Goal: Task Accomplishment & Management: Use online tool/utility

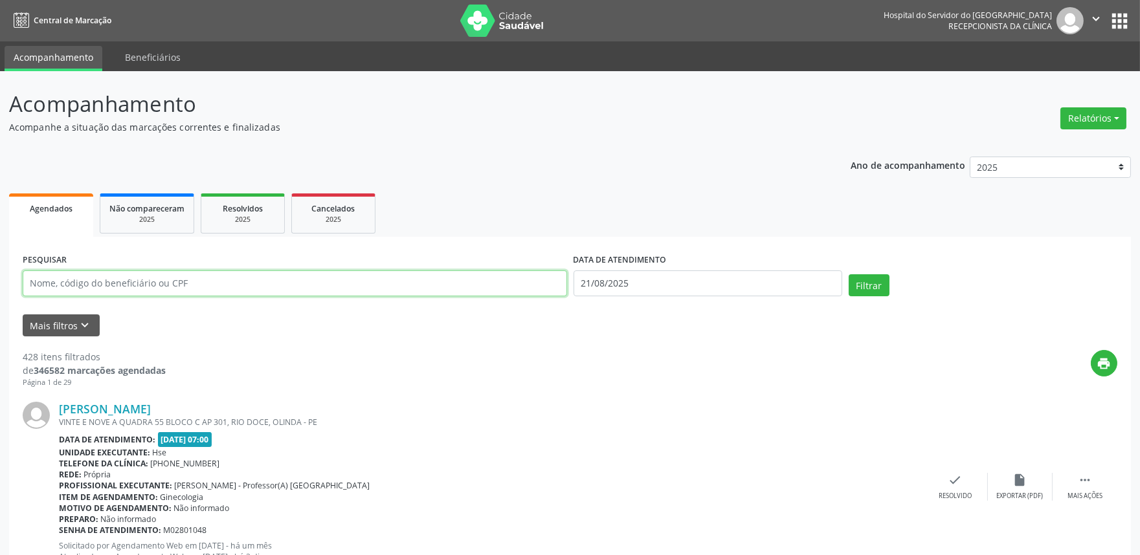
click at [130, 276] on input "text" at bounding box center [295, 284] width 544 height 26
click at [69, 313] on form "PESQUISAR DATA DE ATENDIMENTO [DATE] Filtrar UNIDADE EXECUTANTE Selecione uma u…" at bounding box center [570, 294] width 1095 height 86
click at [68, 319] on button "Mais filtros keyboard_arrow_down" at bounding box center [61, 326] width 77 height 23
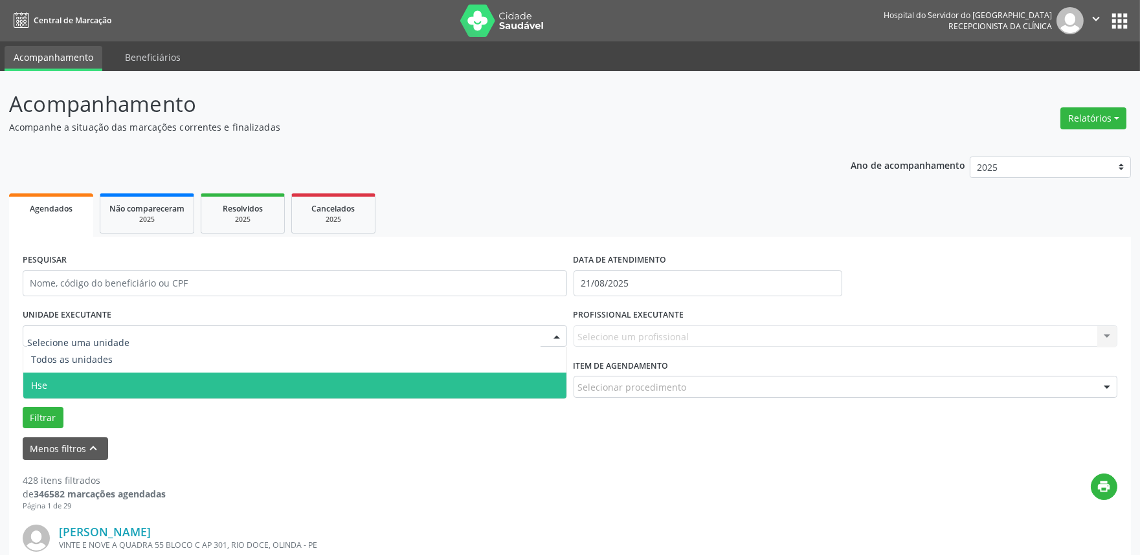
click at [91, 376] on span "Hse" at bounding box center [294, 386] width 543 height 26
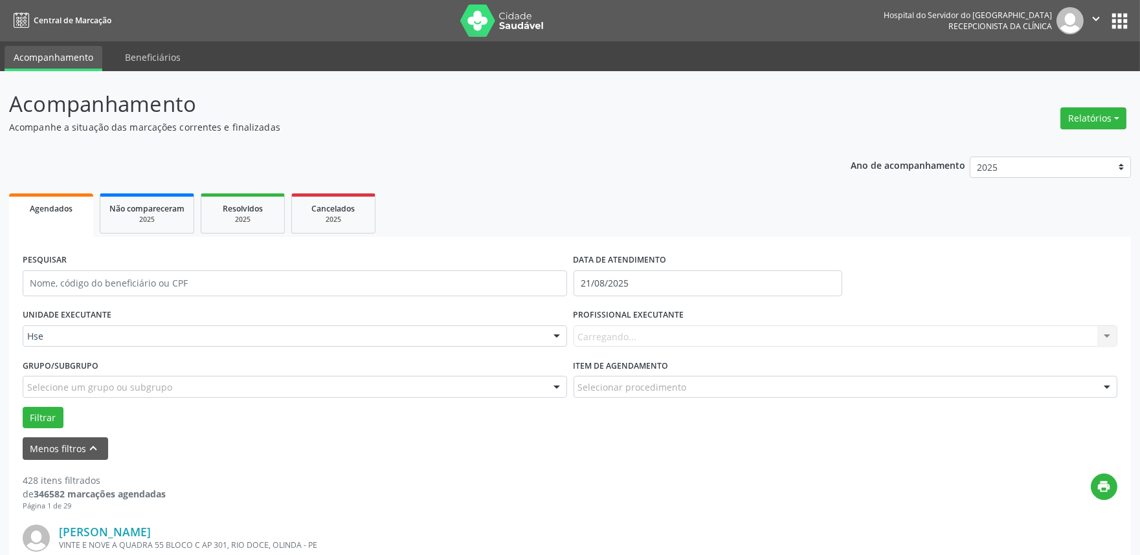
click at [628, 296] on div "DATA DE ATENDIMENTO [DATE]" at bounding box center [707, 278] width 275 height 55
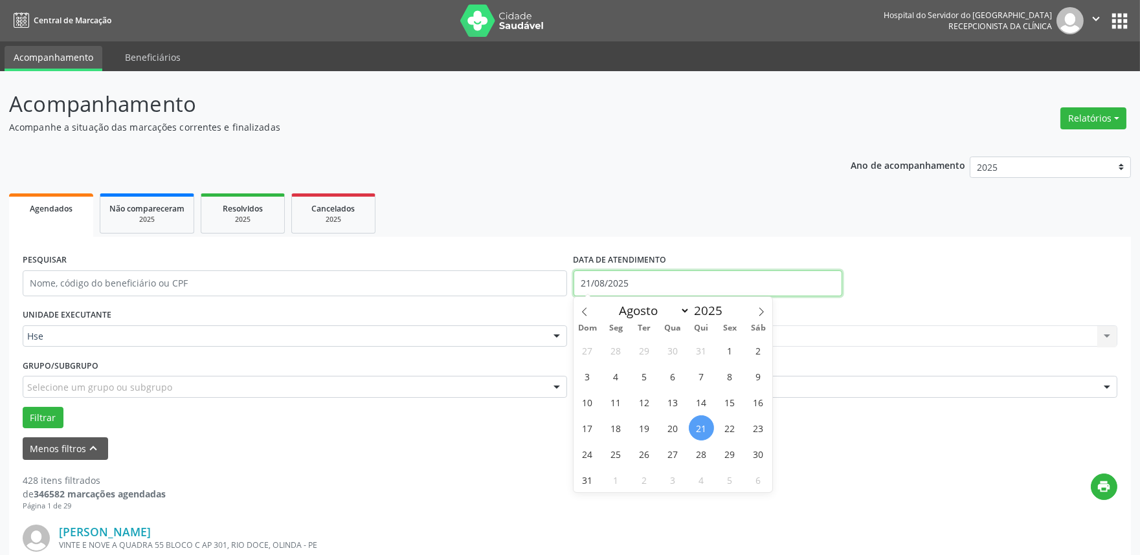
click at [625, 282] on input "21/08/2025" at bounding box center [708, 284] width 269 height 26
click at [675, 426] on span "20" at bounding box center [672, 428] width 25 height 25
type input "[DATE]"
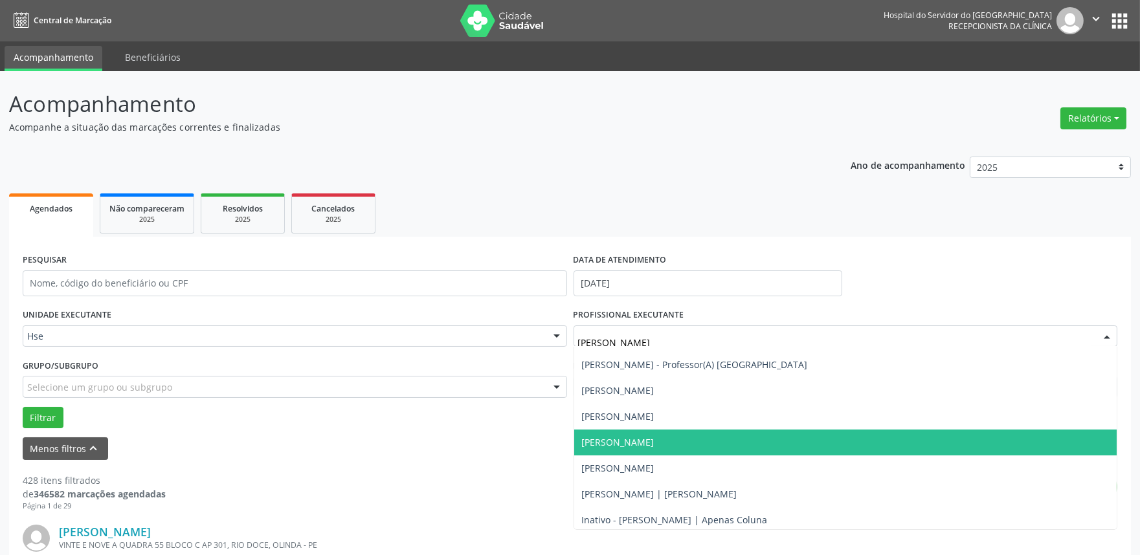
scroll to position [72, 0]
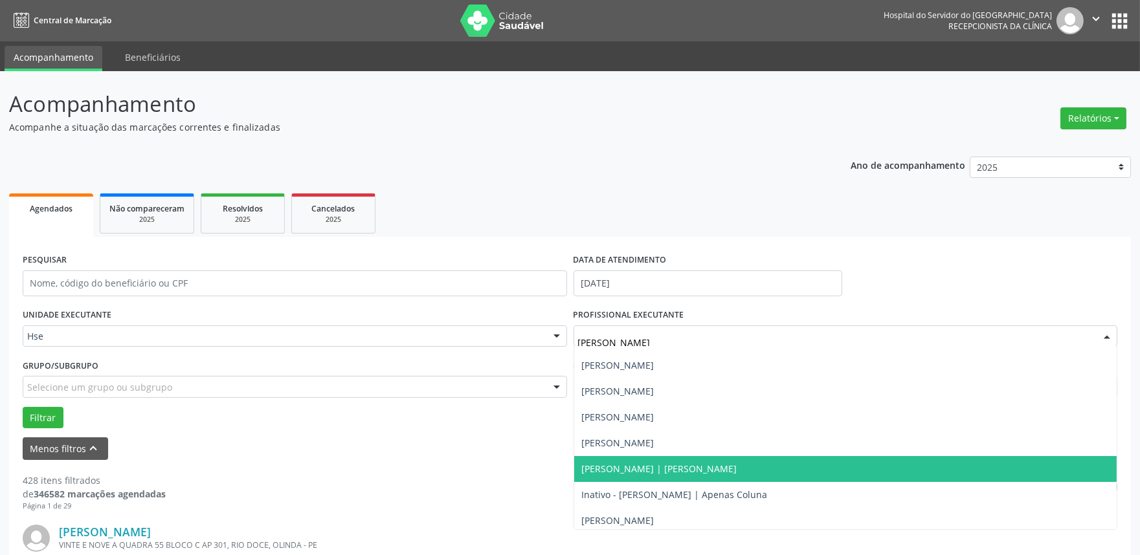
click at [719, 460] on span "[PERSON_NAME] | [PERSON_NAME]" at bounding box center [845, 469] width 543 height 26
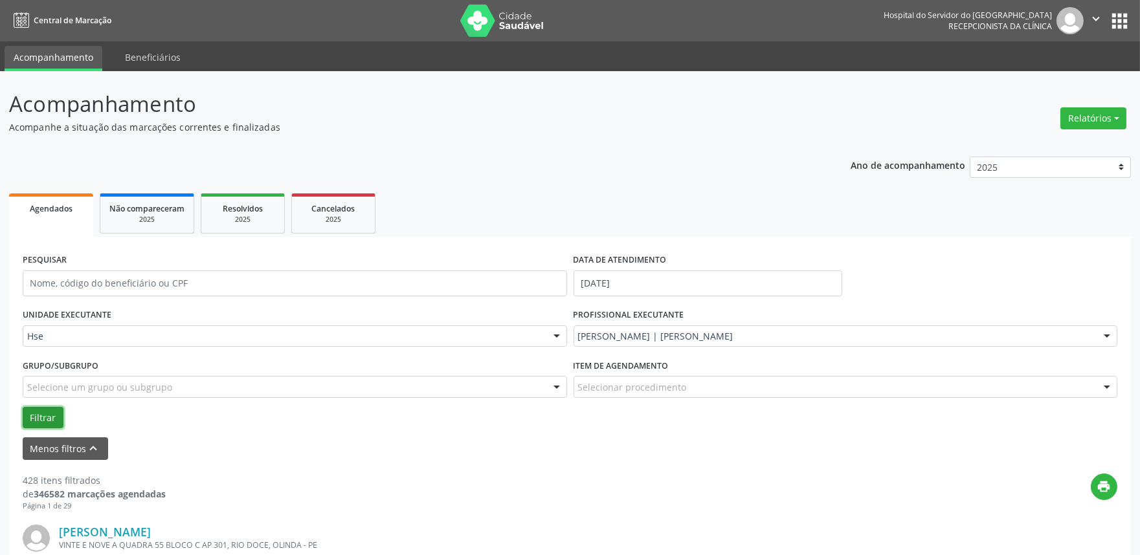
click at [28, 413] on button "Filtrar" at bounding box center [43, 418] width 41 height 22
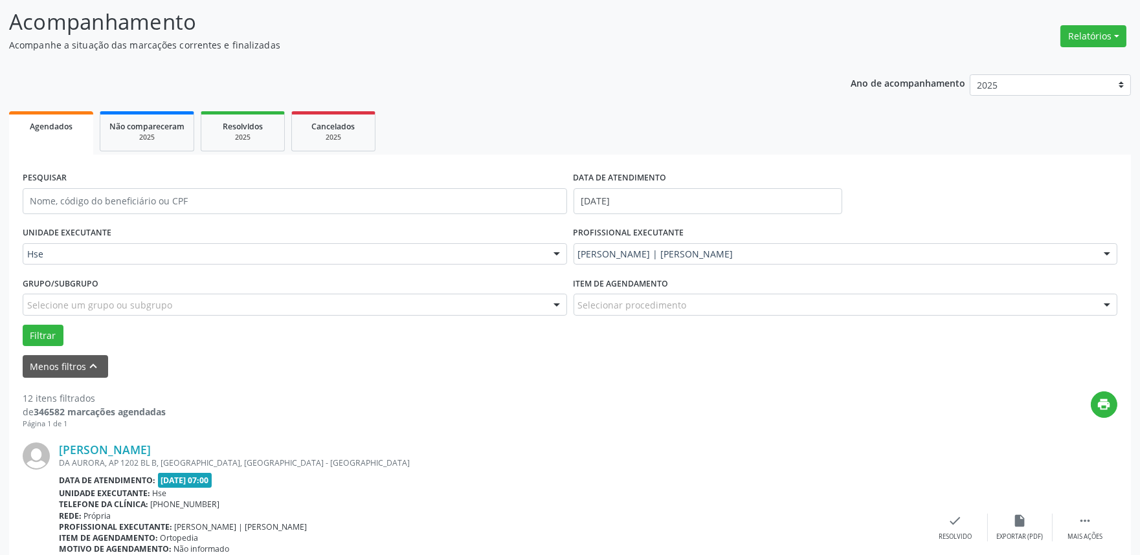
scroll to position [216, 0]
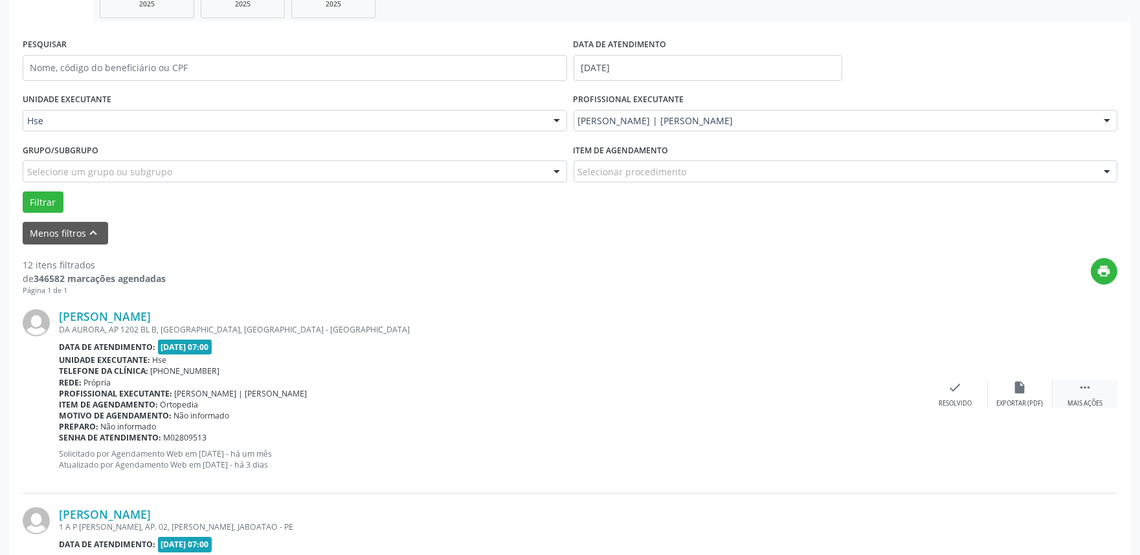
click at [1108, 402] on div " Mais ações" at bounding box center [1085, 395] width 65 height 28
click at [1018, 392] on icon "alarm_off" at bounding box center [1020, 388] width 14 height 14
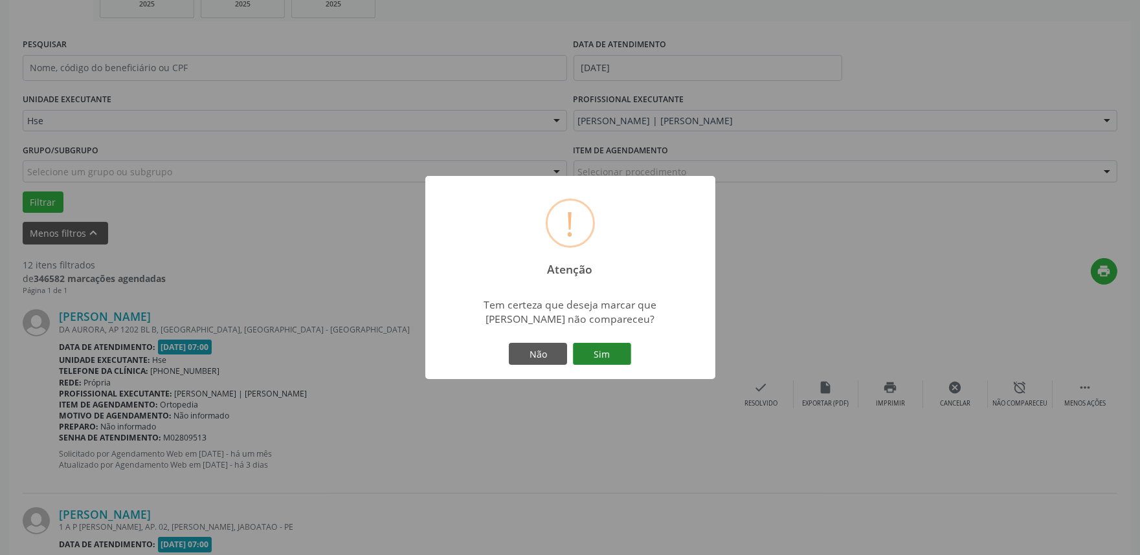
click at [596, 356] on button "Sim" at bounding box center [602, 354] width 58 height 22
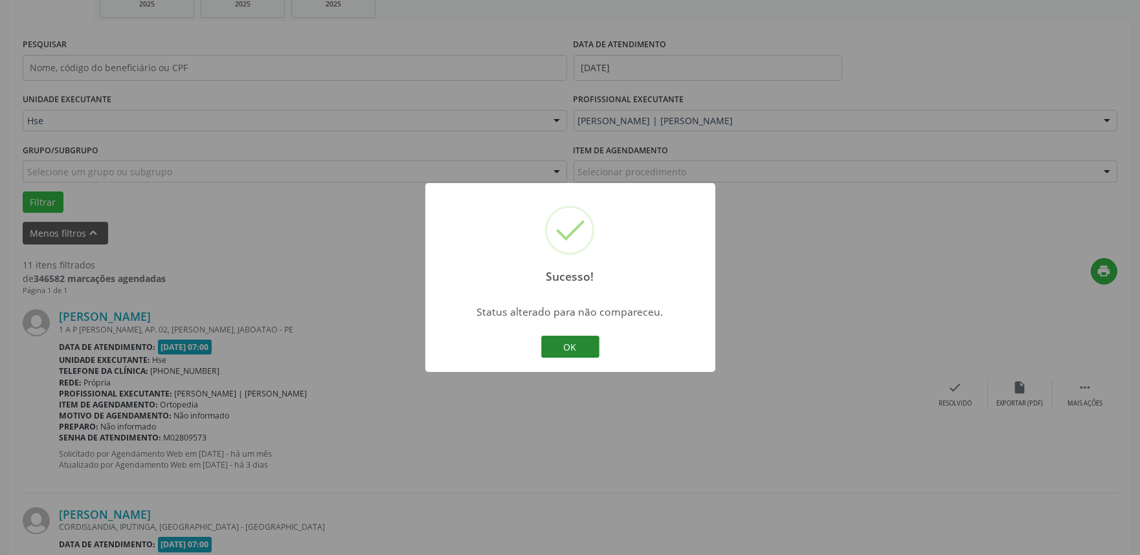
click at [588, 343] on button "OK" at bounding box center [570, 347] width 58 height 22
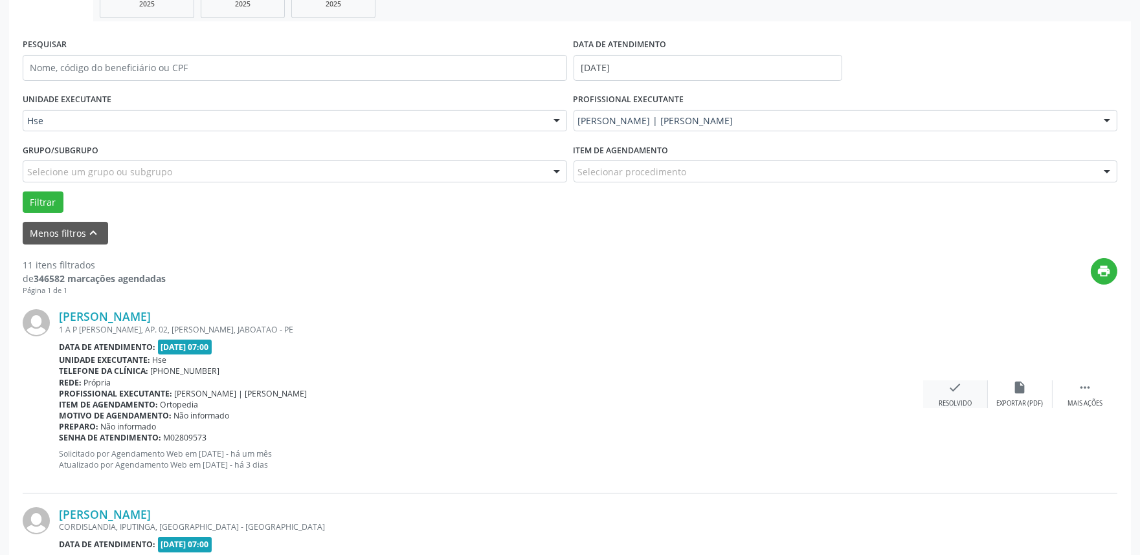
click at [954, 399] on div "Resolvido" at bounding box center [955, 403] width 33 height 9
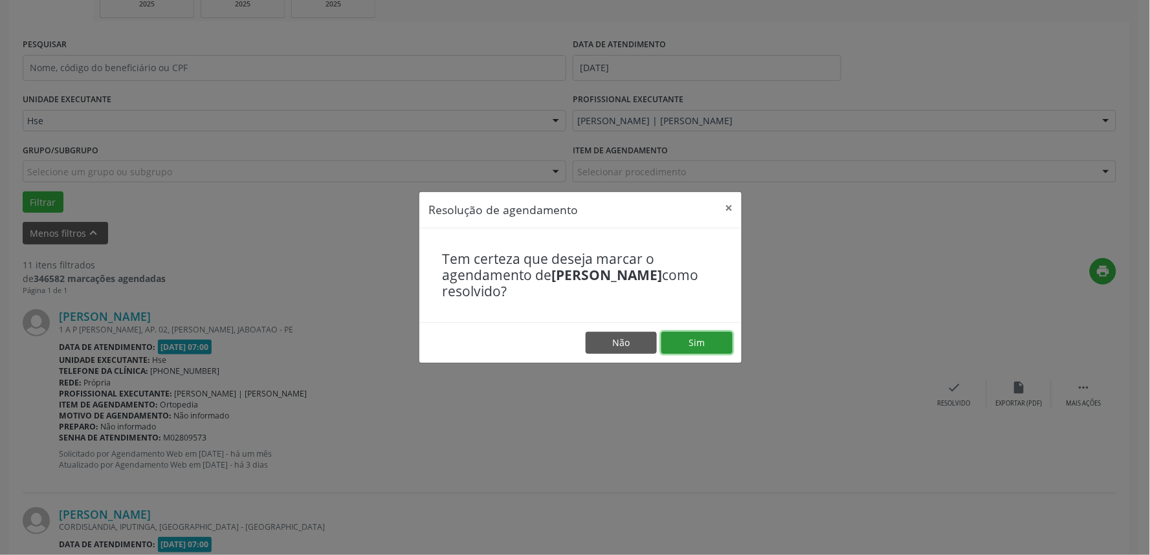
click at [693, 337] on button "Sim" at bounding box center [697, 343] width 71 height 22
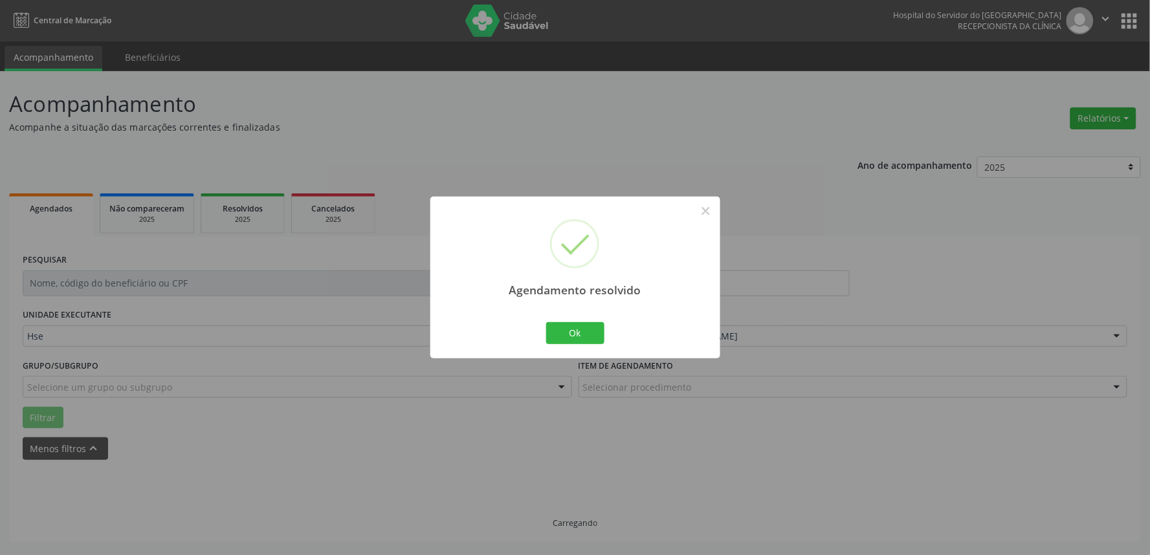
scroll to position [0, 0]
click at [578, 333] on button "Ok" at bounding box center [575, 333] width 58 height 22
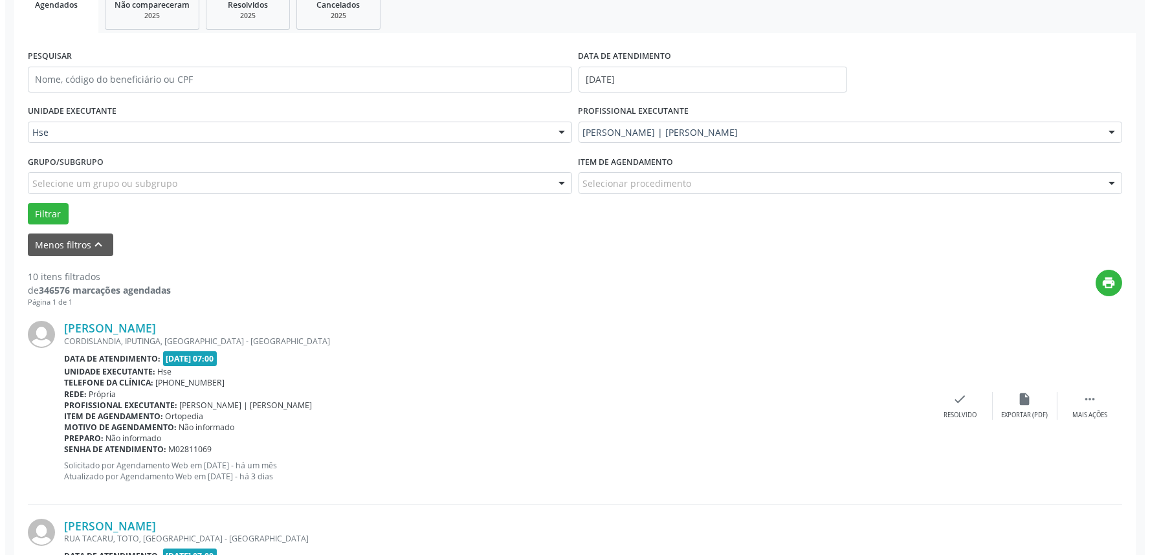
scroll to position [216, 0]
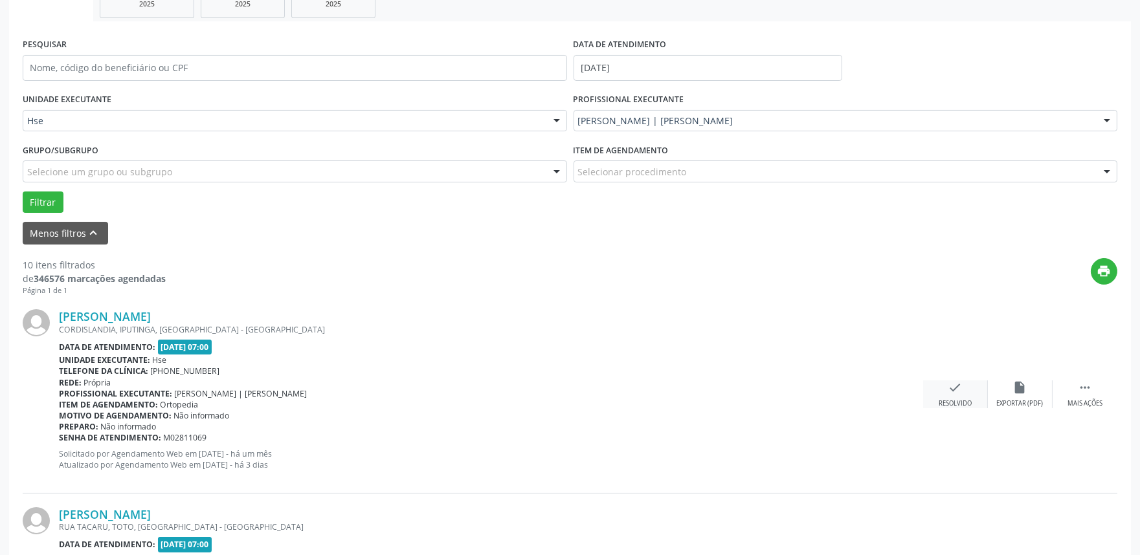
click at [967, 399] on div "Resolvido" at bounding box center [955, 403] width 33 height 9
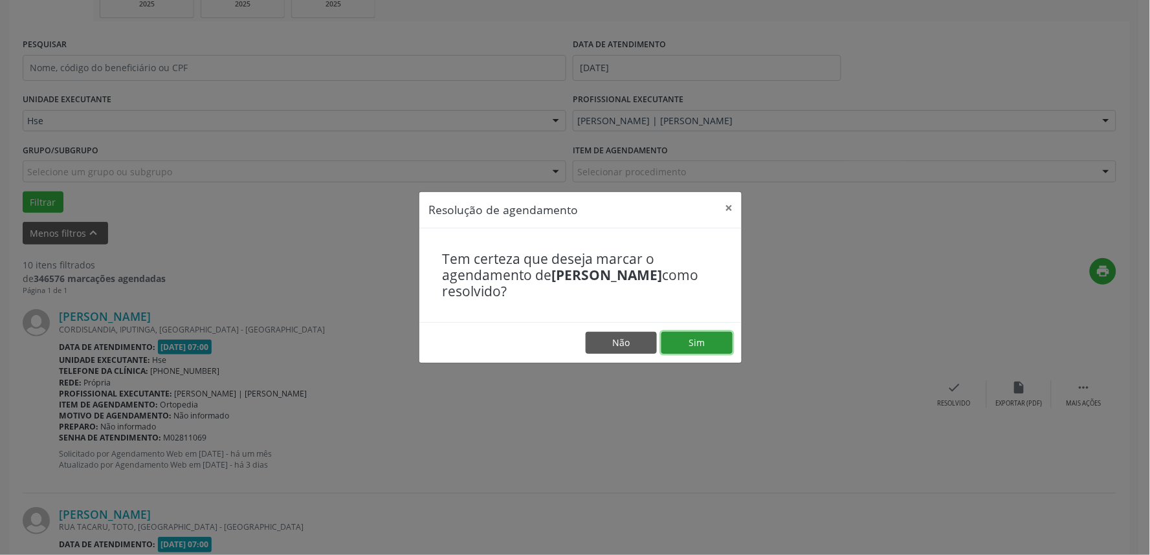
click at [722, 344] on button "Sim" at bounding box center [697, 343] width 71 height 22
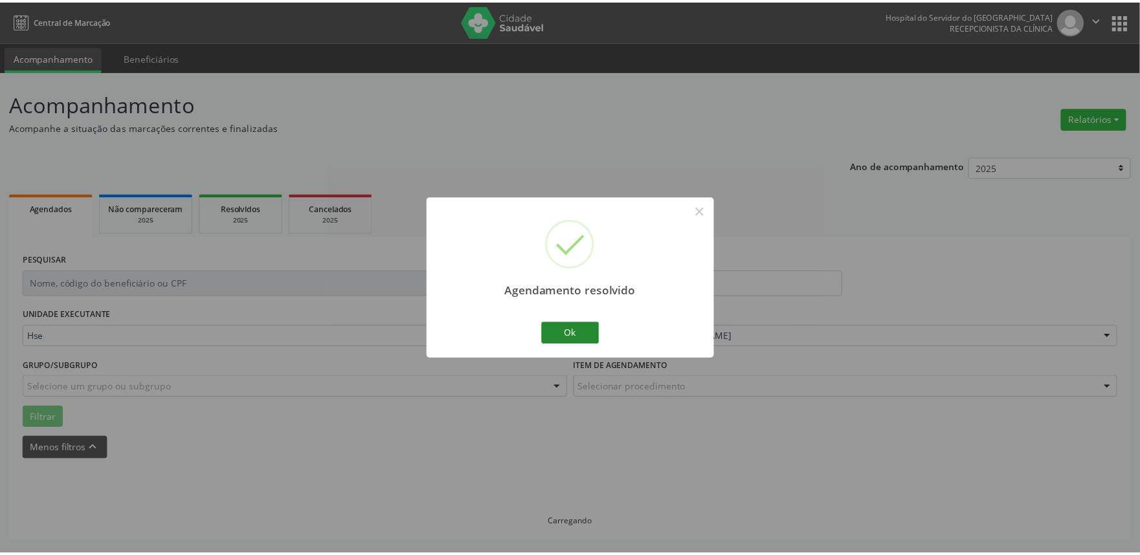
scroll to position [0, 0]
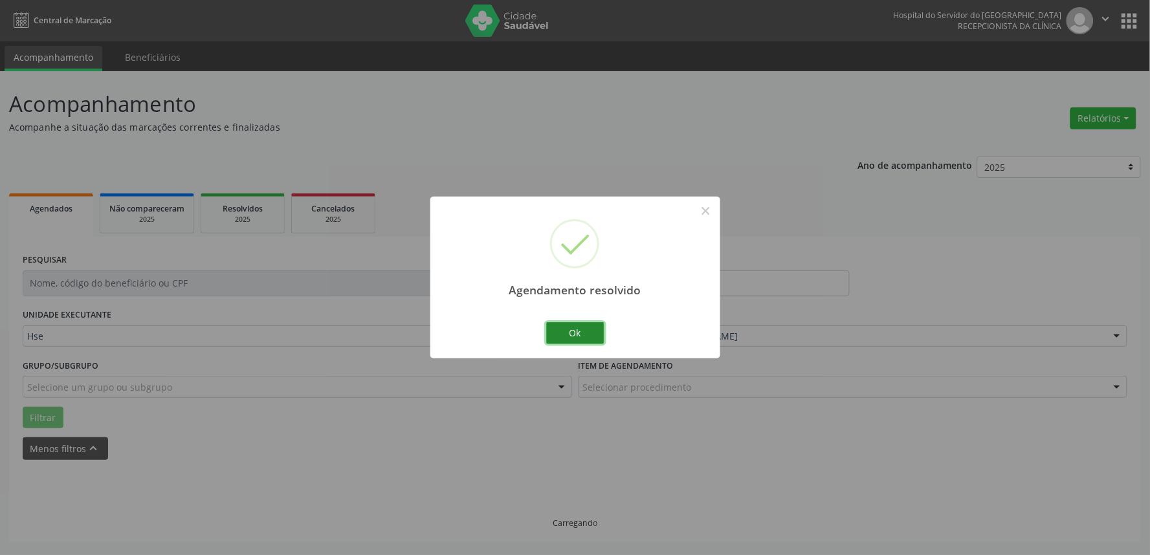
click at [588, 333] on button "Ok" at bounding box center [575, 333] width 58 height 22
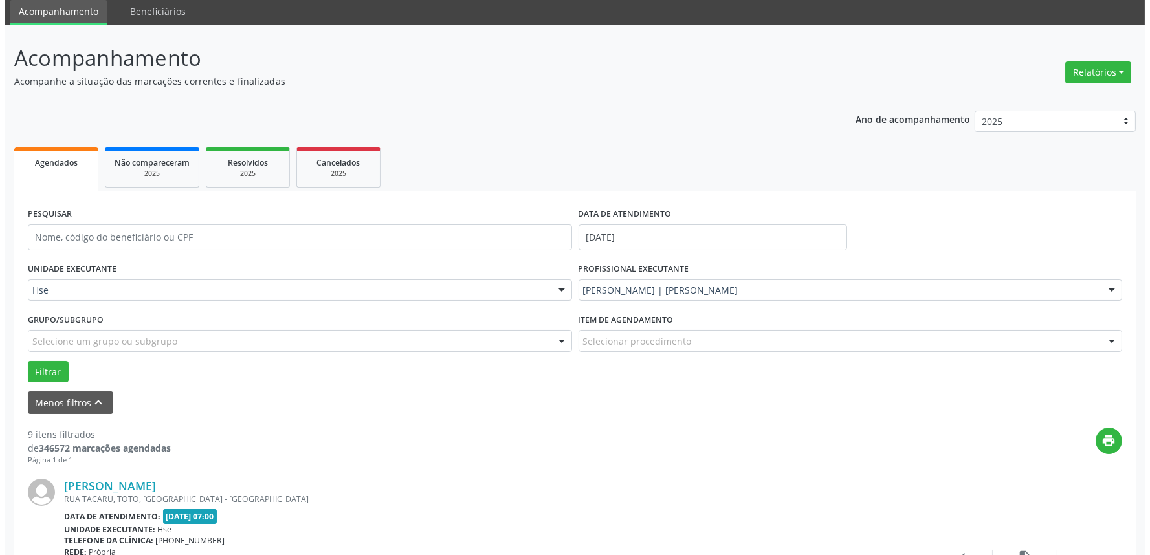
scroll to position [72, 0]
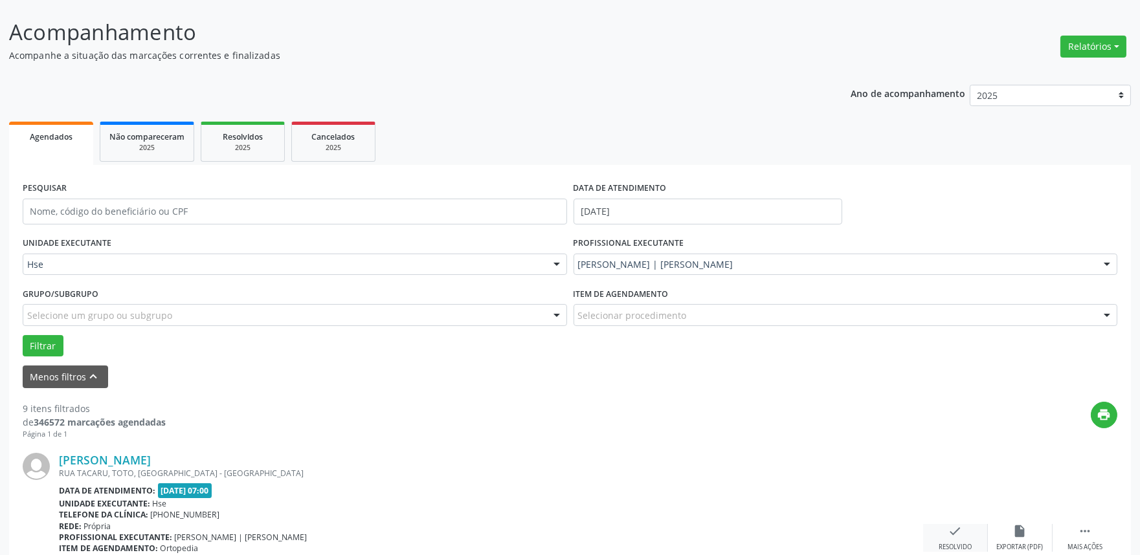
click at [954, 529] on icon "check" at bounding box center [955, 531] width 14 height 14
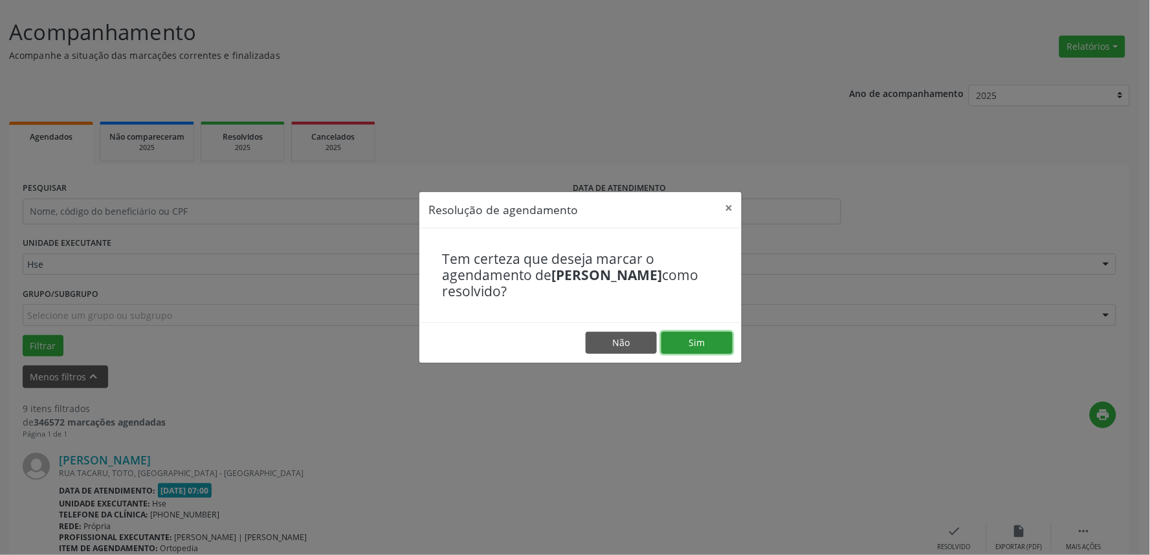
click at [716, 337] on button "Sim" at bounding box center [697, 343] width 71 height 22
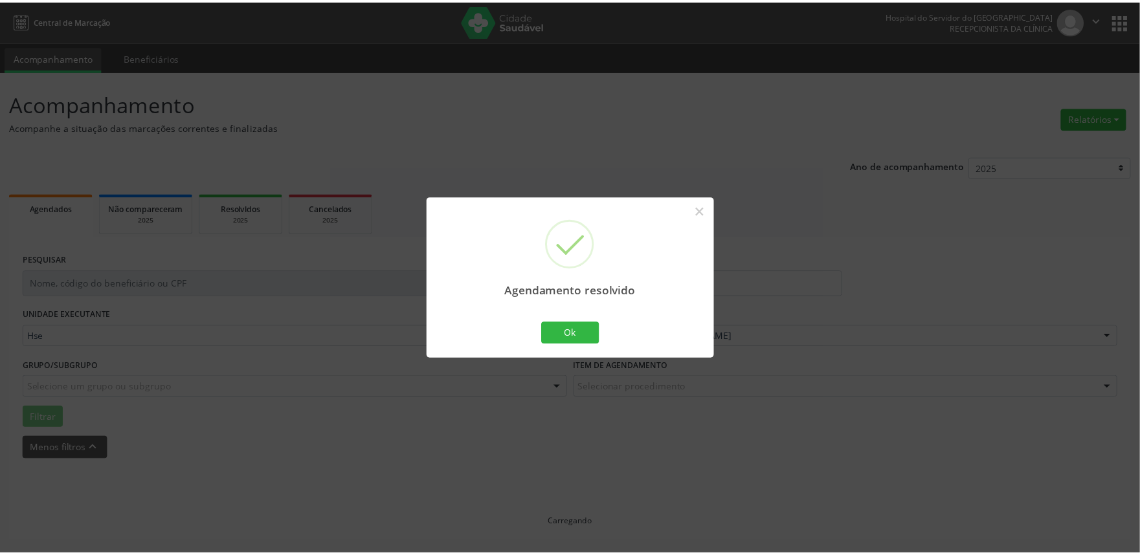
scroll to position [0, 0]
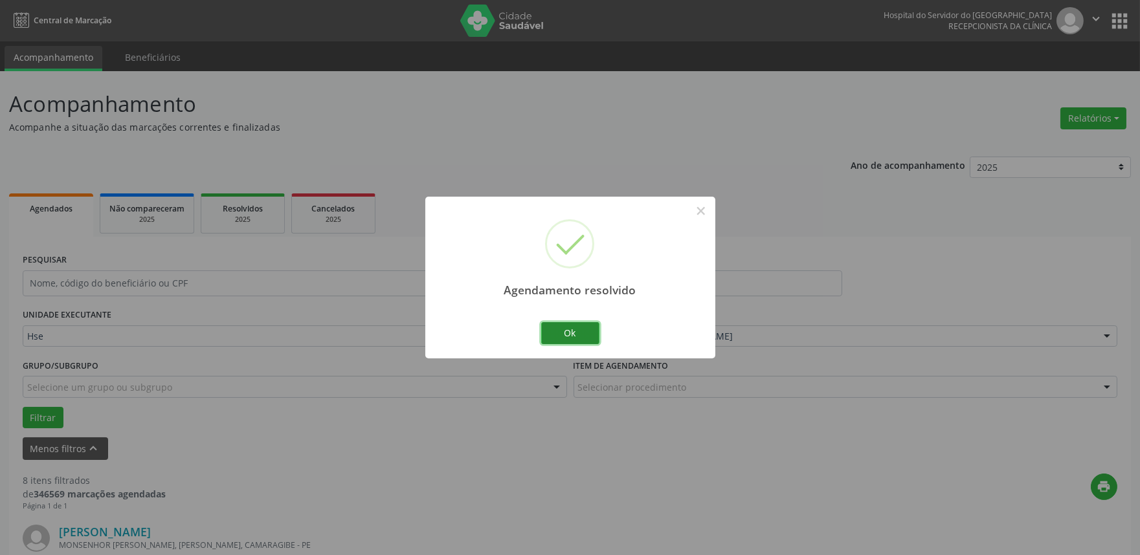
click at [584, 337] on button "Ok" at bounding box center [570, 333] width 58 height 22
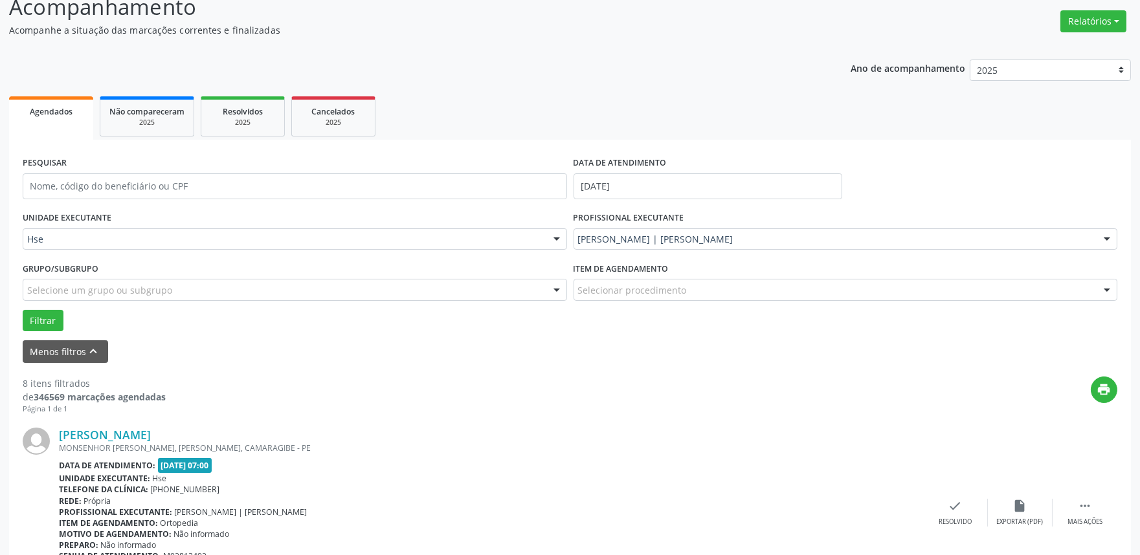
scroll to position [144, 0]
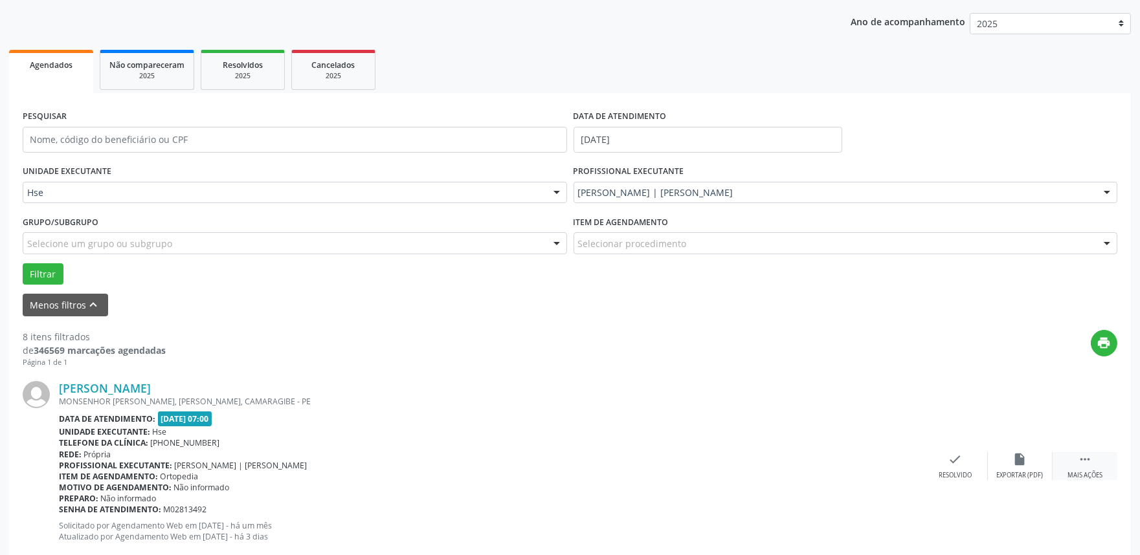
click at [1096, 474] on div "Mais ações" at bounding box center [1085, 475] width 35 height 9
click at [1005, 458] on div "alarm_off Não compareceu" at bounding box center [1020, 467] width 65 height 28
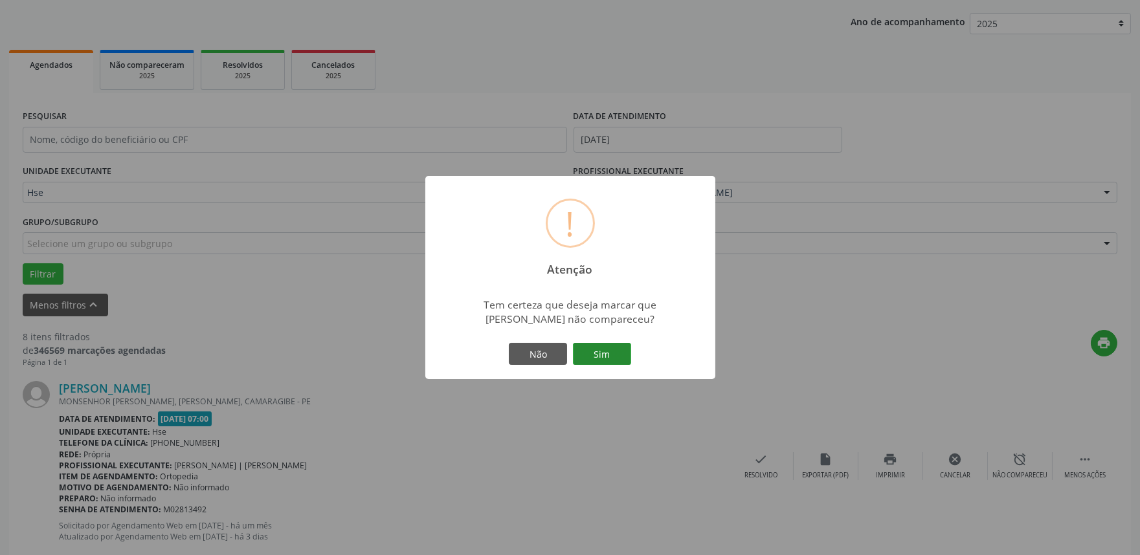
click at [611, 352] on button "Sim" at bounding box center [602, 354] width 58 height 22
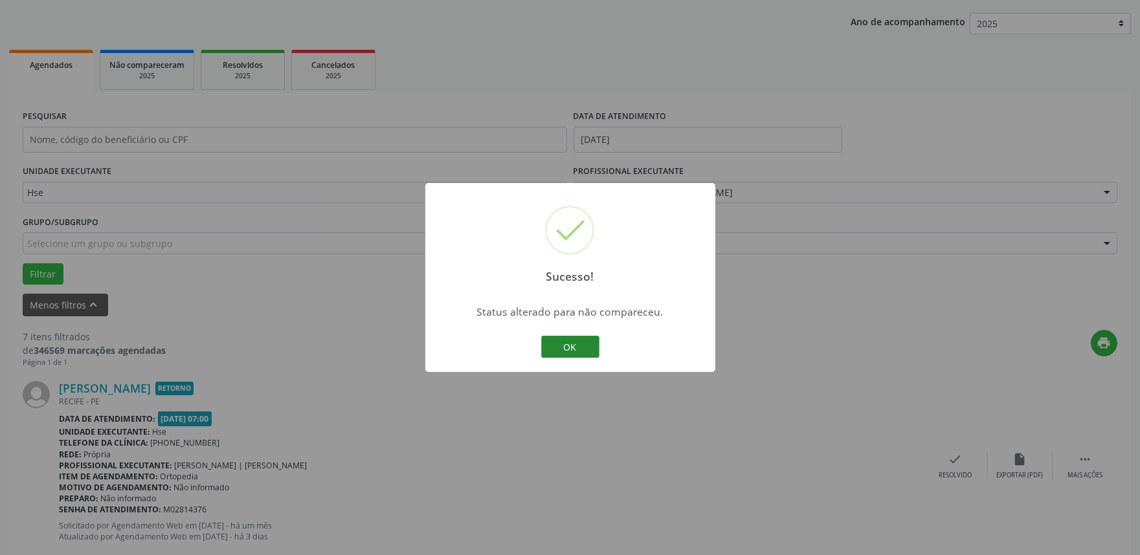
click at [579, 341] on button "OK" at bounding box center [570, 347] width 58 height 22
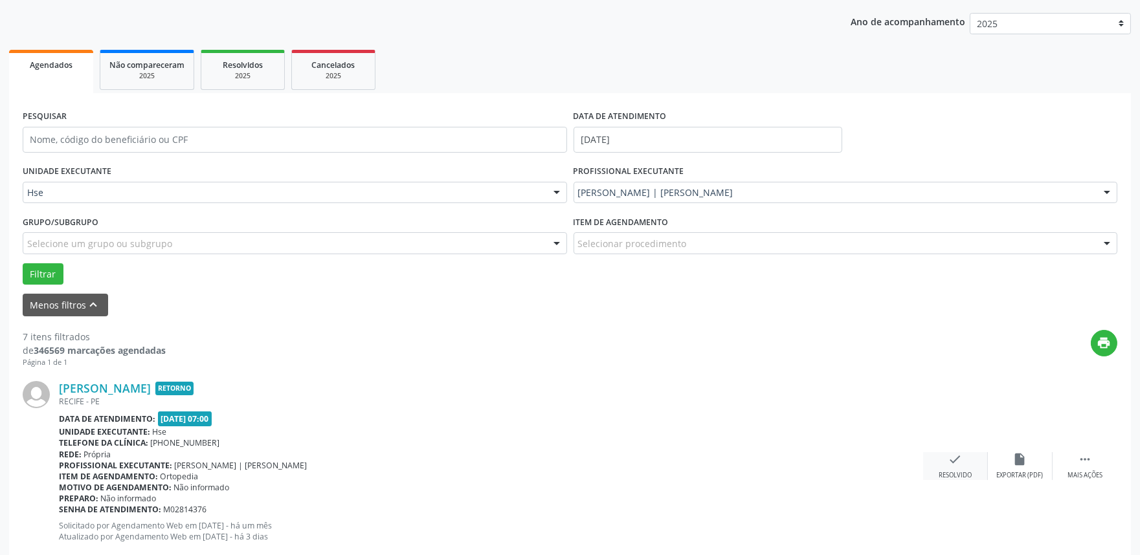
click at [950, 457] on icon "check" at bounding box center [955, 460] width 14 height 14
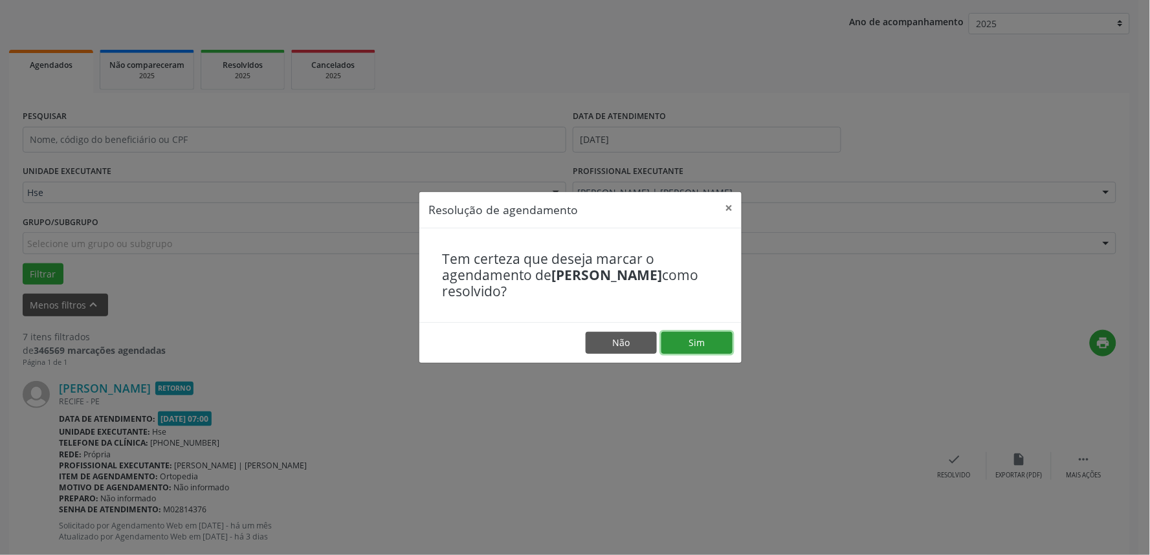
click at [708, 334] on button "Sim" at bounding box center [697, 343] width 71 height 22
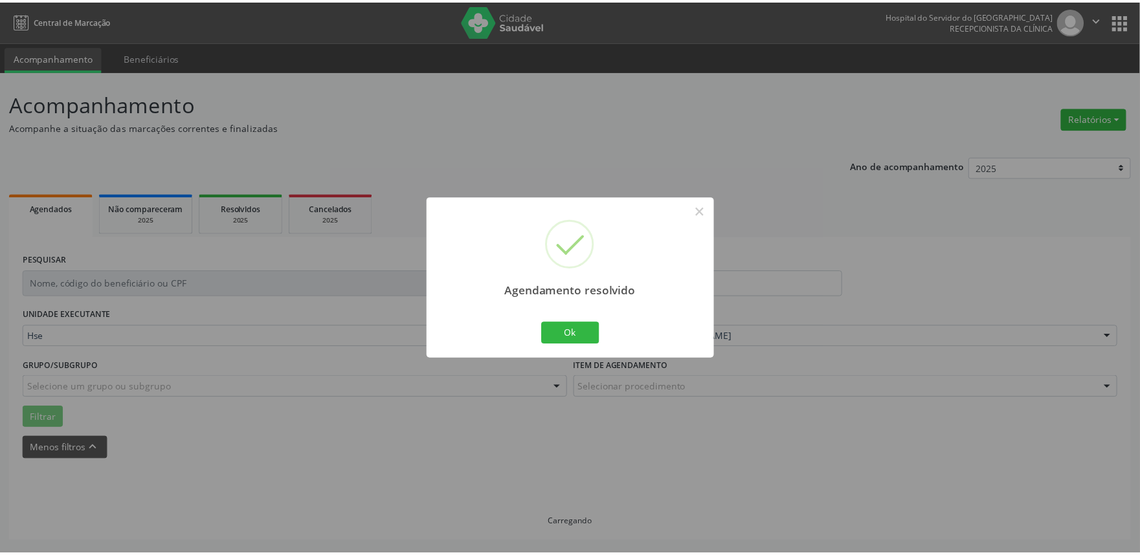
scroll to position [0, 0]
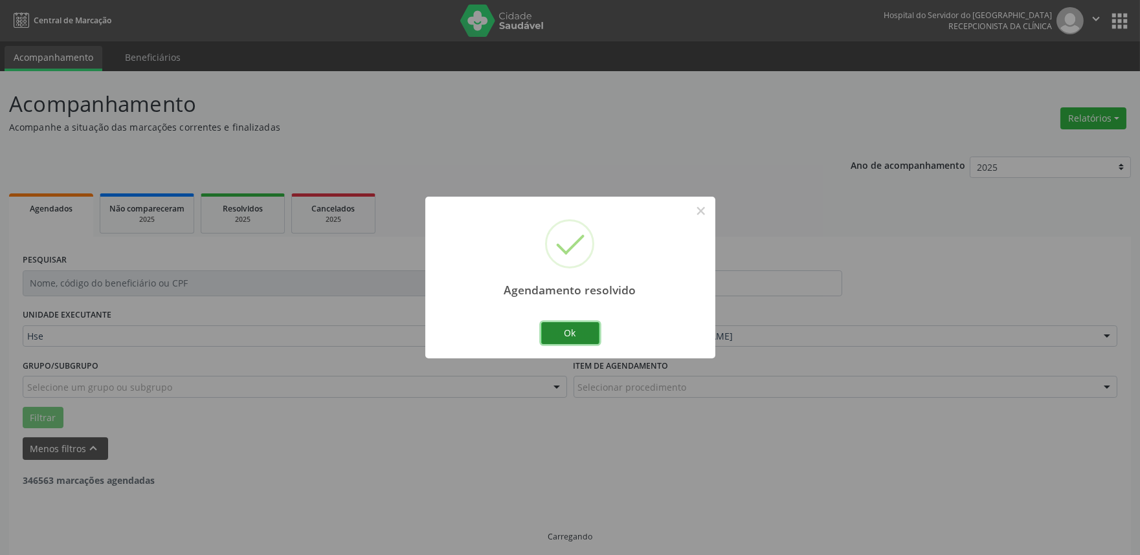
click at [579, 332] on button "Ok" at bounding box center [570, 333] width 58 height 22
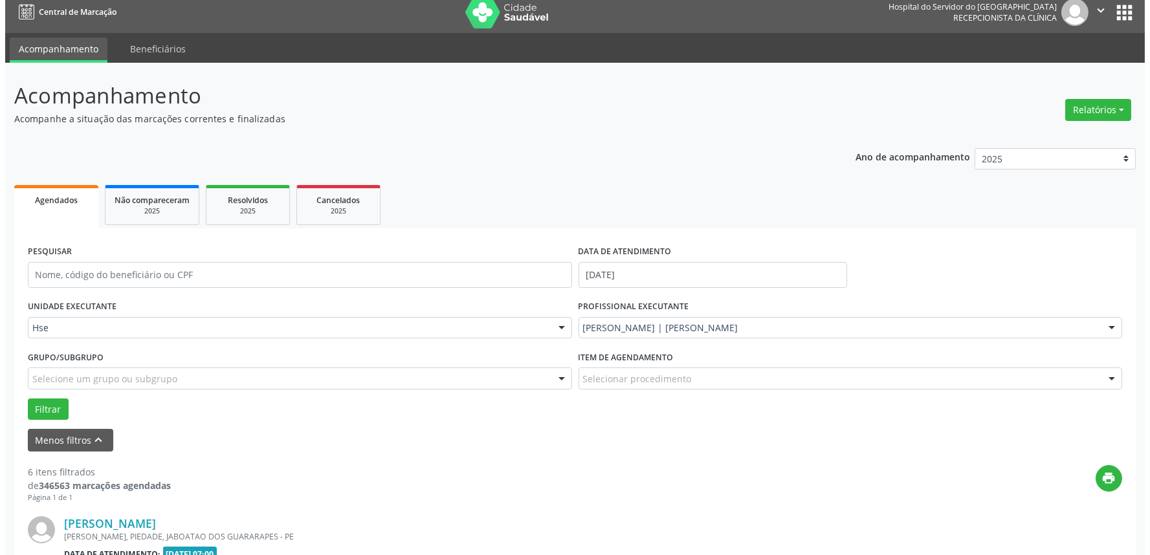
scroll to position [80, 0]
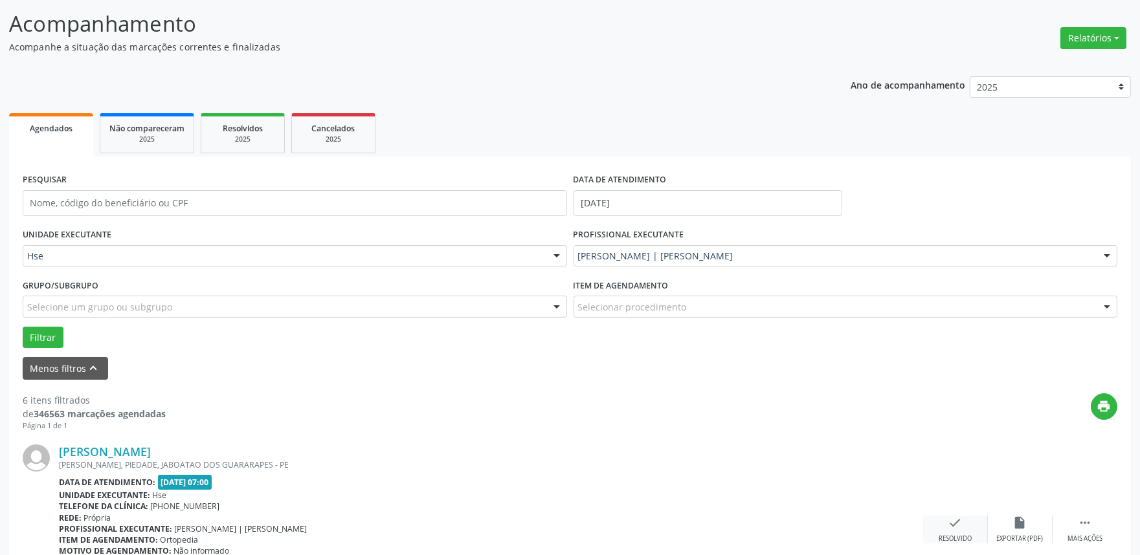
click at [947, 519] on div "check Resolvido" at bounding box center [955, 530] width 65 height 28
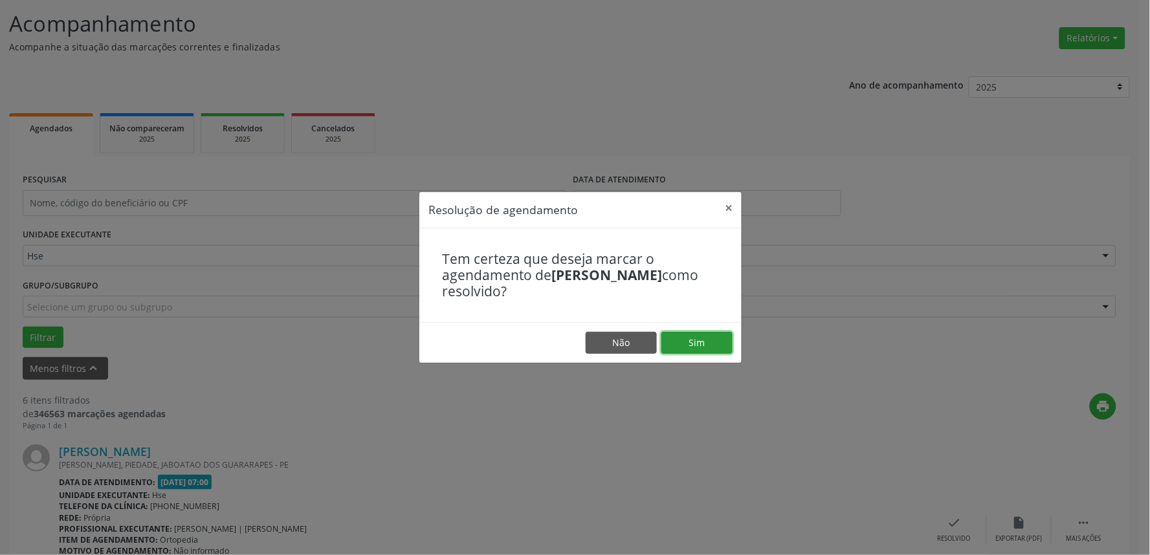
click at [698, 348] on button "Sim" at bounding box center [697, 343] width 71 height 22
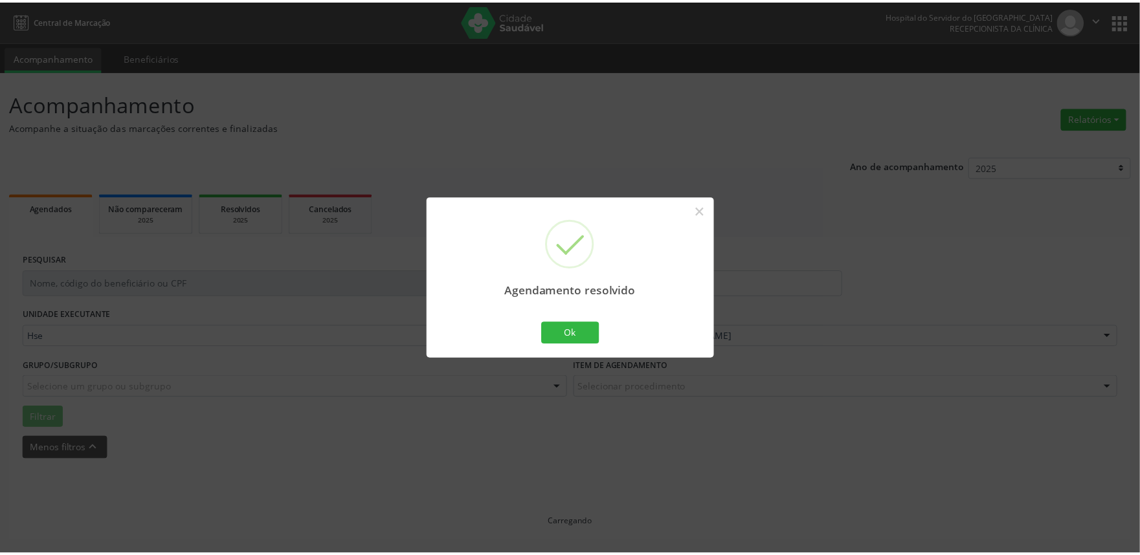
scroll to position [0, 0]
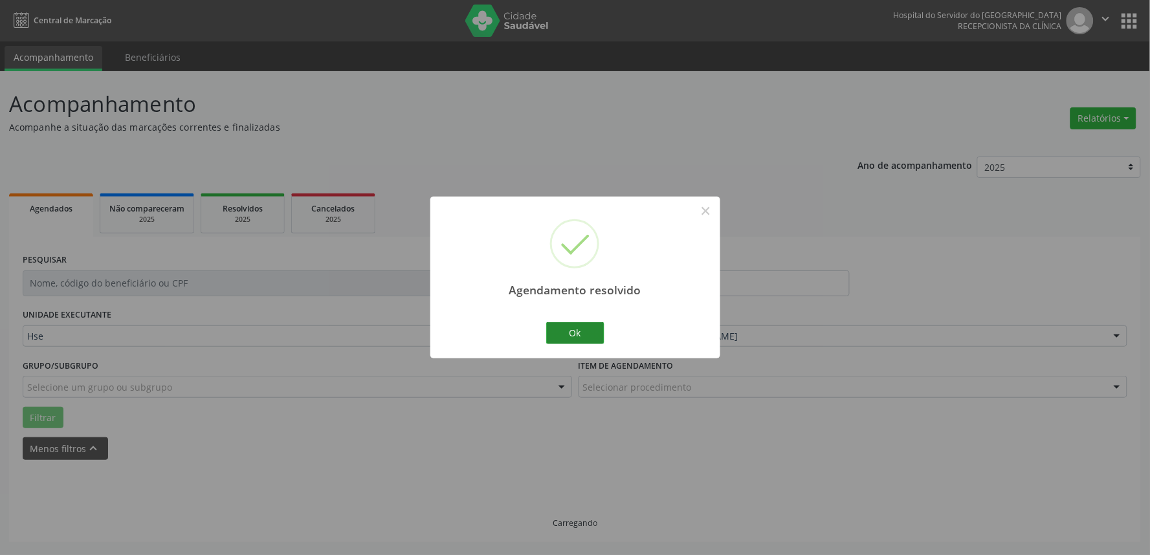
drag, startPoint x: 585, startPoint y: 320, endPoint x: 593, endPoint y: 334, distance: 16.2
click at [589, 331] on div "Ok Cancel" at bounding box center [575, 333] width 64 height 27
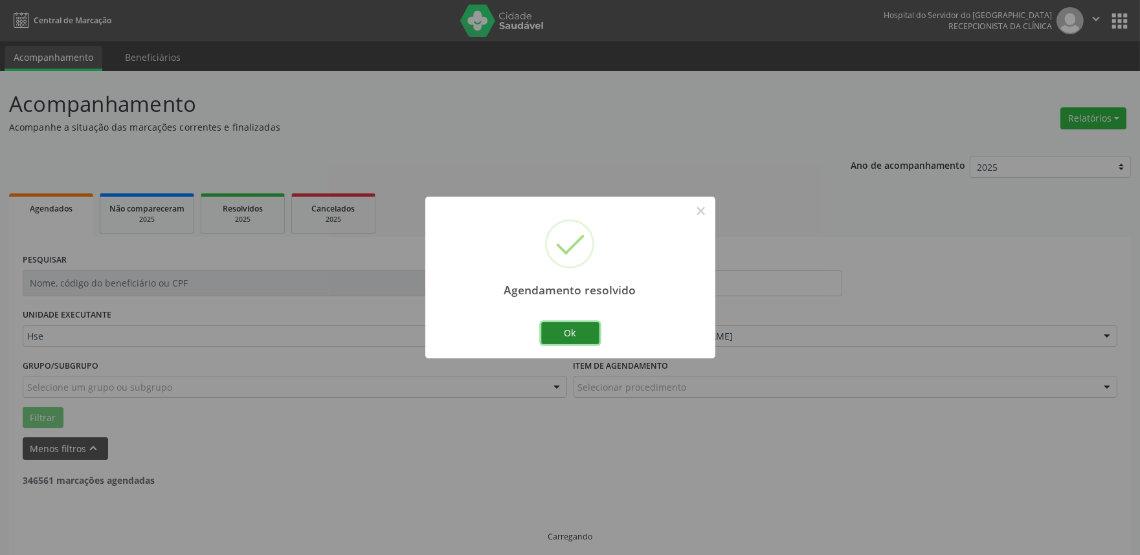
click at [593, 334] on button "Ok" at bounding box center [570, 333] width 58 height 22
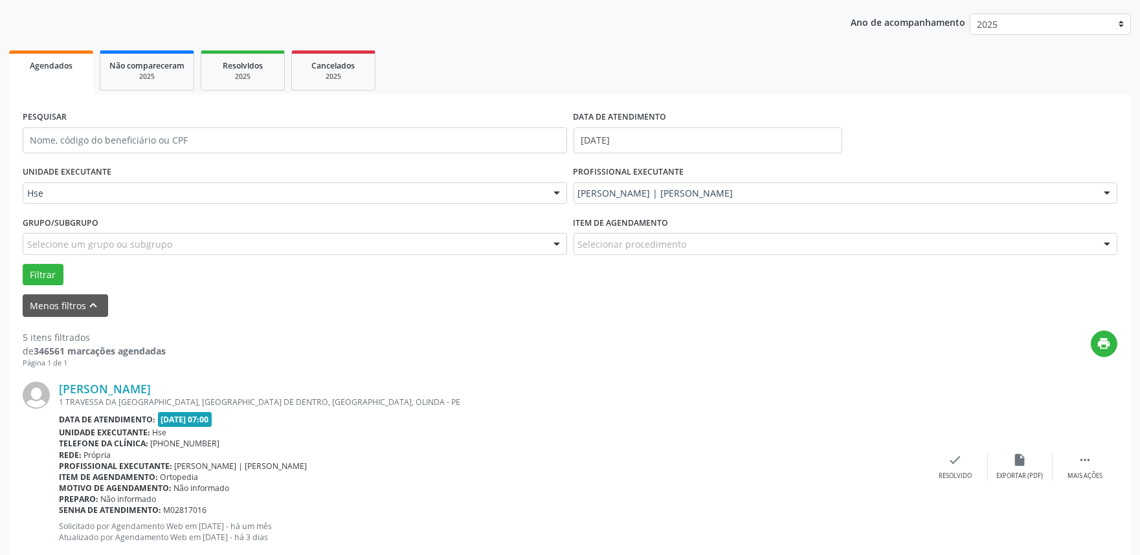
scroll to position [144, 0]
click at [1097, 471] on div "Mais ações" at bounding box center [1085, 475] width 35 height 9
click at [996, 455] on div "alarm_off Não compareceu" at bounding box center [1020, 467] width 65 height 28
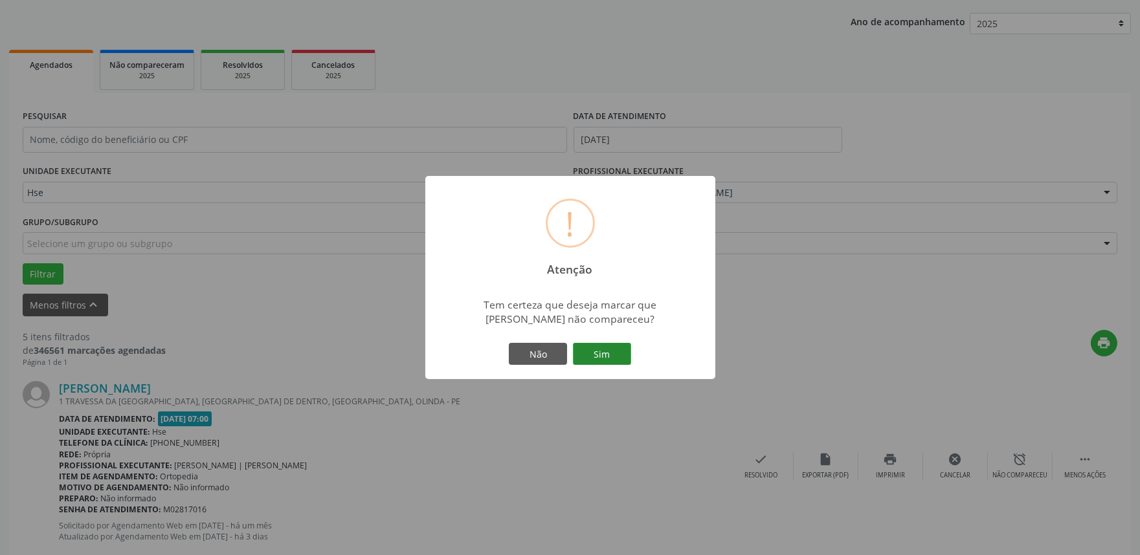
click at [598, 348] on button "Sim" at bounding box center [602, 354] width 58 height 22
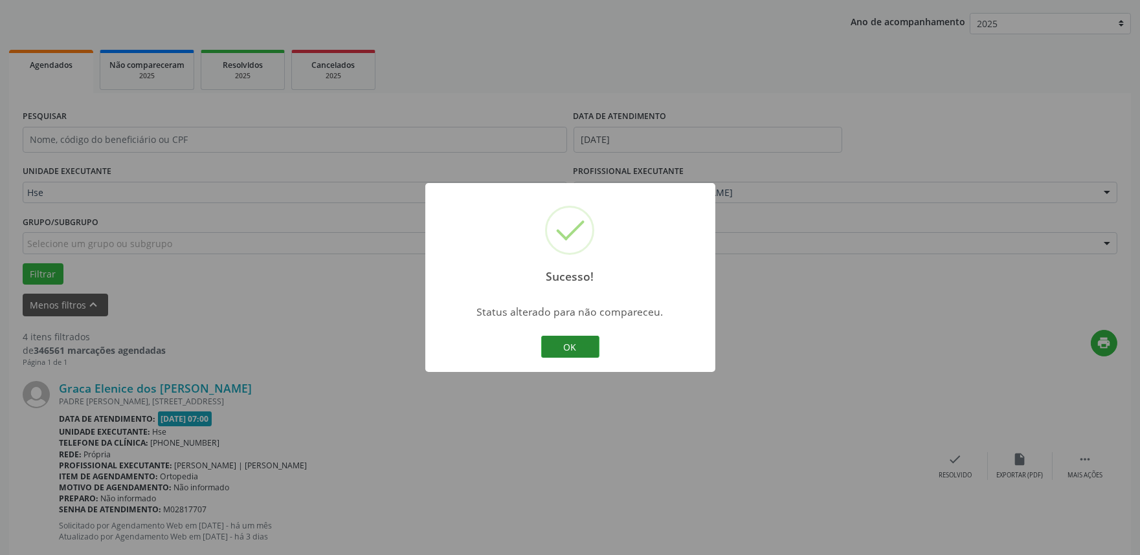
click at [570, 344] on button "OK" at bounding box center [570, 347] width 58 height 22
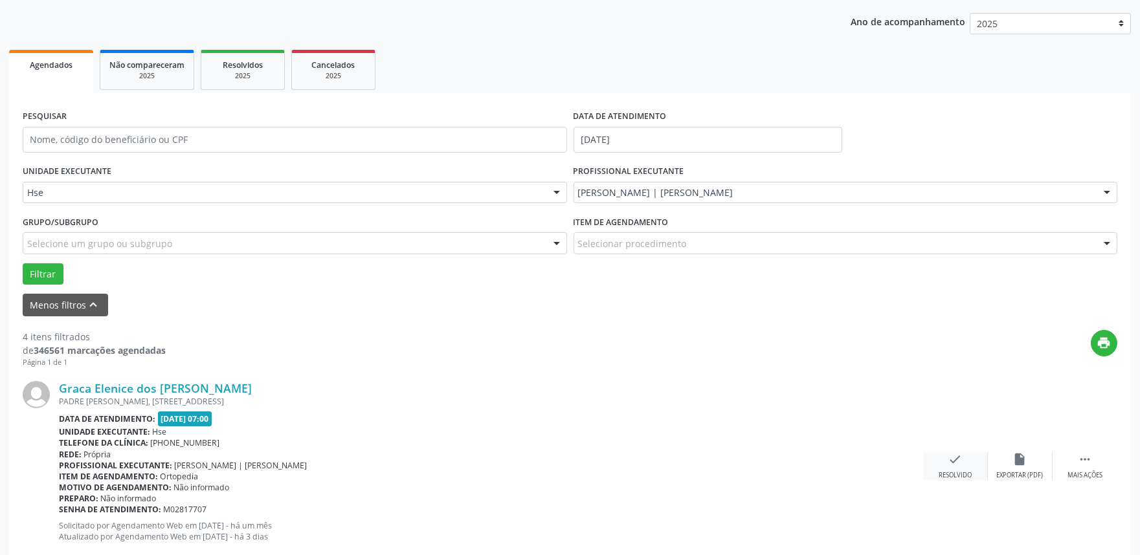
click at [961, 460] on icon "check" at bounding box center [955, 460] width 14 height 14
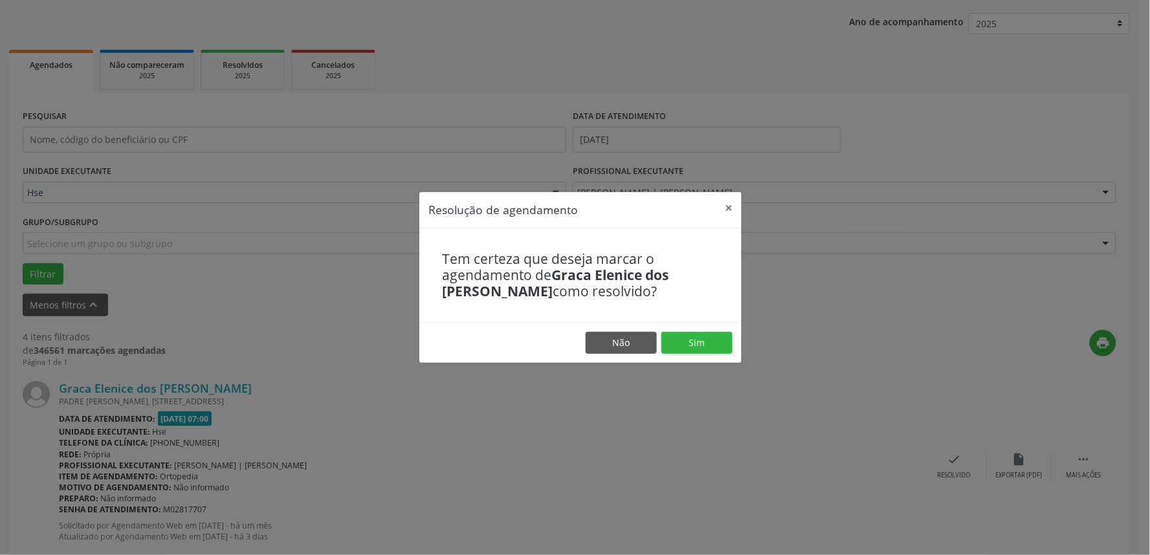
click at [699, 326] on footer "Não Sim" at bounding box center [581, 342] width 322 height 41
click at [694, 348] on button "Sim" at bounding box center [697, 343] width 71 height 22
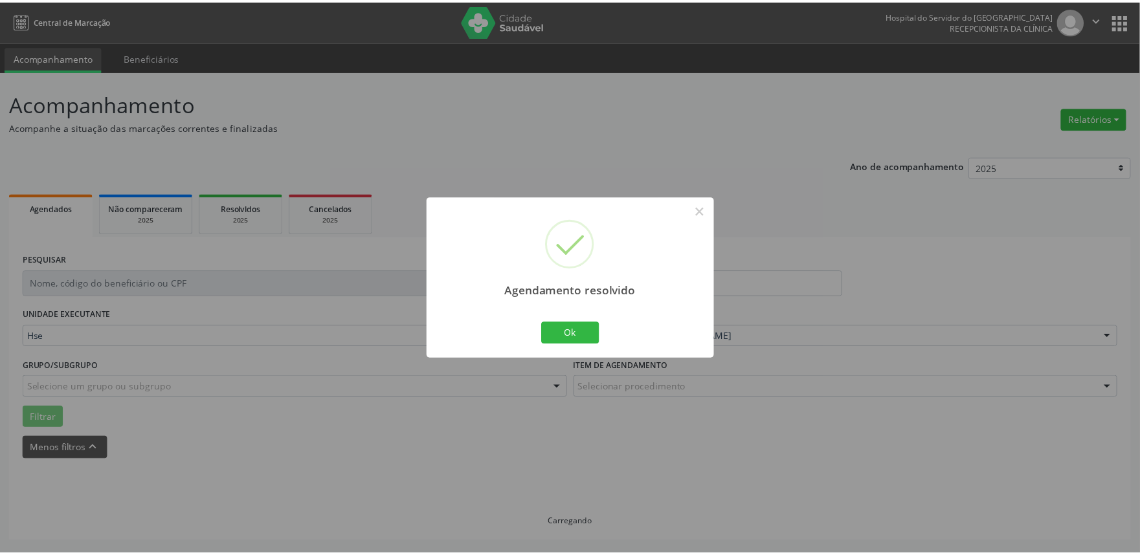
scroll to position [0, 0]
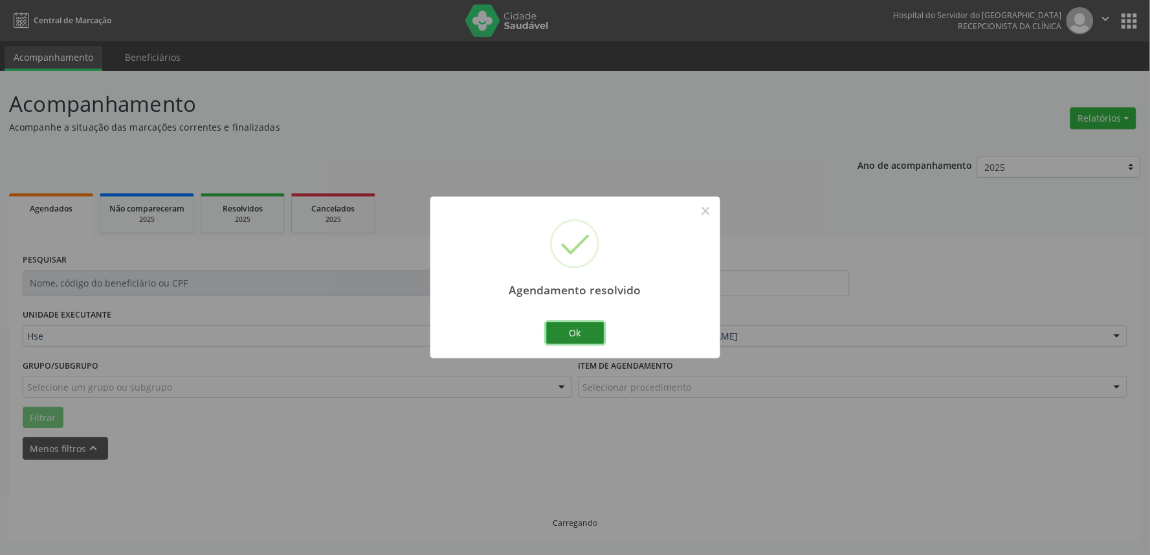
click at [566, 326] on button "Ok" at bounding box center [575, 333] width 58 height 22
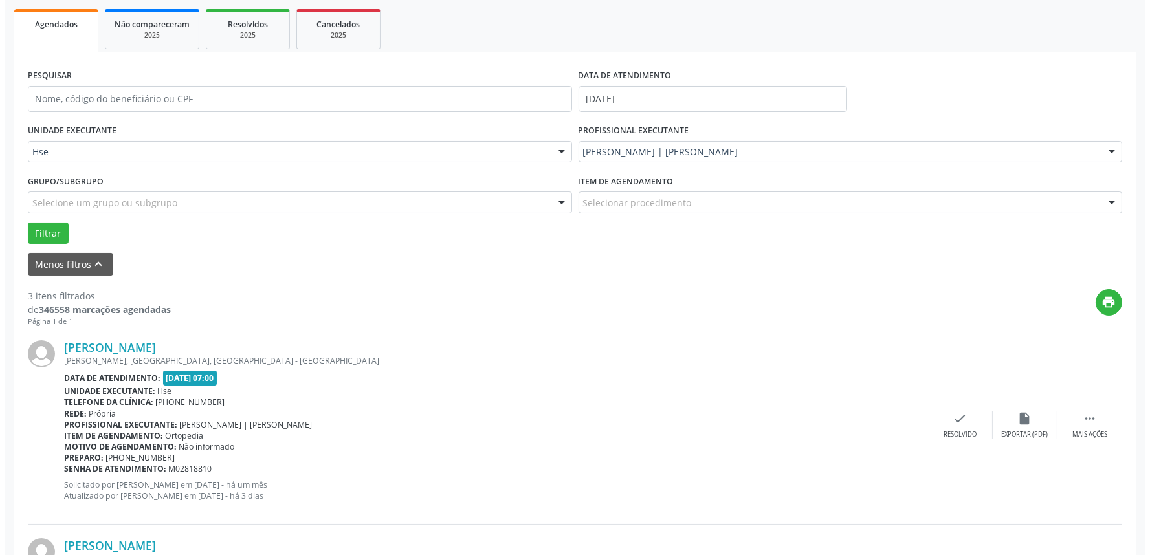
scroll to position [216, 0]
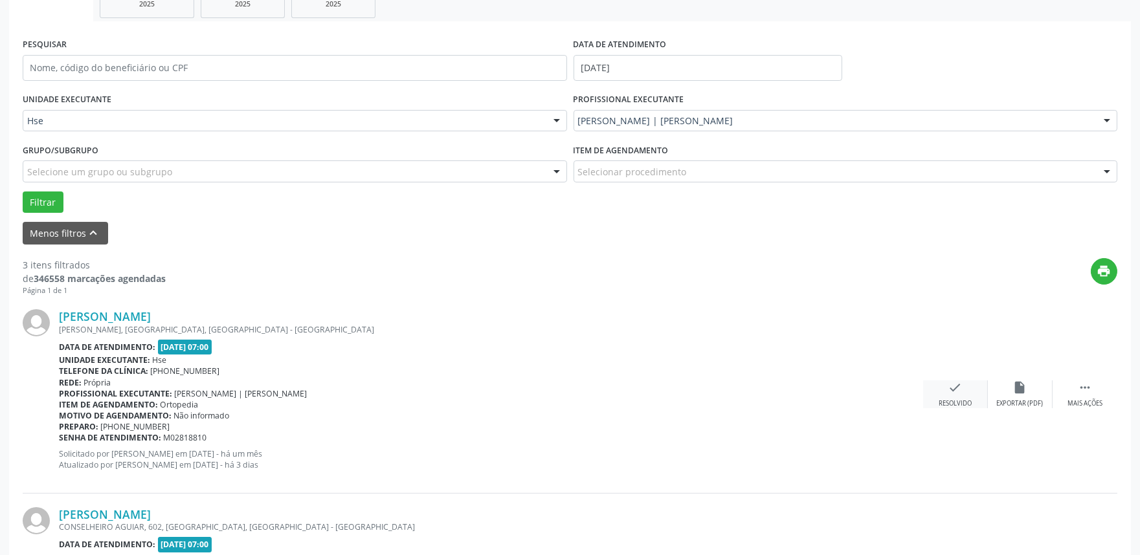
click at [948, 399] on div "Resolvido" at bounding box center [955, 403] width 33 height 9
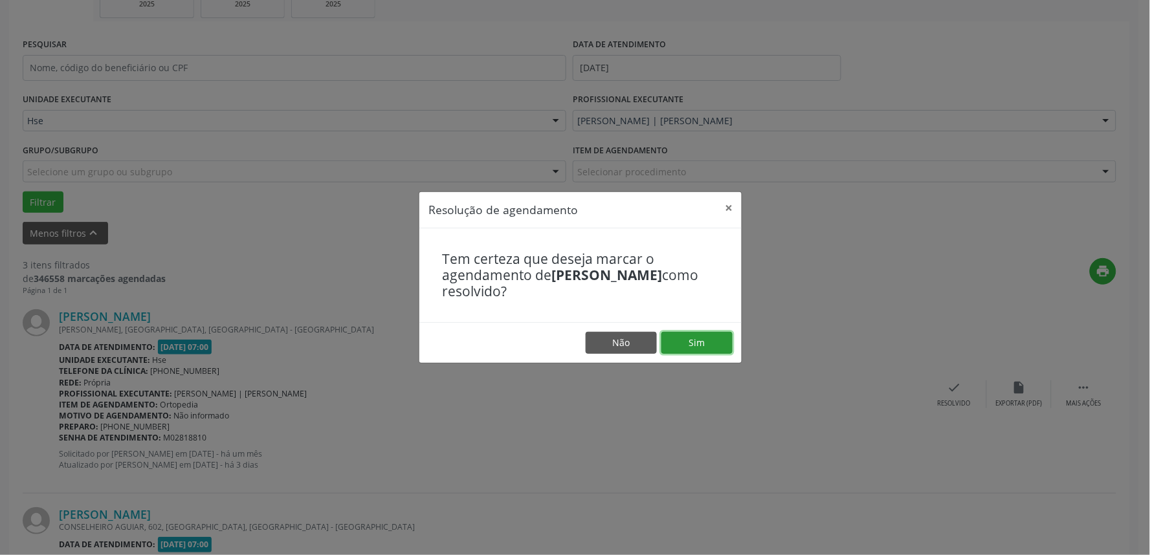
click at [697, 337] on button "Sim" at bounding box center [697, 343] width 71 height 22
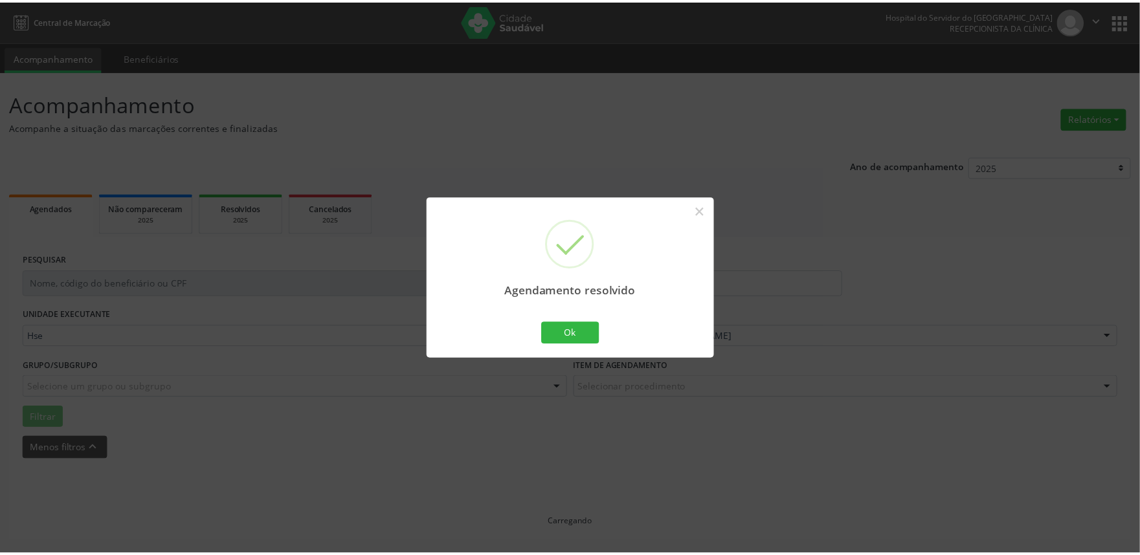
scroll to position [0, 0]
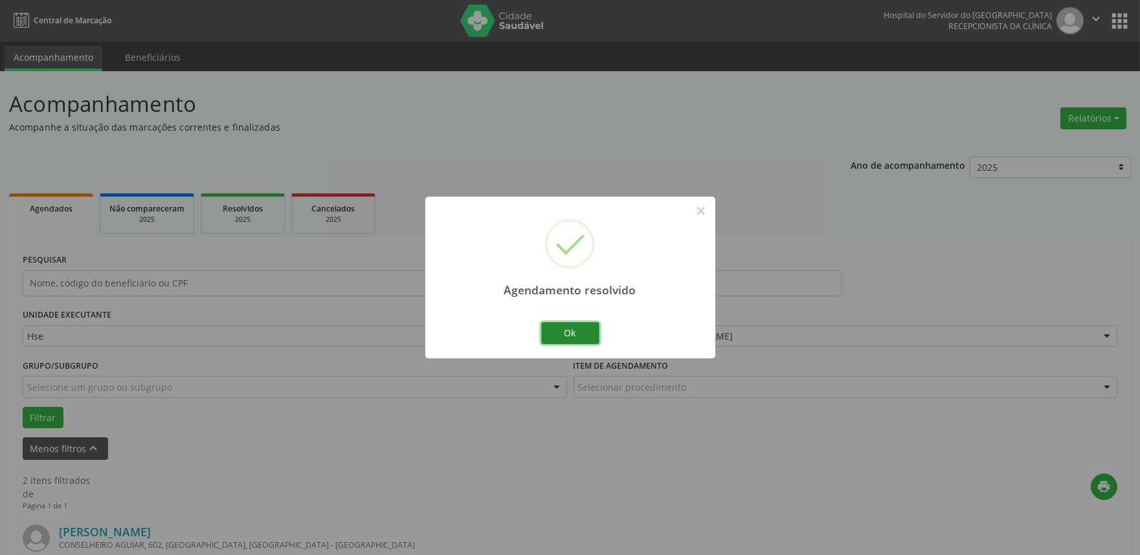
click at [567, 324] on button "Ok" at bounding box center [570, 333] width 58 height 22
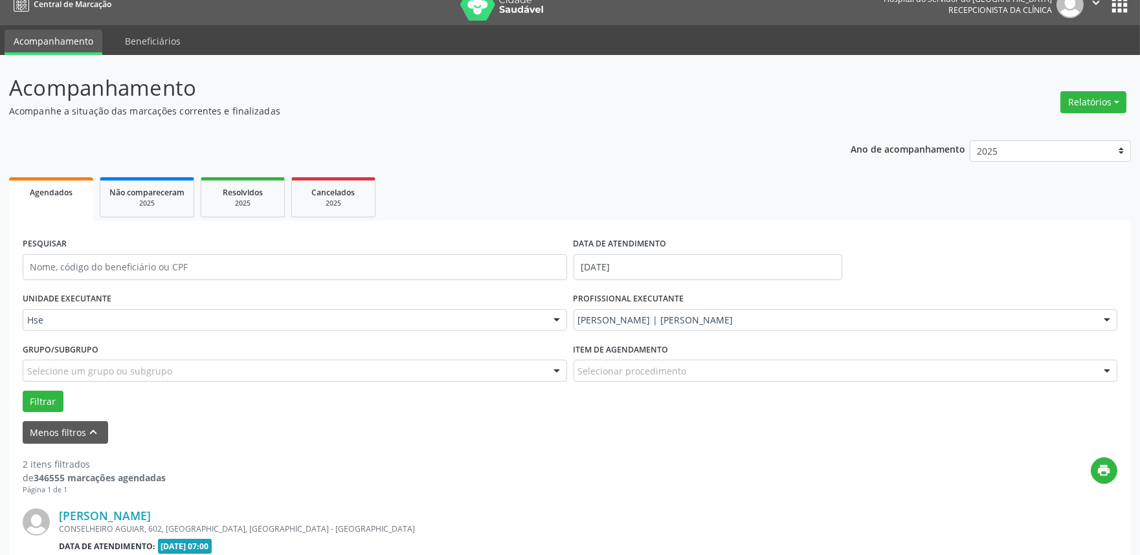
scroll to position [72, 0]
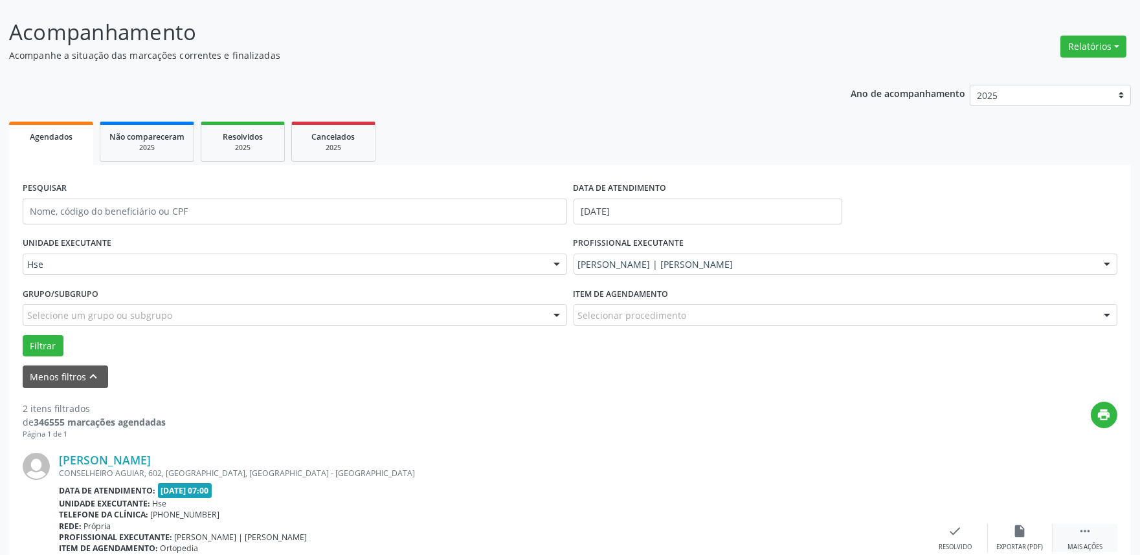
click at [1085, 532] on icon "" at bounding box center [1085, 531] width 14 height 14
click at [1033, 534] on div "alarm_off Não compareceu" at bounding box center [1020, 538] width 65 height 28
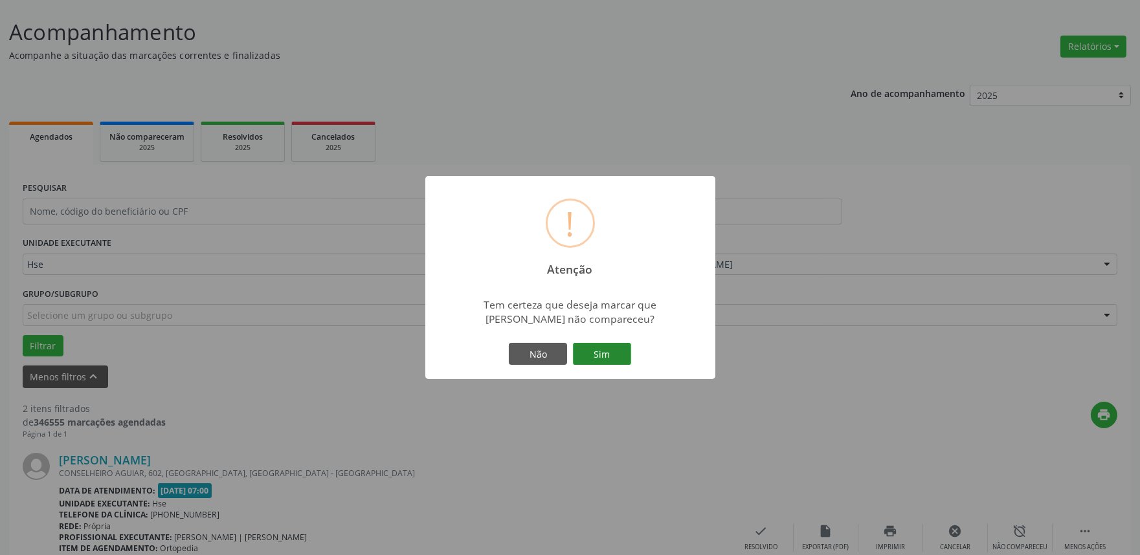
click at [619, 359] on button "Sim" at bounding box center [602, 354] width 58 height 22
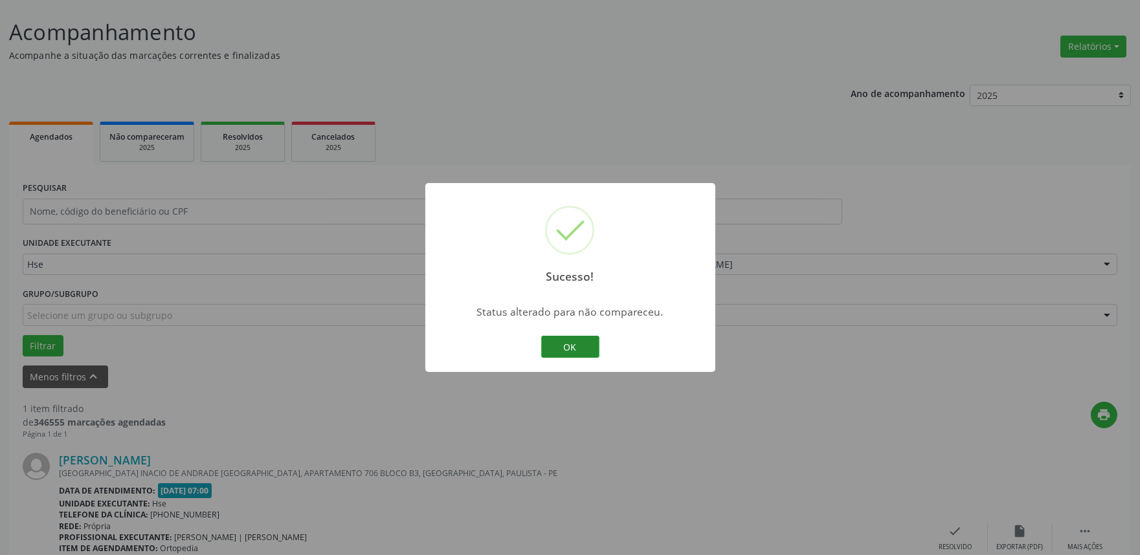
click at [583, 340] on button "OK" at bounding box center [570, 347] width 58 height 22
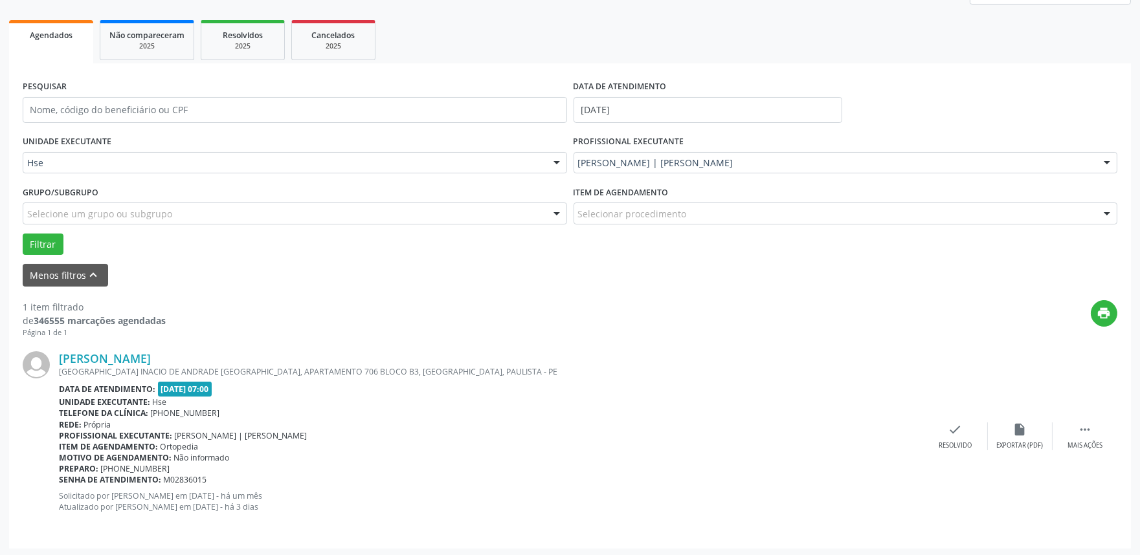
scroll to position [175, 0]
click at [1077, 445] on div "Mais ações" at bounding box center [1085, 444] width 35 height 9
click at [1010, 426] on div "alarm_off Não compareceu" at bounding box center [1020, 435] width 65 height 28
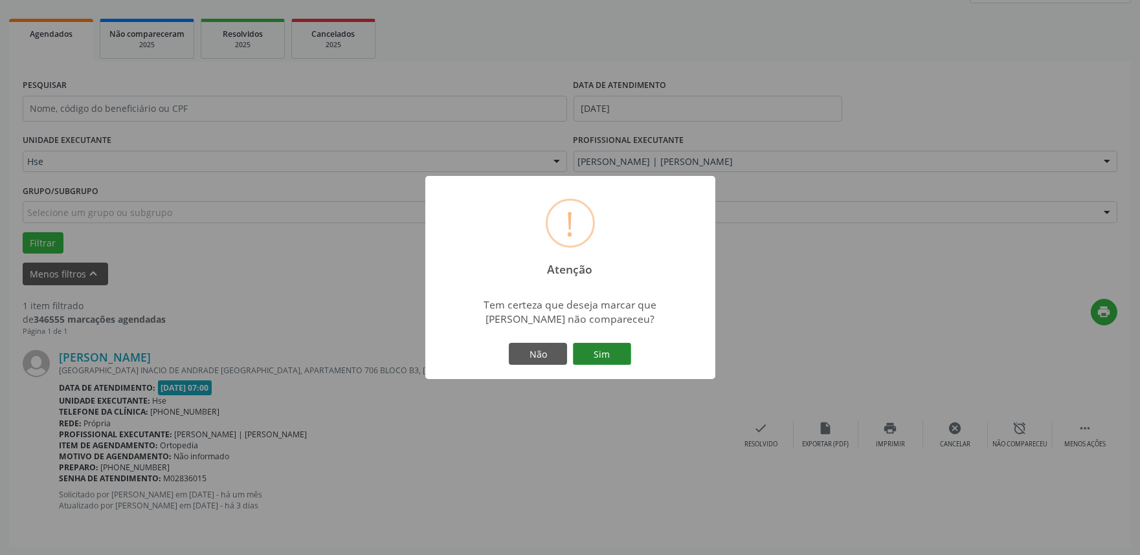
click at [604, 350] on button "Sim" at bounding box center [602, 354] width 58 height 22
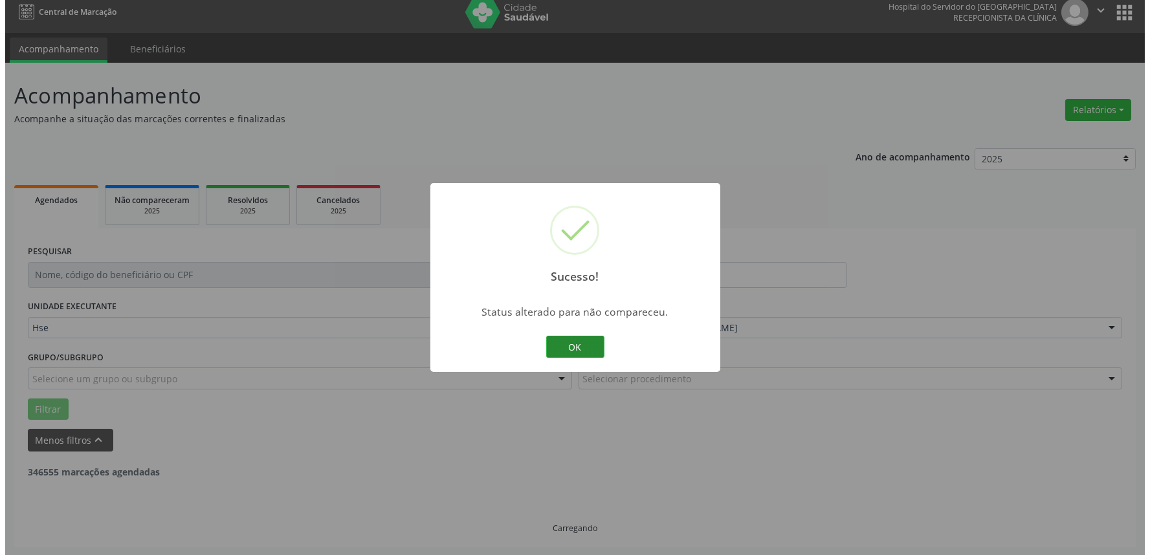
scroll to position [0, 0]
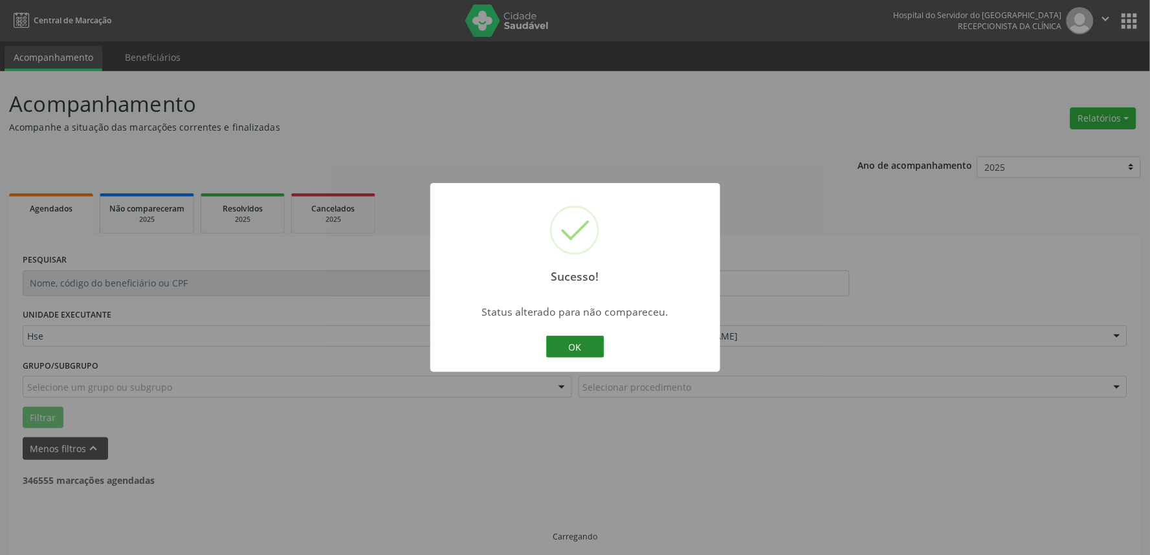
click at [577, 343] on button "OK" at bounding box center [575, 347] width 58 height 22
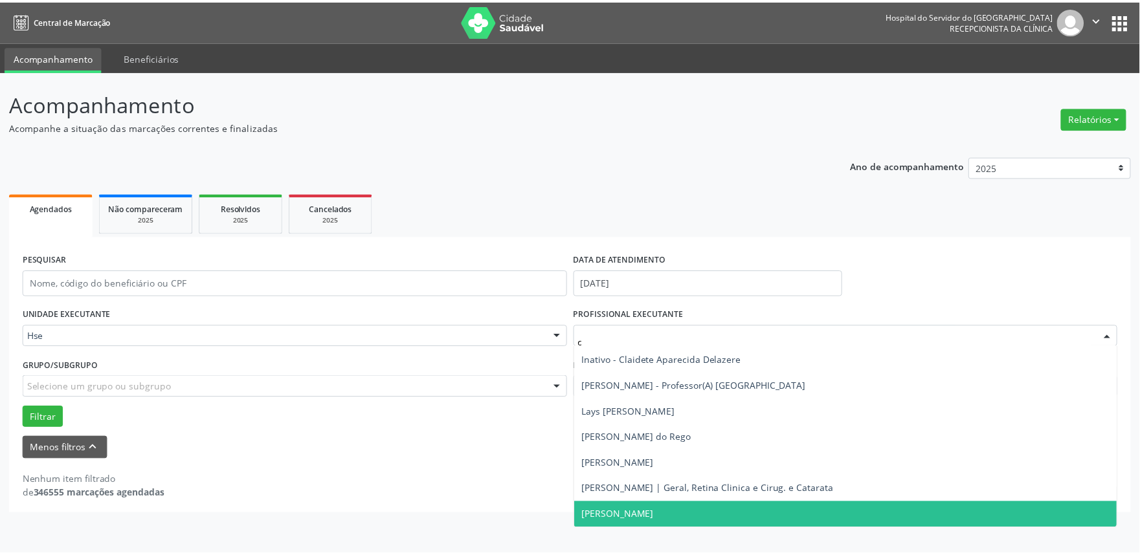
scroll to position [72, 0]
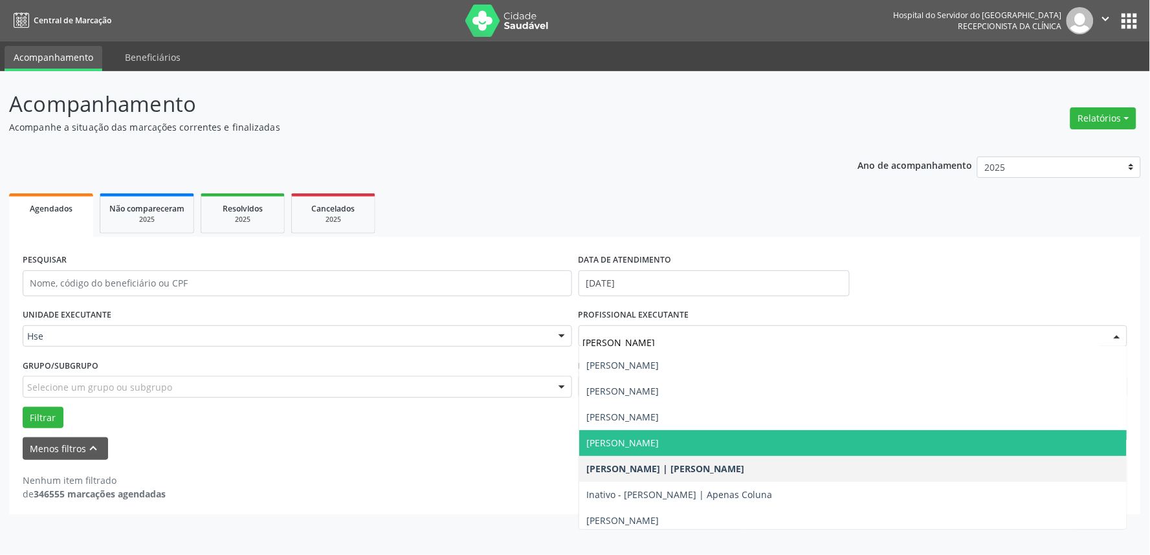
click at [660, 442] on span "[PERSON_NAME]" at bounding box center [623, 443] width 73 height 12
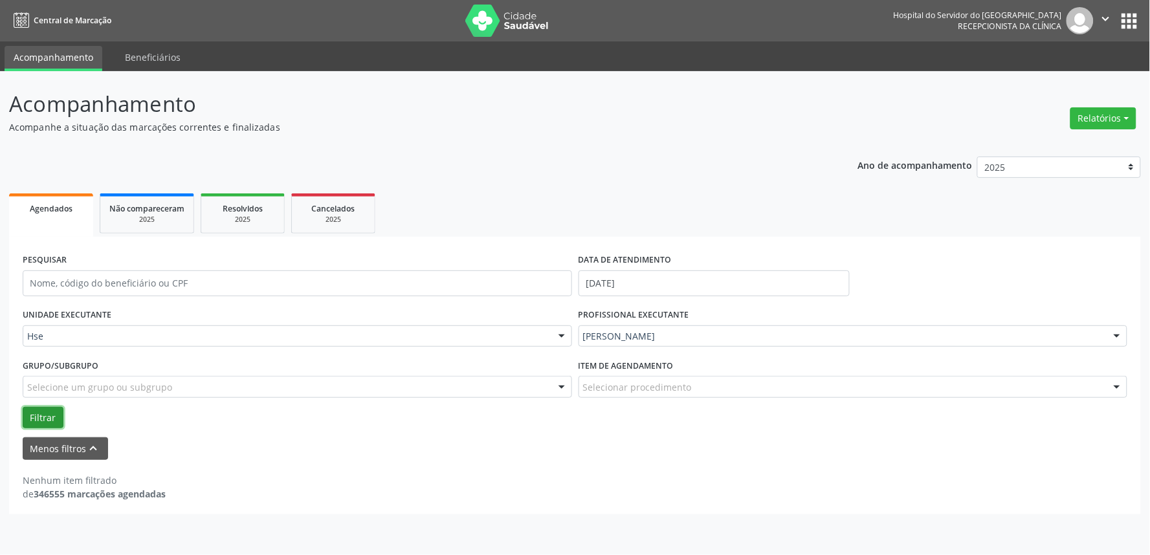
click at [50, 415] on button "Filtrar" at bounding box center [43, 418] width 41 height 22
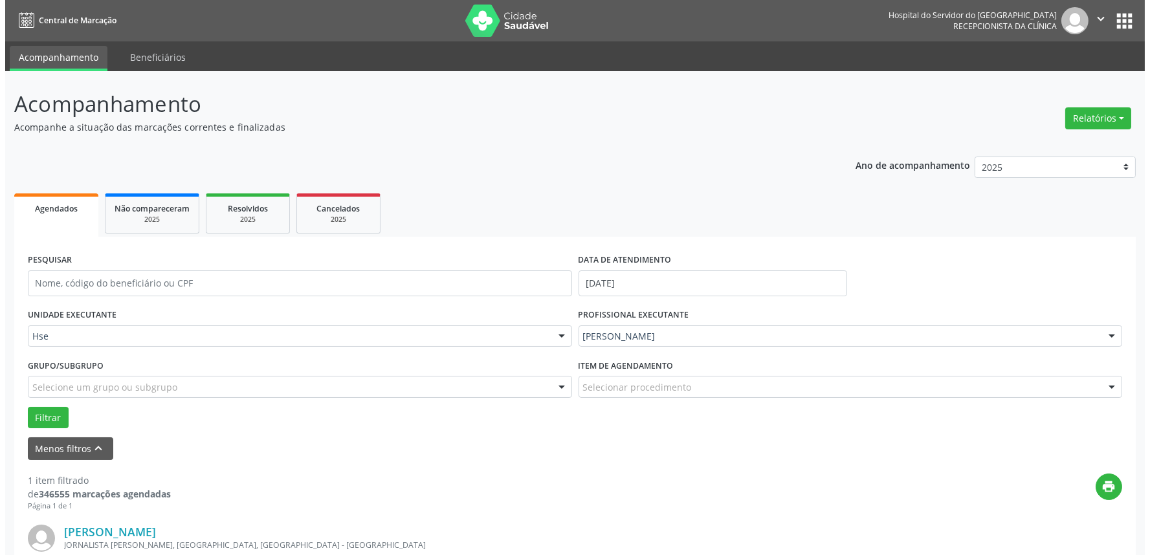
scroll to position [144, 0]
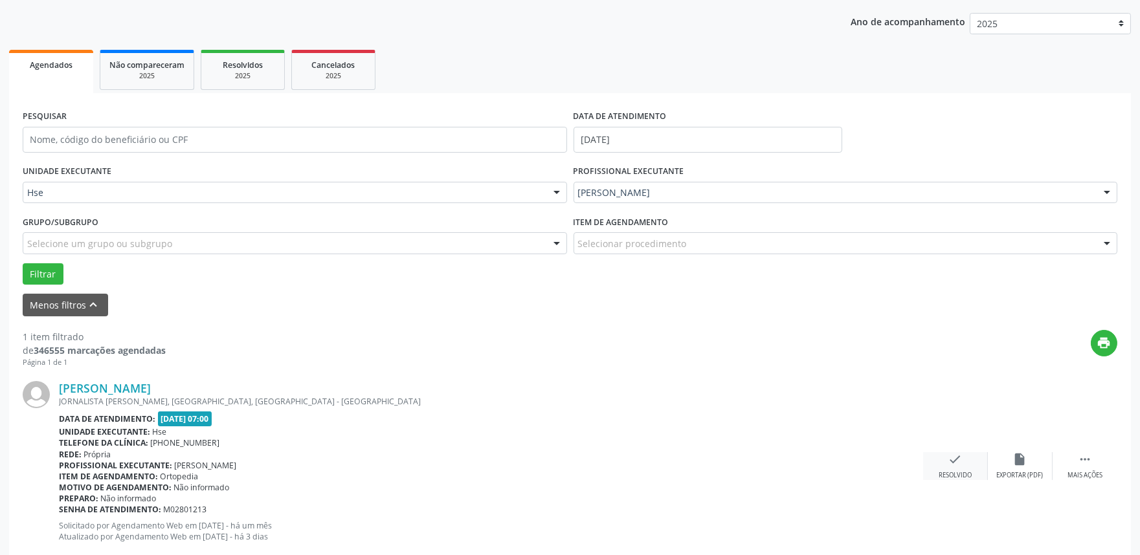
click at [966, 471] on div "Resolvido" at bounding box center [955, 475] width 33 height 9
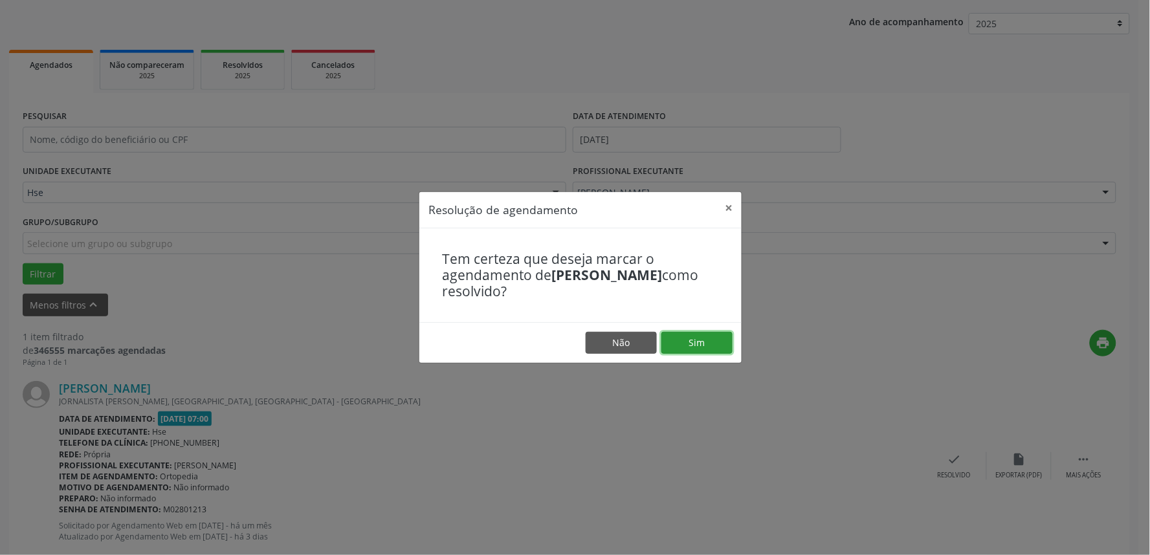
click at [688, 339] on button "Sim" at bounding box center [697, 343] width 71 height 22
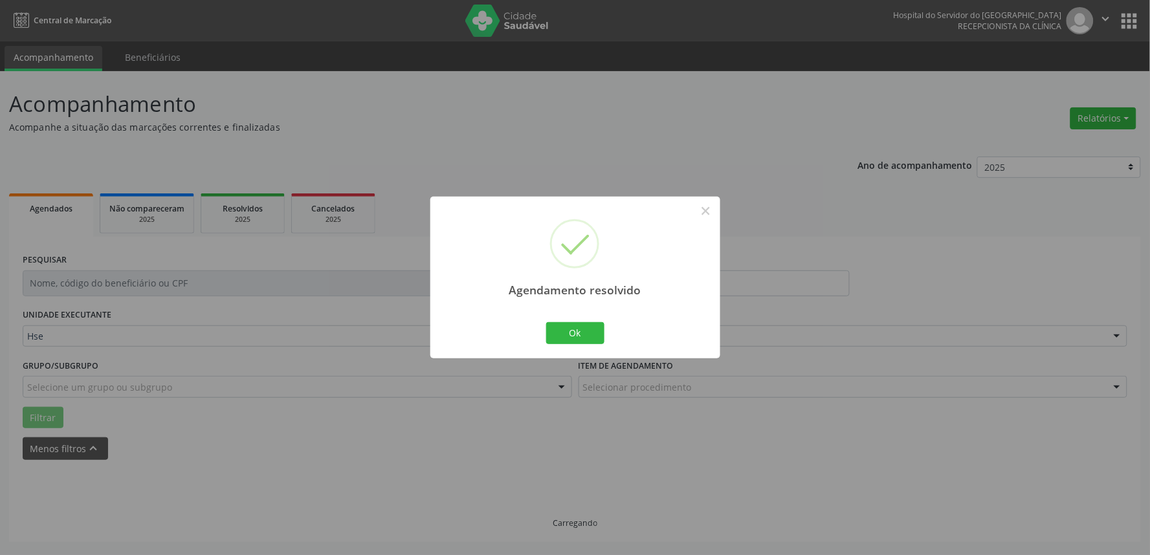
scroll to position [0, 0]
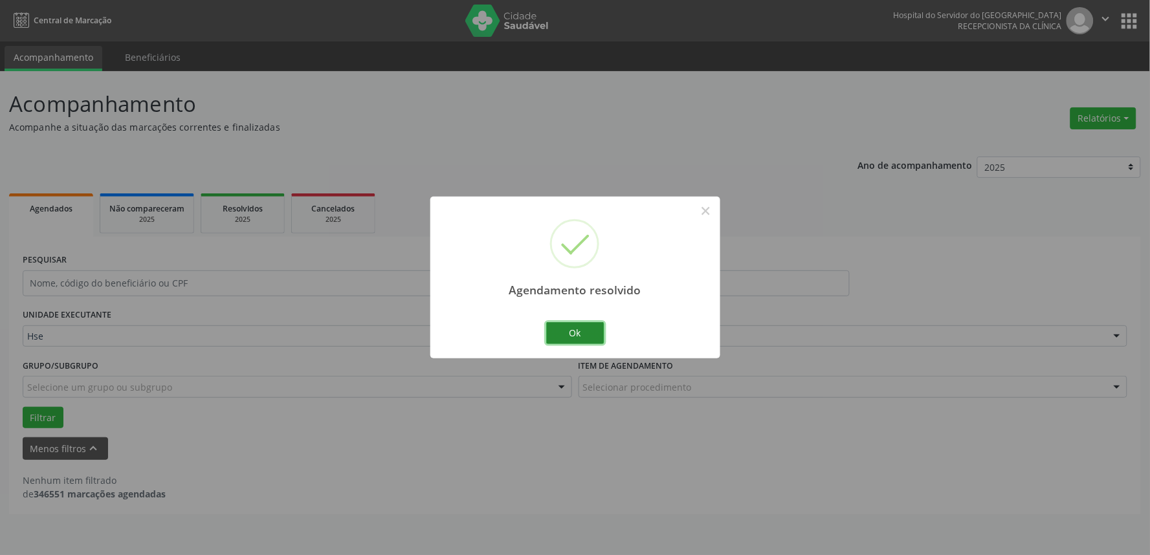
click at [584, 334] on button "Ok" at bounding box center [575, 333] width 58 height 22
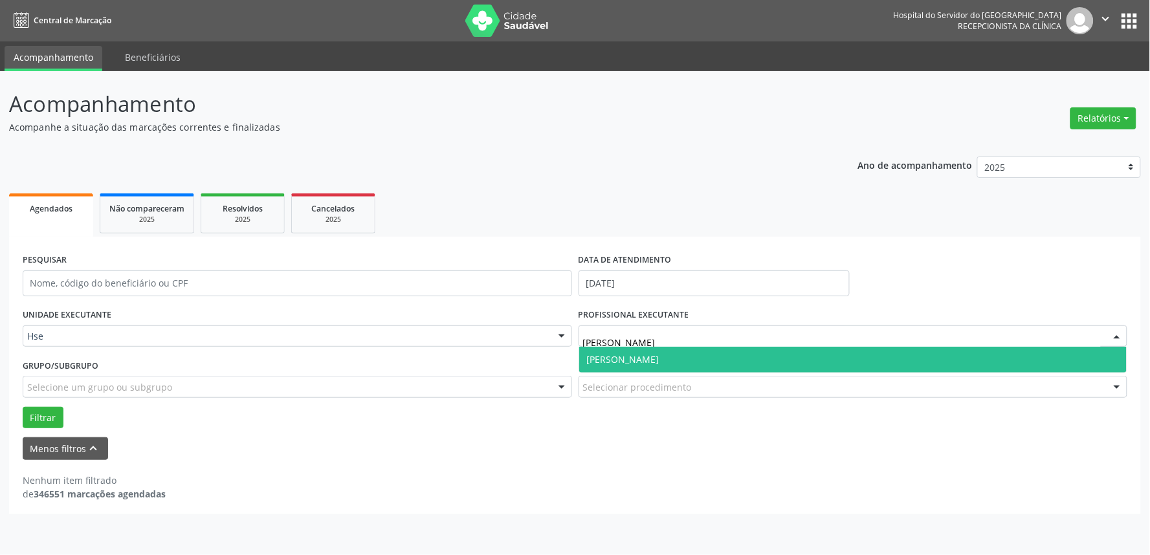
click at [711, 358] on span "[PERSON_NAME]" at bounding box center [853, 360] width 548 height 26
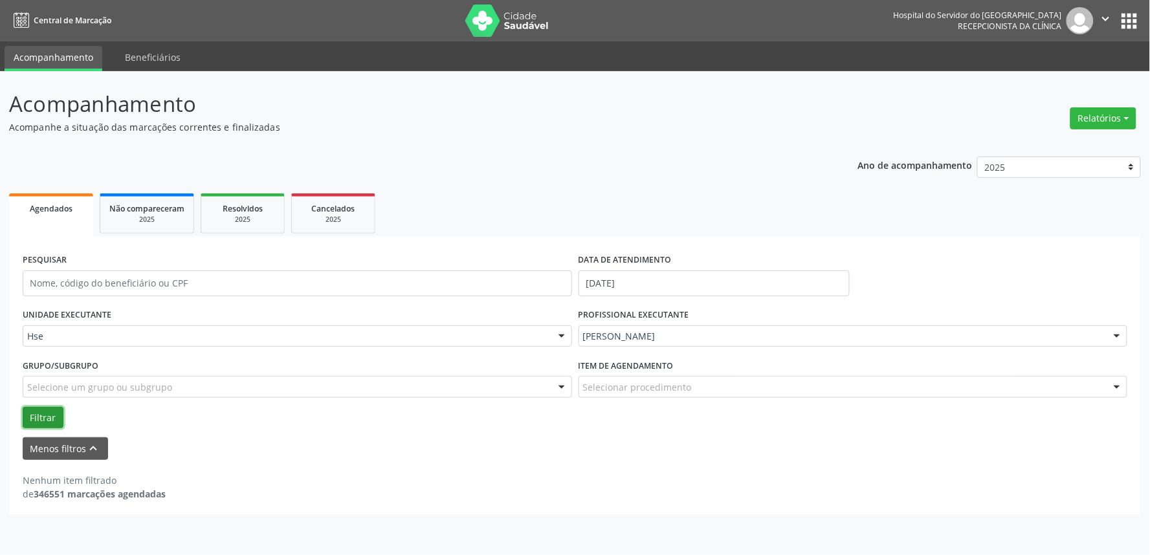
click at [34, 414] on button "Filtrar" at bounding box center [43, 418] width 41 height 22
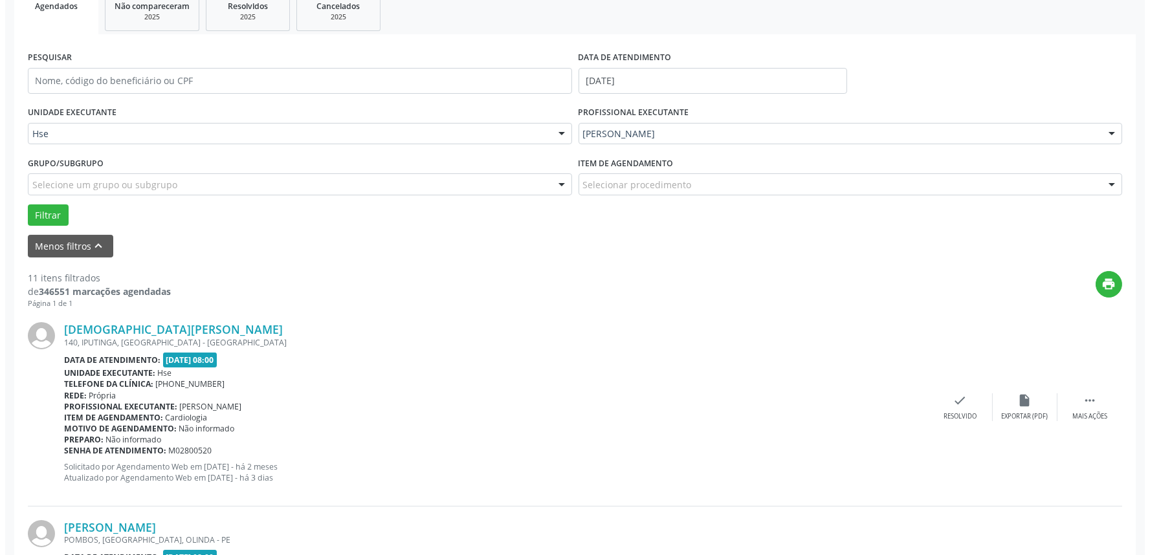
scroll to position [216, 0]
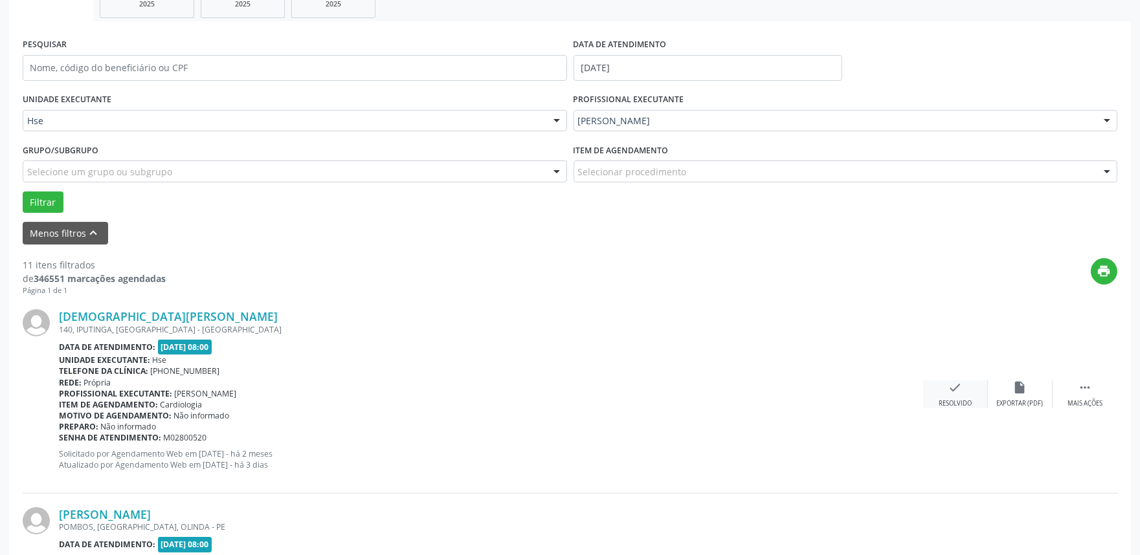
click at [973, 399] on div "check Resolvido" at bounding box center [955, 395] width 65 height 28
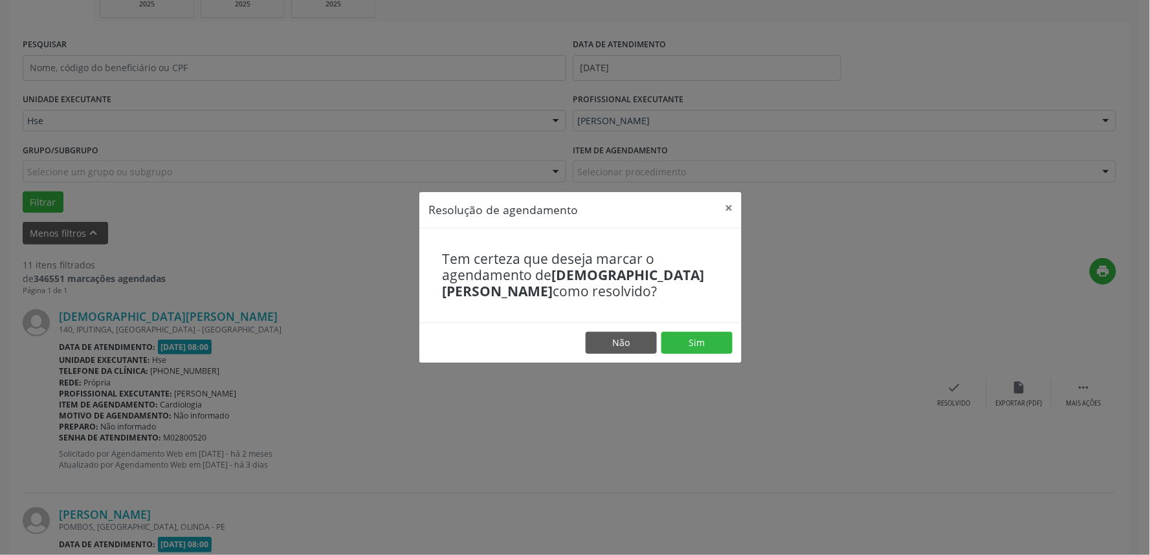
click at [701, 354] on footer "Não Sim" at bounding box center [581, 342] width 322 height 41
click at [699, 347] on button "Sim" at bounding box center [697, 343] width 71 height 22
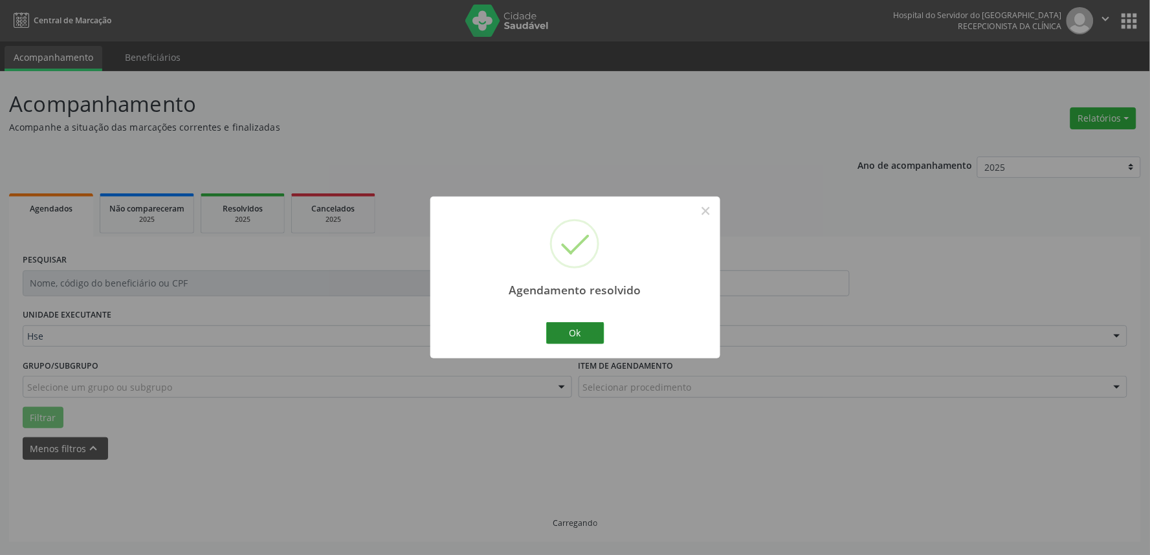
scroll to position [0, 0]
click at [568, 337] on button "Ok" at bounding box center [575, 333] width 58 height 22
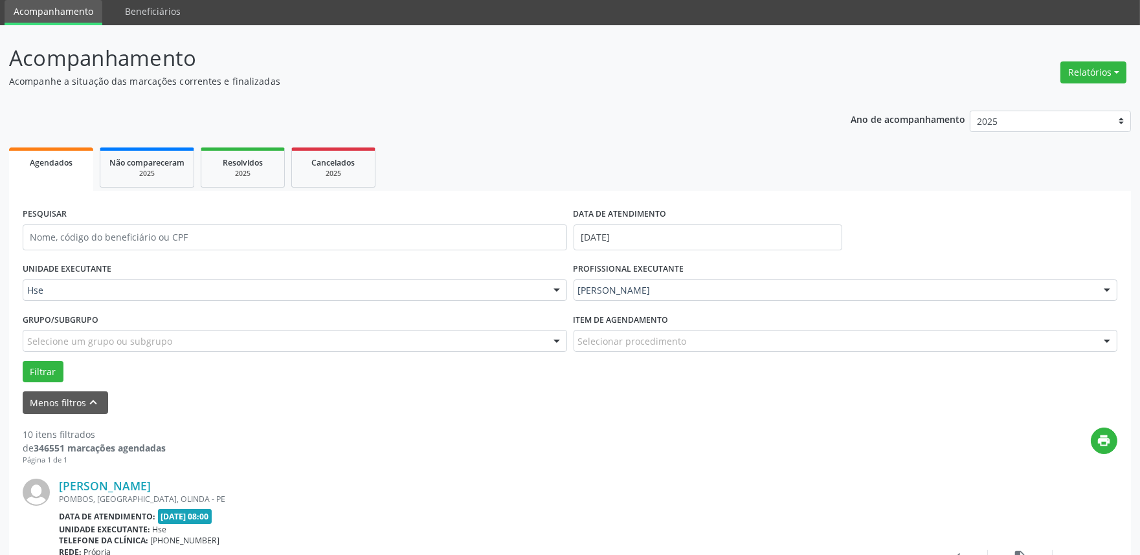
scroll to position [72, 0]
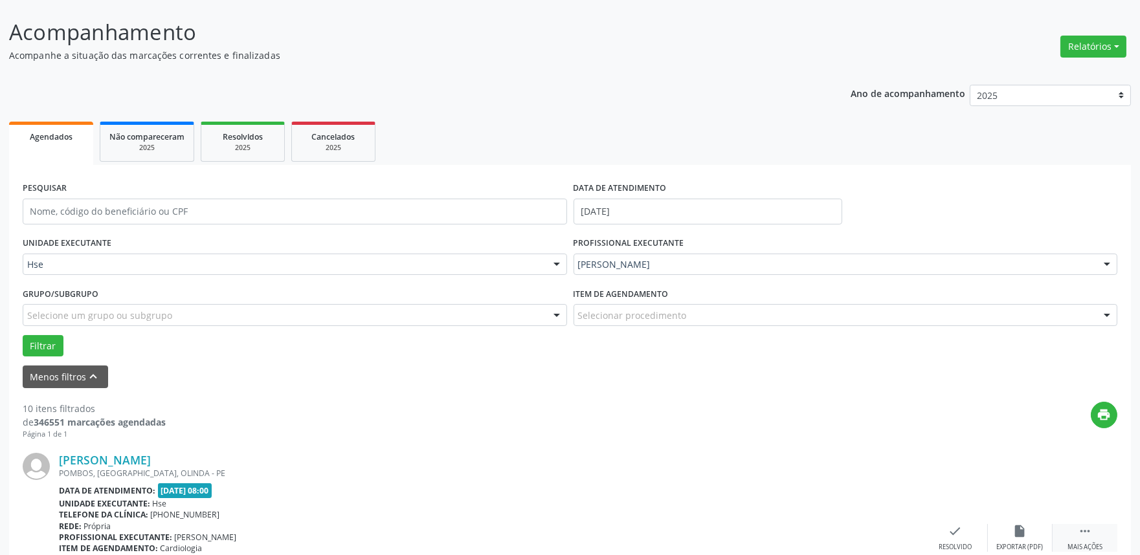
click at [1078, 526] on icon "" at bounding box center [1085, 531] width 14 height 14
click at [1033, 540] on div "alarm_off Não compareceu" at bounding box center [1020, 538] width 65 height 28
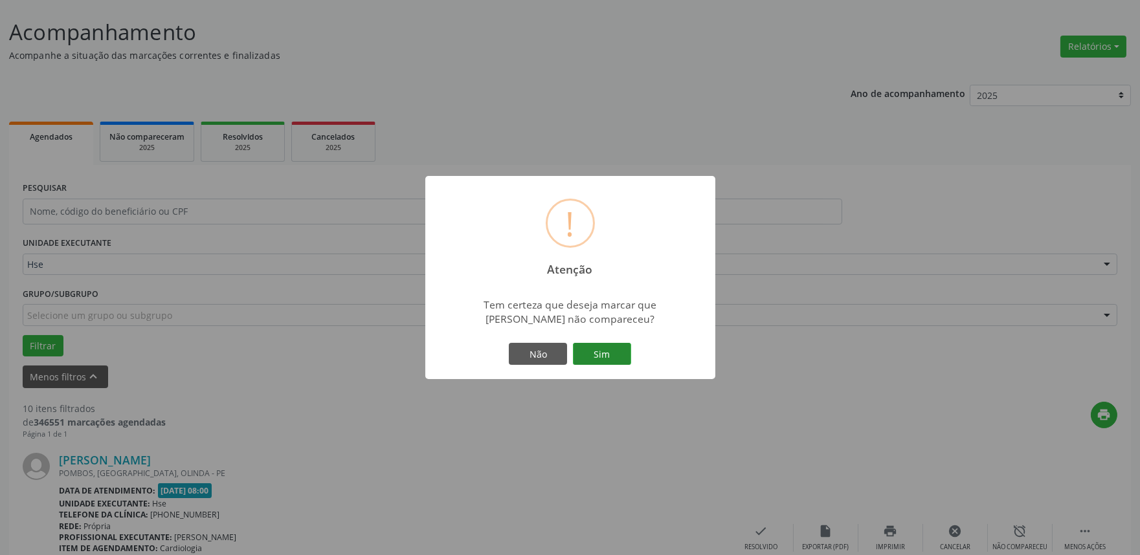
click at [598, 359] on button "Sim" at bounding box center [602, 354] width 58 height 22
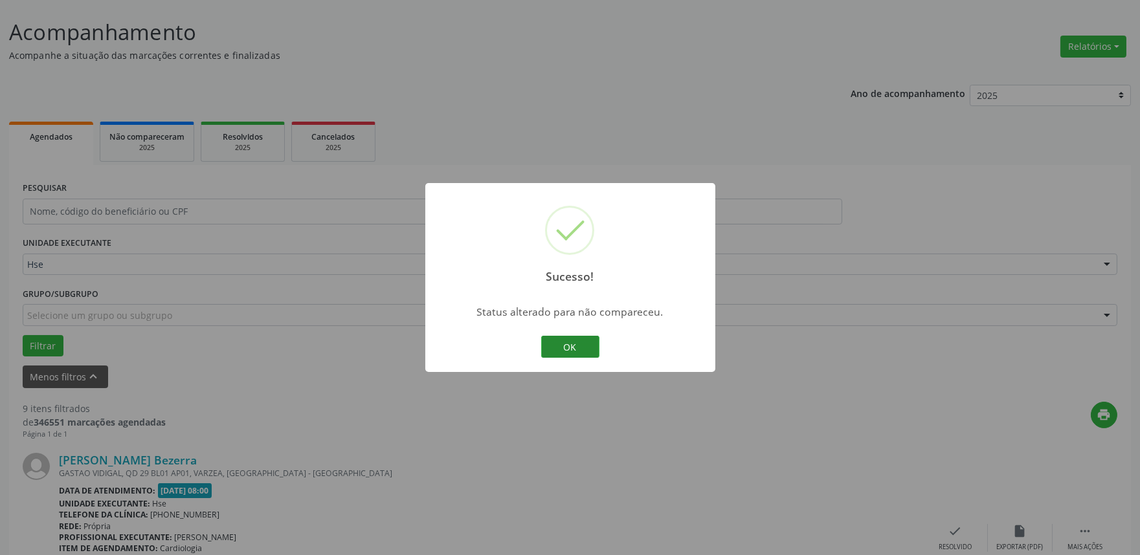
click at [589, 351] on button "OK" at bounding box center [570, 347] width 58 height 22
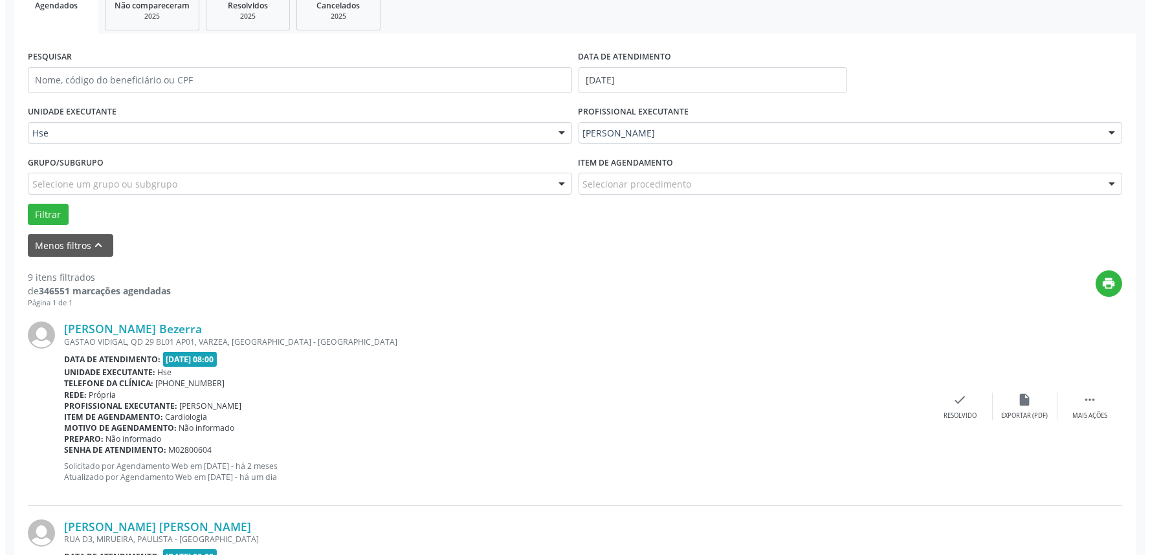
scroll to position [216, 0]
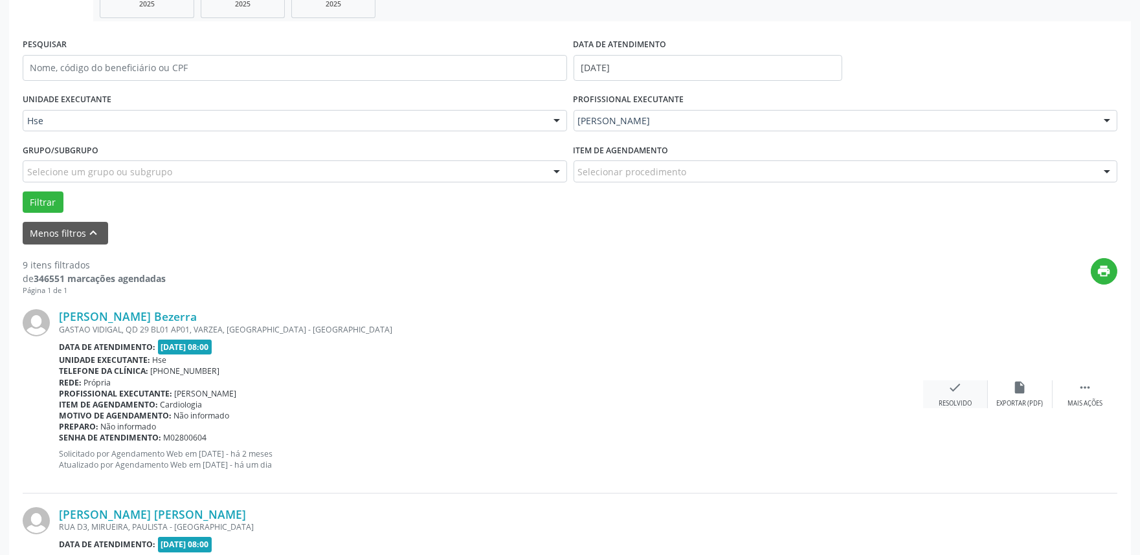
click at [955, 385] on icon "check" at bounding box center [955, 388] width 14 height 14
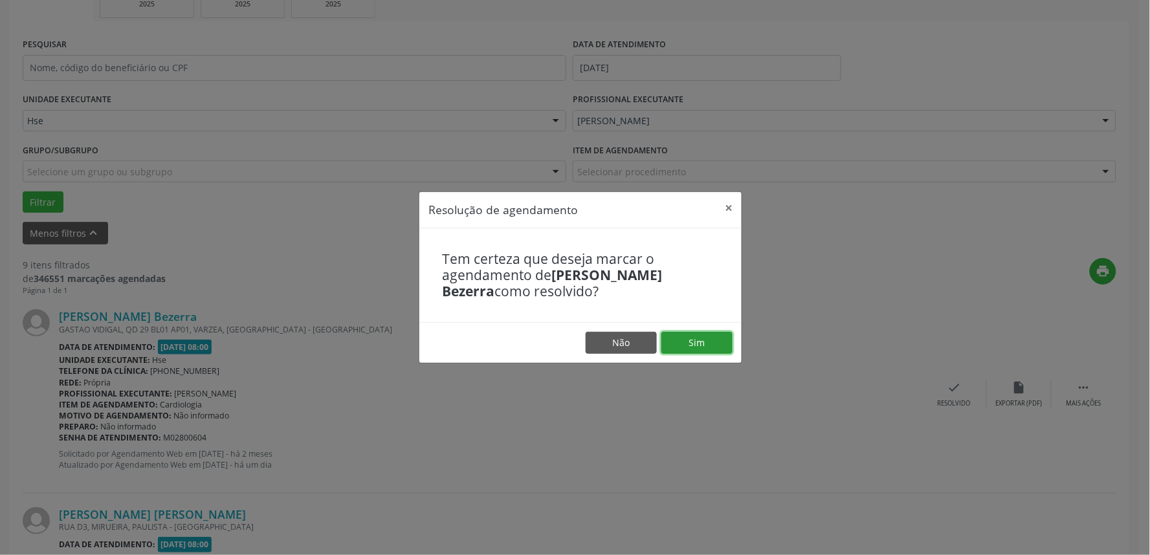
click at [728, 346] on button "Sim" at bounding box center [697, 343] width 71 height 22
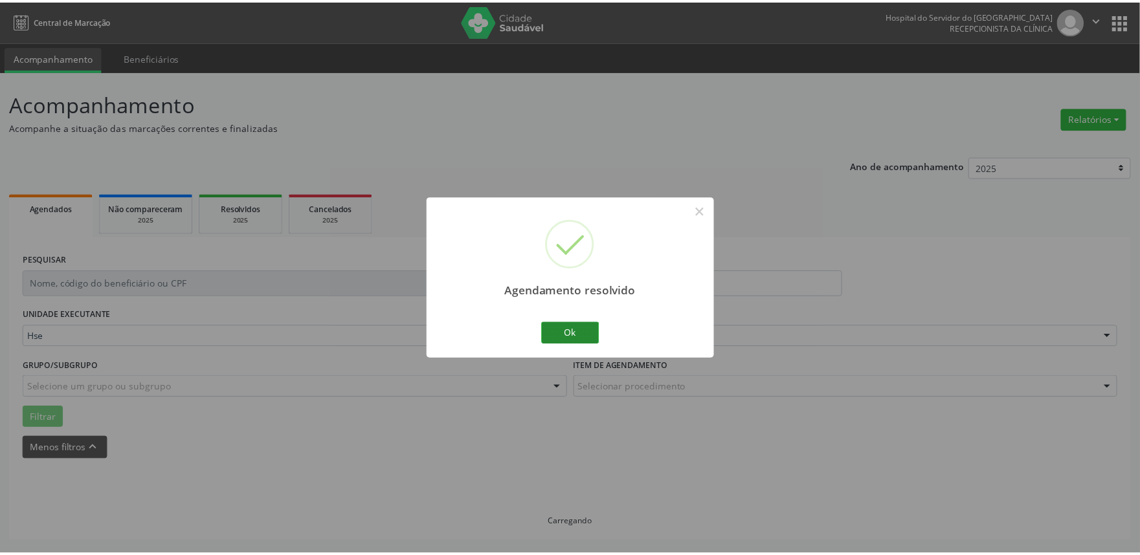
scroll to position [0, 0]
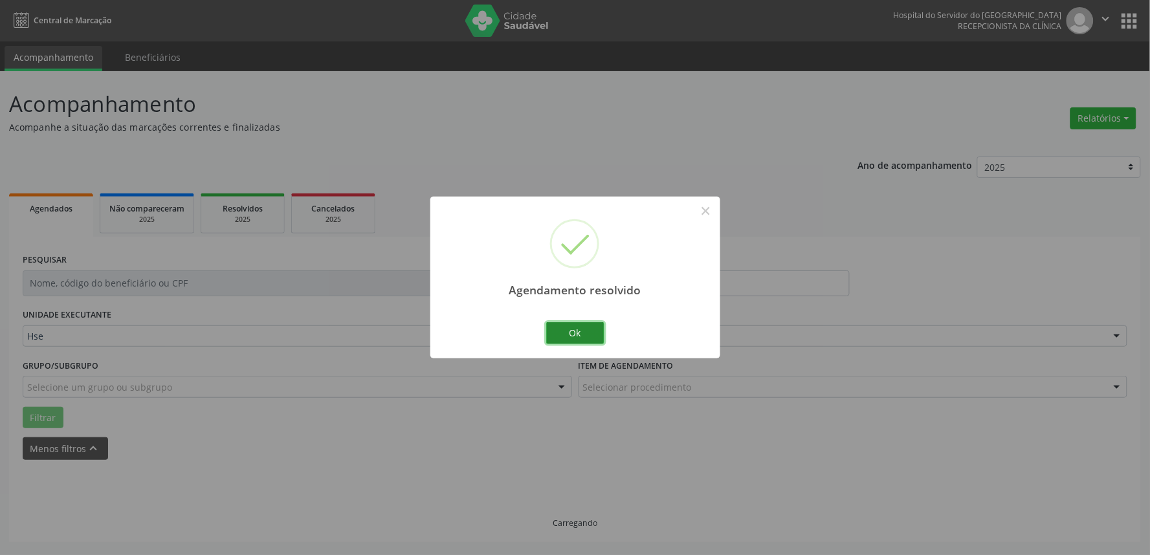
drag, startPoint x: 598, startPoint y: 338, endPoint x: 605, endPoint y: 341, distance: 7.0
click at [600, 339] on button "Ok" at bounding box center [575, 333] width 58 height 22
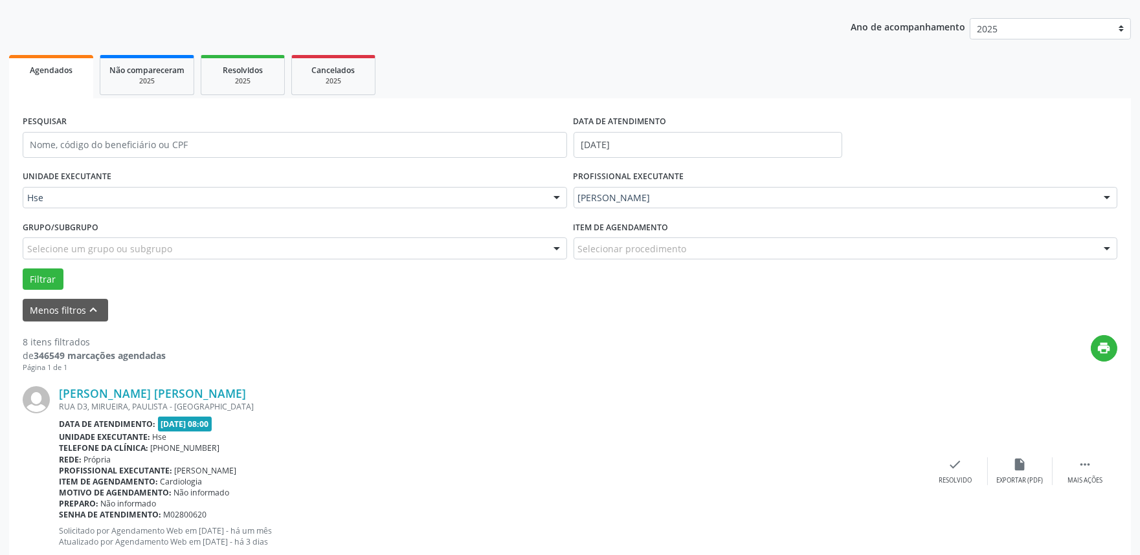
scroll to position [224, 0]
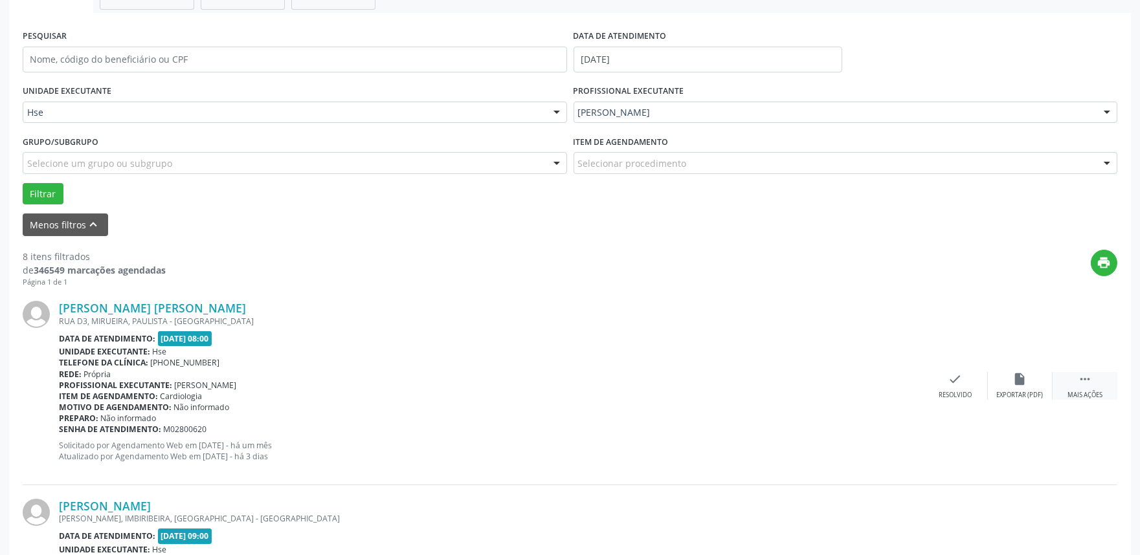
click at [1076, 386] on div " Mais ações" at bounding box center [1085, 386] width 65 height 28
click at [1022, 383] on icon "alarm_off" at bounding box center [1020, 379] width 14 height 14
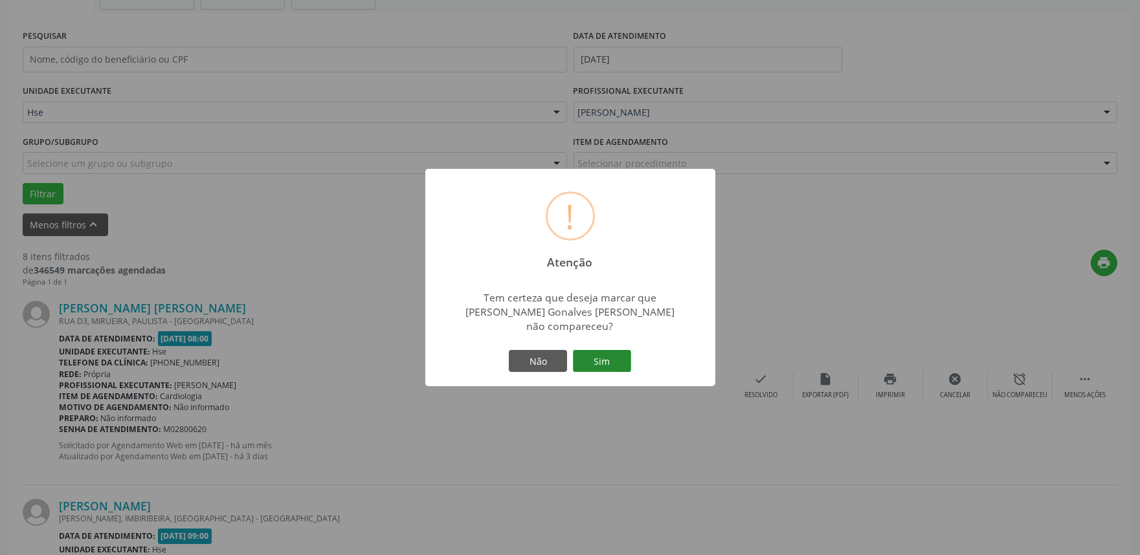
click at [605, 364] on button "Sim" at bounding box center [602, 361] width 58 height 22
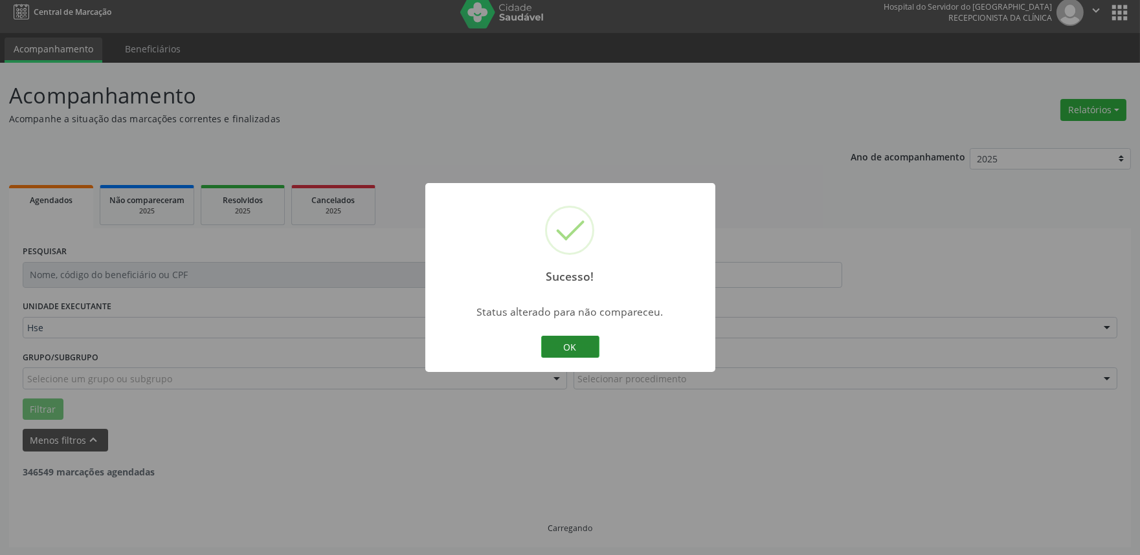
click at [566, 344] on button "OK" at bounding box center [570, 347] width 58 height 22
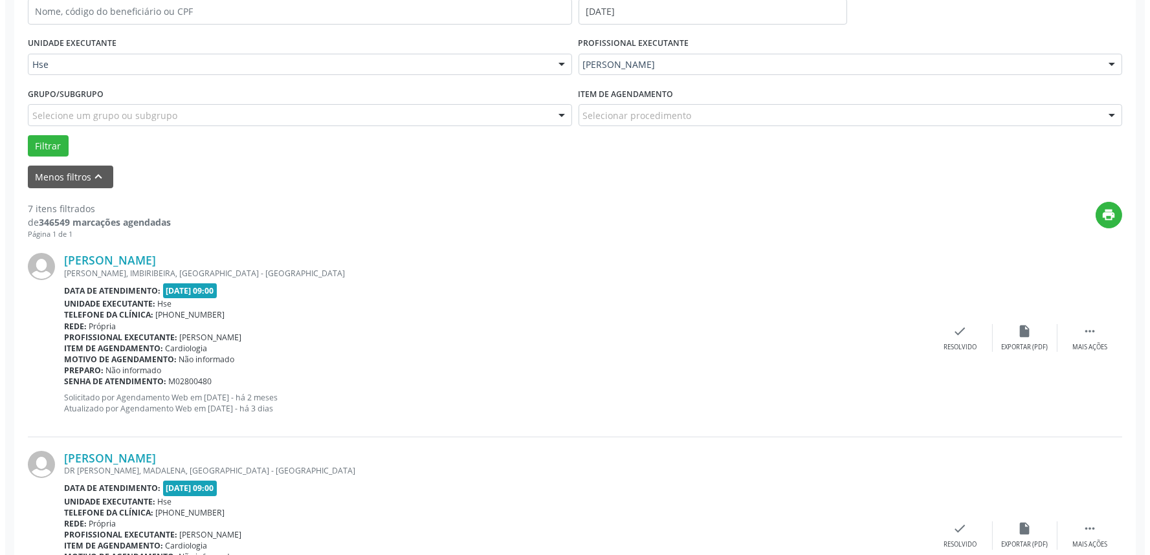
scroll to position [296, 0]
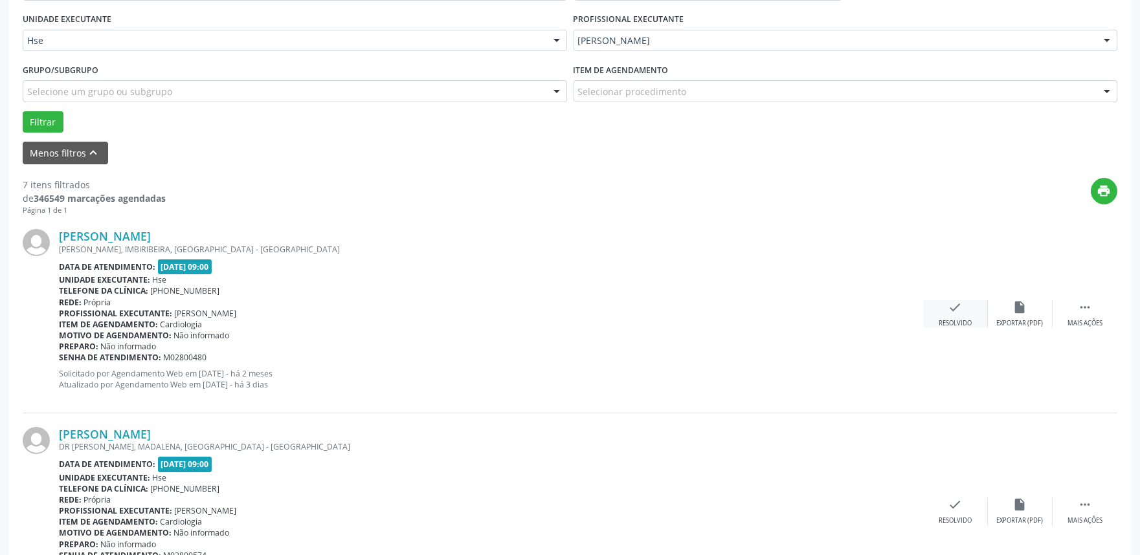
click at [946, 307] on div "check Resolvido" at bounding box center [955, 314] width 65 height 28
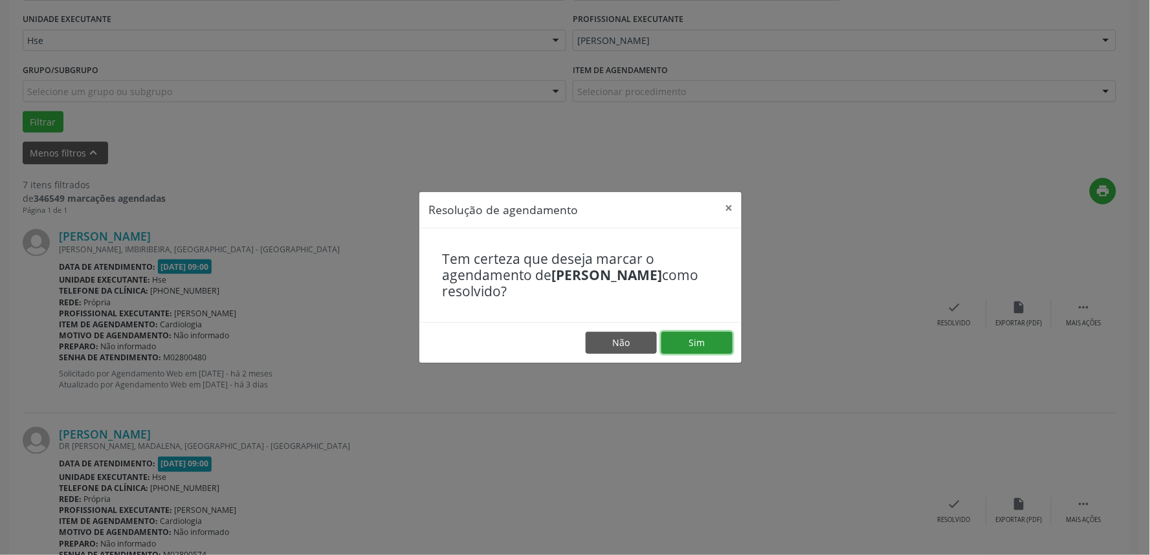
click at [710, 347] on button "Sim" at bounding box center [697, 343] width 71 height 22
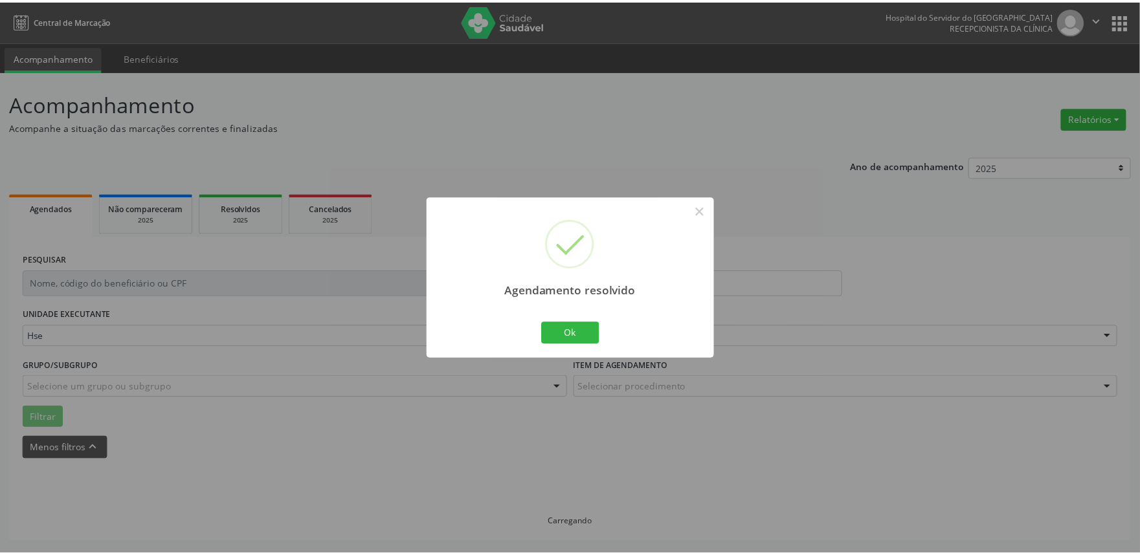
scroll to position [0, 0]
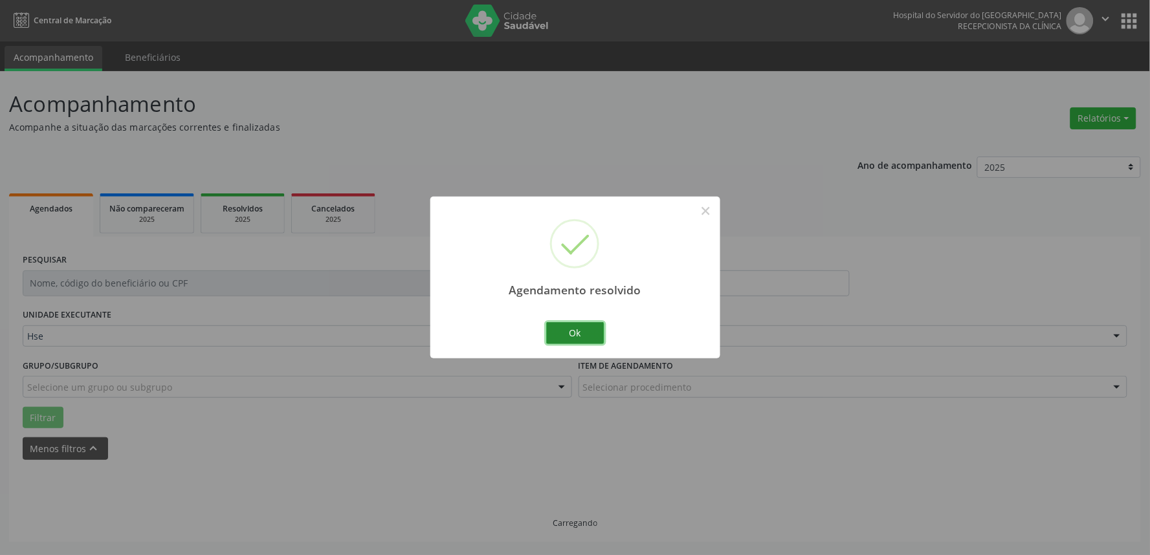
click at [561, 329] on button "Ok" at bounding box center [575, 333] width 58 height 22
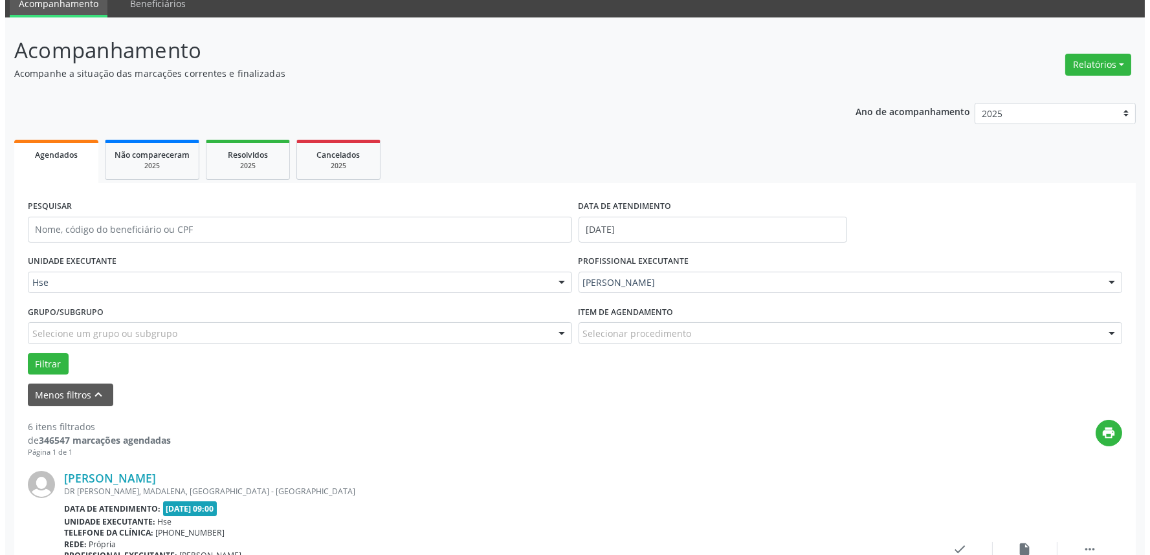
scroll to position [144, 0]
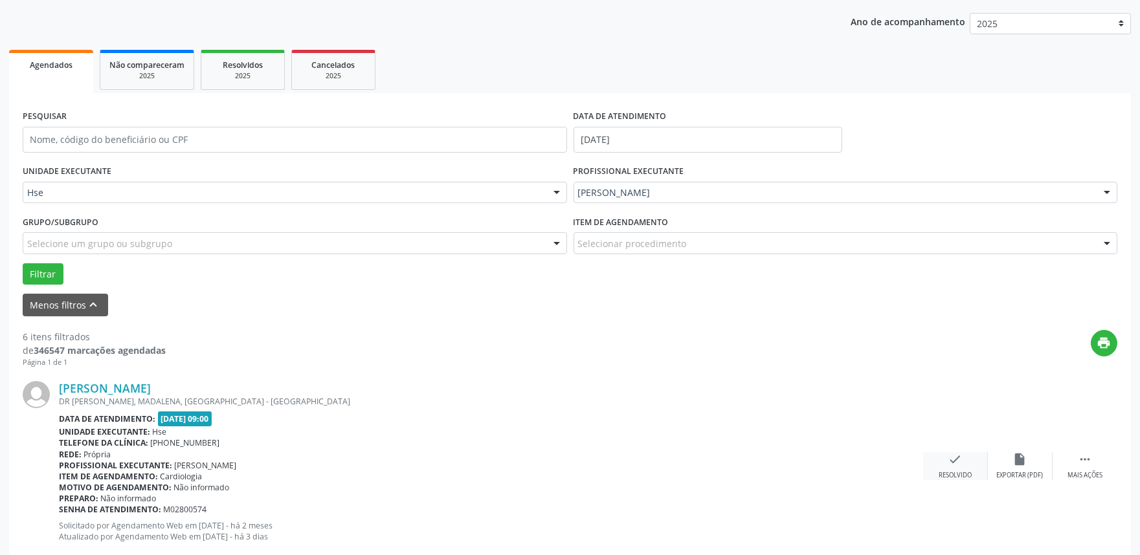
click at [950, 456] on icon "check" at bounding box center [955, 460] width 14 height 14
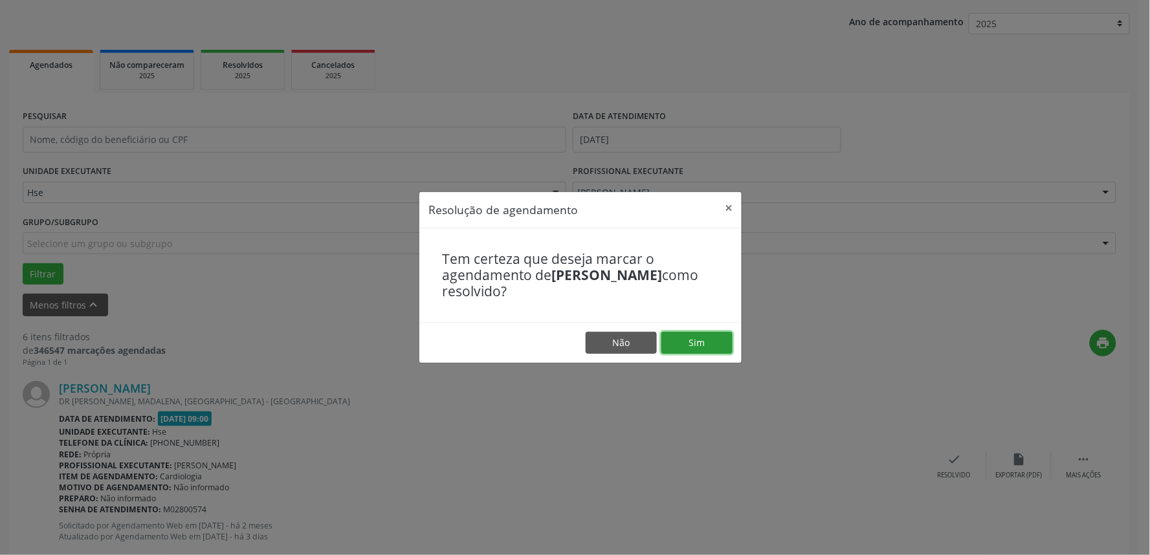
click at [689, 348] on button "Sim" at bounding box center [697, 343] width 71 height 22
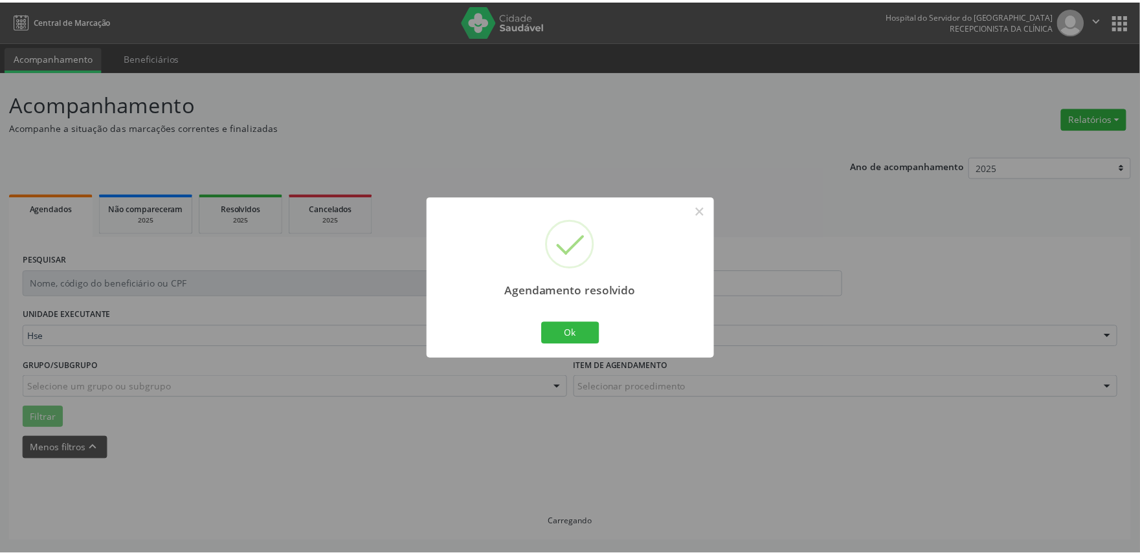
scroll to position [0, 0]
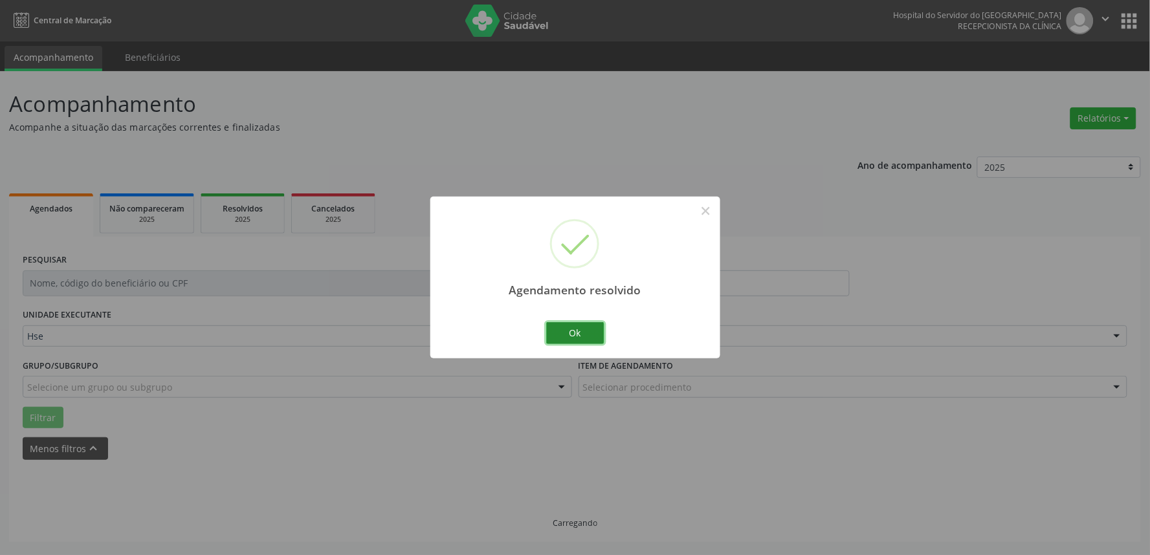
click at [562, 335] on button "Ok" at bounding box center [575, 333] width 58 height 22
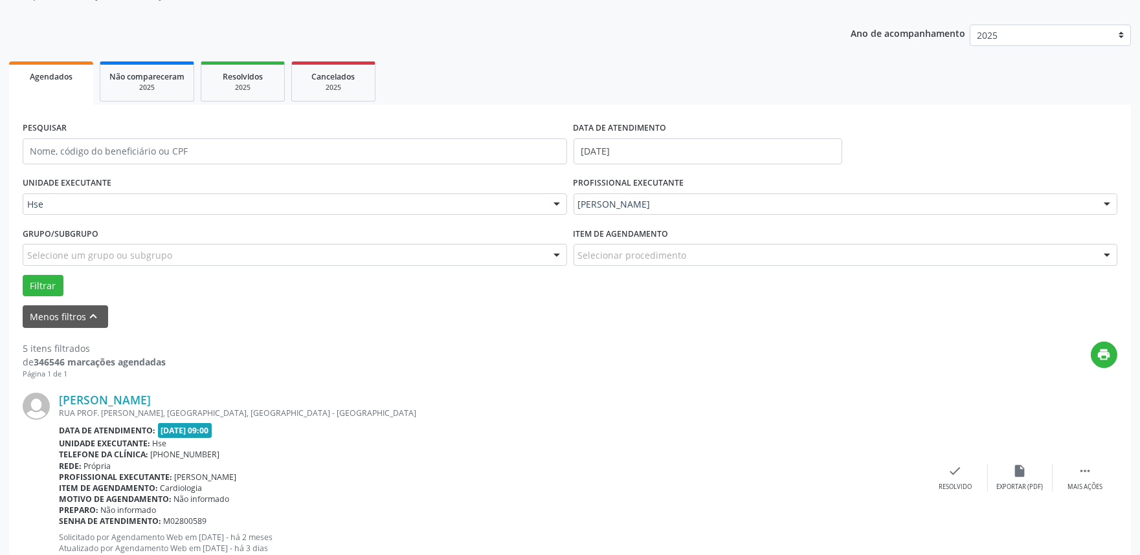
scroll to position [144, 0]
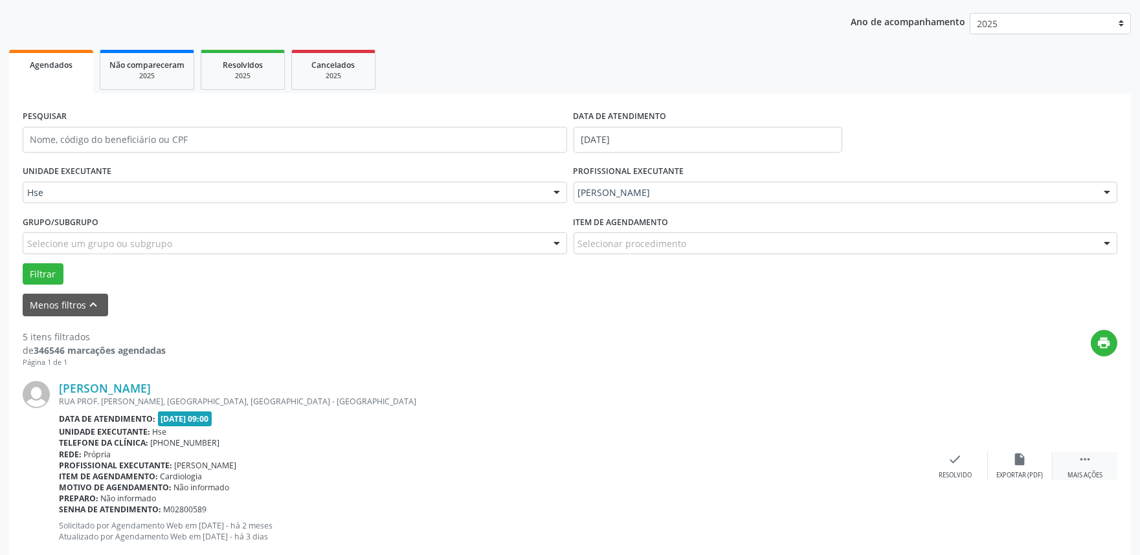
click at [1108, 474] on div " Mais ações" at bounding box center [1085, 467] width 65 height 28
click at [1015, 462] on icon "alarm_off" at bounding box center [1020, 460] width 14 height 14
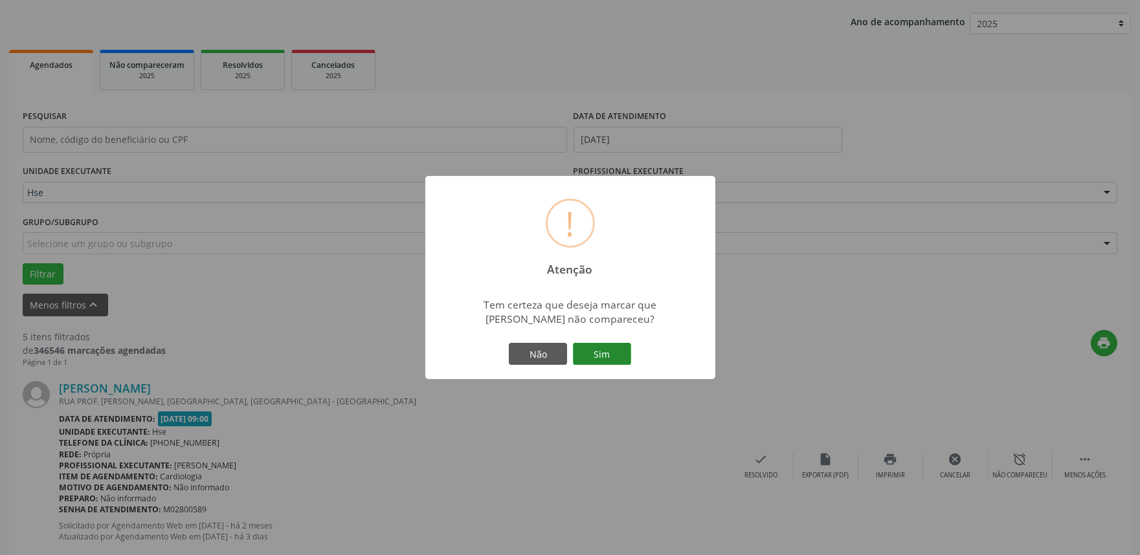
click at [600, 353] on button "Sim" at bounding box center [602, 354] width 58 height 22
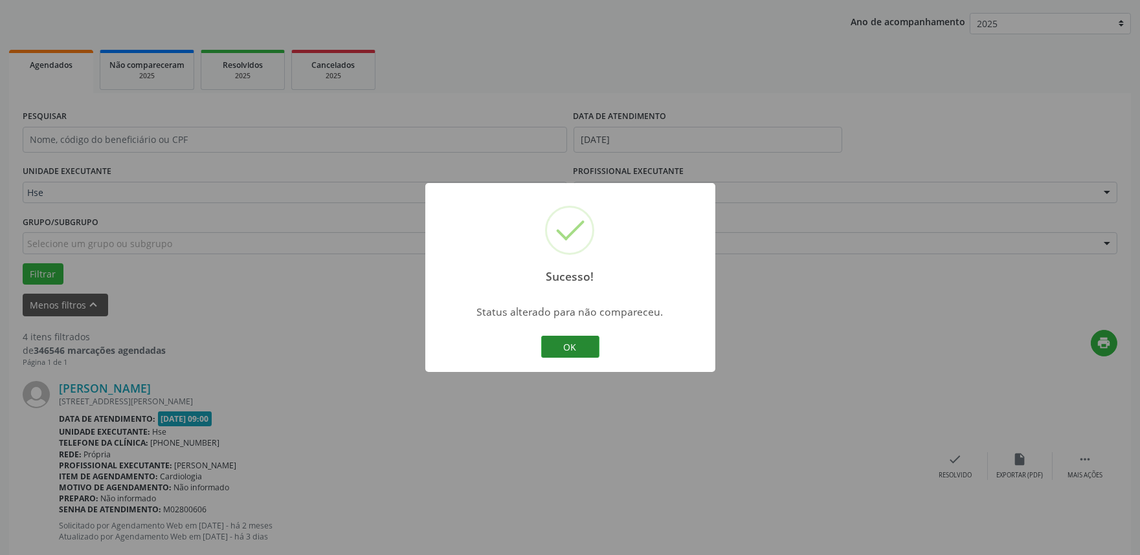
click at [586, 348] on button "OK" at bounding box center [570, 347] width 58 height 22
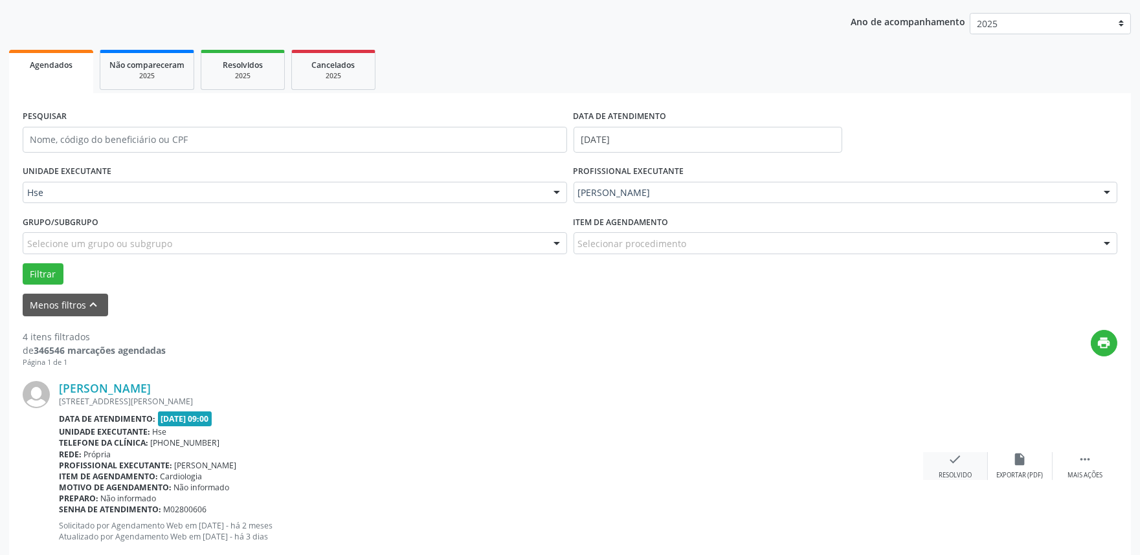
click at [966, 461] on div "check Resolvido" at bounding box center [955, 467] width 65 height 28
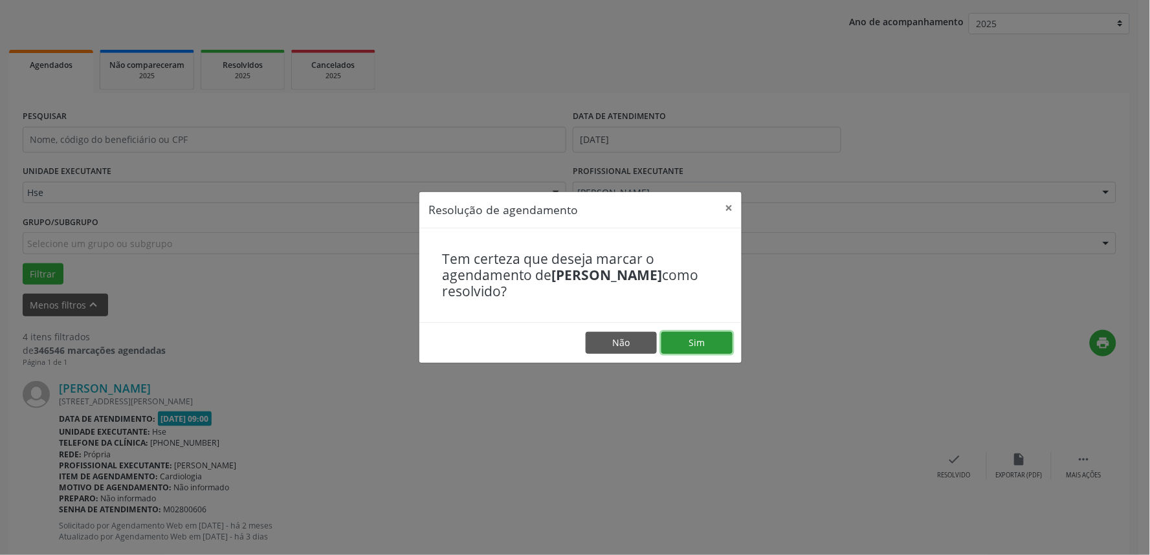
click at [702, 341] on button "Sim" at bounding box center [697, 343] width 71 height 22
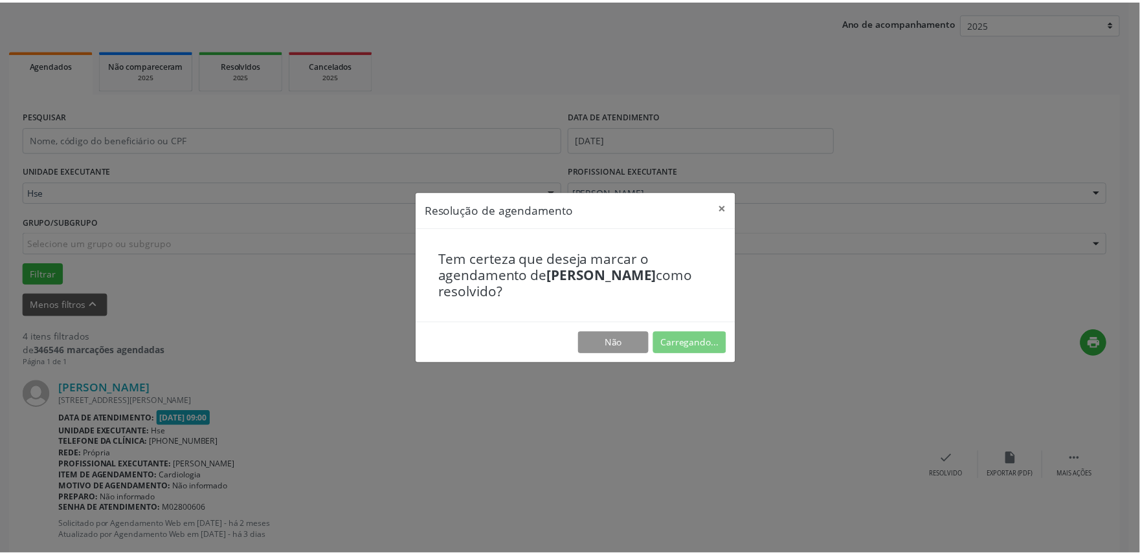
scroll to position [0, 0]
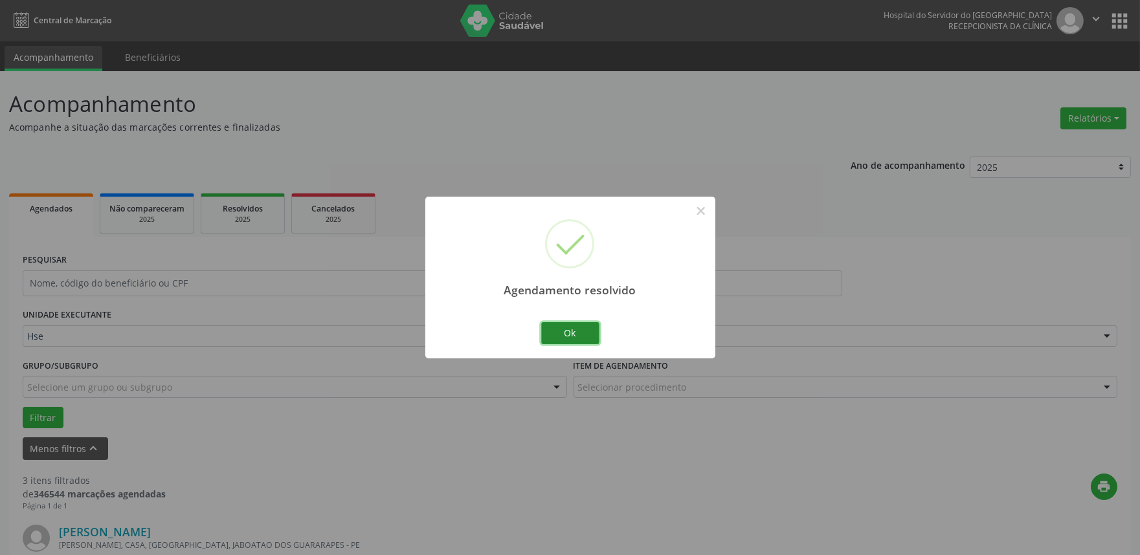
click at [586, 337] on button "Ok" at bounding box center [570, 333] width 58 height 22
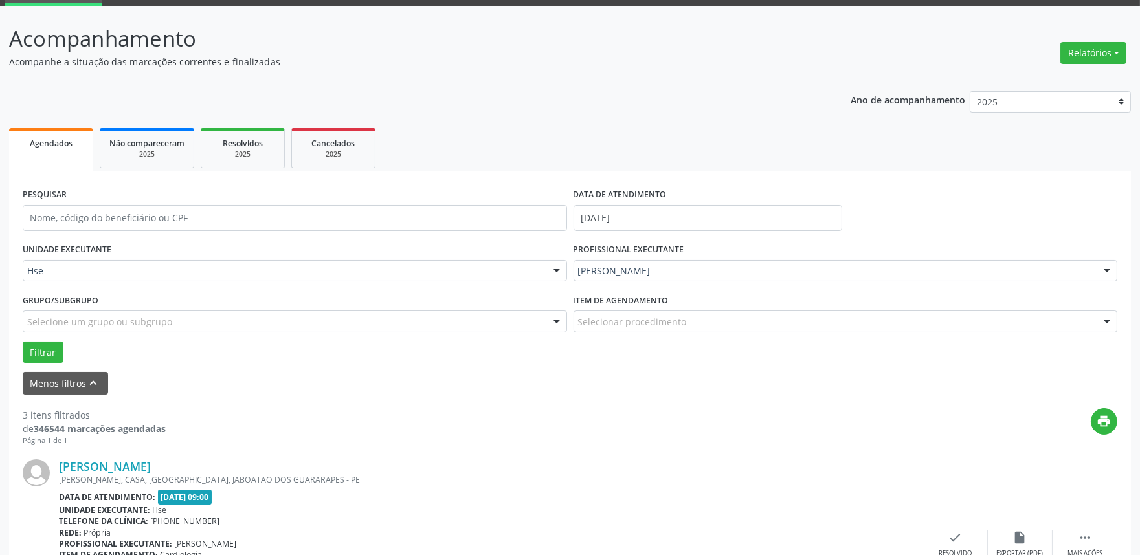
scroll to position [72, 0]
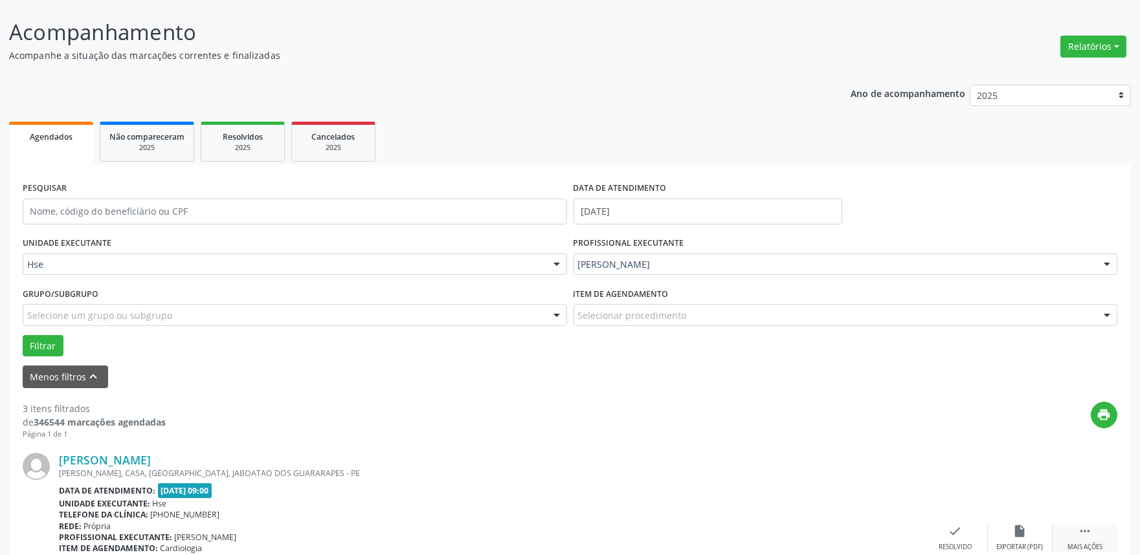
click at [1076, 547] on div "Mais ações" at bounding box center [1085, 547] width 35 height 9
click at [1007, 532] on div "alarm_off Não compareceu" at bounding box center [1020, 538] width 65 height 28
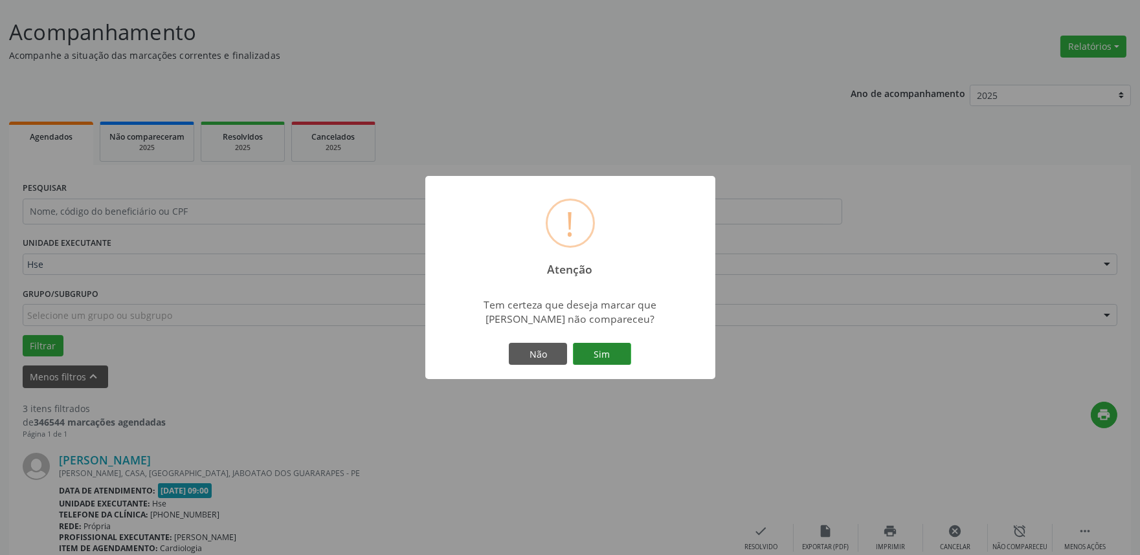
click at [592, 355] on button "Sim" at bounding box center [602, 354] width 58 height 22
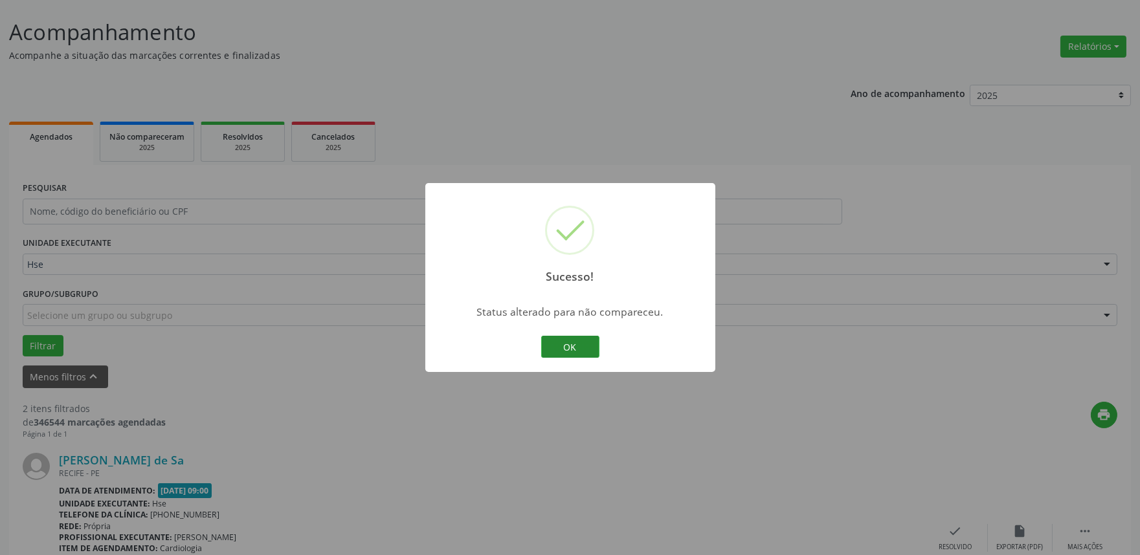
click at [585, 356] on button "OK" at bounding box center [570, 347] width 58 height 22
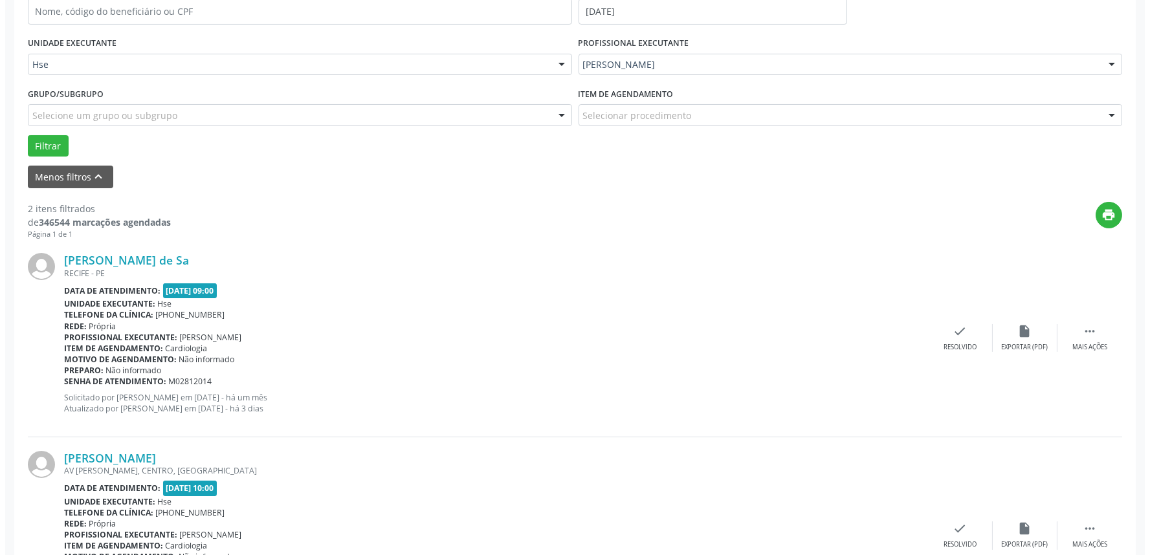
scroll to position [287, 0]
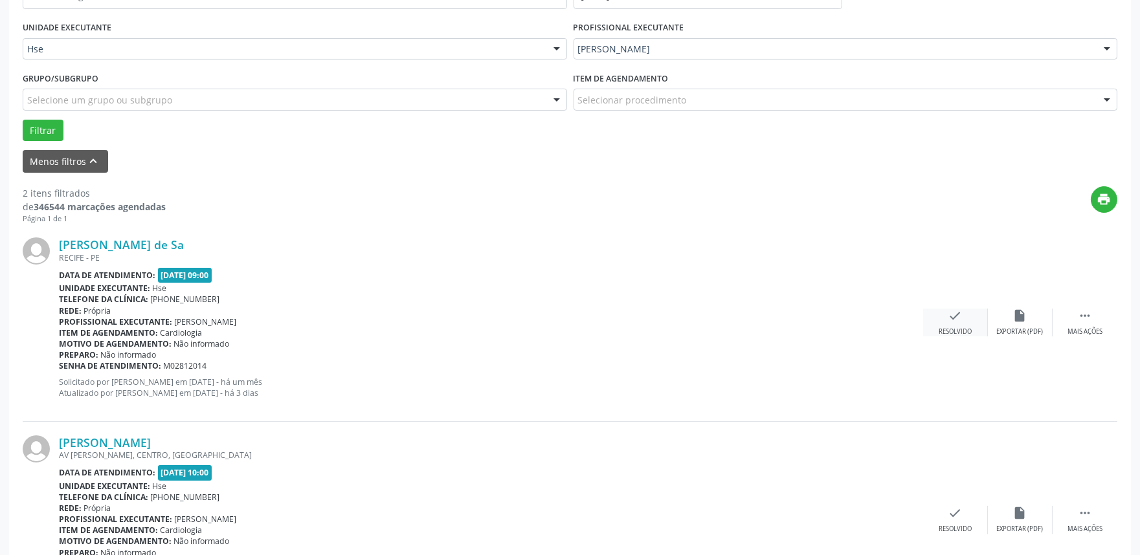
click at [968, 316] on div "check Resolvido" at bounding box center [955, 323] width 65 height 28
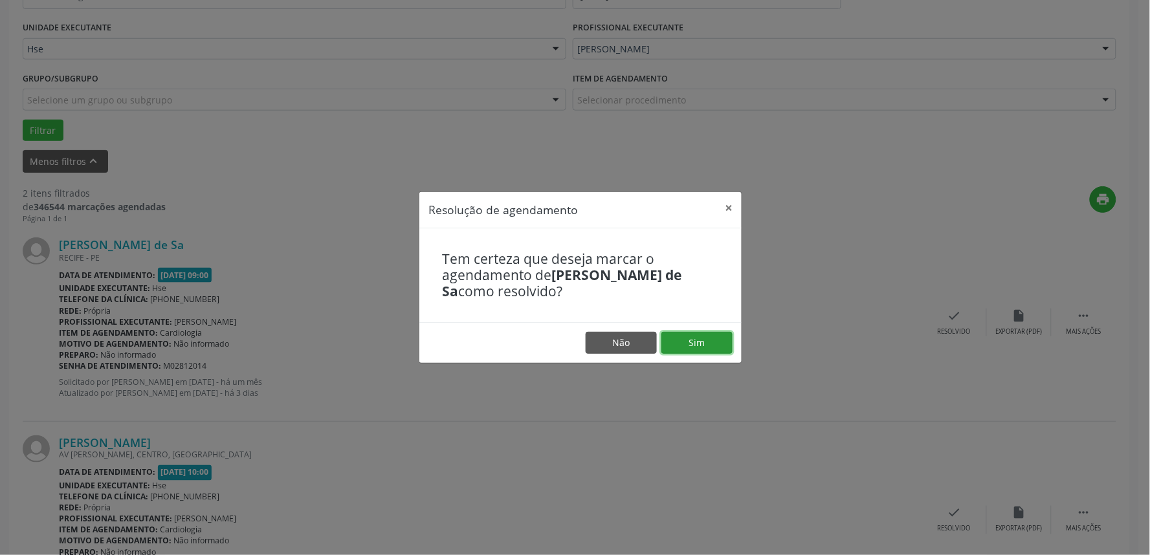
click at [728, 343] on button "Sim" at bounding box center [697, 343] width 71 height 22
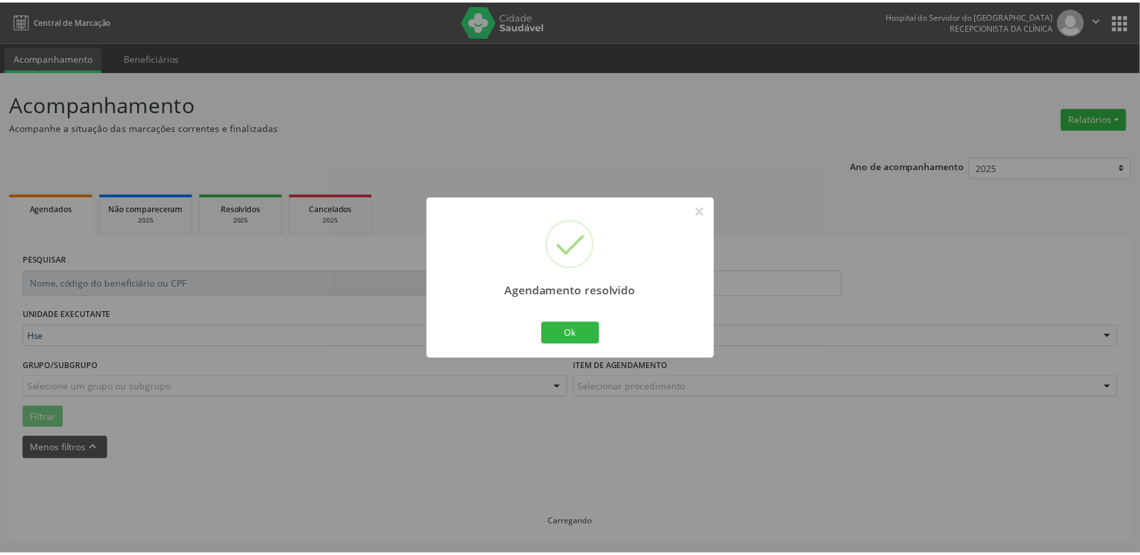
scroll to position [0, 0]
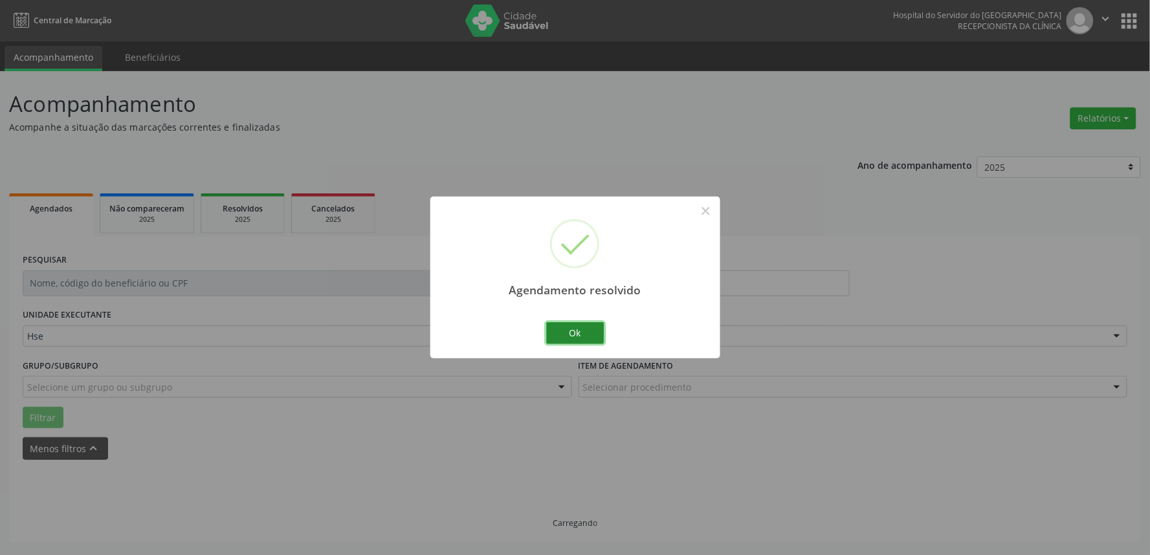
click at [586, 326] on button "Ok" at bounding box center [575, 333] width 58 height 22
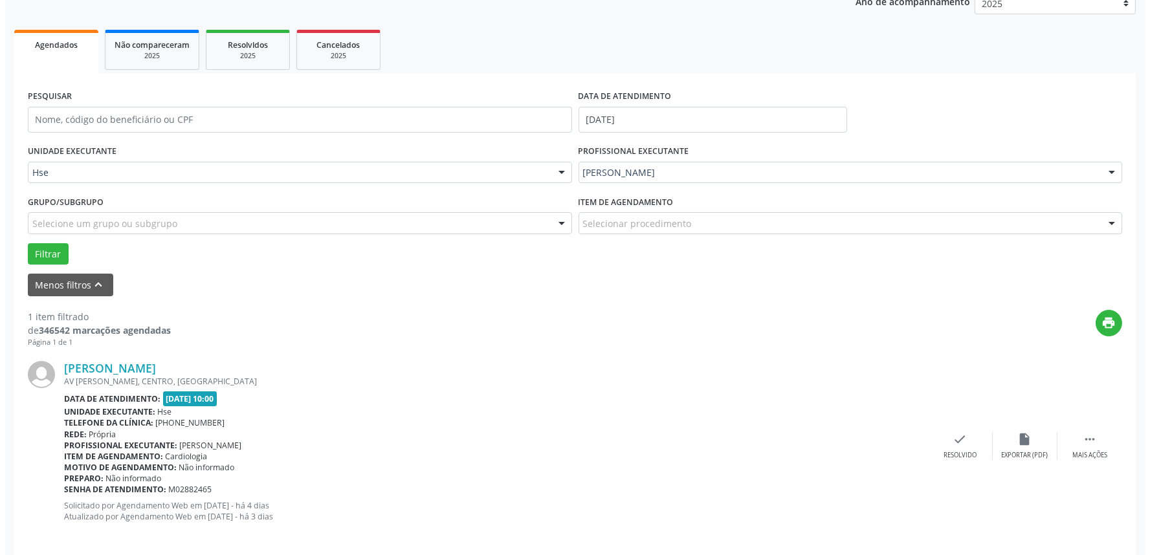
scroll to position [175, 0]
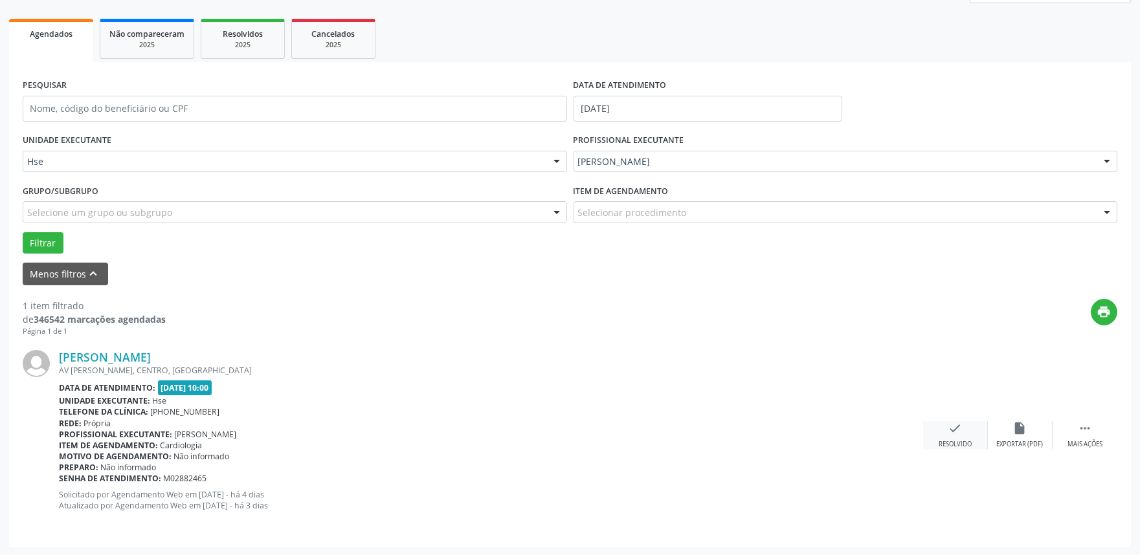
click at [948, 430] on icon "check" at bounding box center [955, 428] width 14 height 14
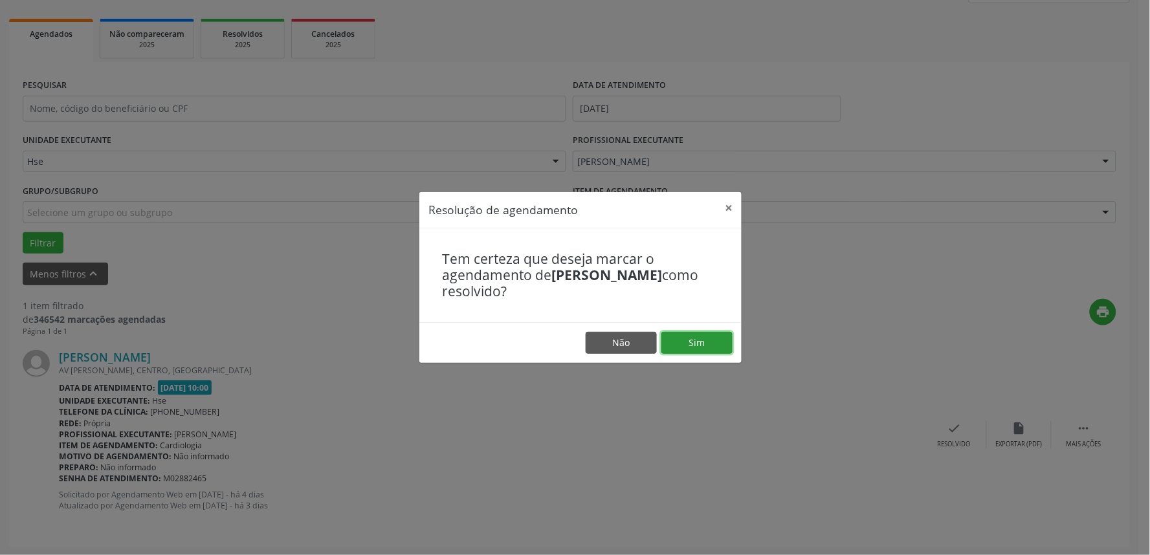
click at [707, 335] on button "Sim" at bounding box center [697, 343] width 71 height 22
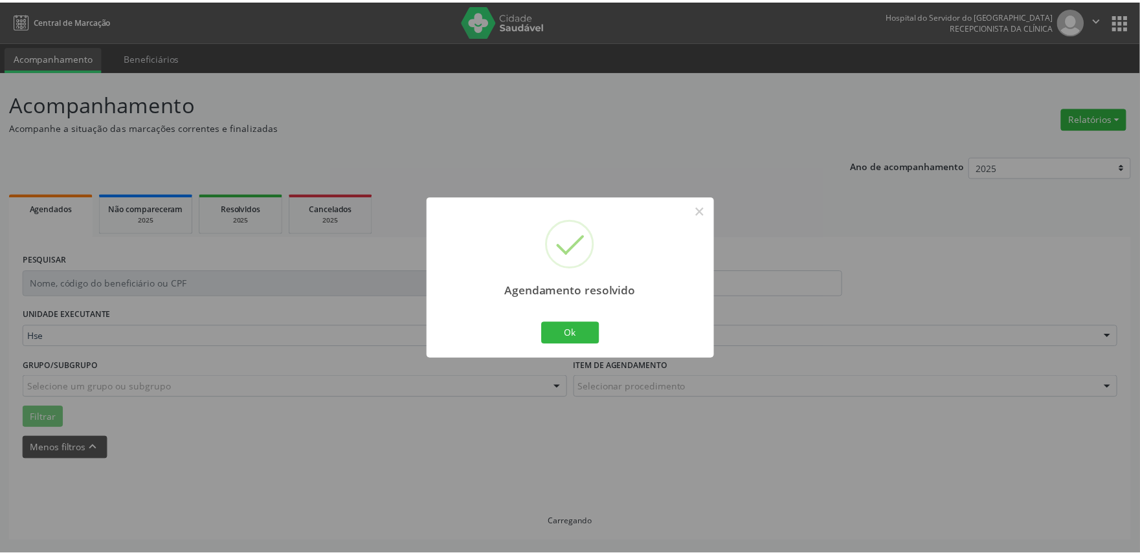
scroll to position [0, 0]
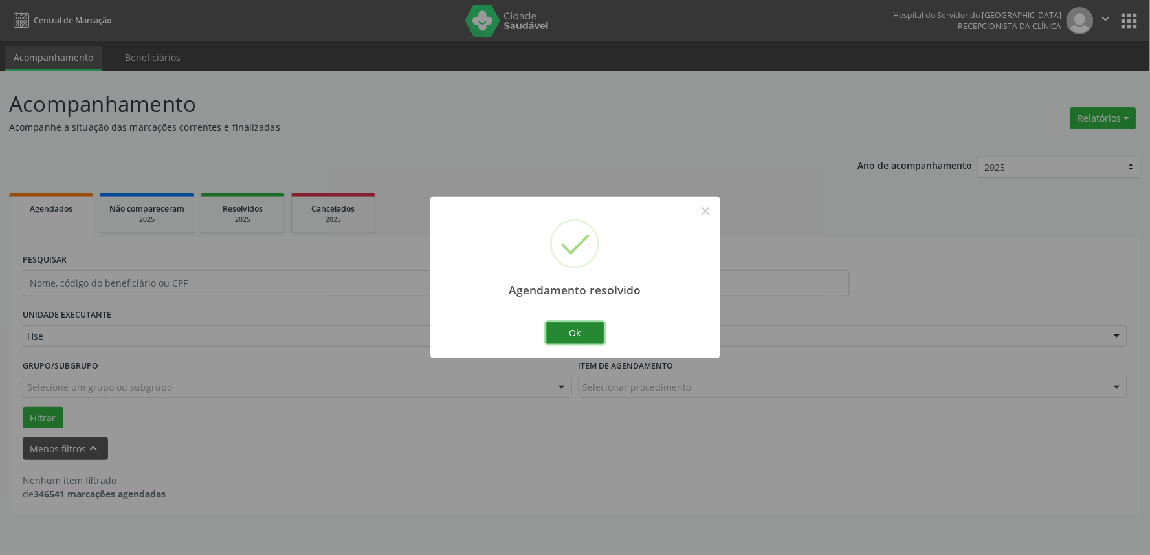
click at [587, 330] on button "Ok" at bounding box center [575, 333] width 58 height 22
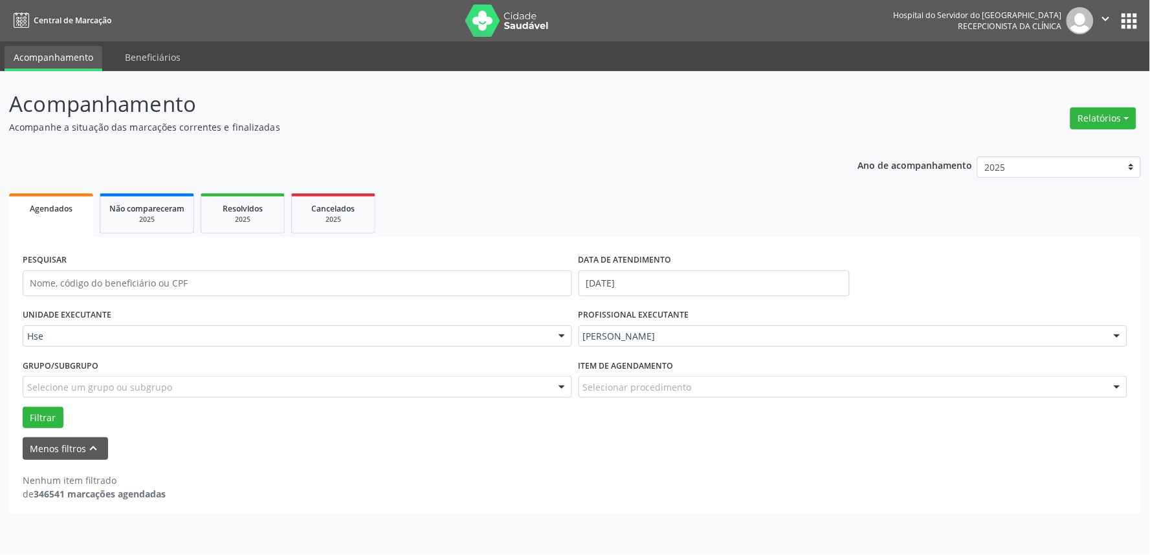
click at [836, 328] on div "[PERSON_NAME]" at bounding box center [854, 337] width 550 height 22
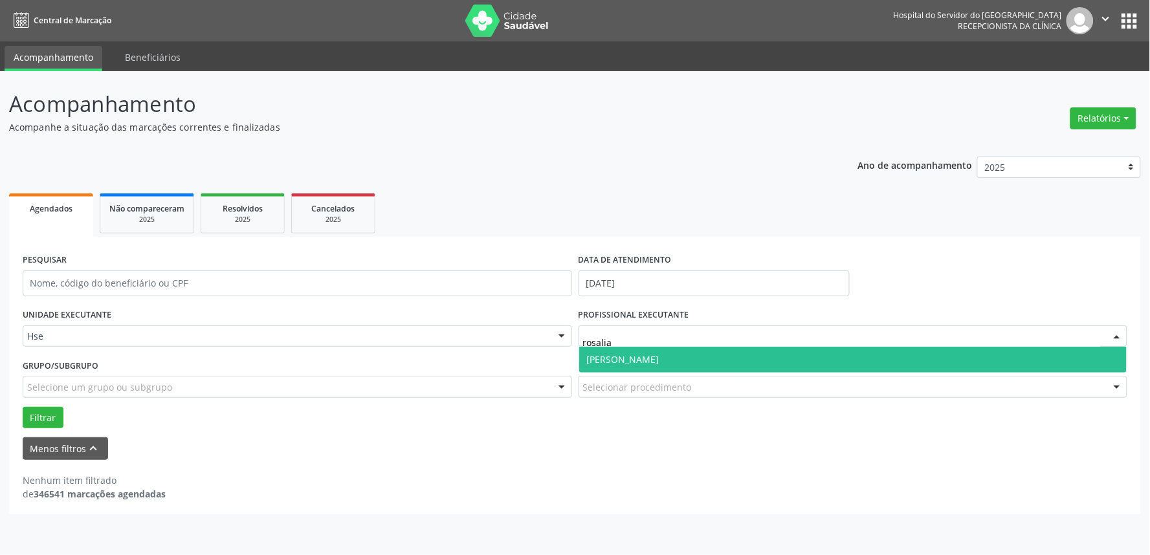
click at [809, 359] on span "[PERSON_NAME]" at bounding box center [853, 360] width 548 height 26
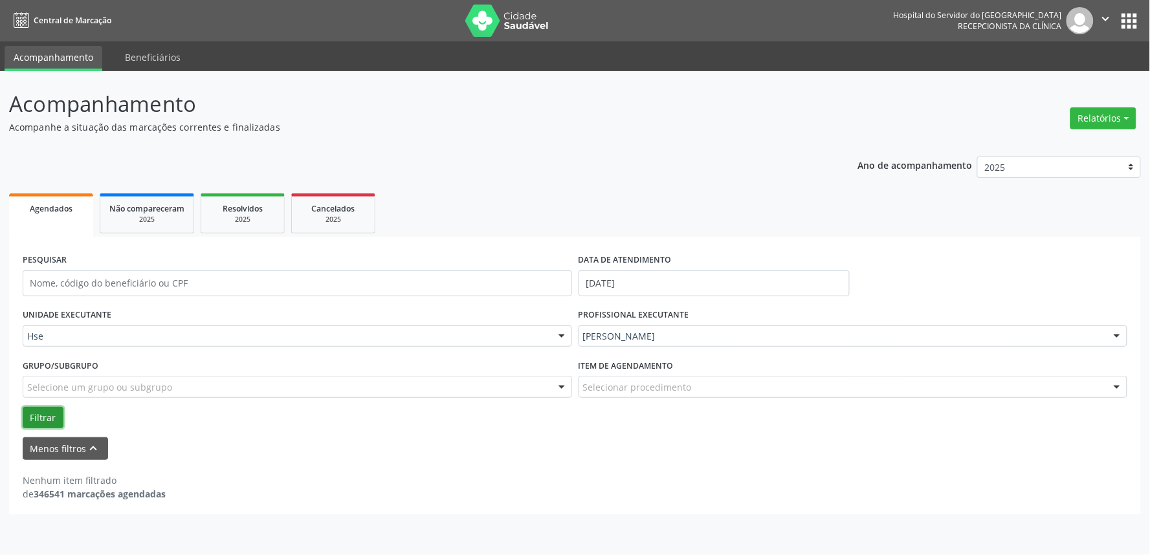
click at [49, 421] on button "Filtrar" at bounding box center [43, 418] width 41 height 22
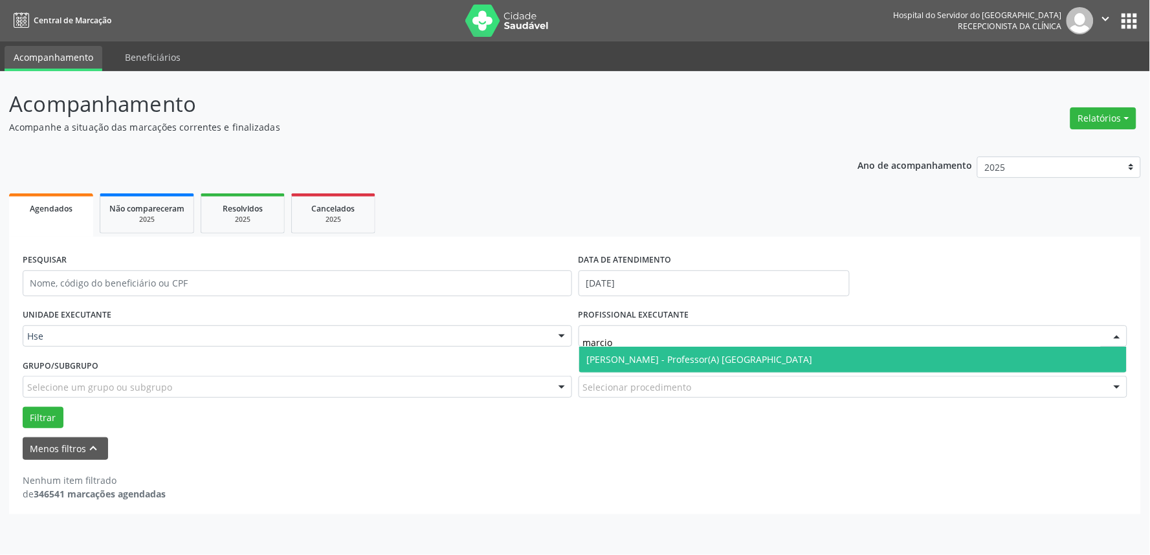
click at [697, 357] on span "[PERSON_NAME] - Professor(A) [GEOGRAPHIC_DATA]" at bounding box center [700, 359] width 226 height 12
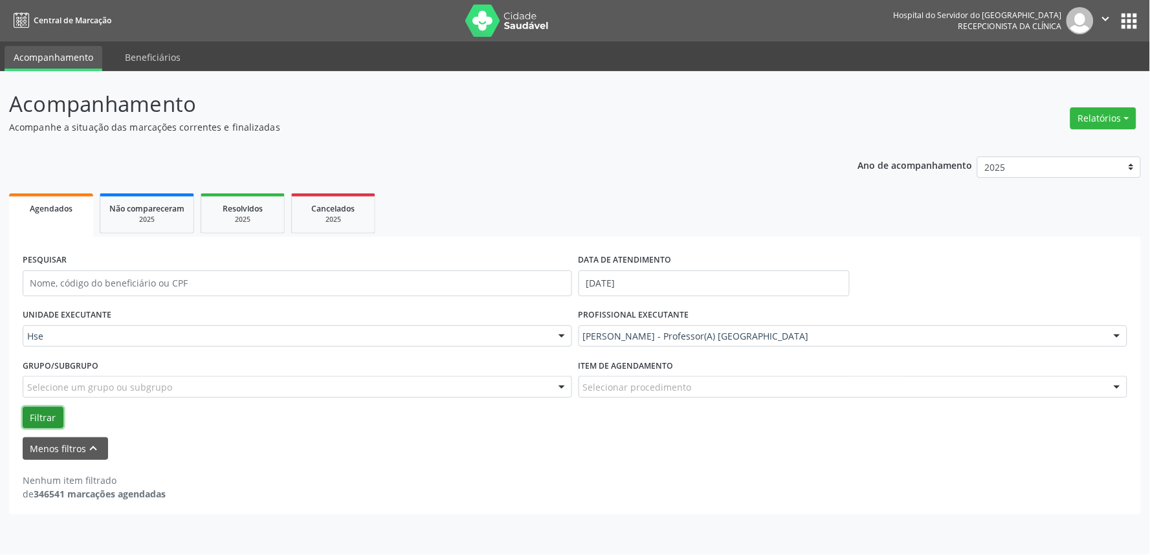
click at [49, 412] on button "Filtrar" at bounding box center [43, 418] width 41 height 22
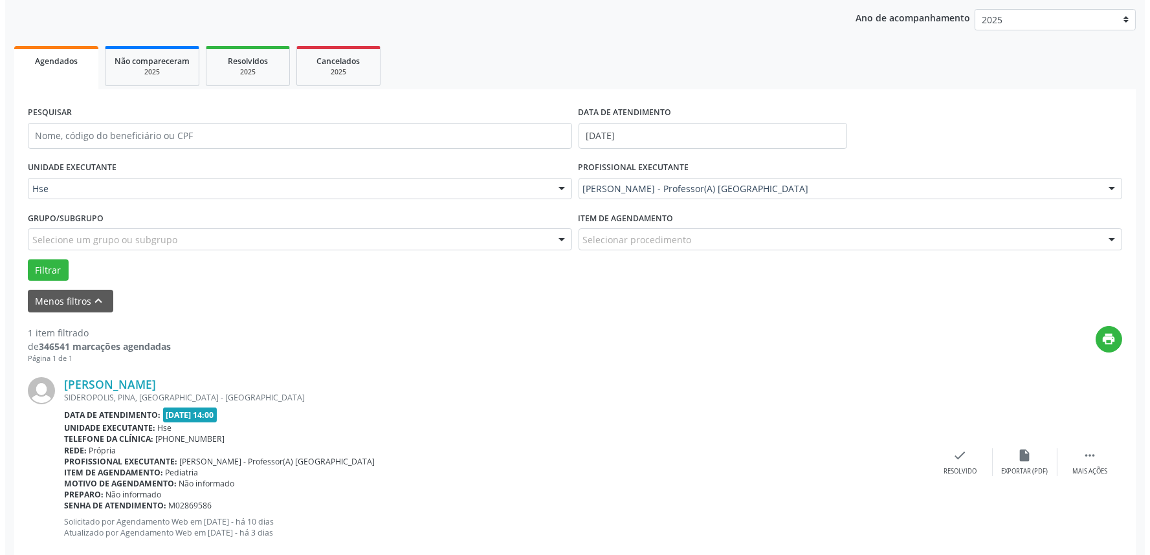
scroll to position [175, 0]
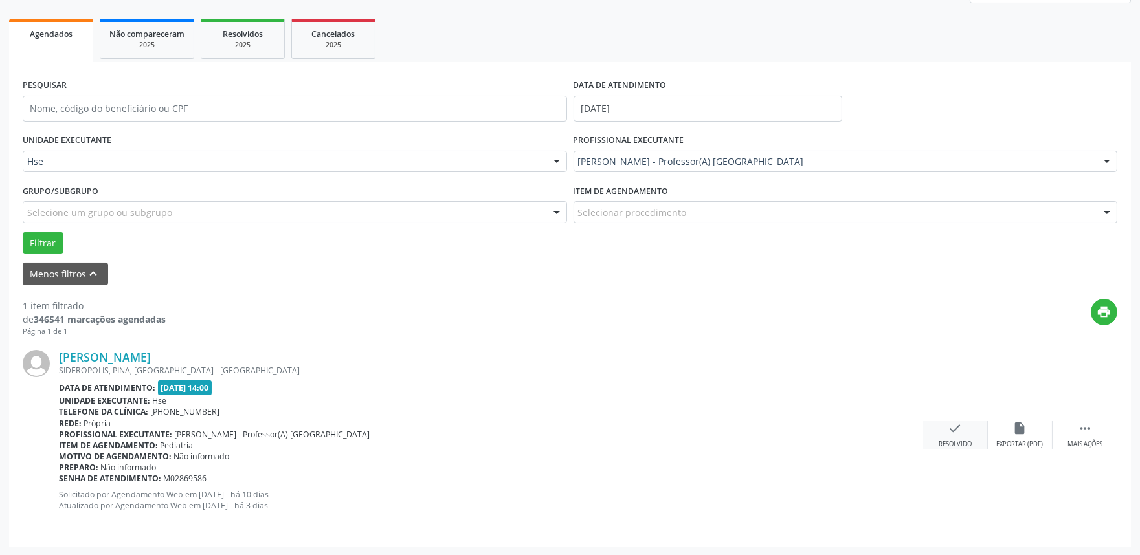
click at [954, 423] on icon "check" at bounding box center [955, 428] width 14 height 14
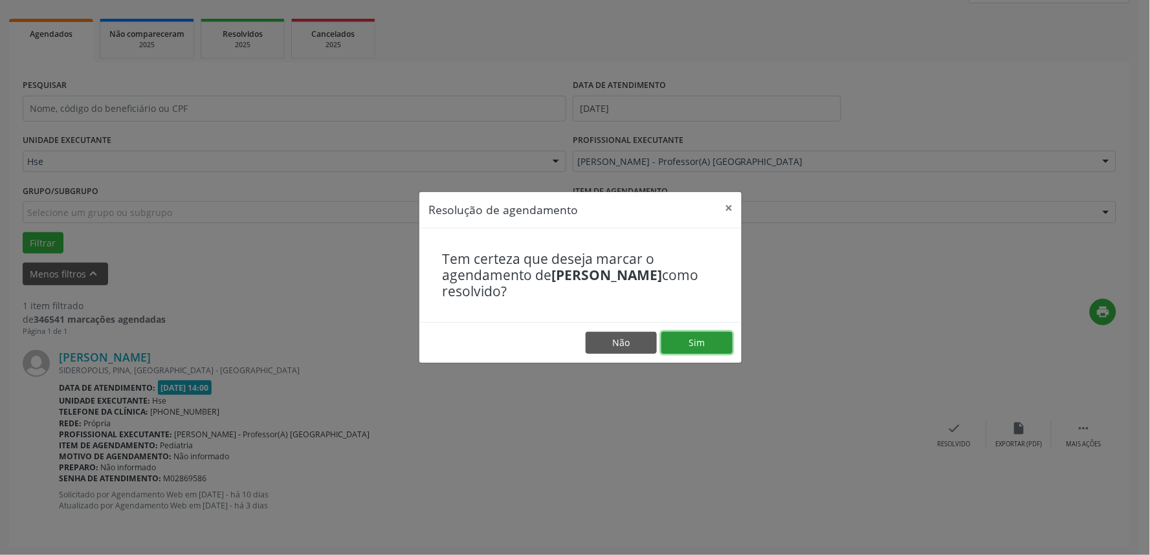
click at [696, 338] on button "Sim" at bounding box center [697, 343] width 71 height 22
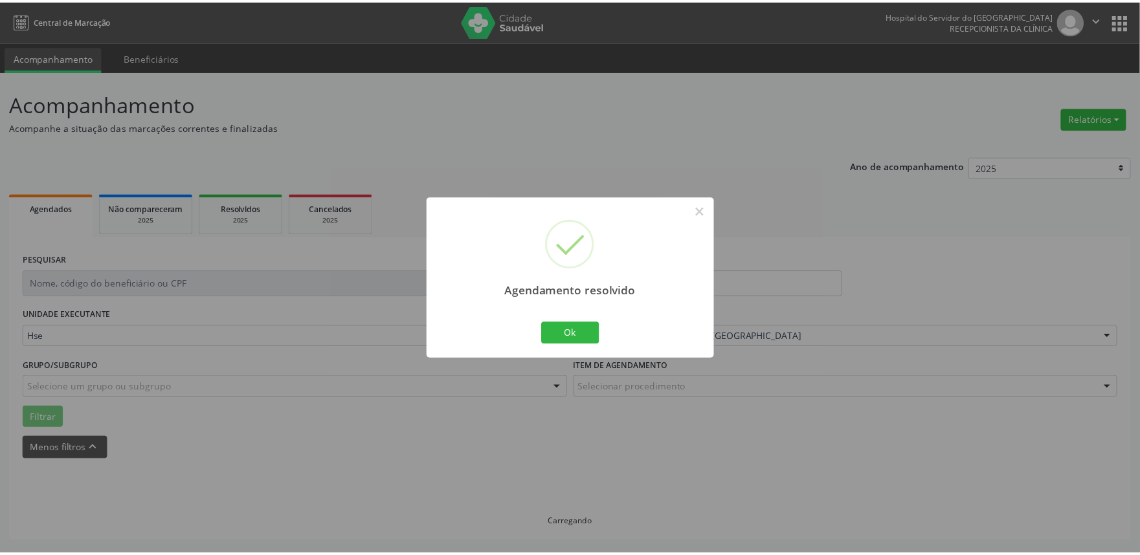
scroll to position [0, 0]
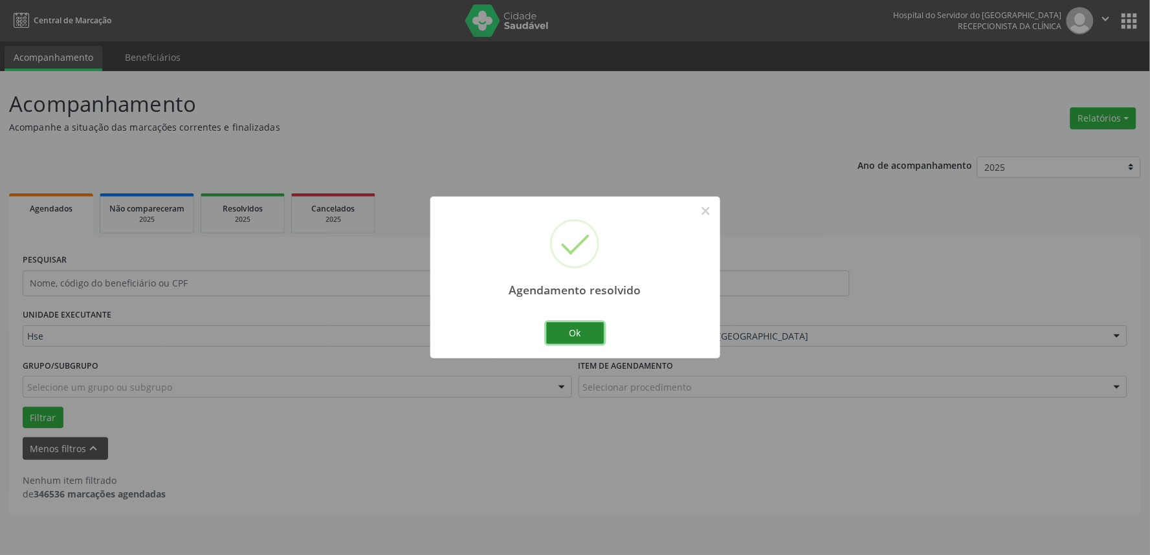
click at [581, 340] on button "Ok" at bounding box center [575, 333] width 58 height 22
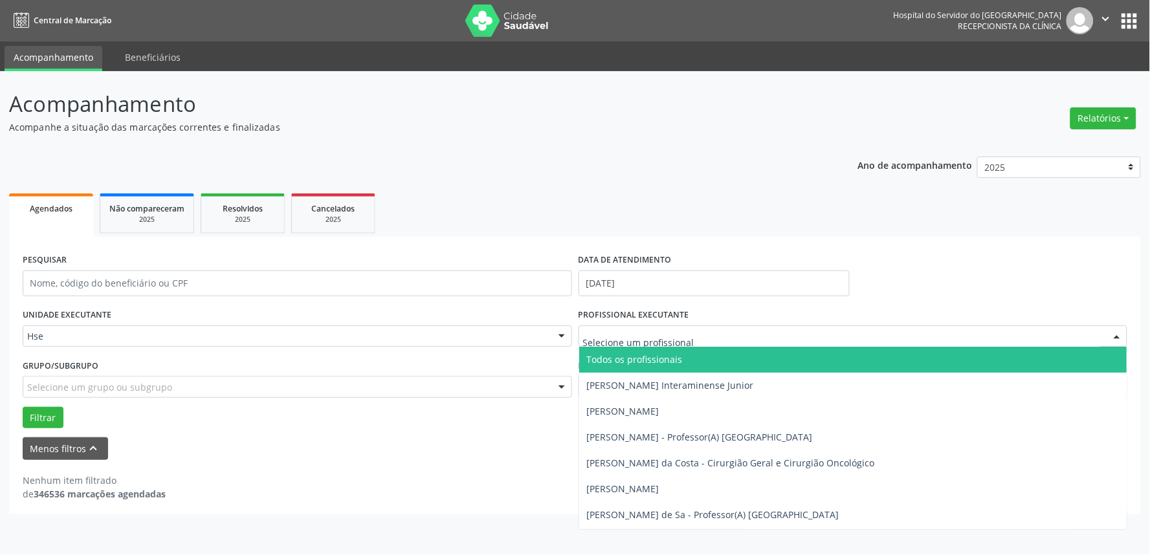
click at [636, 328] on div at bounding box center [854, 337] width 550 height 22
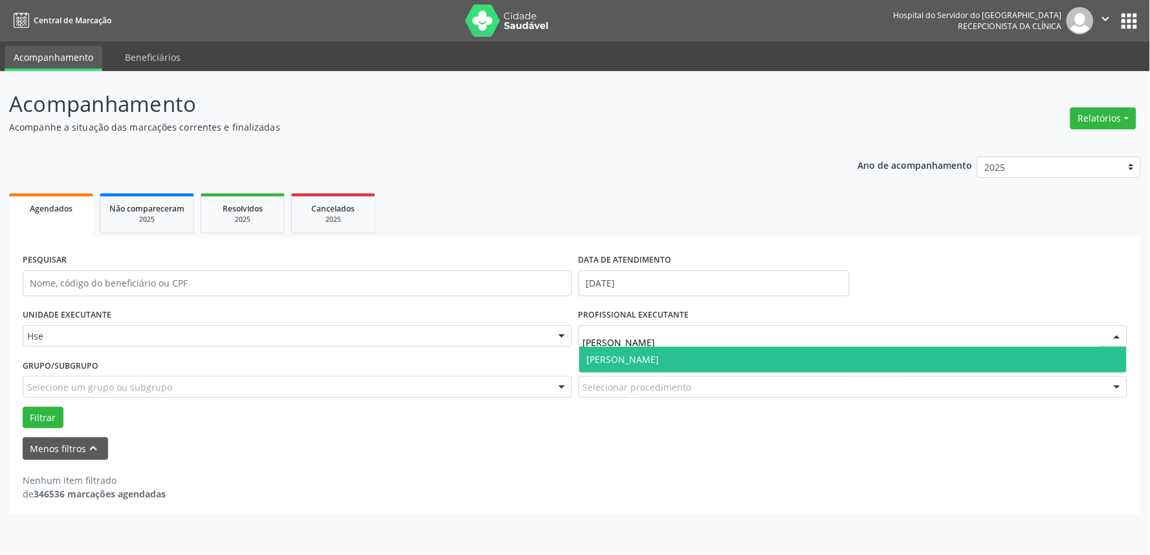
click at [638, 355] on span "[PERSON_NAME]" at bounding box center [623, 359] width 73 height 12
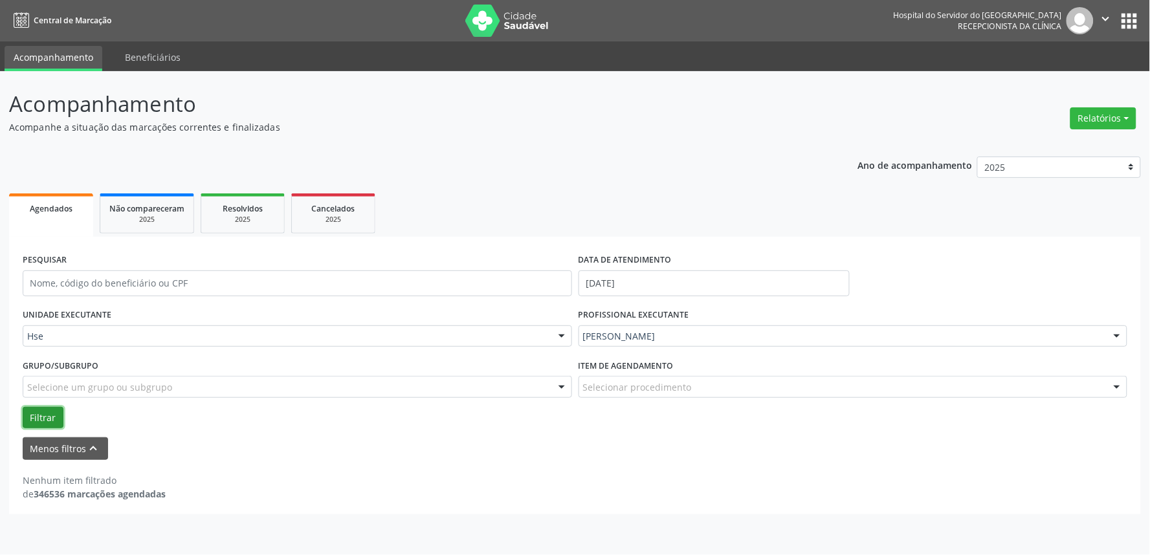
click at [35, 410] on button "Filtrar" at bounding box center [43, 418] width 41 height 22
click at [752, 326] on div "[PERSON_NAME]" at bounding box center [854, 337] width 550 height 22
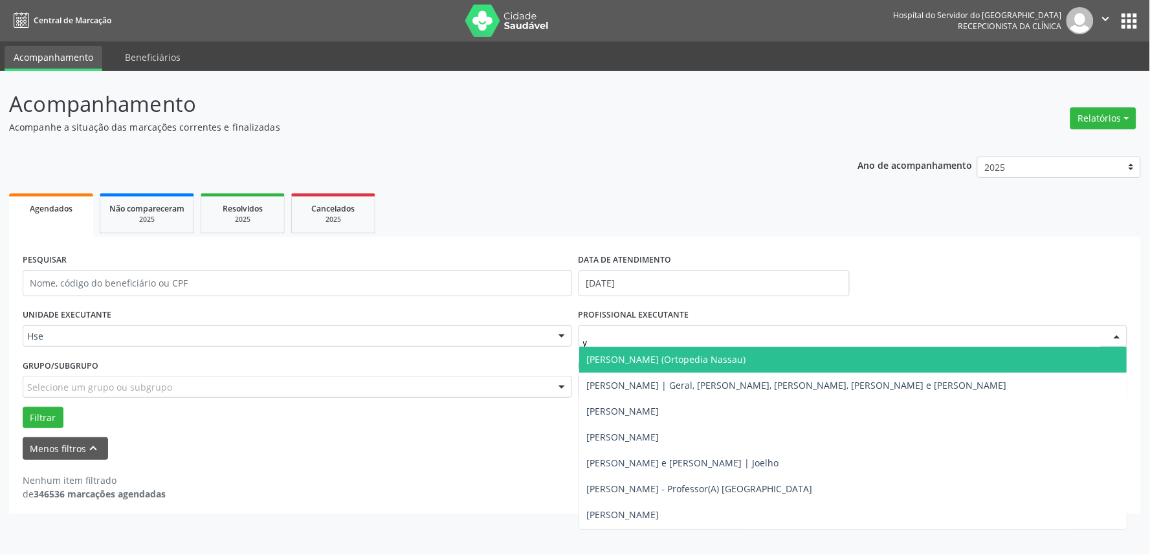
type input "yu"
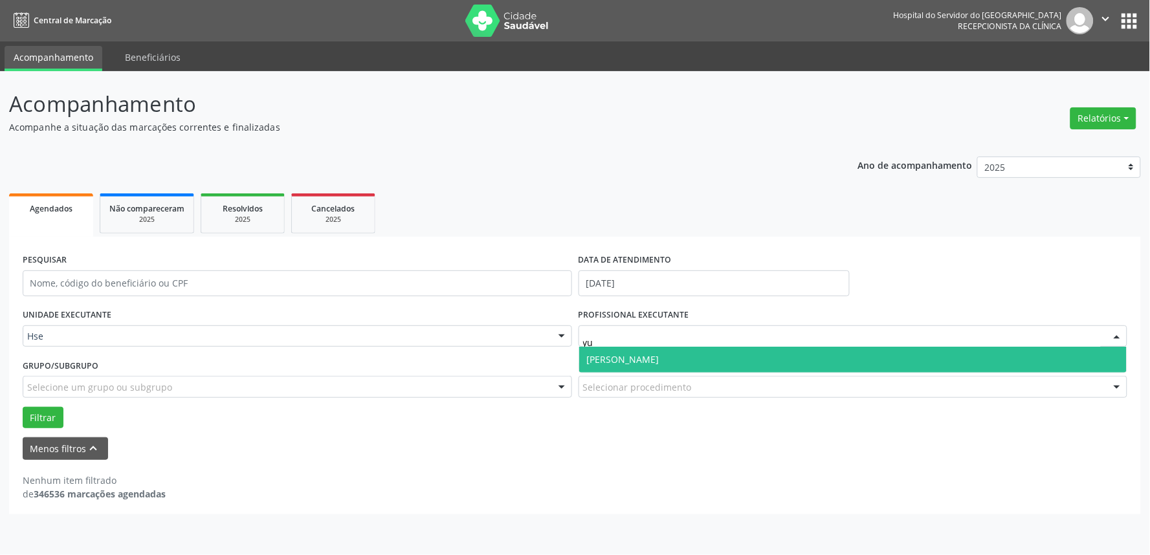
click at [691, 361] on span "[PERSON_NAME]" at bounding box center [853, 360] width 548 height 26
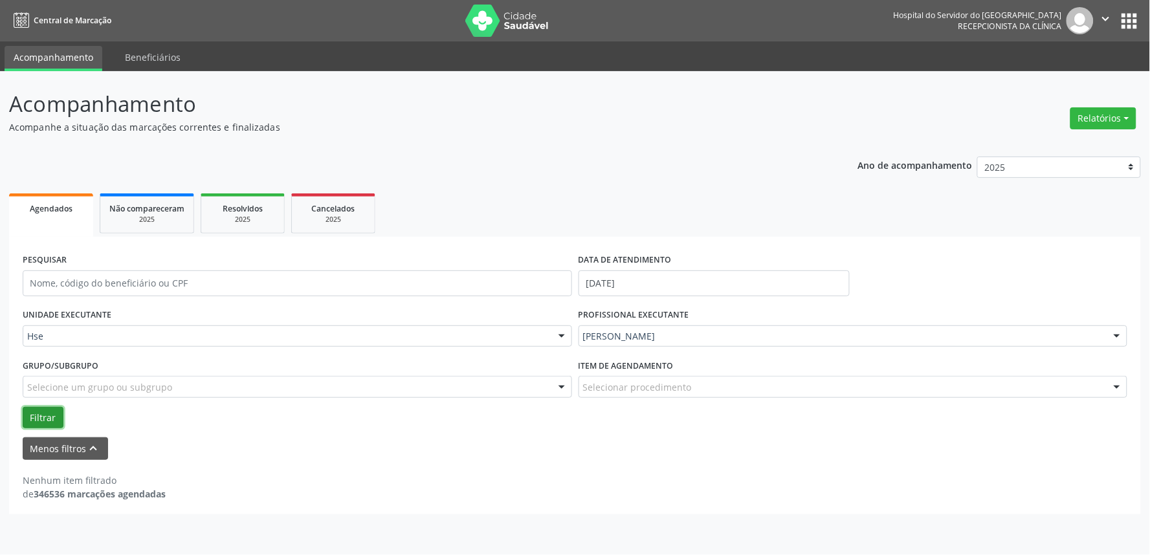
click at [40, 422] on button "Filtrar" at bounding box center [43, 418] width 41 height 22
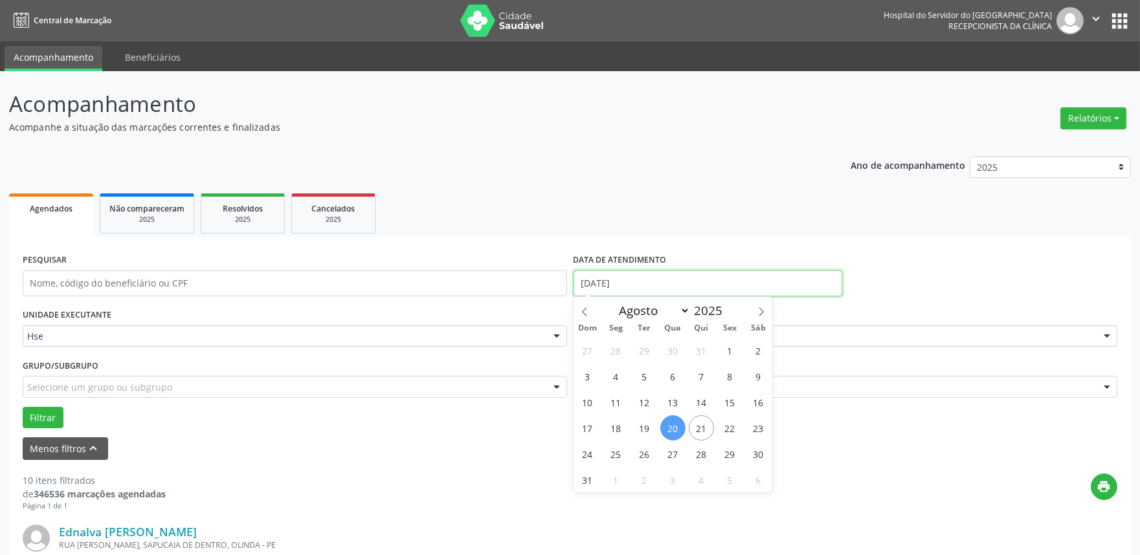
drag, startPoint x: 655, startPoint y: 279, endPoint x: 656, endPoint y: 286, distance: 7.2
click at [656, 286] on input "[DATE]" at bounding box center [708, 284] width 269 height 26
click at [702, 420] on span "21" at bounding box center [701, 428] width 25 height 25
type input "21/08/2025"
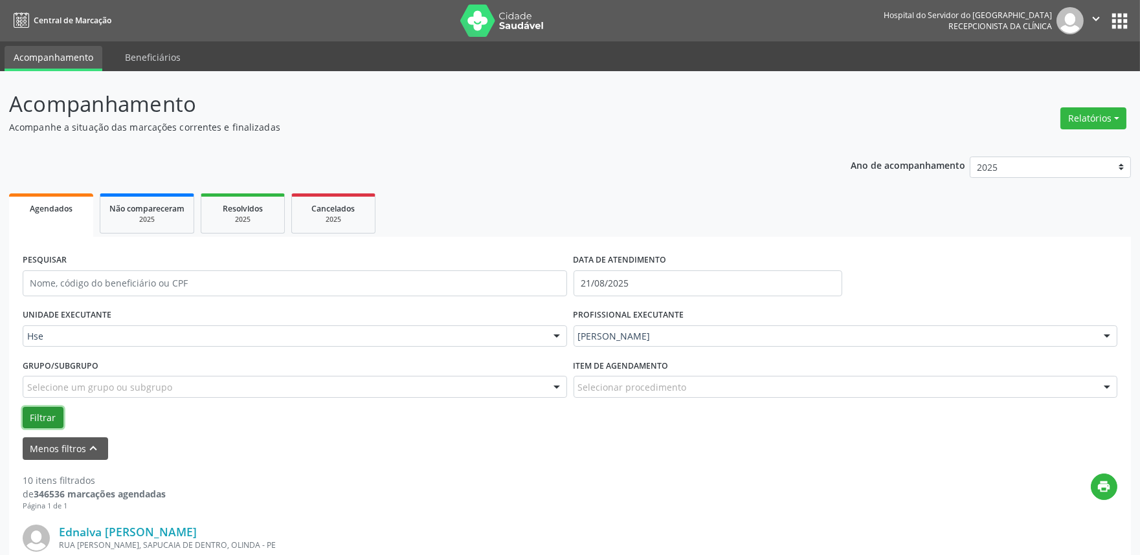
click at [28, 416] on button "Filtrar" at bounding box center [43, 418] width 41 height 22
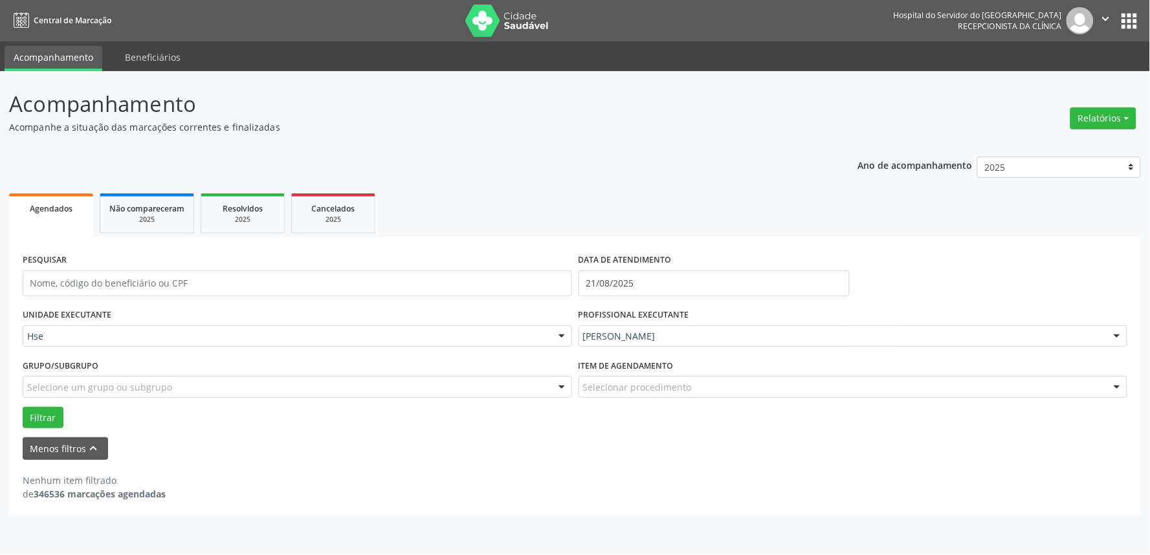
click at [652, 345] on div "[PERSON_NAME]" at bounding box center [854, 337] width 550 height 22
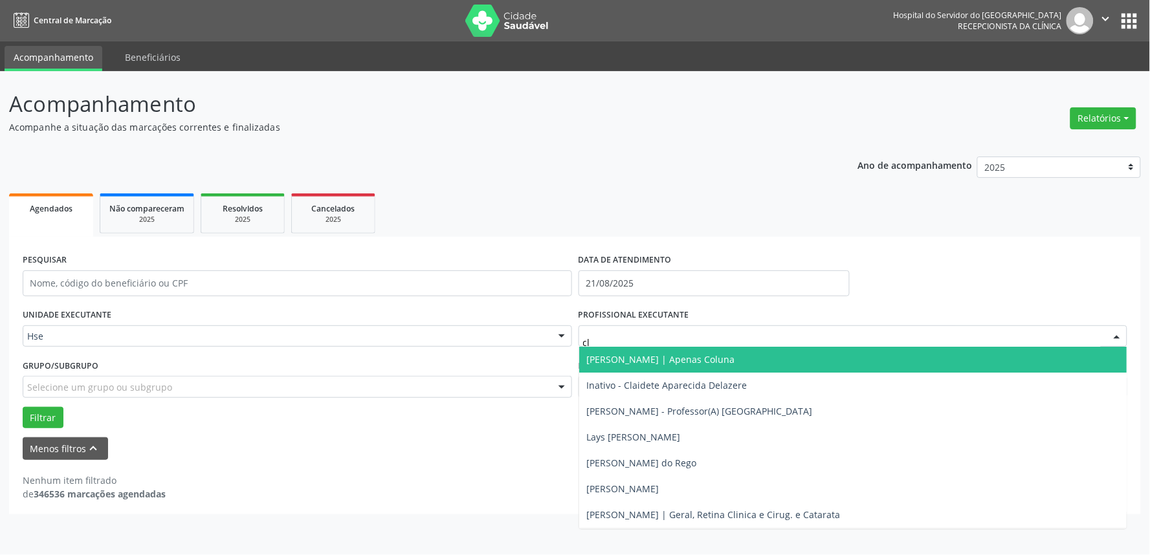
type input "cla"
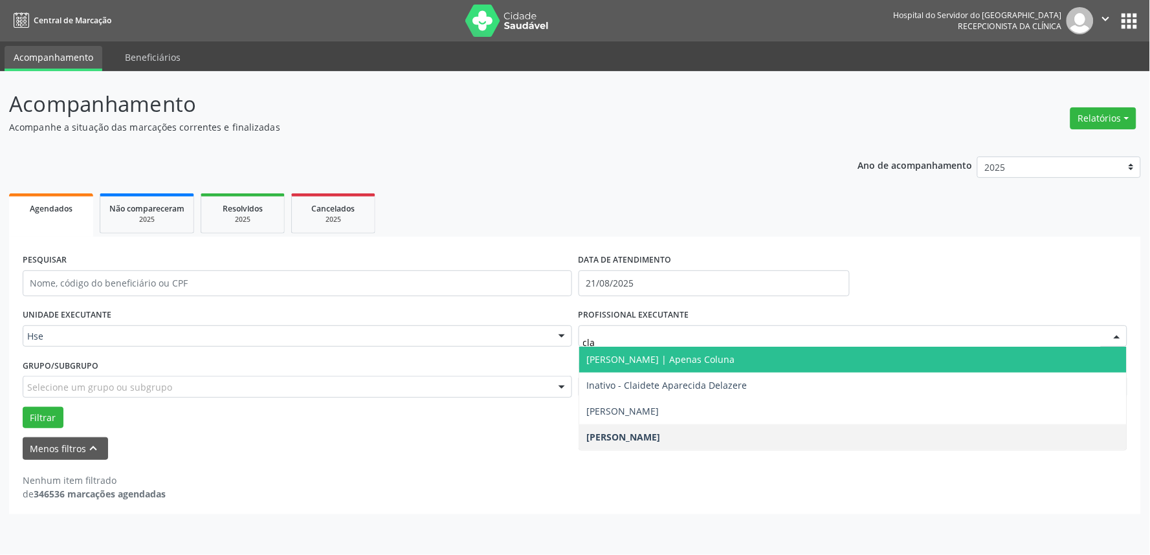
click at [664, 364] on span "[PERSON_NAME] | Apenas Coluna" at bounding box center [661, 359] width 148 height 12
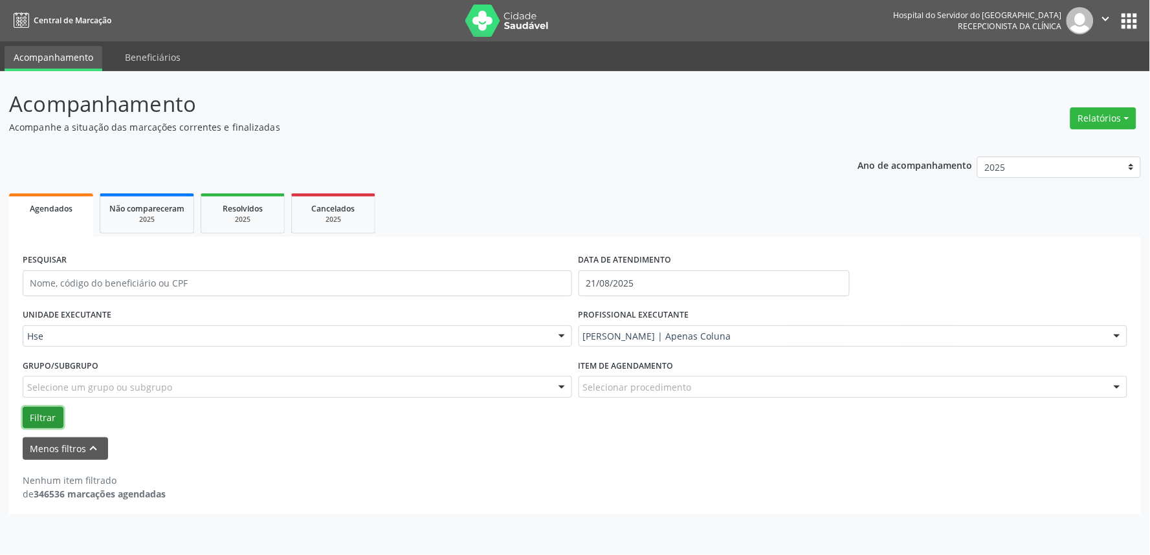
click at [23, 409] on button "Filtrar" at bounding box center [43, 418] width 41 height 22
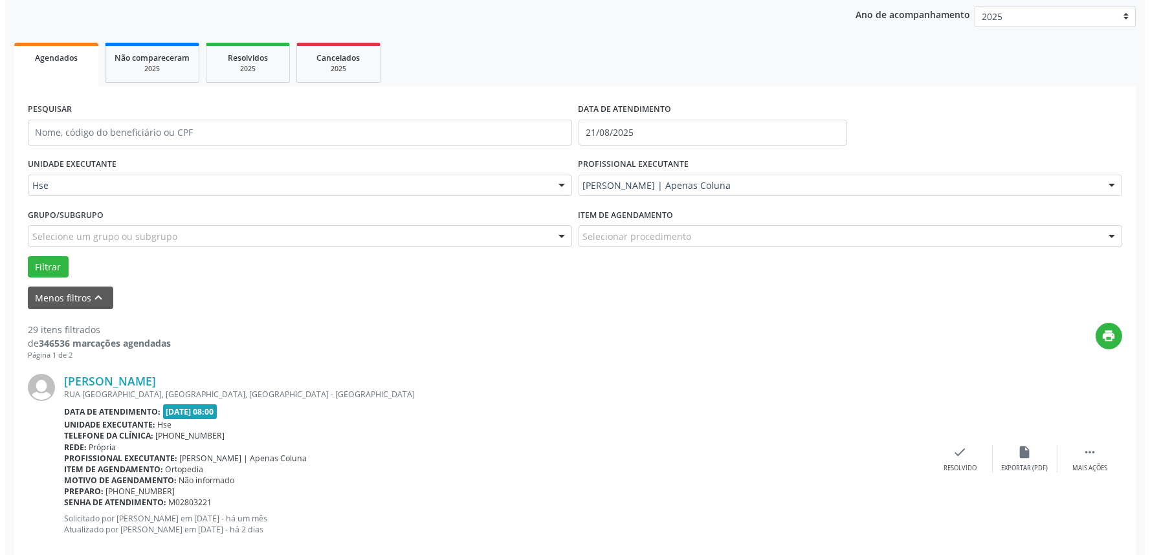
scroll to position [152, 0]
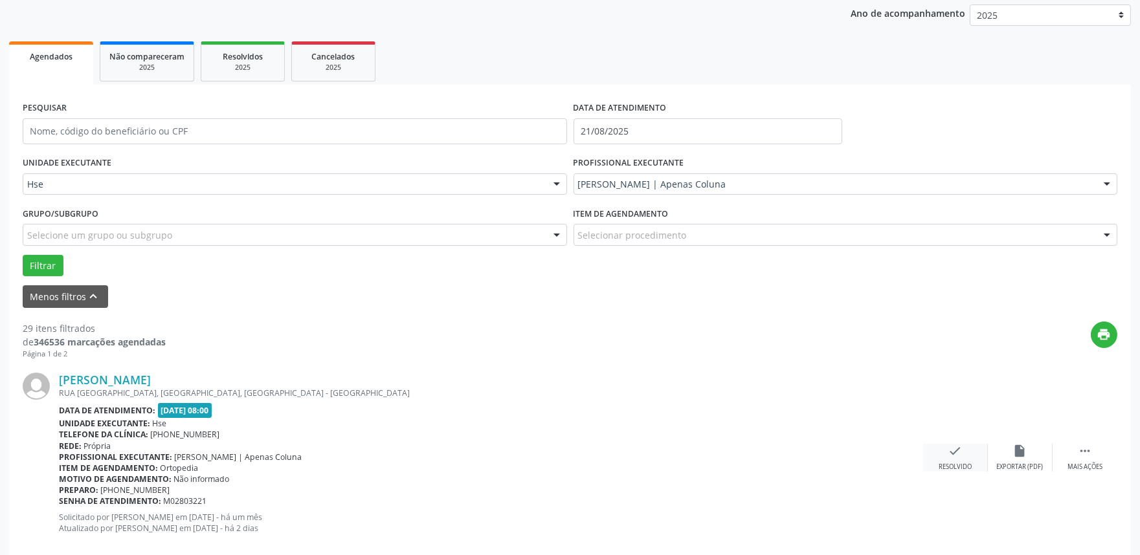
click at [973, 453] on div "check Resolvido" at bounding box center [955, 458] width 65 height 28
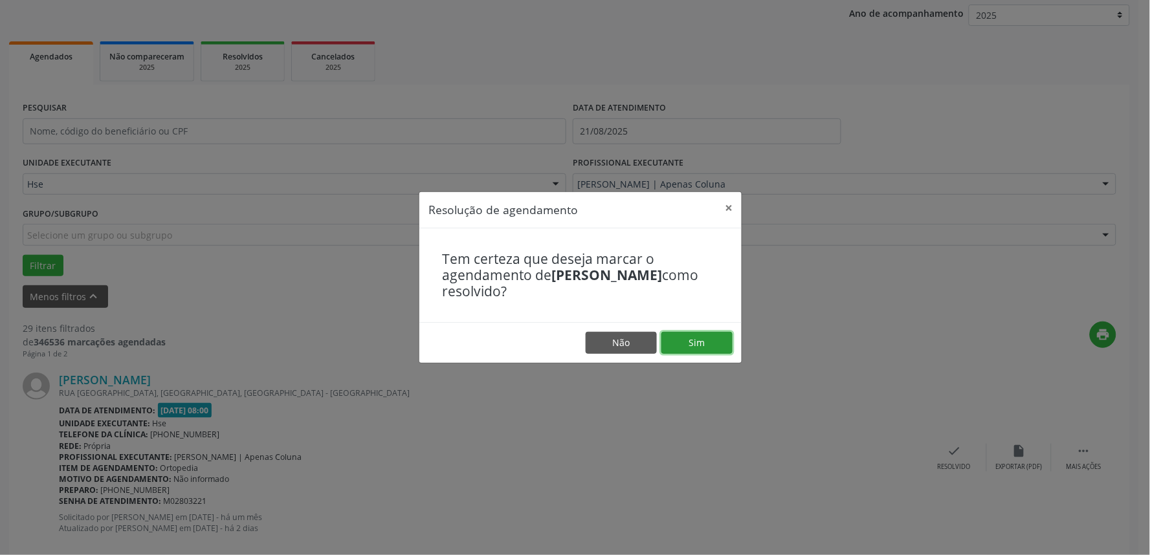
click at [704, 346] on button "Sim" at bounding box center [697, 343] width 71 height 22
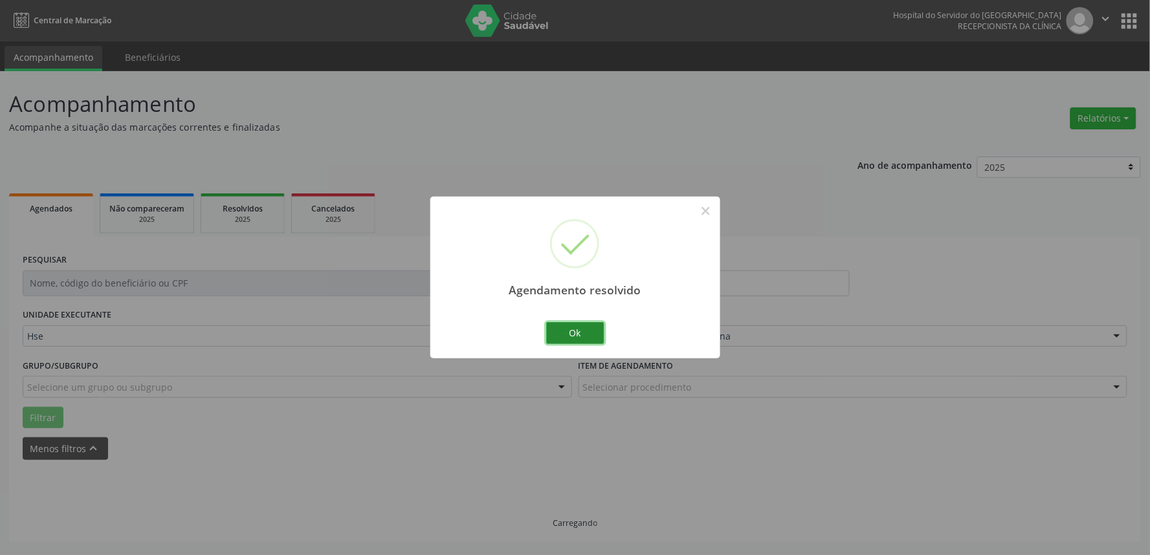
click at [576, 330] on button "Ok" at bounding box center [575, 333] width 58 height 22
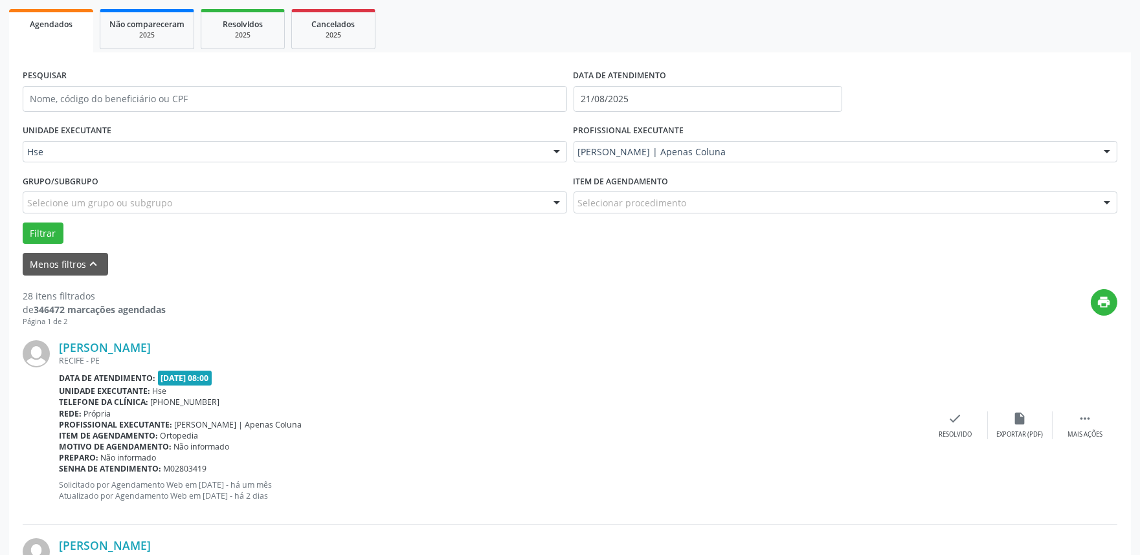
scroll to position [216, 0]
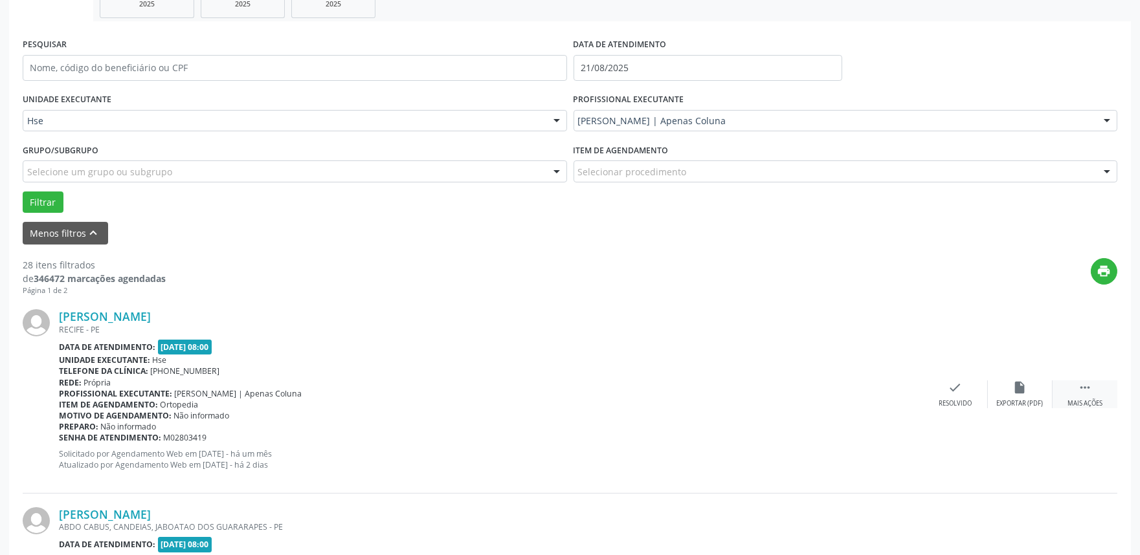
click at [1090, 386] on icon "" at bounding box center [1085, 388] width 14 height 14
click at [1027, 388] on div "alarm_off Não compareceu" at bounding box center [1020, 395] width 65 height 28
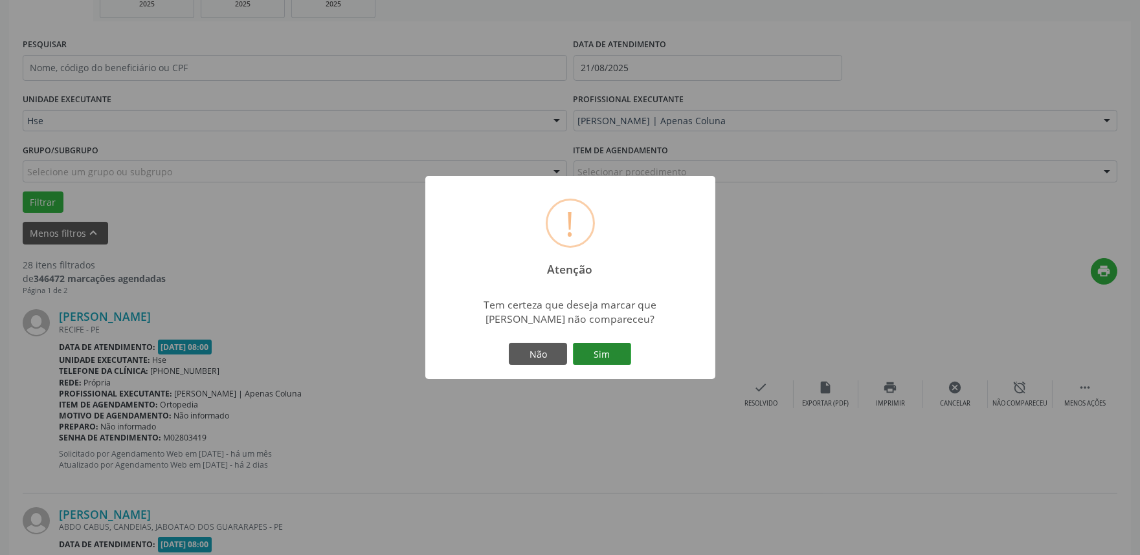
click at [607, 343] on button "Sim" at bounding box center [602, 354] width 58 height 22
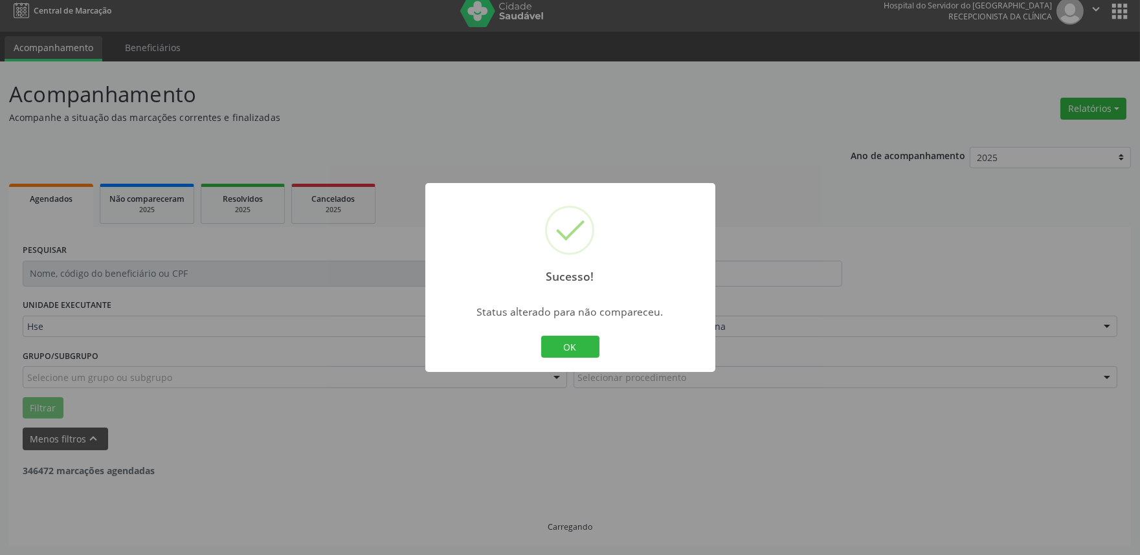
scroll to position [8, 0]
click at [571, 344] on button "OK" at bounding box center [570, 347] width 58 height 22
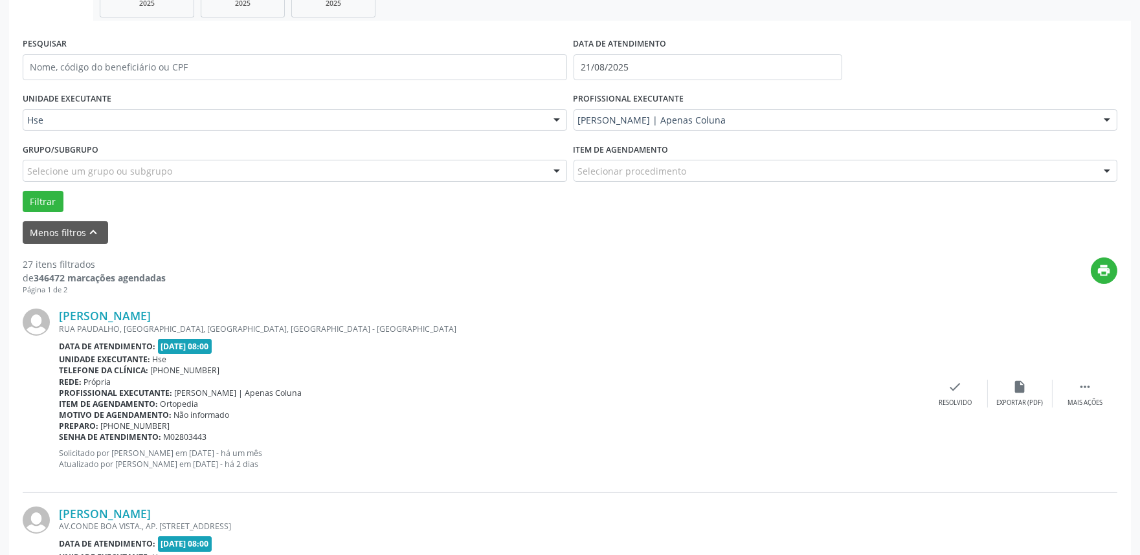
scroll to position [224, 0]
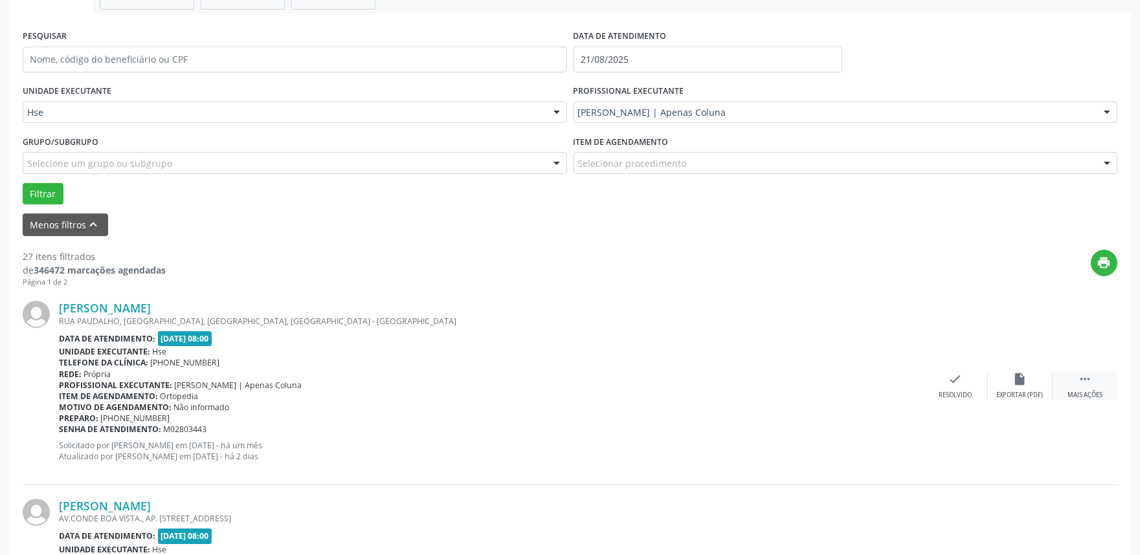
click at [1070, 395] on div "Mais ações" at bounding box center [1085, 395] width 35 height 9
click at [1036, 387] on div "alarm_off Não compareceu" at bounding box center [1020, 386] width 65 height 28
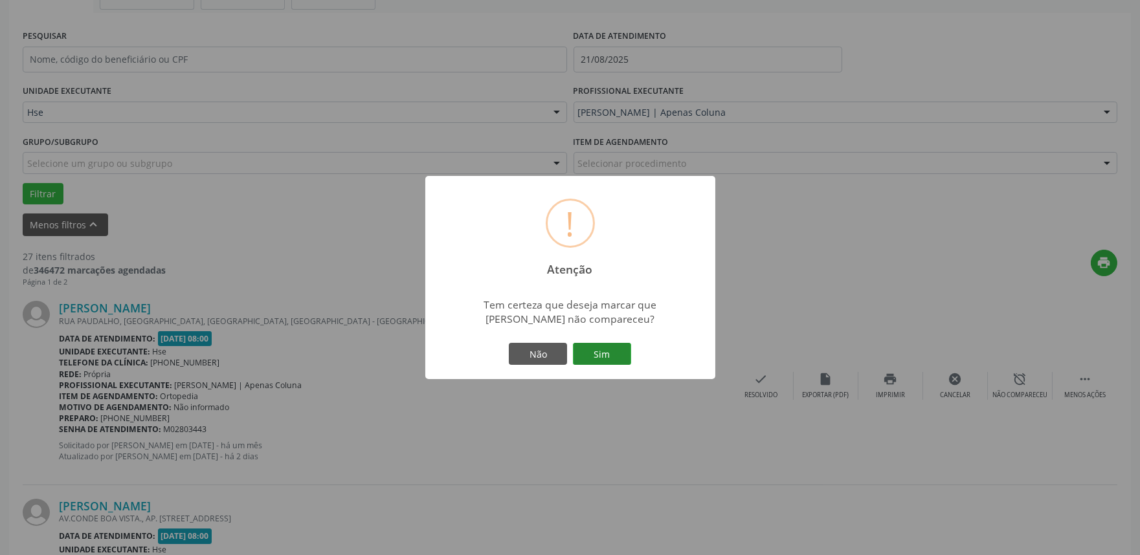
click at [612, 353] on button "Sim" at bounding box center [602, 354] width 58 height 22
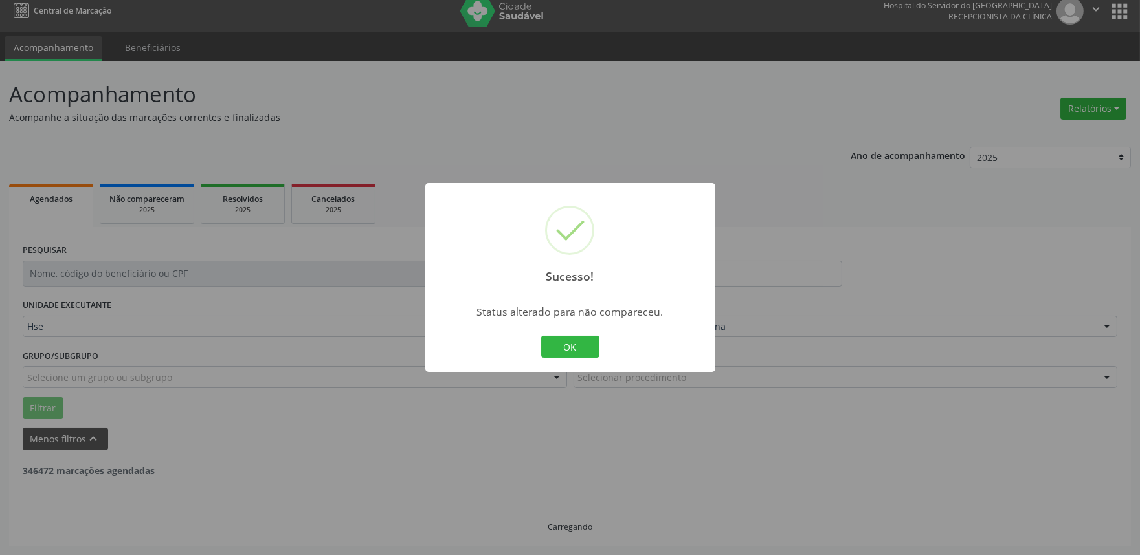
scroll to position [8, 0]
click at [565, 350] on button "OK" at bounding box center [570, 347] width 58 height 22
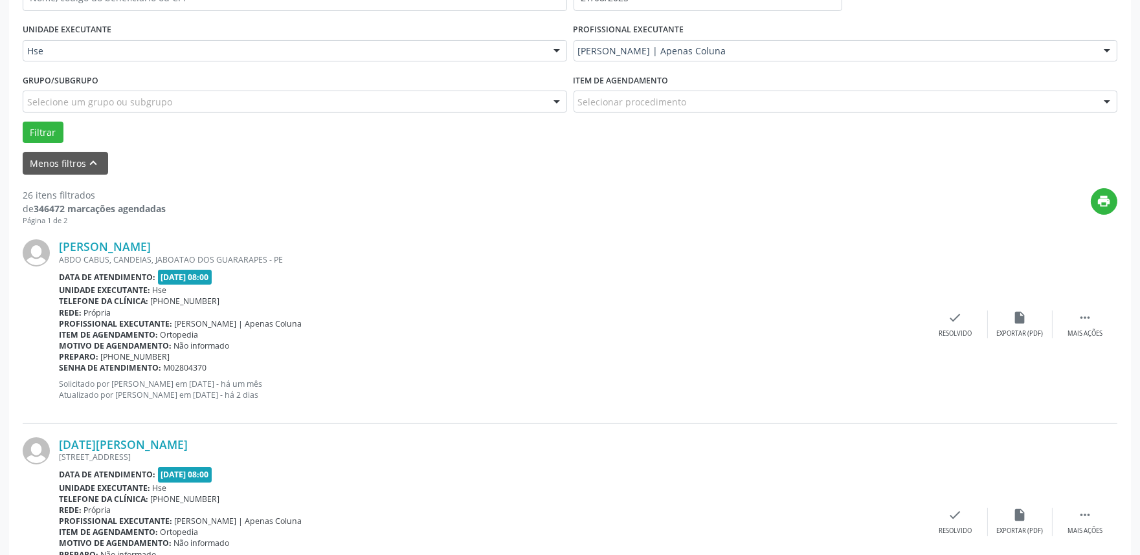
scroll to position [296, 0]
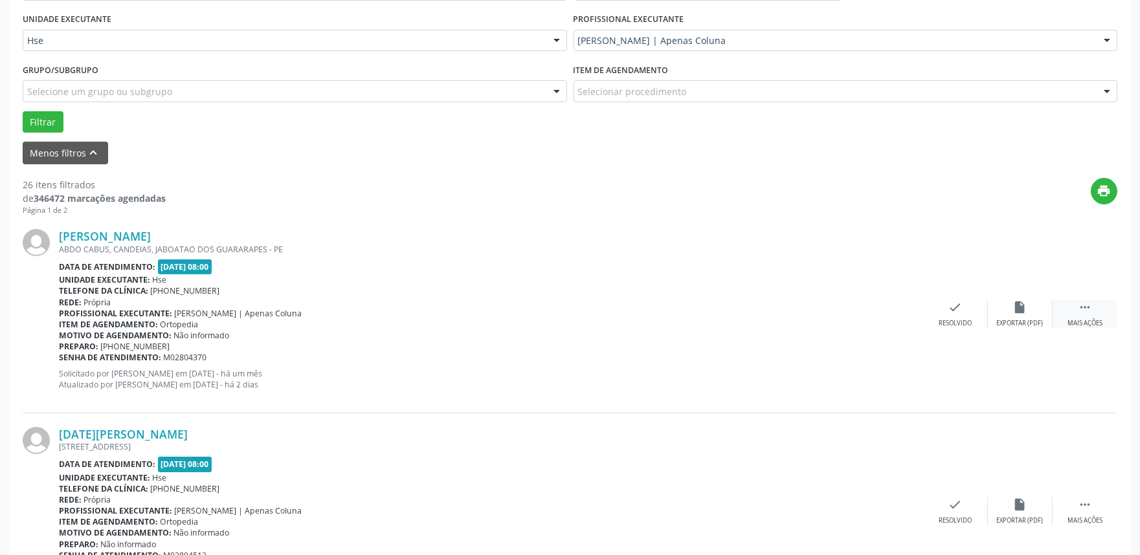
click at [1084, 319] on div "Mais ações" at bounding box center [1085, 323] width 35 height 9
click at [1008, 313] on div "alarm_off Não compareceu" at bounding box center [1020, 314] width 65 height 28
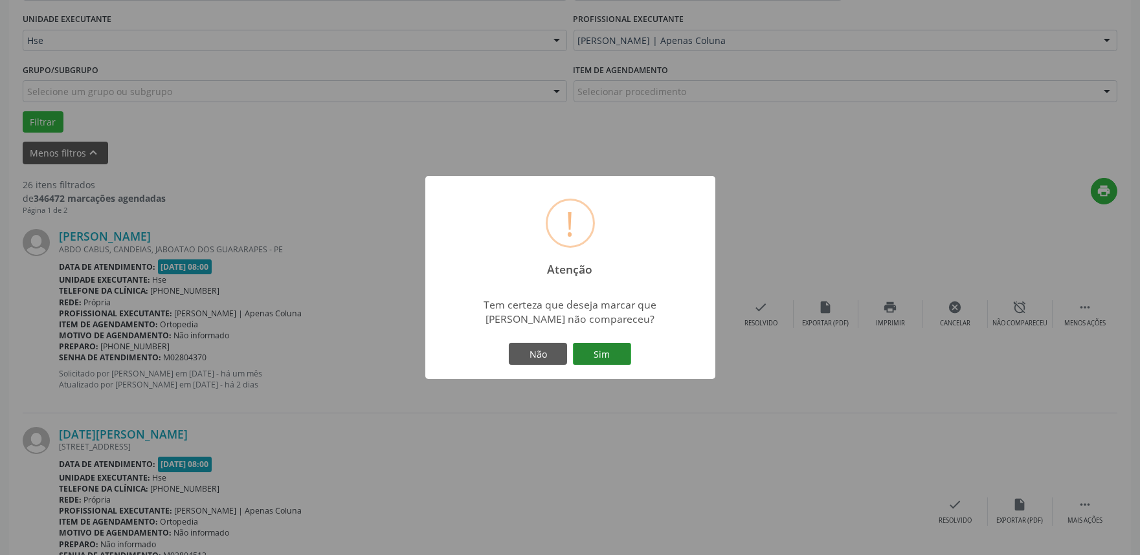
click at [610, 357] on button "Sim" at bounding box center [602, 354] width 58 height 22
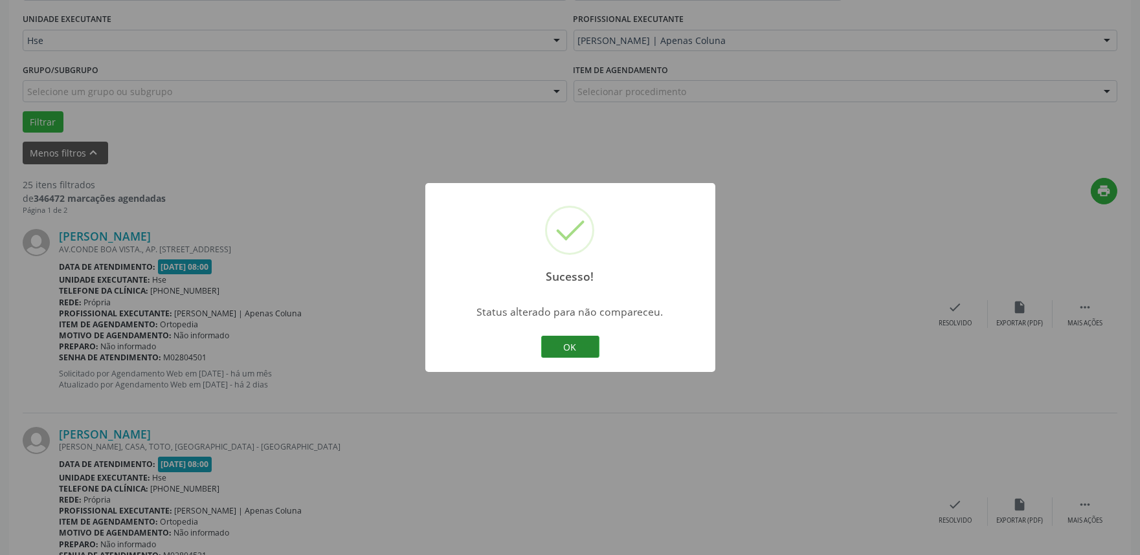
click at [578, 339] on button "OK" at bounding box center [570, 347] width 58 height 22
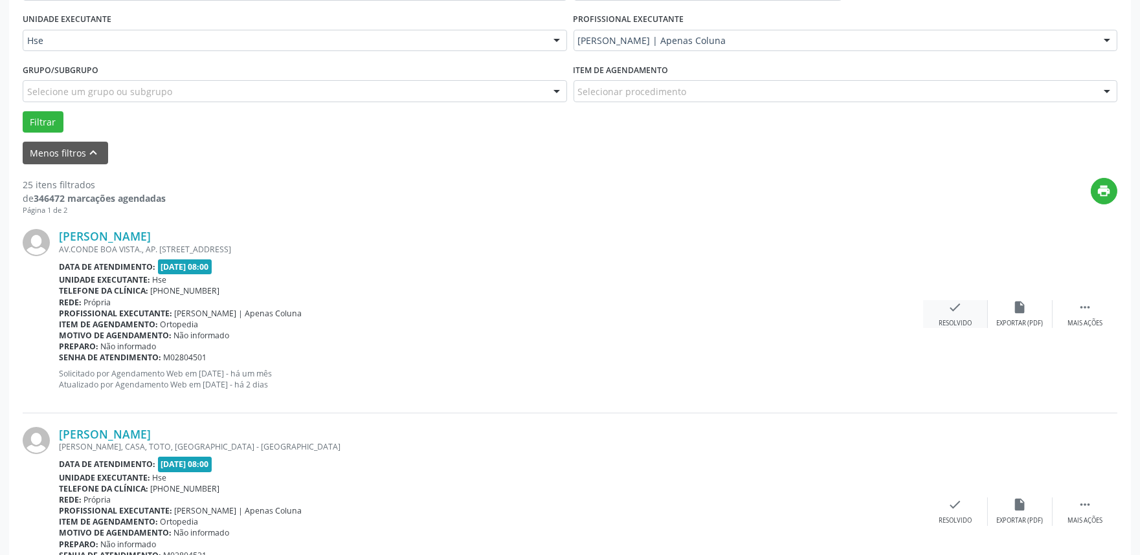
click at [954, 311] on icon "check" at bounding box center [955, 307] width 14 height 14
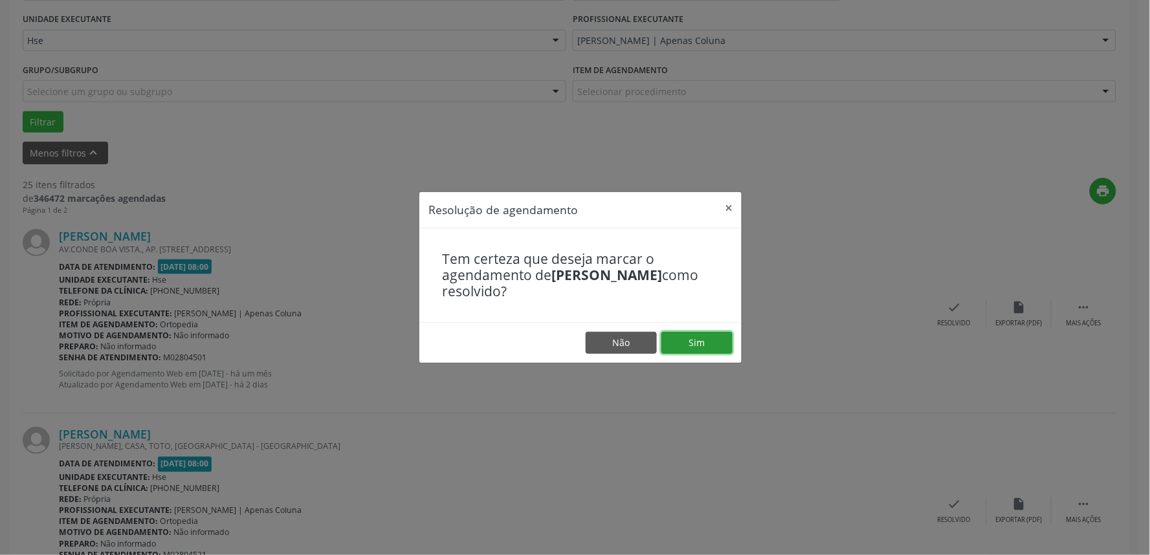
click at [722, 340] on button "Sim" at bounding box center [697, 343] width 71 height 22
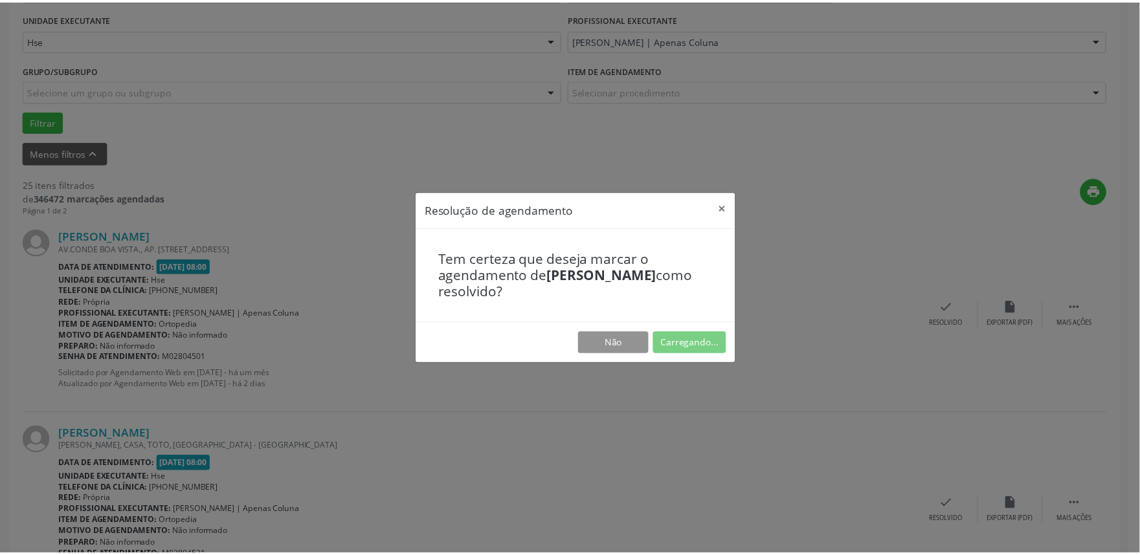
scroll to position [0, 0]
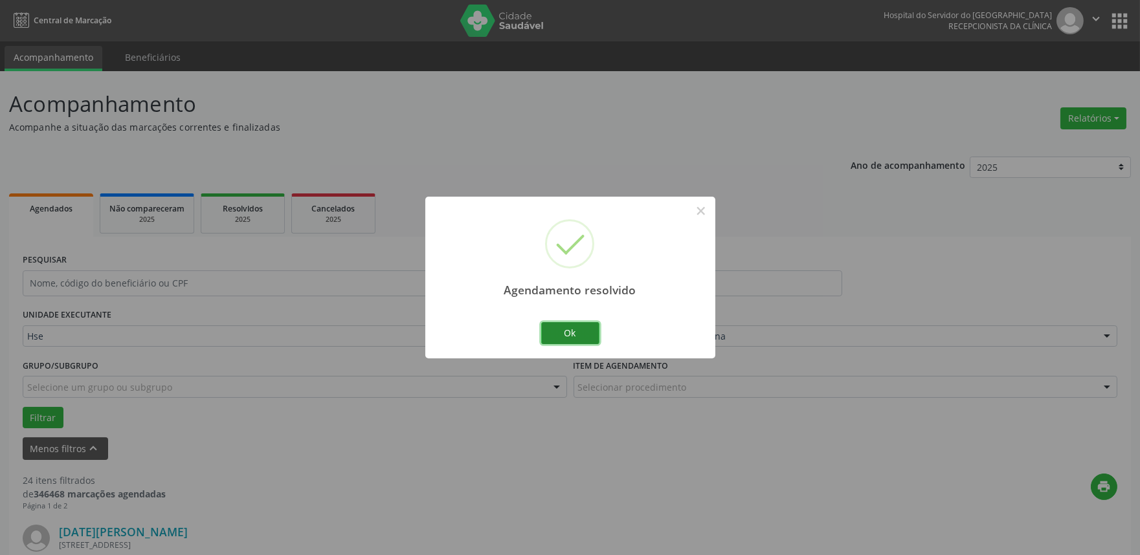
click at [564, 322] on button "Ok" at bounding box center [570, 333] width 58 height 22
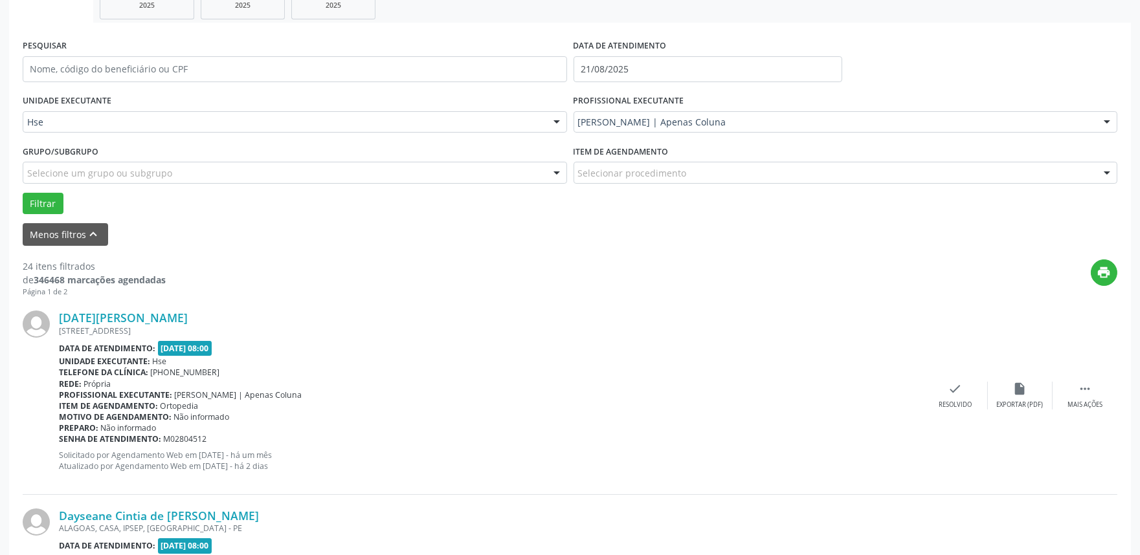
scroll to position [216, 0]
click at [1082, 393] on icon "" at bounding box center [1085, 388] width 14 height 14
click at [1039, 395] on div "alarm_off Não compareceu" at bounding box center [1020, 395] width 65 height 28
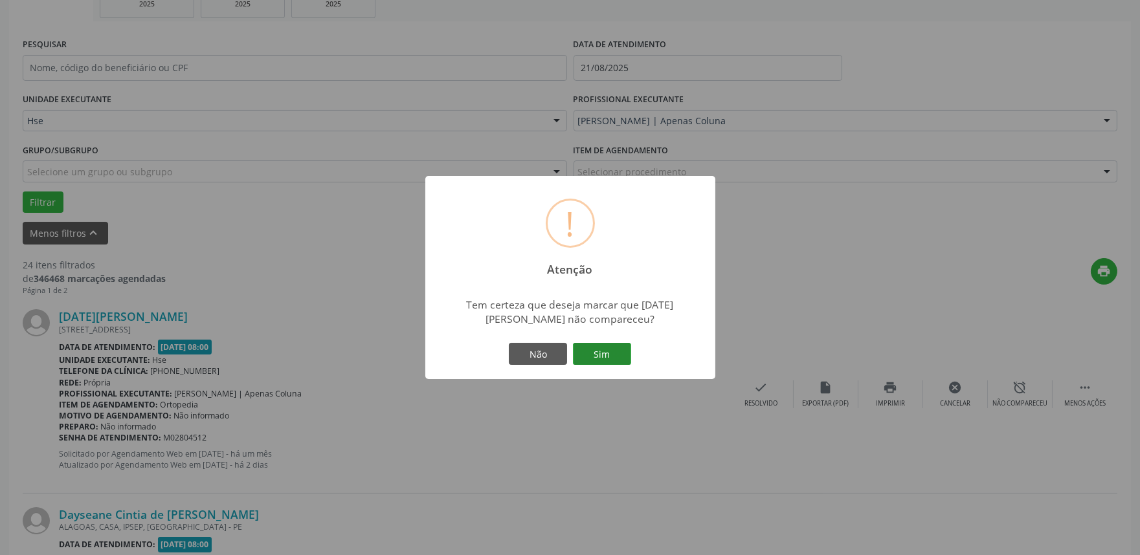
click at [617, 354] on button "Sim" at bounding box center [602, 354] width 58 height 22
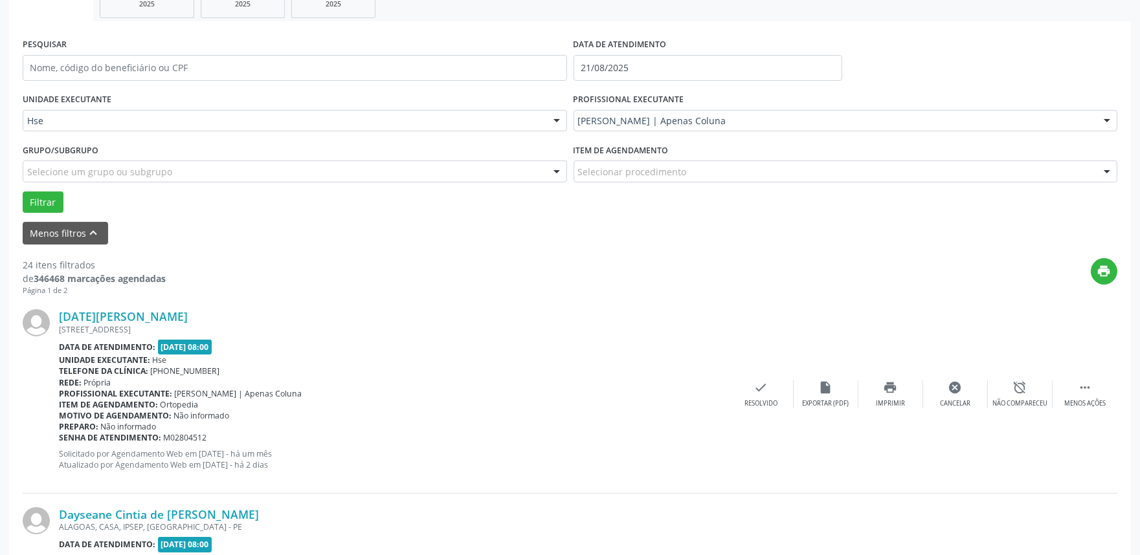
scroll to position [8, 0]
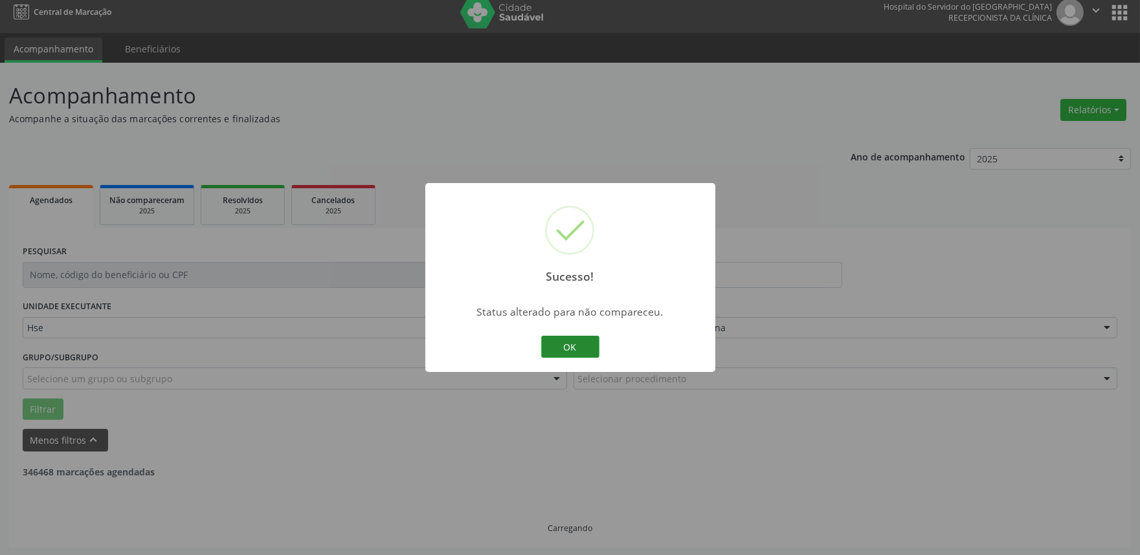
click at [573, 348] on button "OK" at bounding box center [570, 347] width 58 height 22
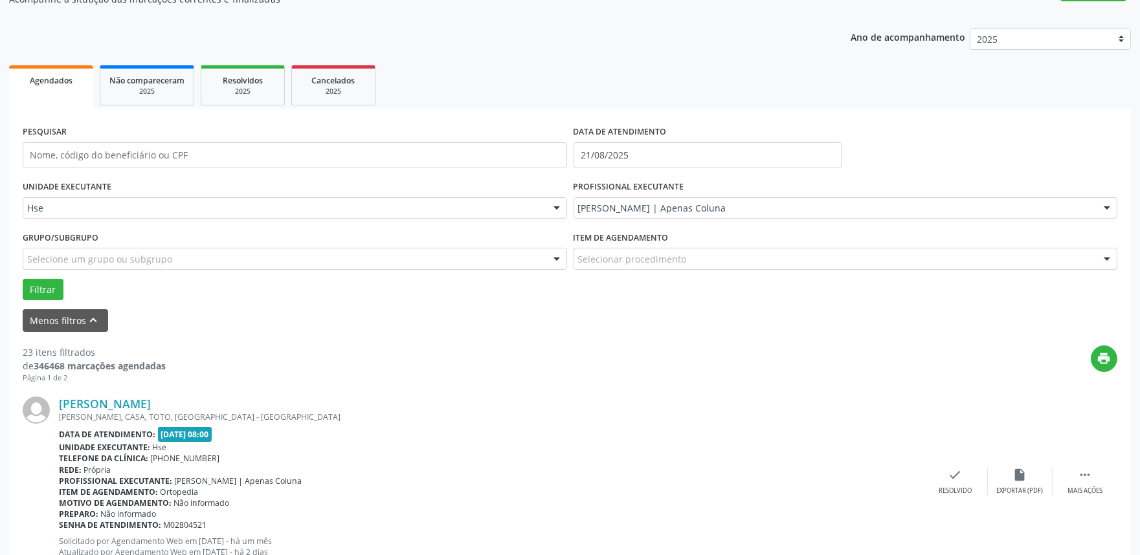
scroll to position [152, 0]
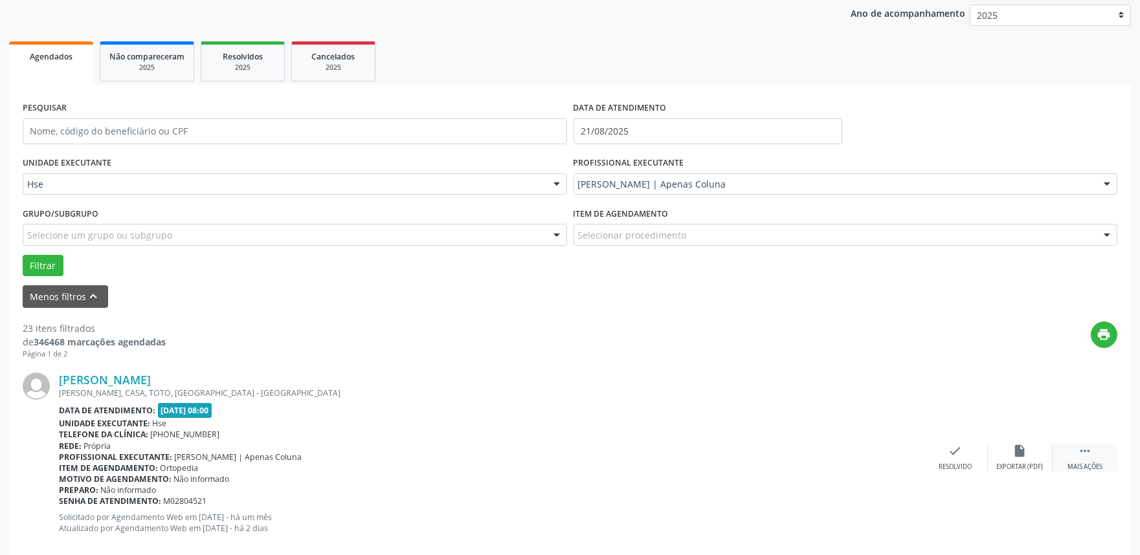
click at [1095, 464] on div "Mais ações" at bounding box center [1085, 467] width 35 height 9
click at [1024, 460] on div "alarm_off Não compareceu" at bounding box center [1020, 458] width 65 height 28
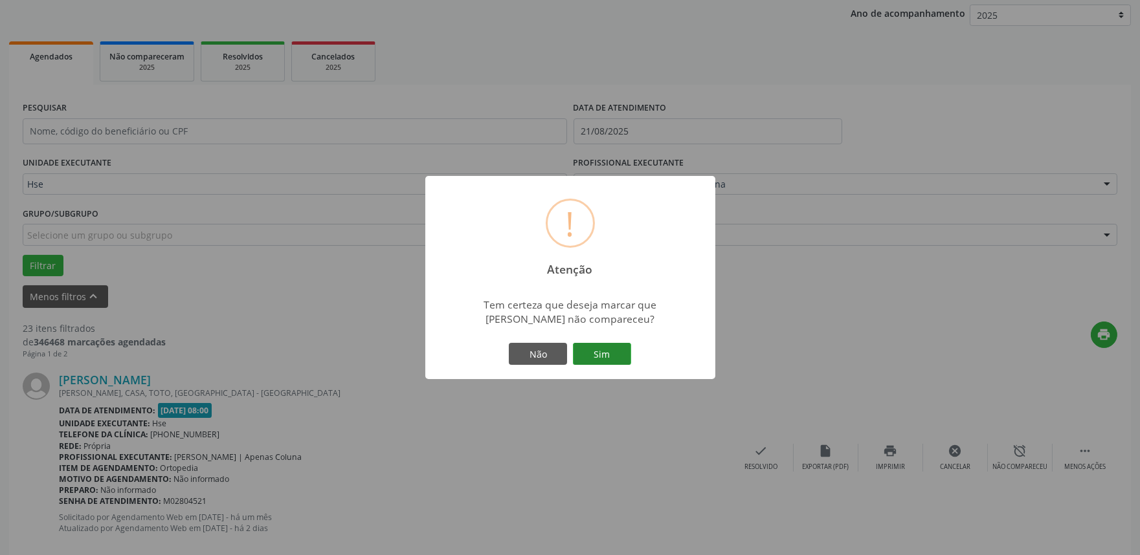
click at [606, 358] on button "Sim" at bounding box center [602, 354] width 58 height 22
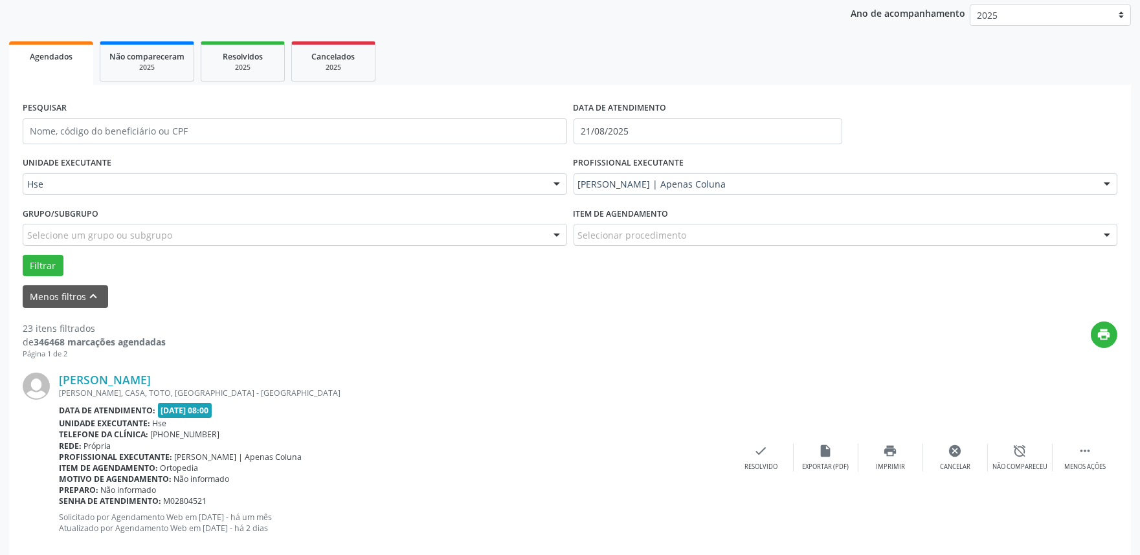
scroll to position [8, 0]
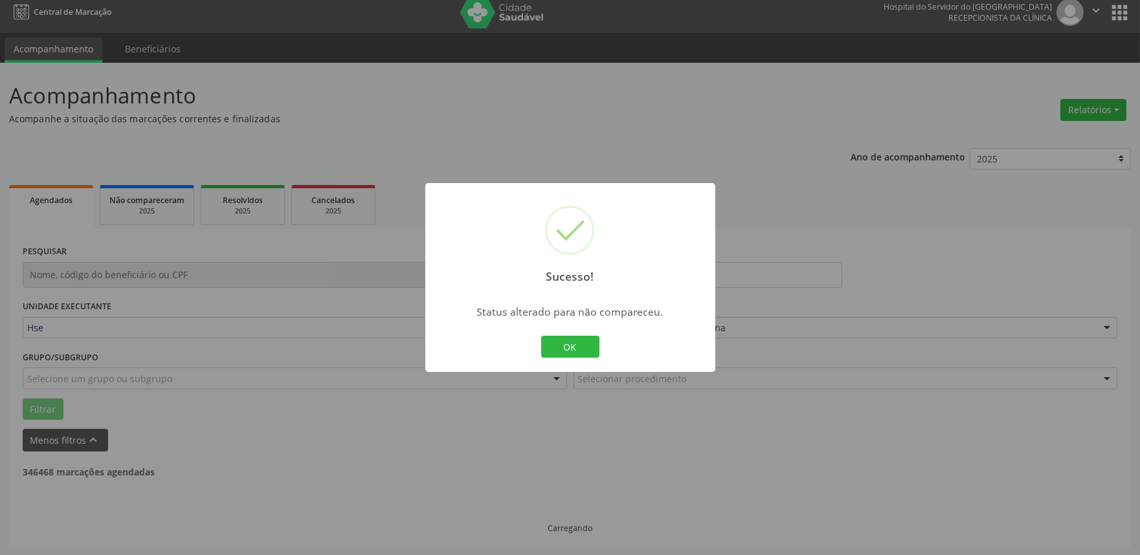
click at [577, 358] on div "OK Cancel" at bounding box center [570, 346] width 64 height 27
click at [583, 357] on button "OK" at bounding box center [570, 347] width 58 height 22
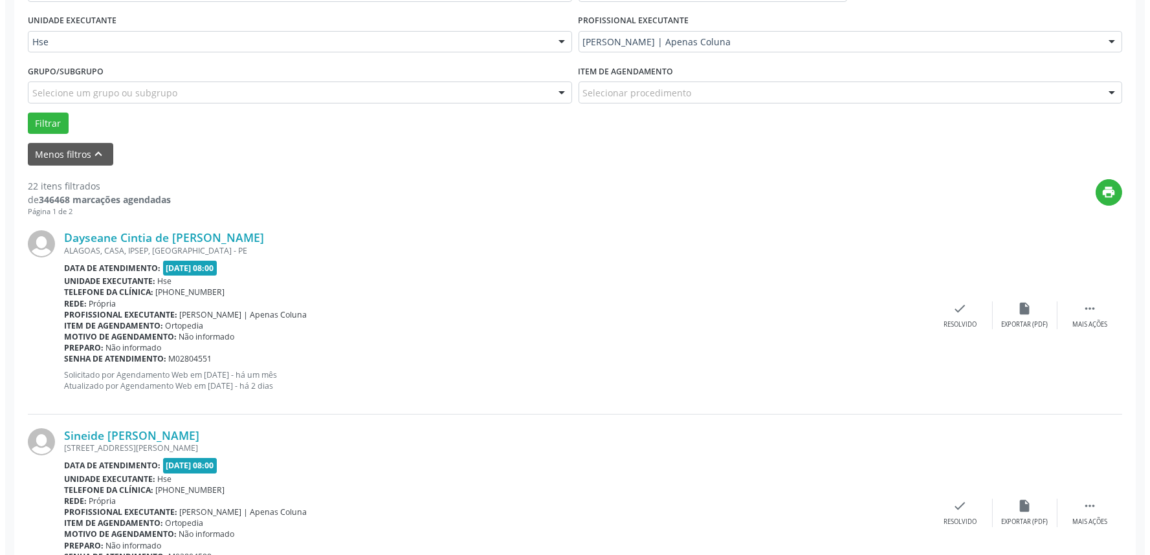
scroll to position [296, 0]
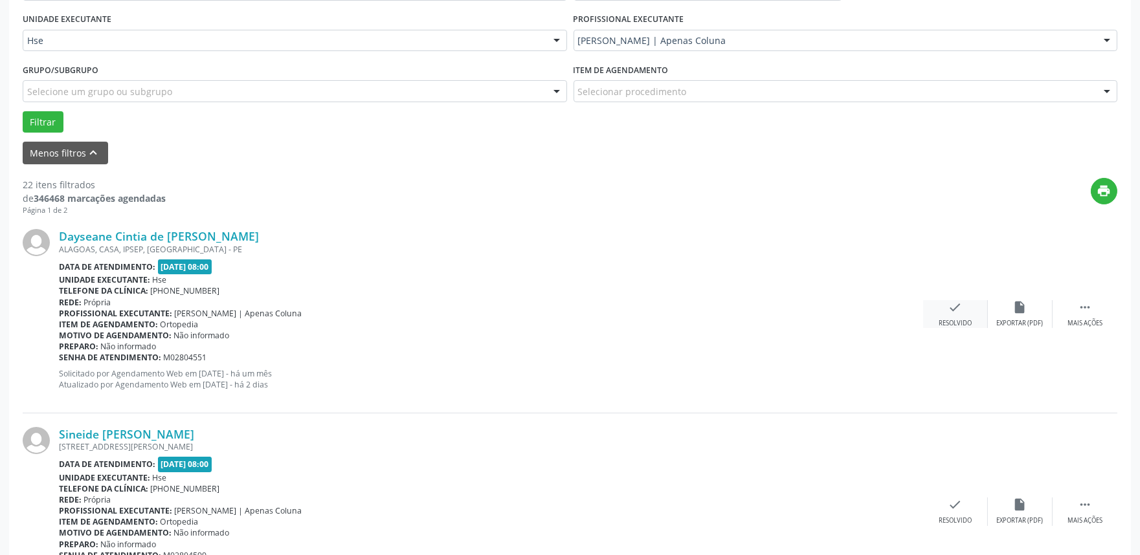
click at [943, 316] on div "check Resolvido" at bounding box center [955, 314] width 65 height 28
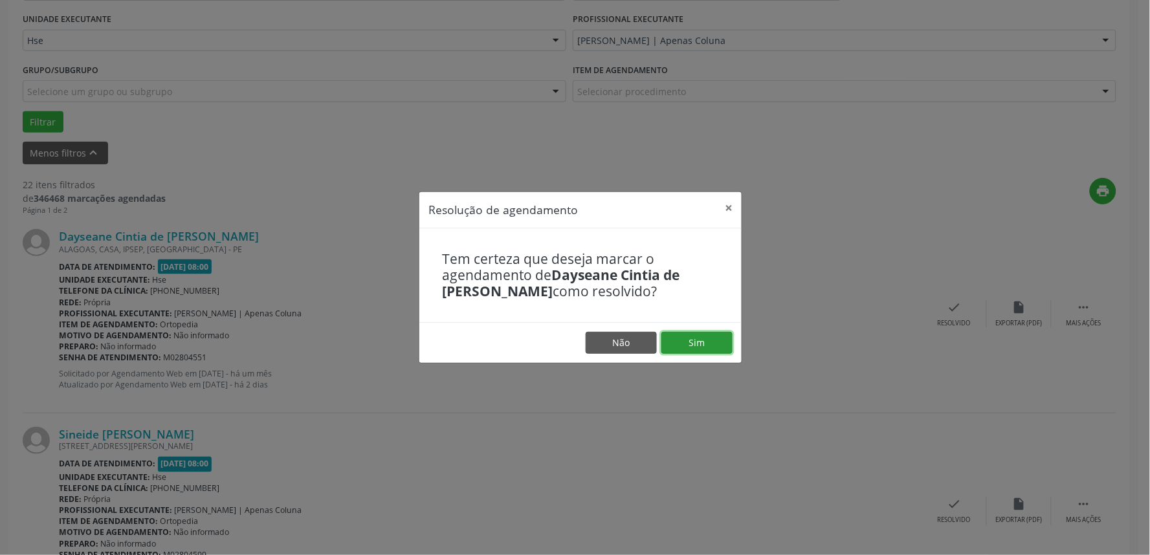
click at [722, 348] on button "Sim" at bounding box center [697, 343] width 71 height 22
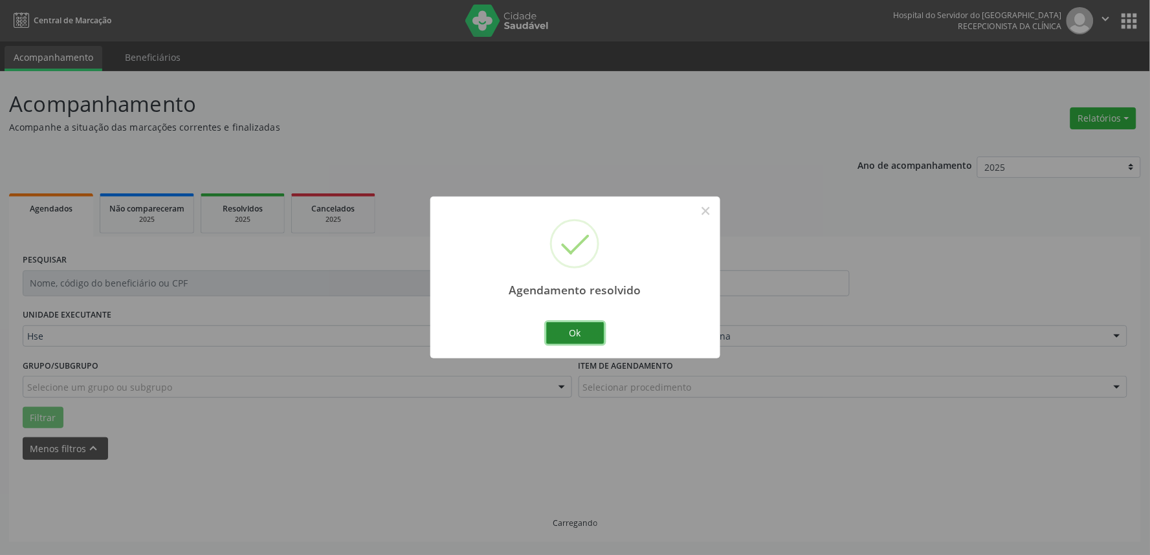
click at [583, 332] on button "Ok" at bounding box center [575, 333] width 58 height 22
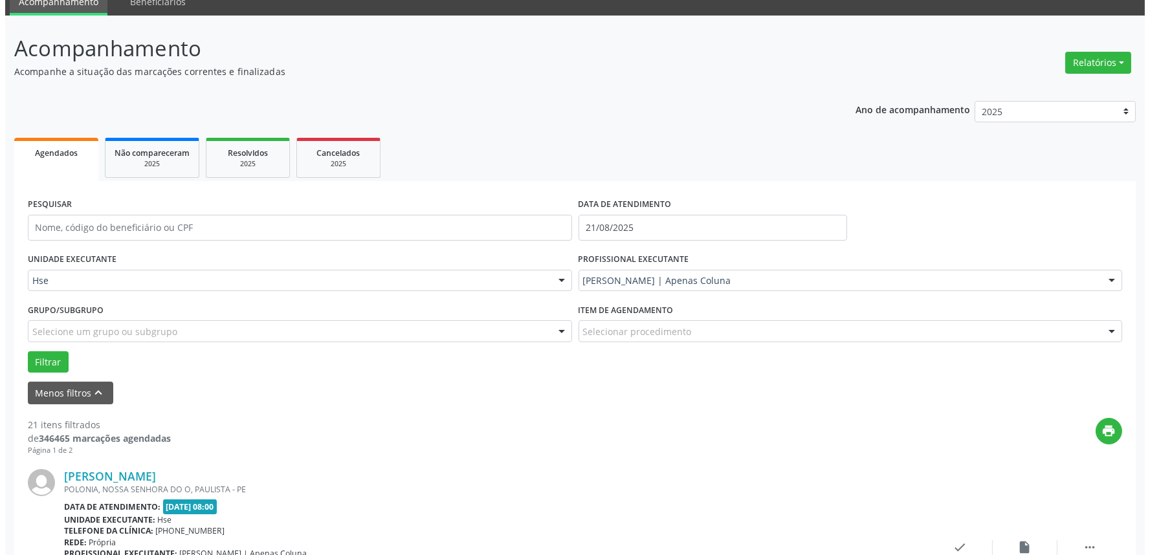
scroll to position [152, 0]
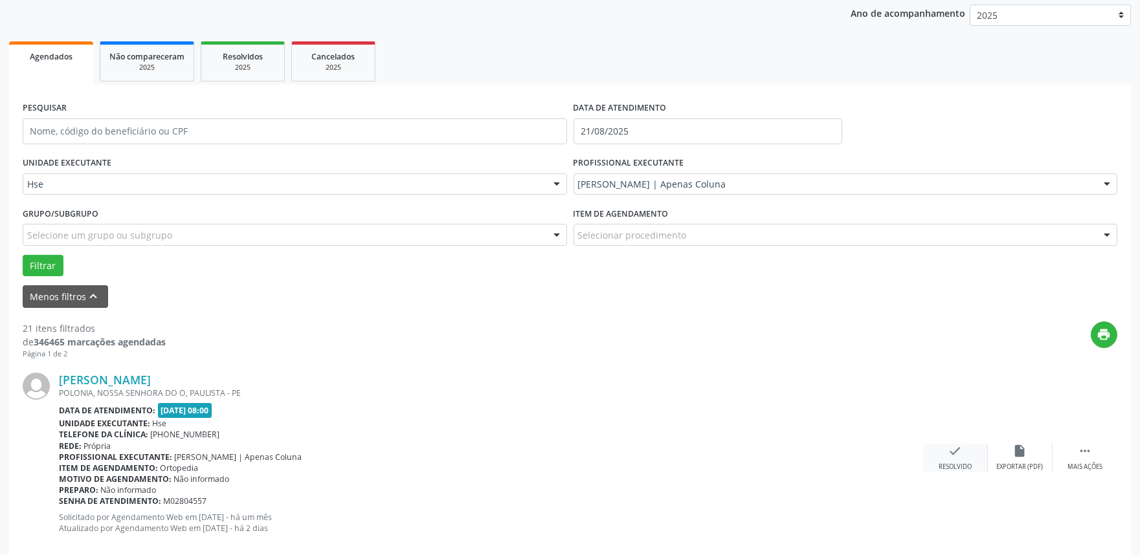
click at [954, 456] on icon "check" at bounding box center [955, 451] width 14 height 14
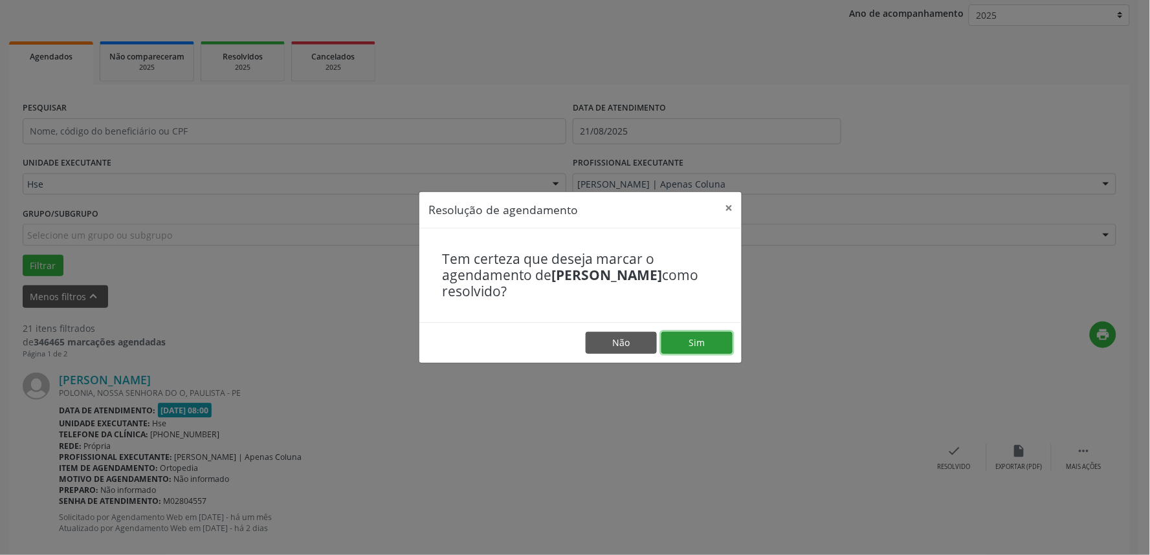
click at [714, 340] on button "Sim" at bounding box center [697, 343] width 71 height 22
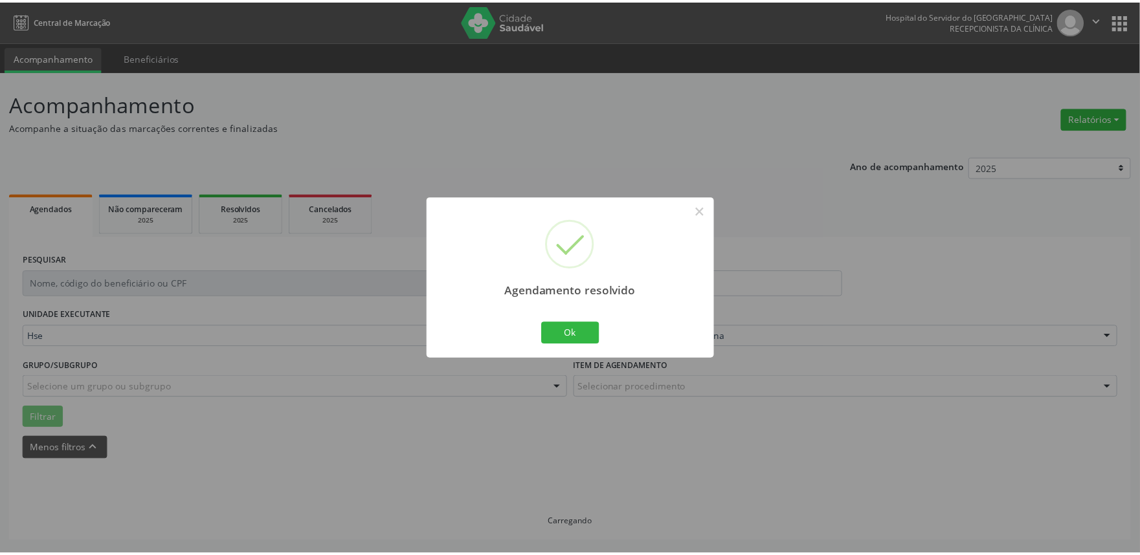
scroll to position [0, 0]
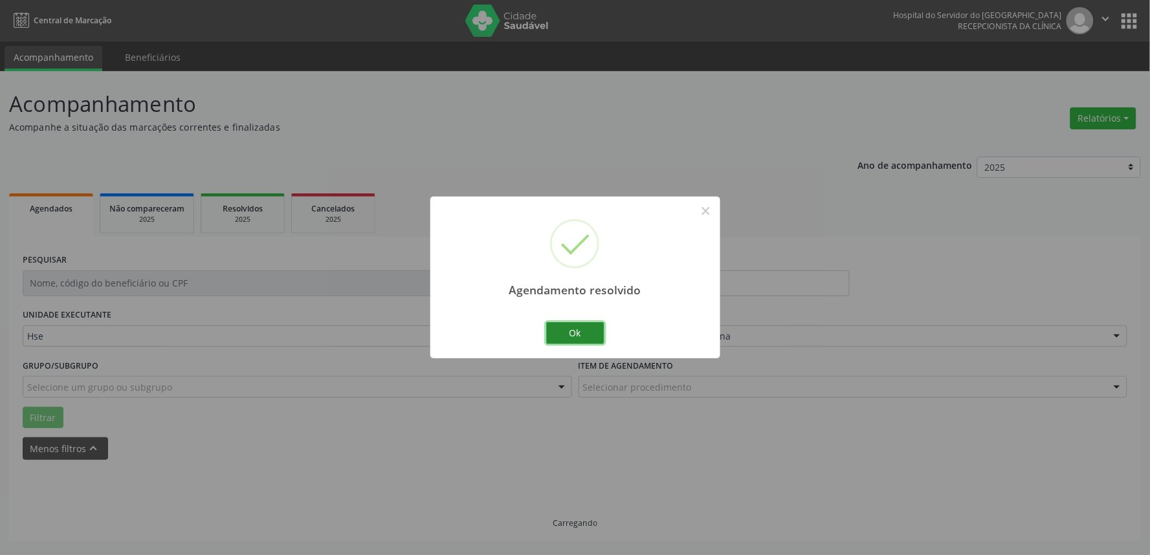
click at [585, 328] on button "Ok" at bounding box center [575, 333] width 58 height 22
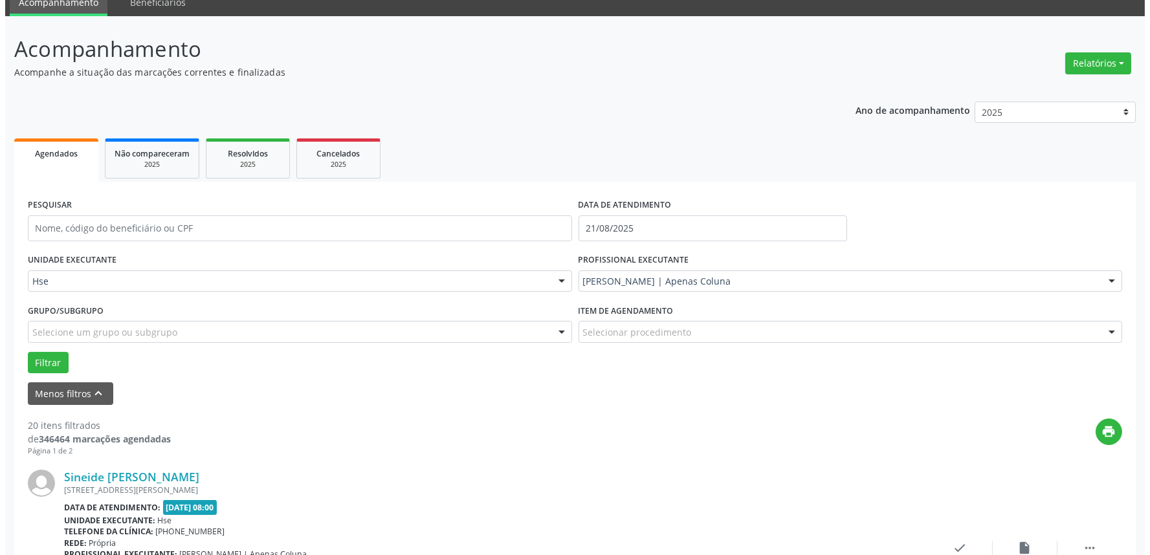
scroll to position [216, 0]
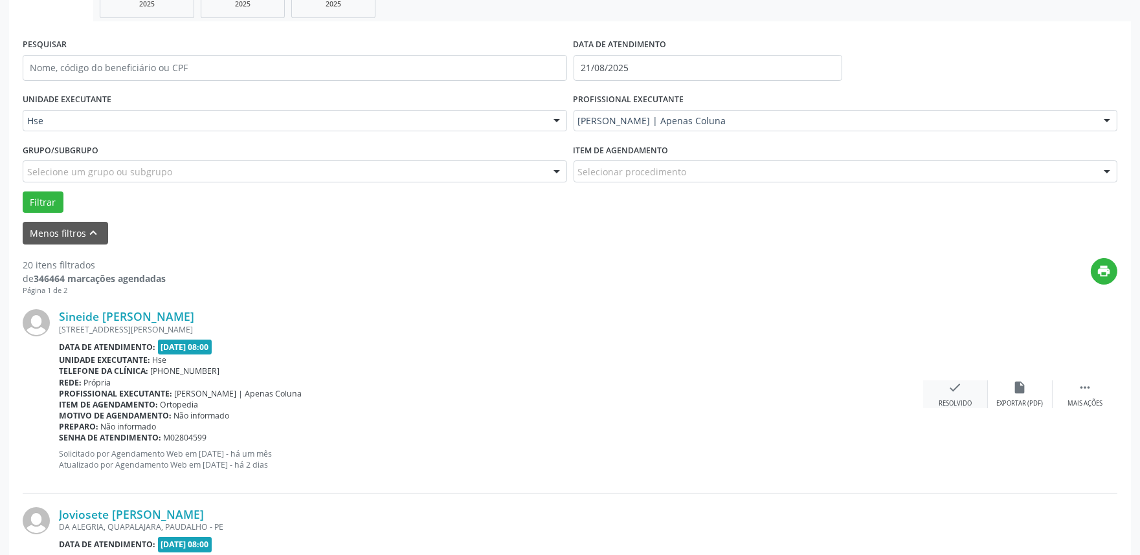
click at [950, 400] on div "Resolvido" at bounding box center [955, 403] width 33 height 9
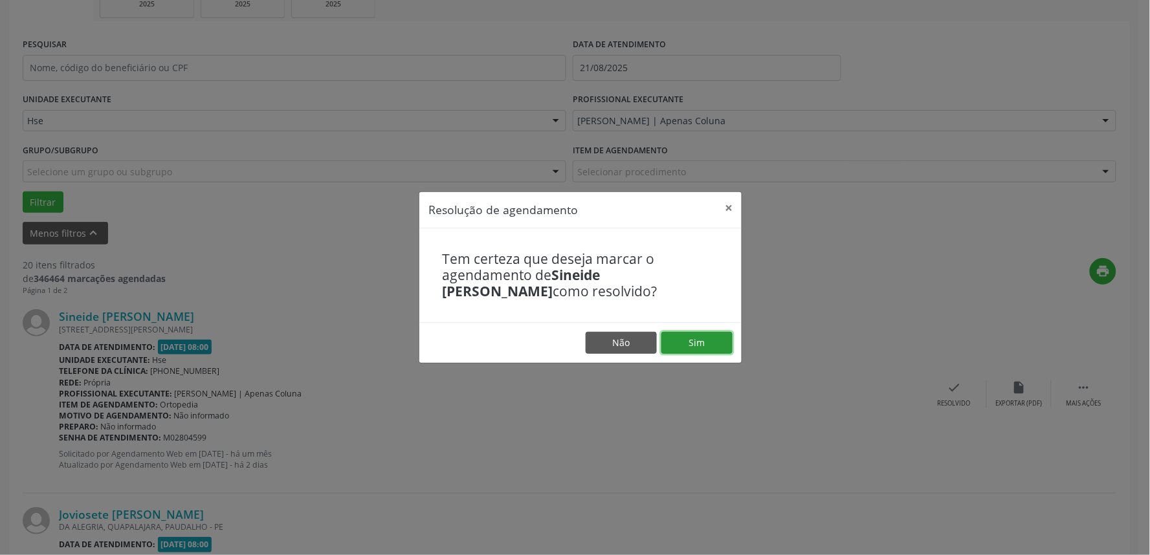
click at [702, 342] on button "Sim" at bounding box center [697, 343] width 71 height 22
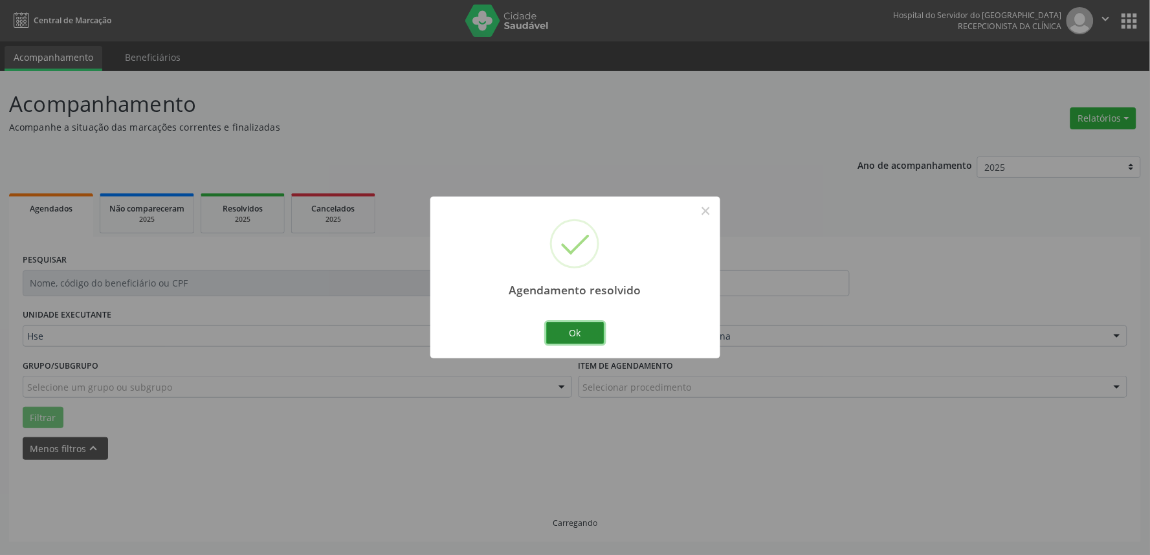
click at [596, 332] on button "Ok" at bounding box center [575, 333] width 58 height 22
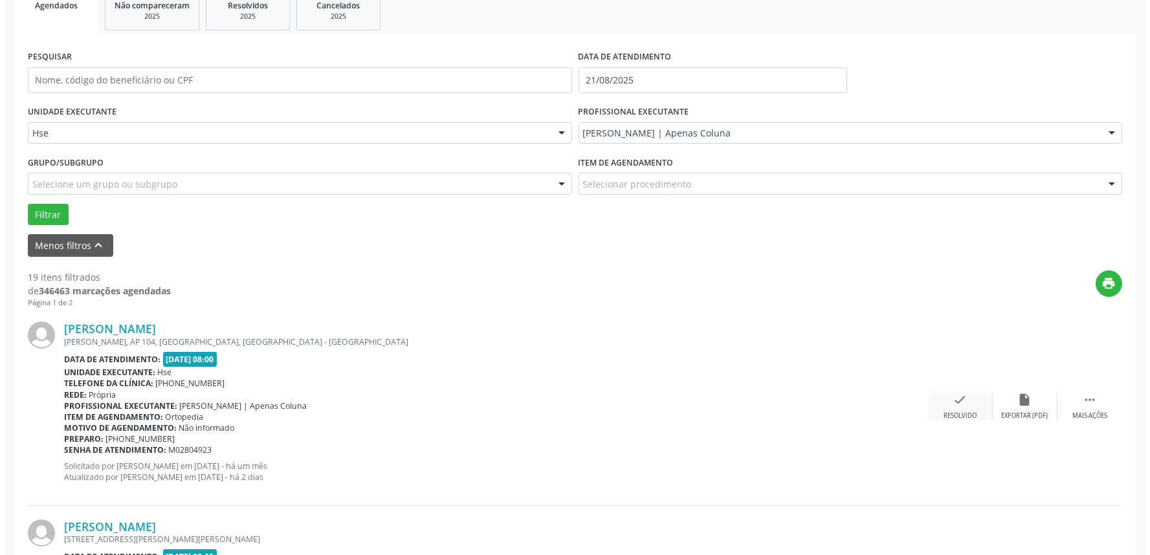
scroll to position [224, 0]
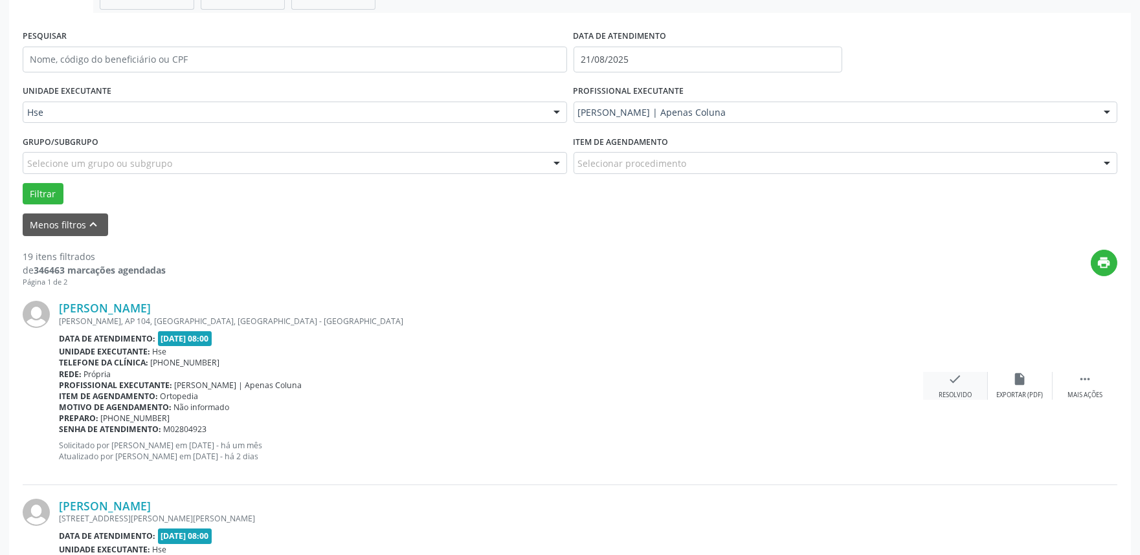
click at [959, 389] on div "check Resolvido" at bounding box center [955, 386] width 65 height 28
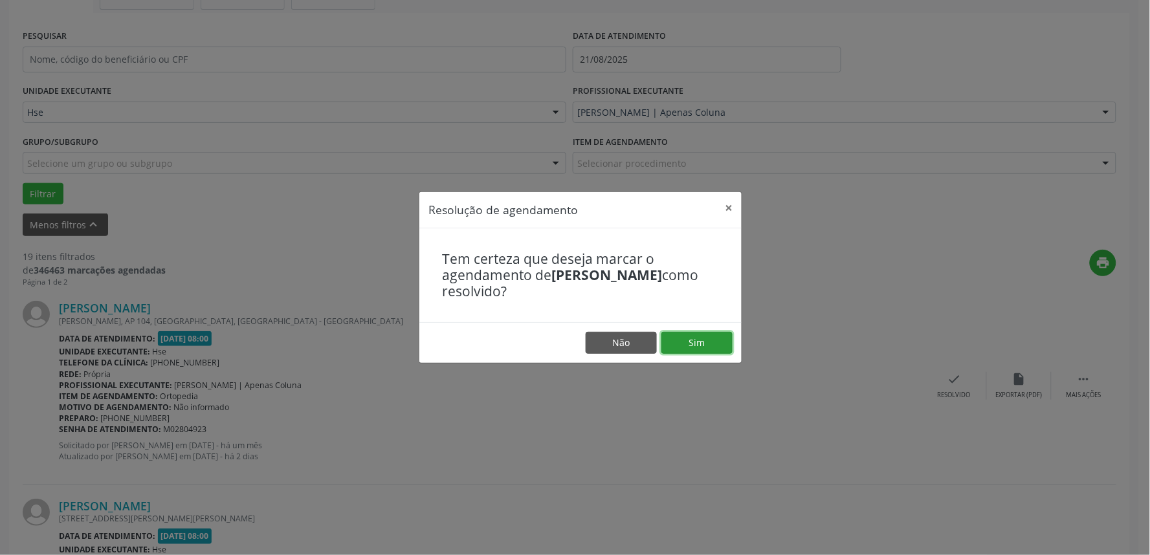
click at [719, 343] on button "Sim" at bounding box center [697, 343] width 71 height 22
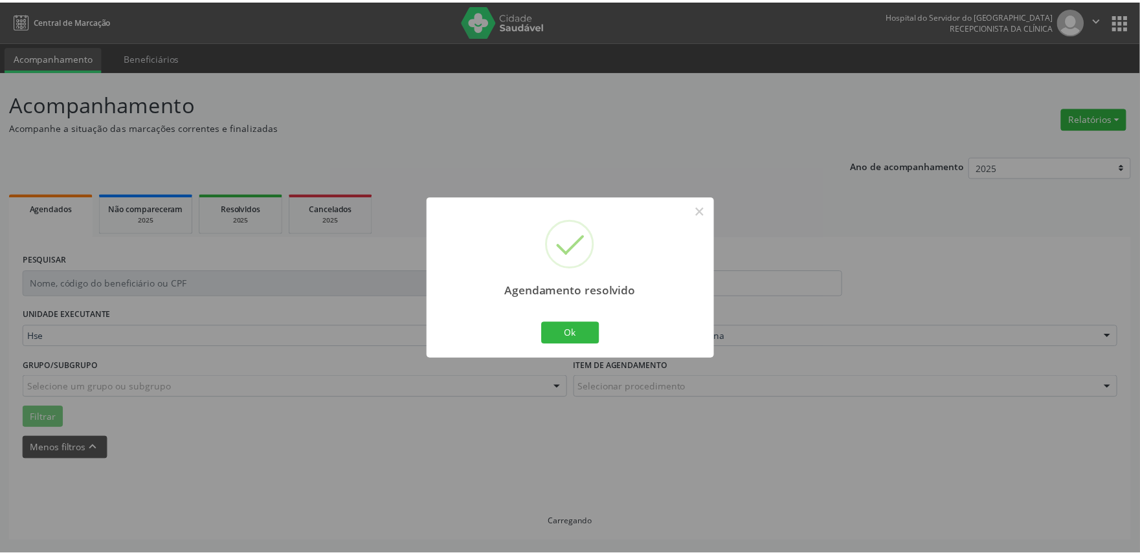
scroll to position [0, 0]
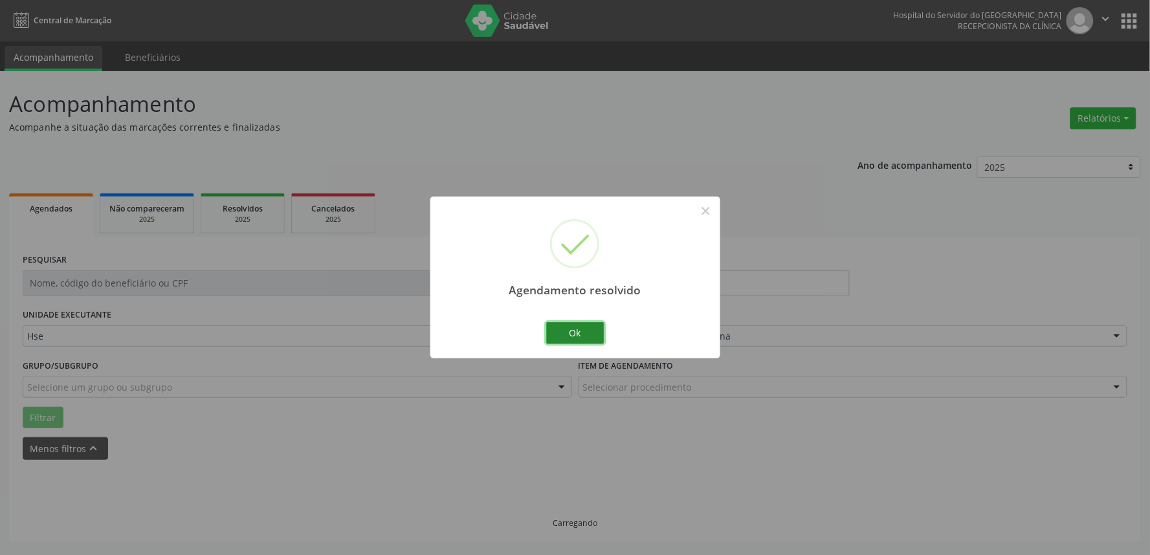
click at [602, 344] on button "Ok" at bounding box center [575, 333] width 58 height 22
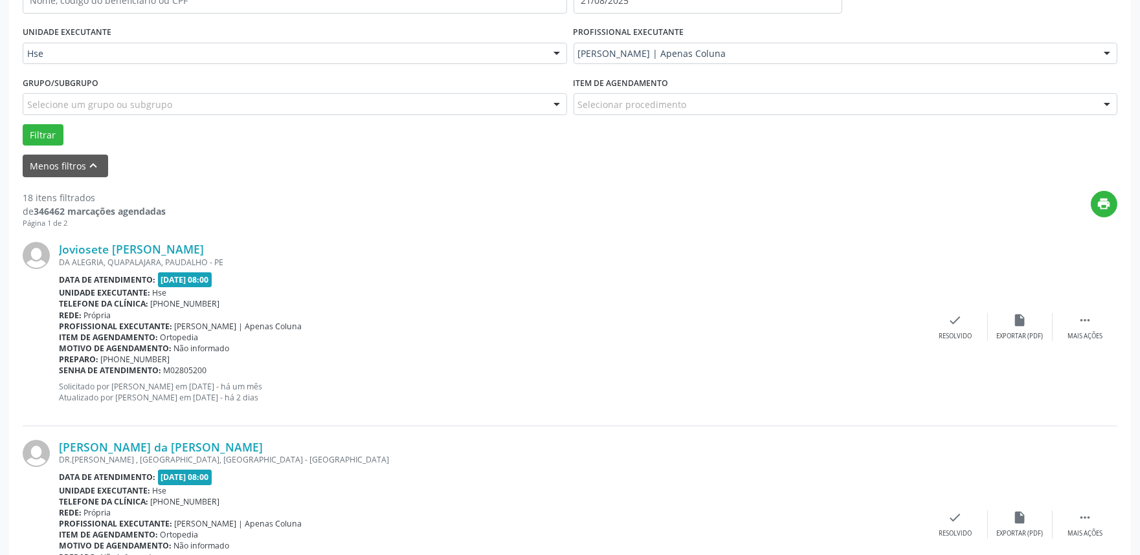
scroll to position [287, 0]
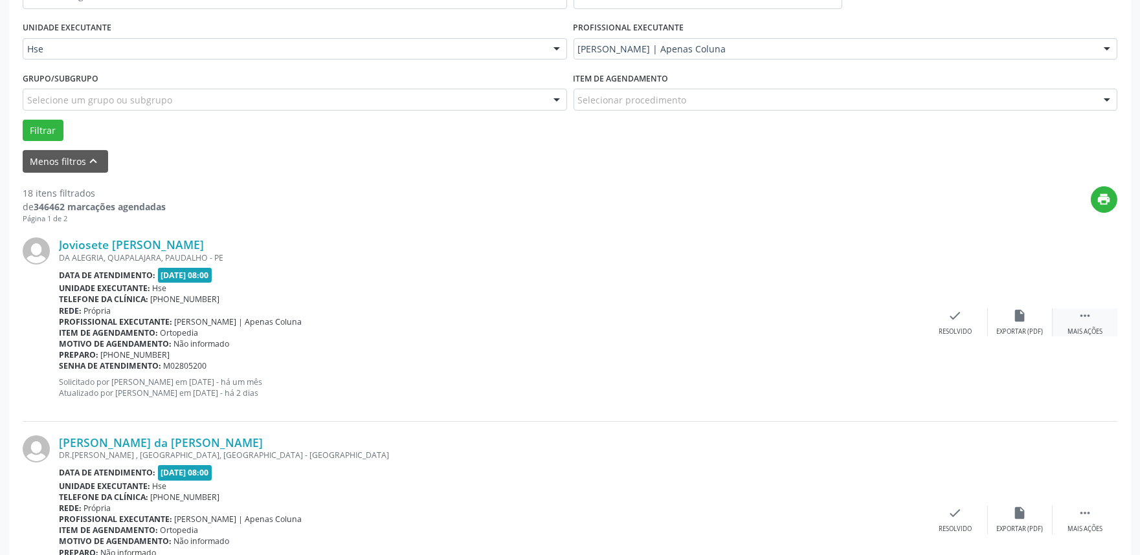
click at [1097, 321] on div " Mais ações" at bounding box center [1085, 323] width 65 height 28
click at [1026, 317] on icon "alarm_off" at bounding box center [1020, 316] width 14 height 14
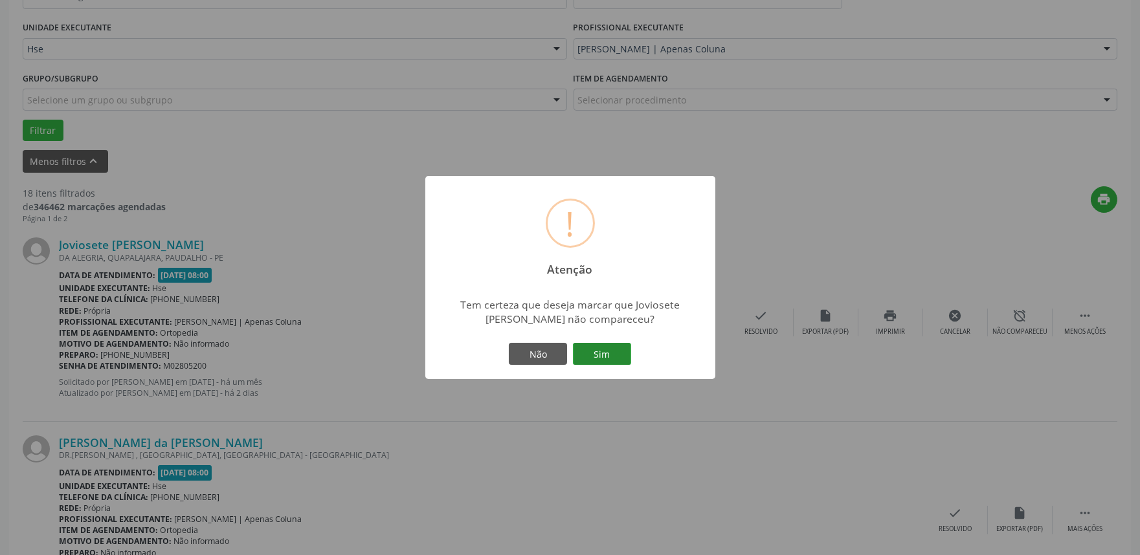
click at [588, 361] on button "Sim" at bounding box center [602, 354] width 58 height 22
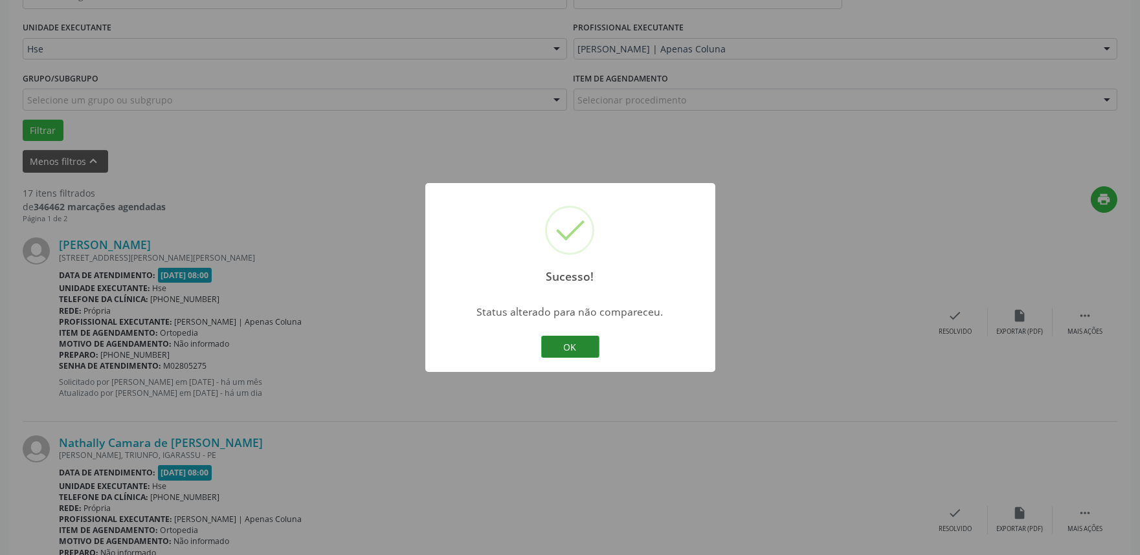
click at [581, 341] on button "OK" at bounding box center [570, 347] width 58 height 22
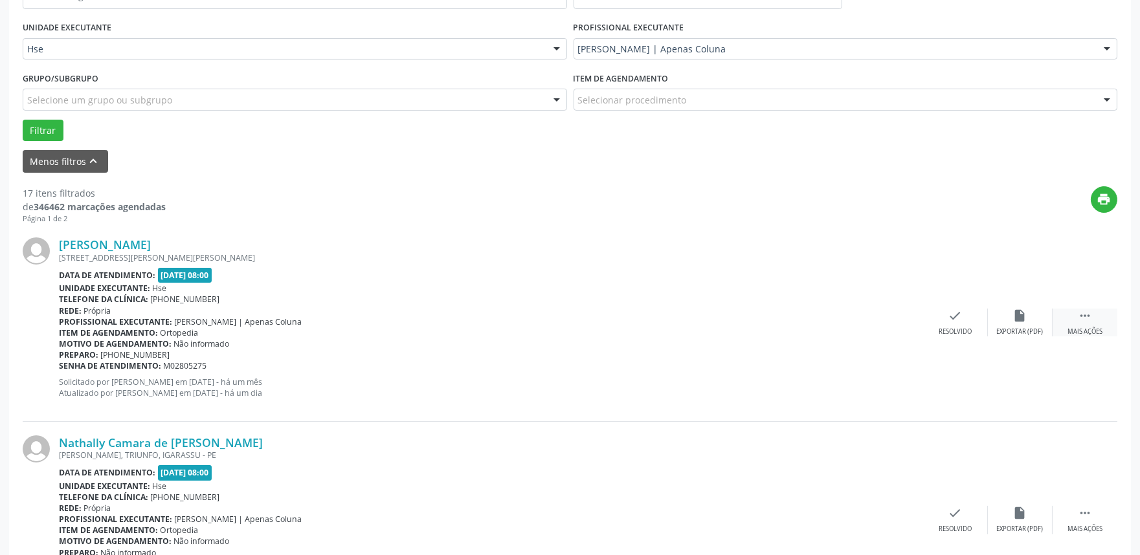
click at [1097, 322] on div " Mais ações" at bounding box center [1085, 323] width 65 height 28
click at [1022, 318] on icon "alarm_off" at bounding box center [1020, 316] width 14 height 14
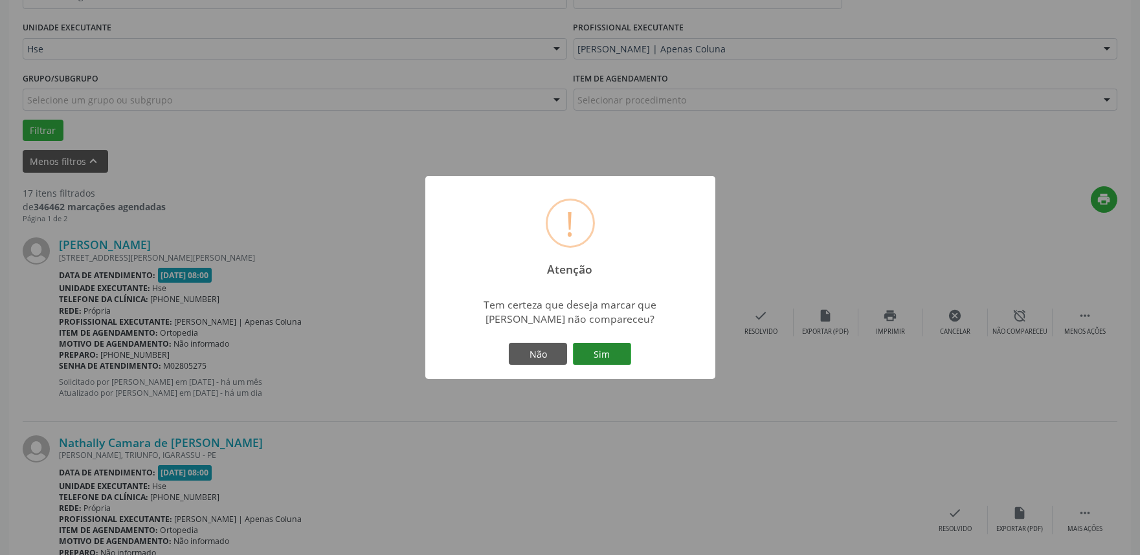
click at [625, 347] on button "Sim" at bounding box center [602, 354] width 58 height 22
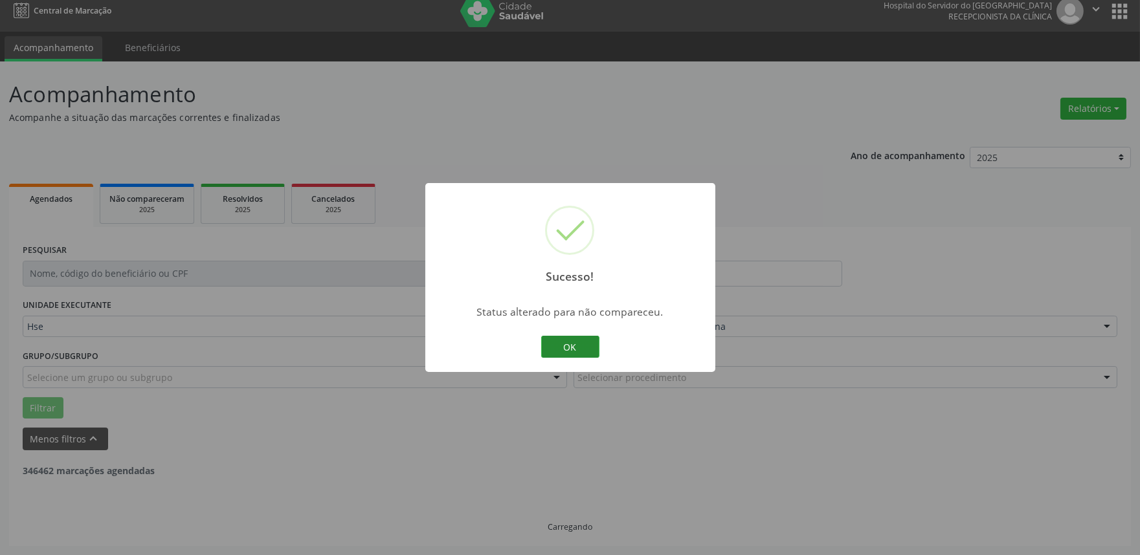
scroll to position [8, 0]
click at [565, 338] on button "OK" at bounding box center [570, 347] width 58 height 22
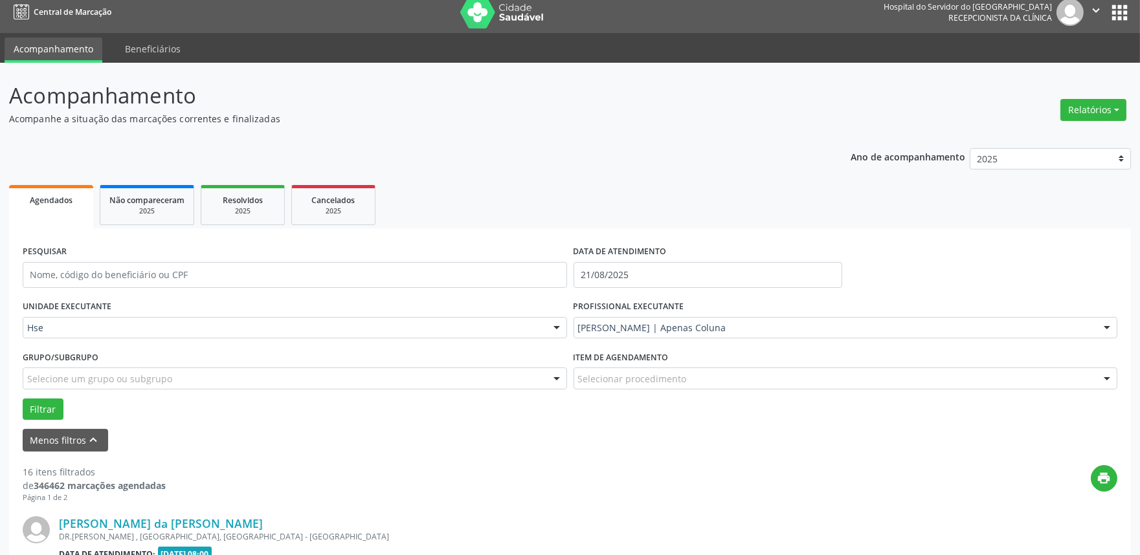
scroll to position [152, 0]
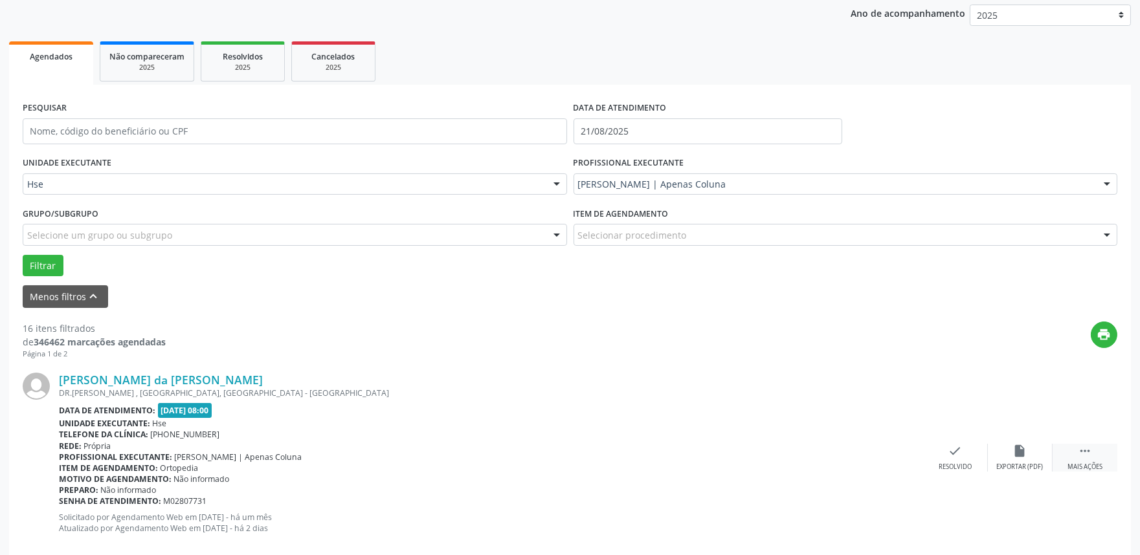
click at [1082, 452] on icon "" at bounding box center [1085, 451] width 14 height 14
click at [1030, 447] on div "alarm_off Não compareceu" at bounding box center [1020, 458] width 65 height 28
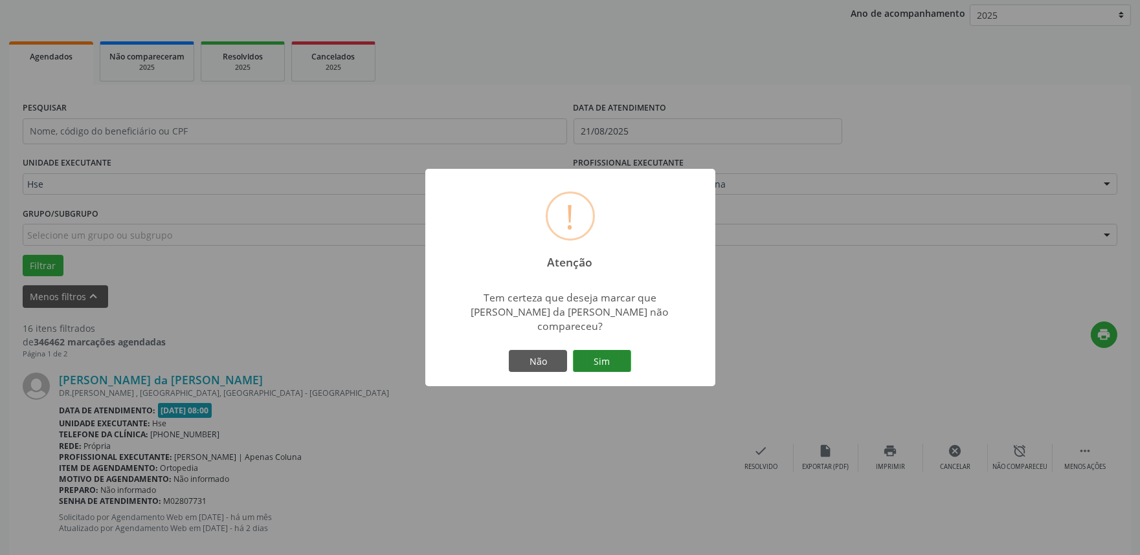
click at [588, 350] on button "Sim" at bounding box center [602, 361] width 58 height 22
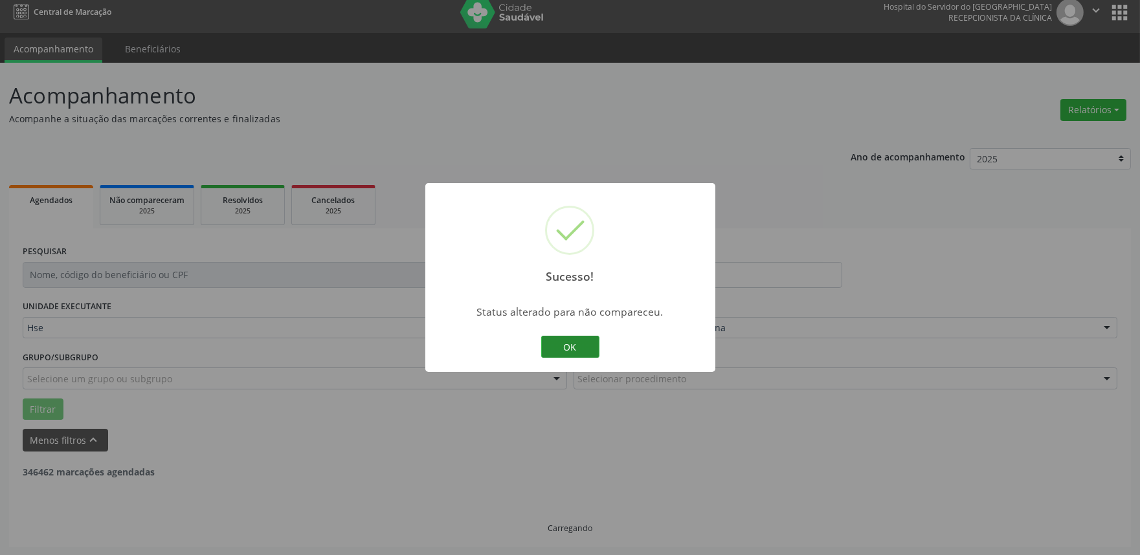
click at [570, 346] on button "OK" at bounding box center [570, 347] width 58 height 22
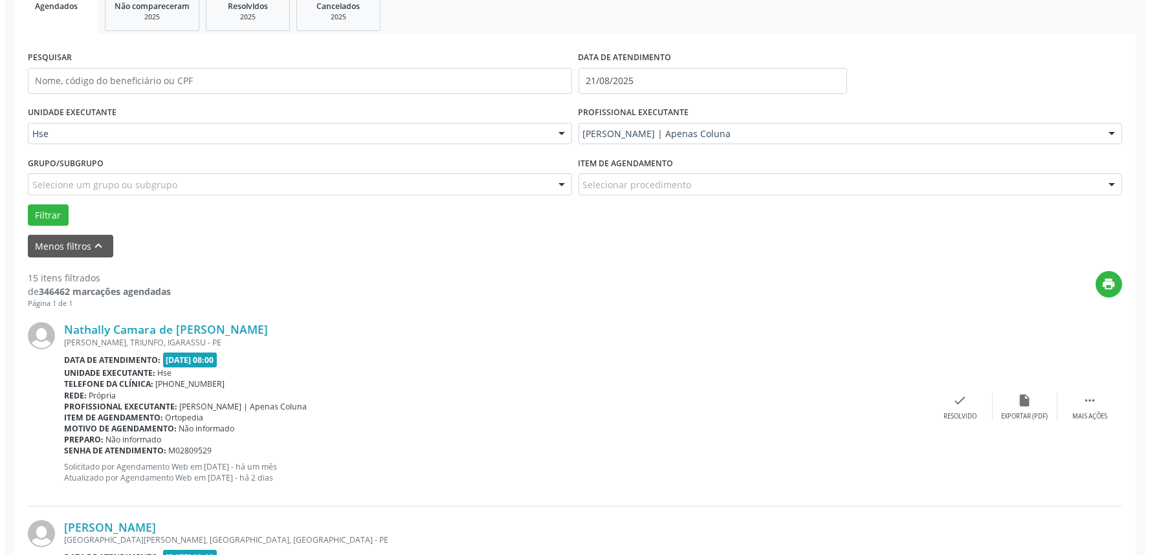
scroll to position [224, 0]
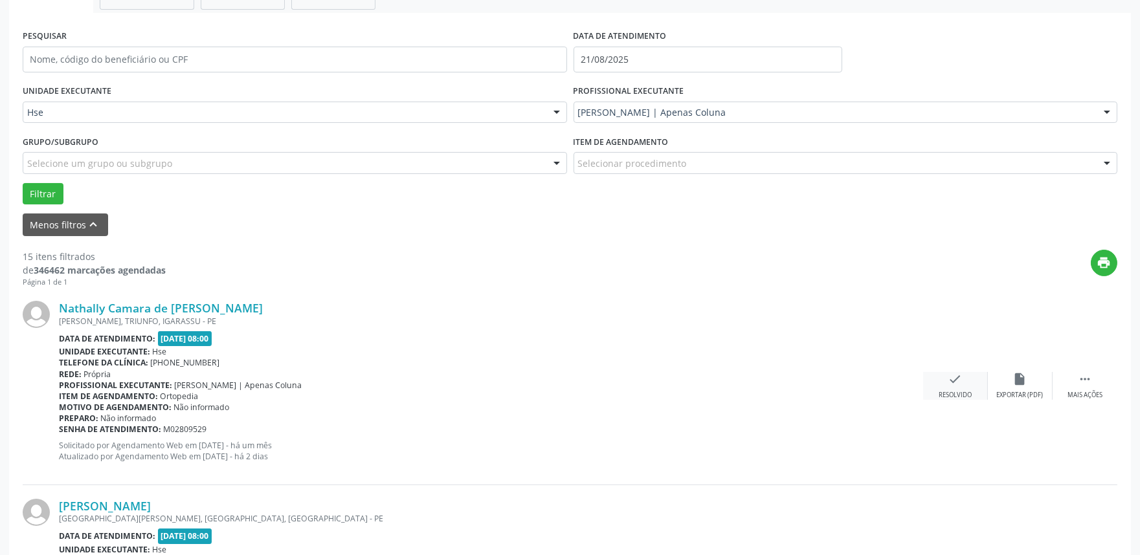
click at [946, 394] on div "Resolvido" at bounding box center [955, 395] width 33 height 9
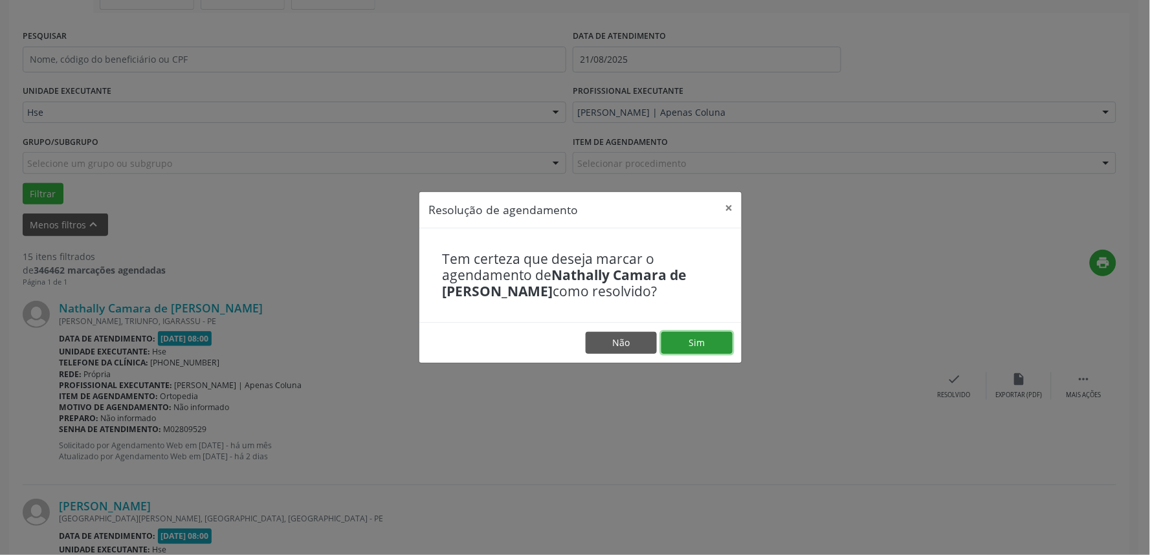
click at [710, 346] on button "Sim" at bounding box center [697, 343] width 71 height 22
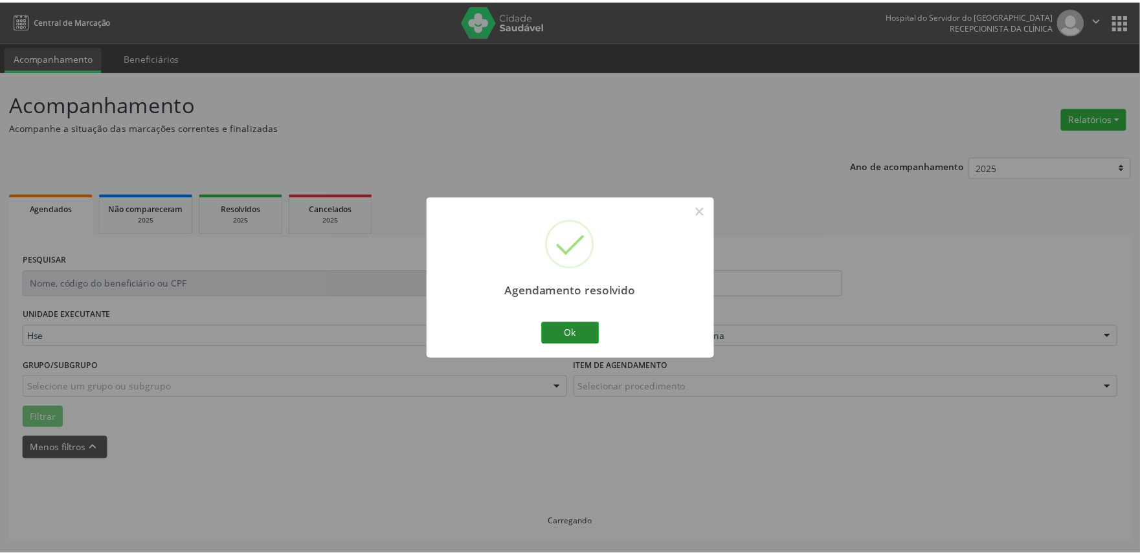
scroll to position [0, 0]
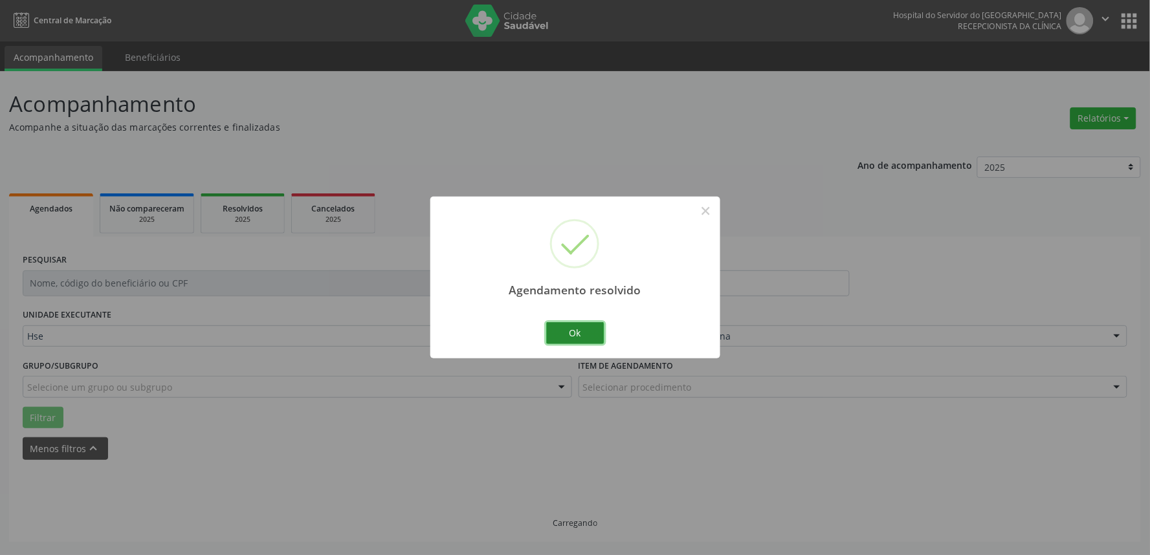
click at [585, 337] on button "Ok" at bounding box center [575, 333] width 58 height 22
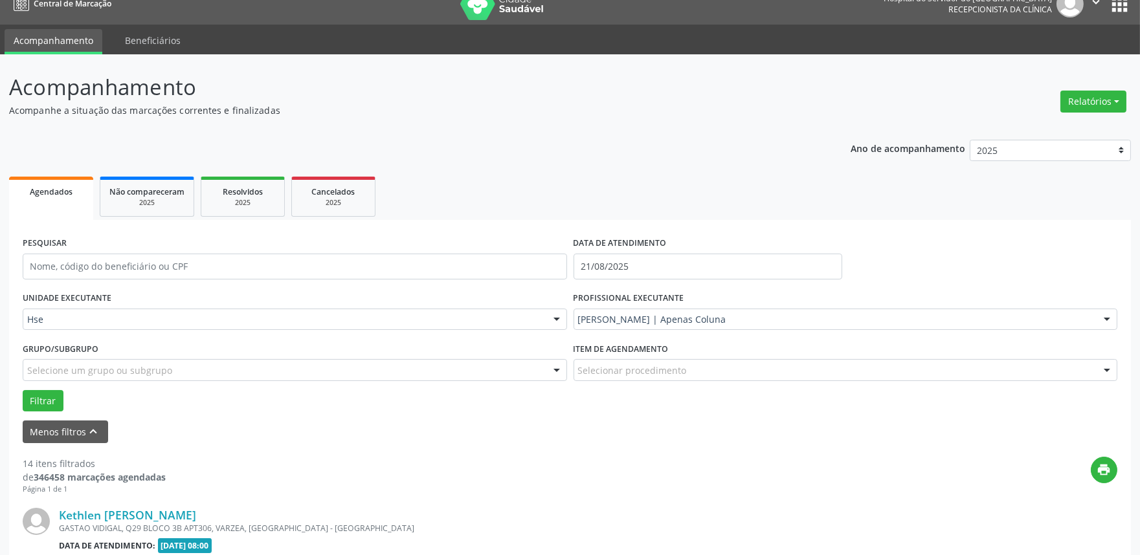
scroll to position [144, 0]
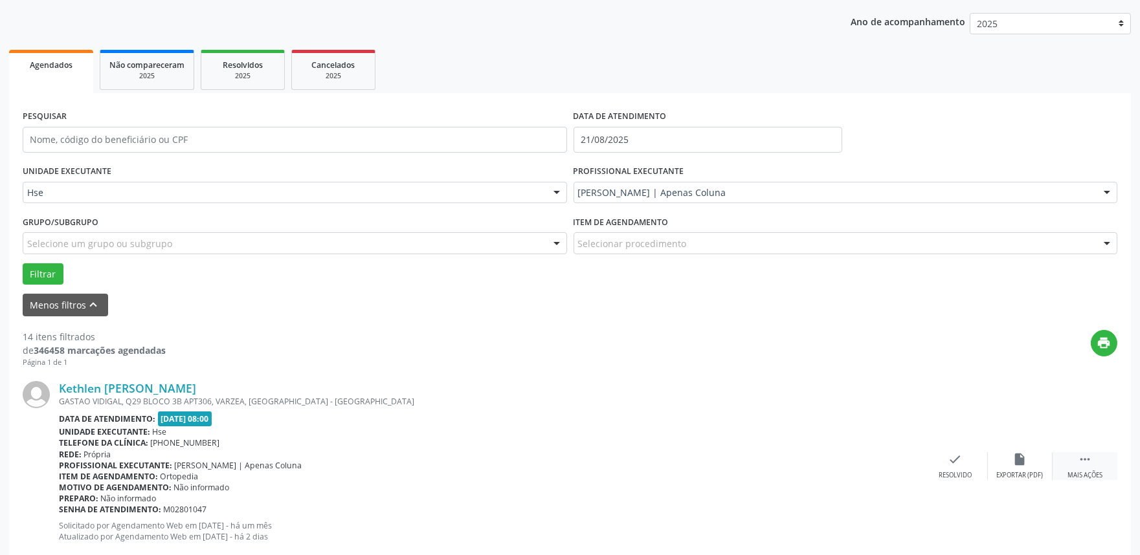
click at [1088, 469] on div " Mais ações" at bounding box center [1085, 467] width 65 height 28
click at [1003, 462] on div "alarm_off Não compareceu" at bounding box center [1020, 467] width 65 height 28
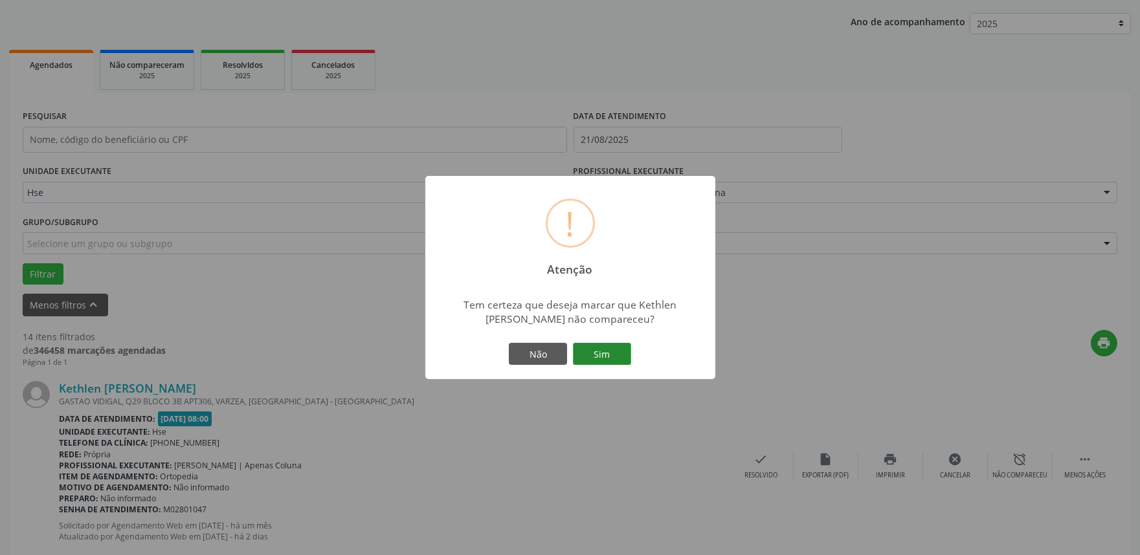
click at [606, 358] on button "Sim" at bounding box center [602, 354] width 58 height 22
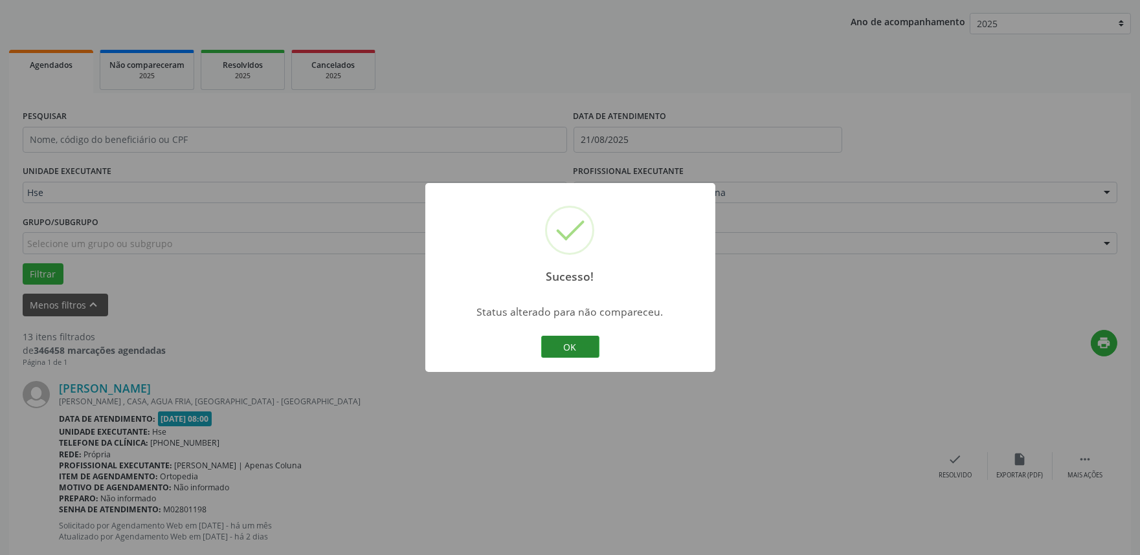
click at [568, 348] on button "OK" at bounding box center [570, 347] width 58 height 22
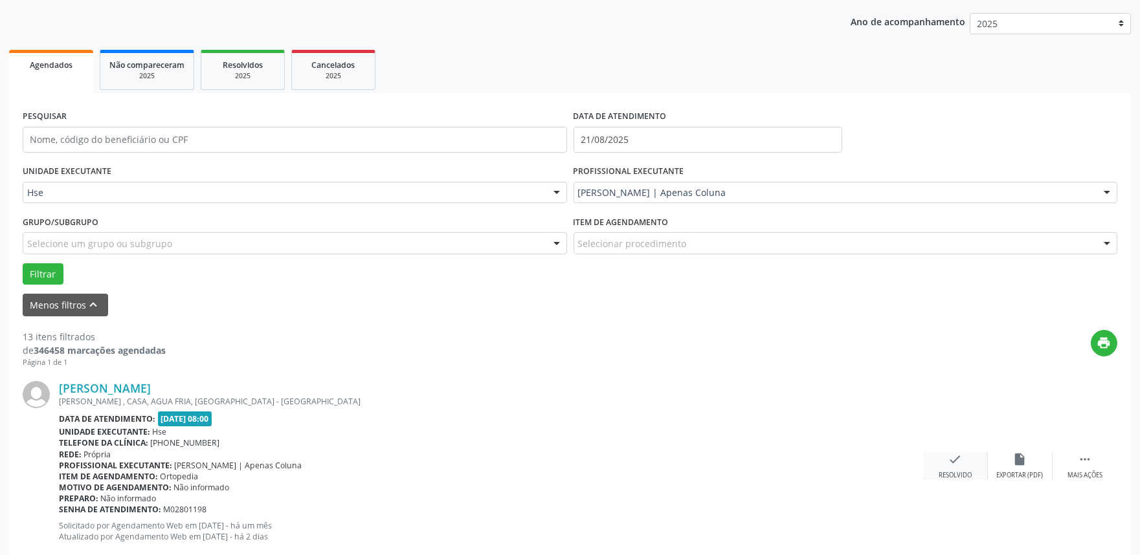
click at [952, 467] on div "check Resolvido" at bounding box center [955, 467] width 65 height 28
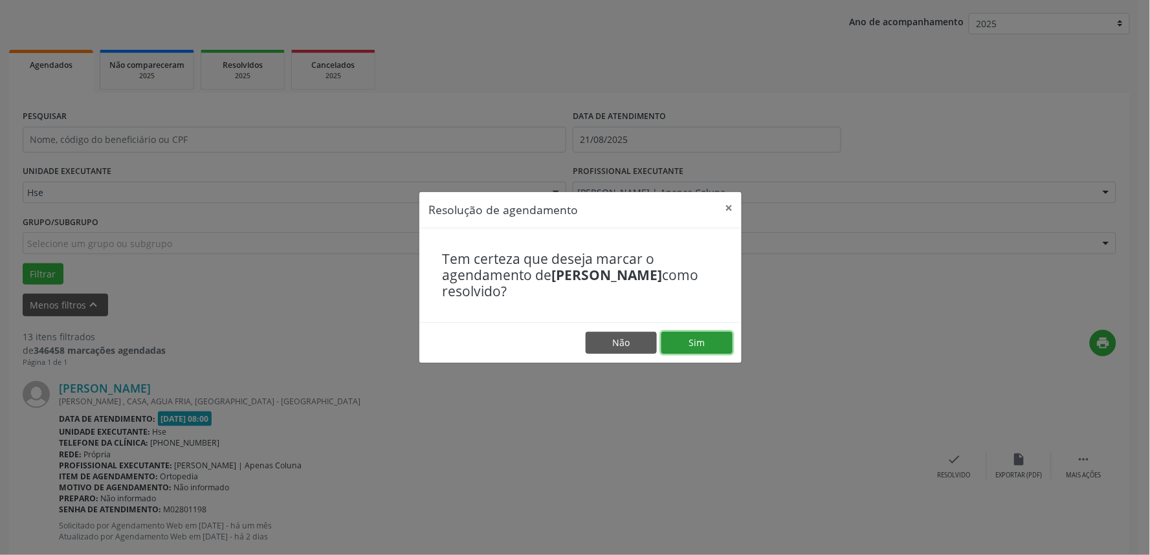
click at [688, 339] on button "Sim" at bounding box center [697, 343] width 71 height 22
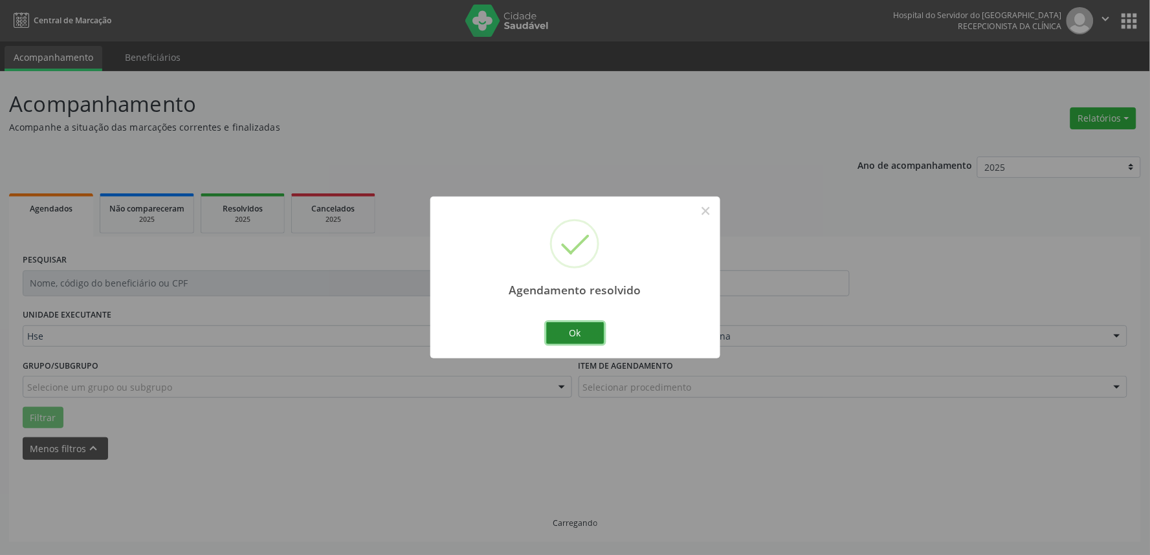
click at [577, 324] on button "Ok" at bounding box center [575, 333] width 58 height 22
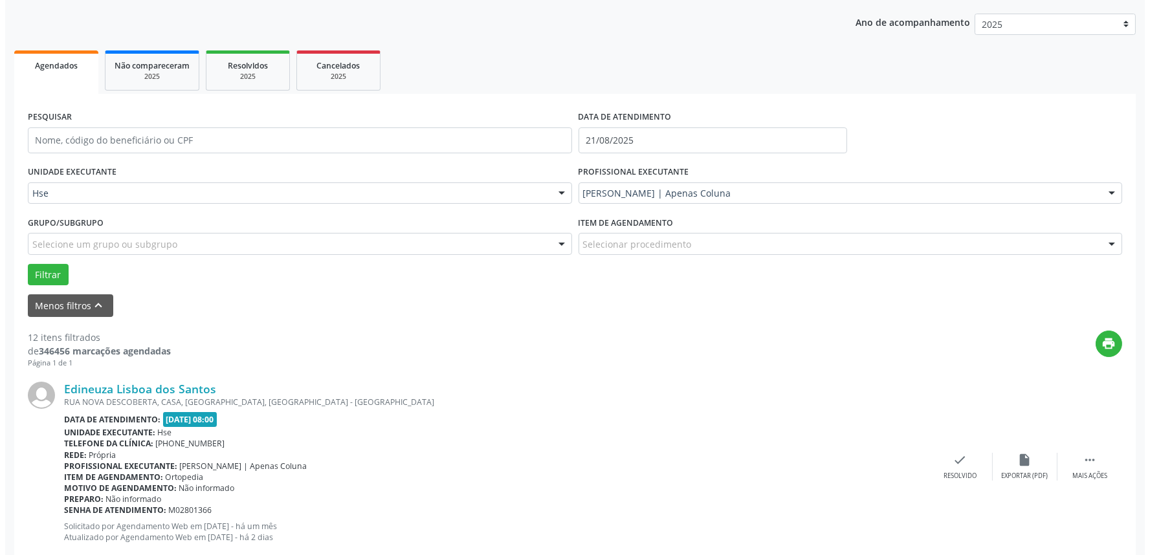
scroll to position [144, 0]
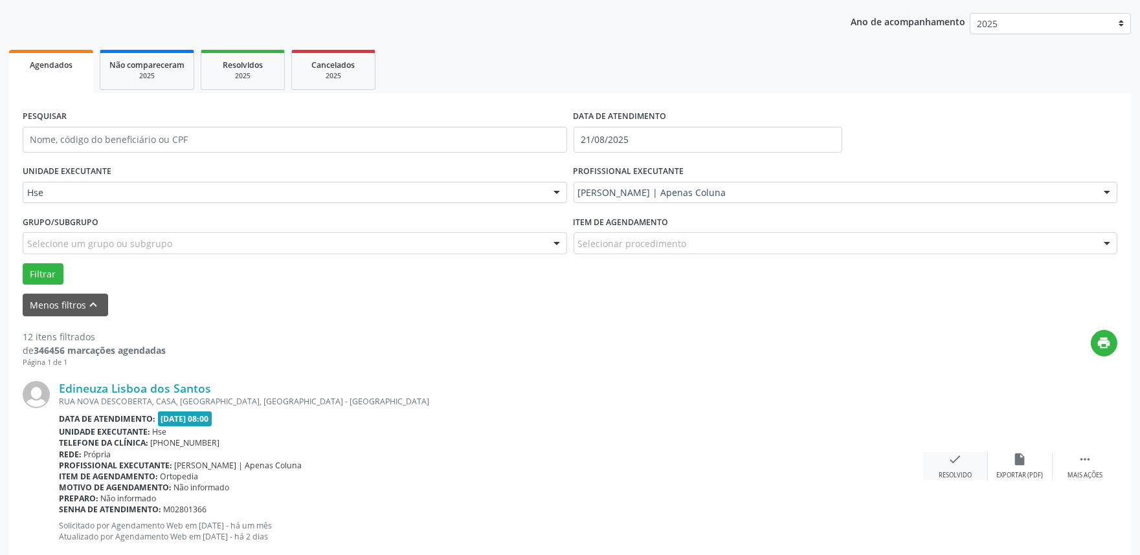
click at [963, 462] on div "check Resolvido" at bounding box center [955, 467] width 65 height 28
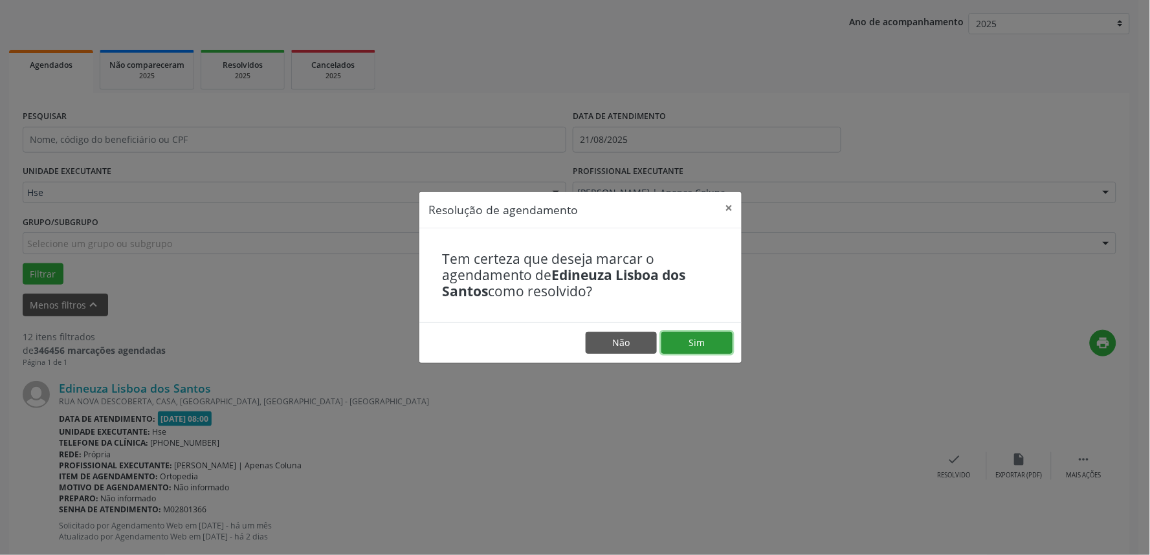
click at [678, 341] on button "Sim" at bounding box center [697, 343] width 71 height 22
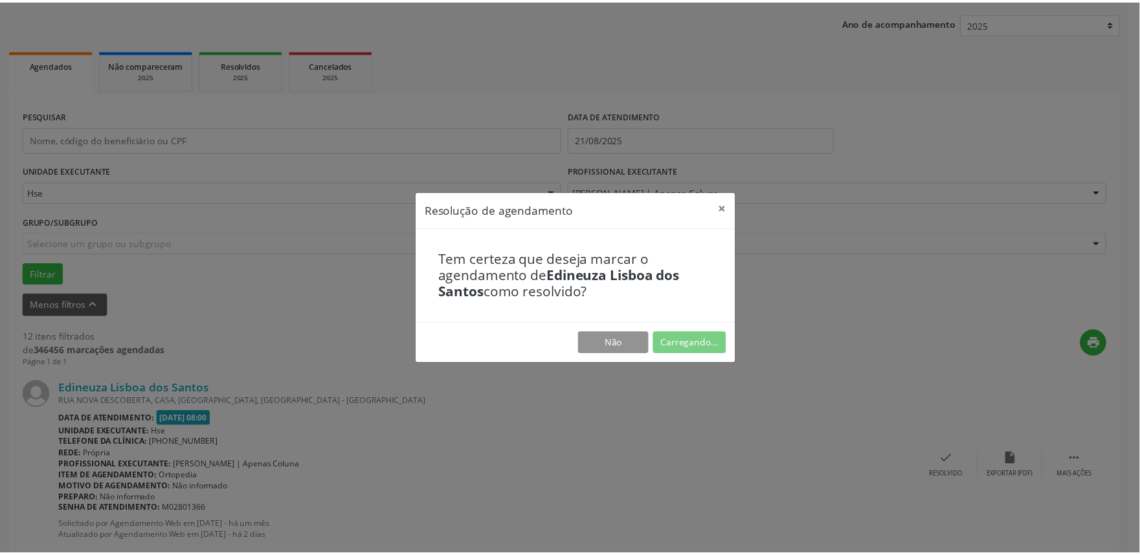
scroll to position [0, 0]
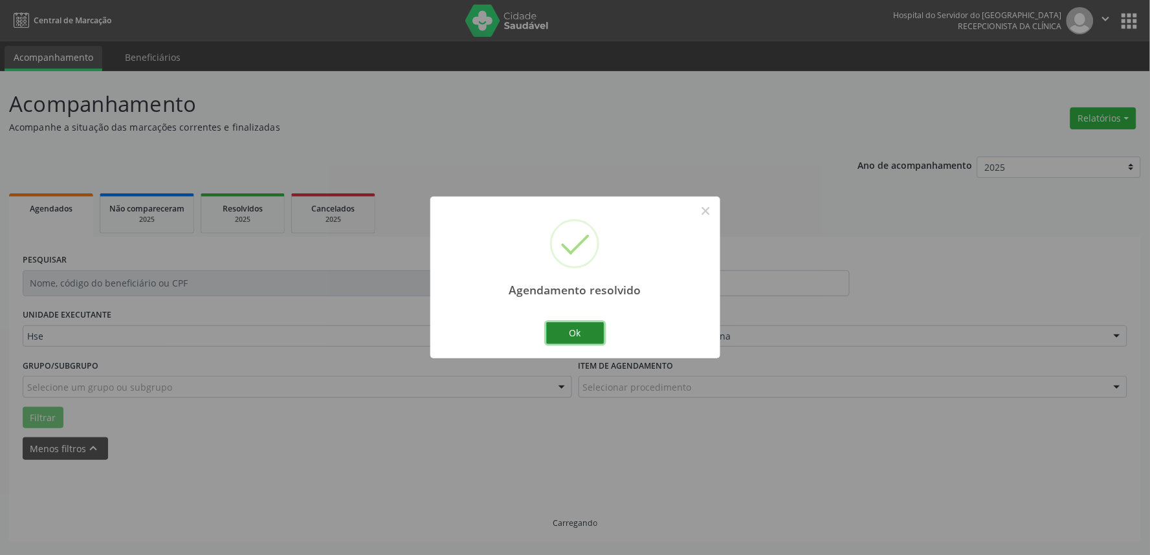
click at [585, 337] on button "Ok" at bounding box center [575, 333] width 58 height 22
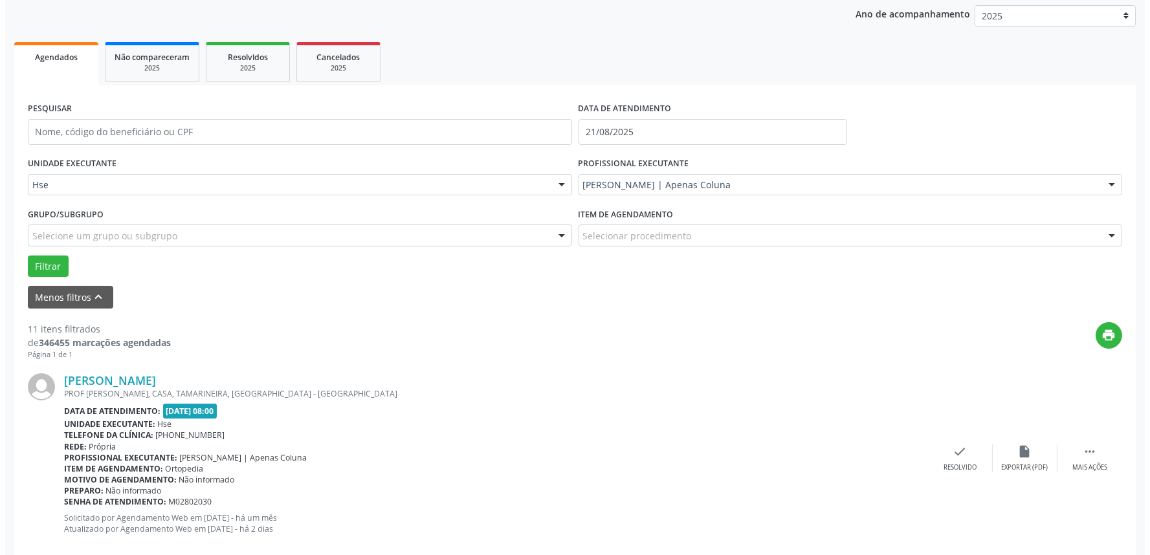
scroll to position [152, 0]
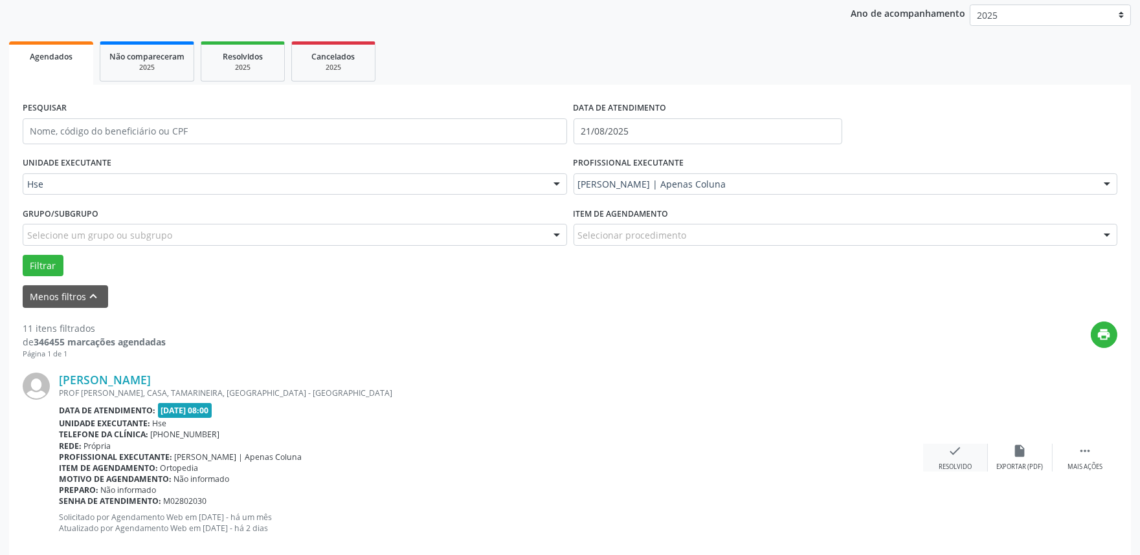
click at [960, 452] on icon "check" at bounding box center [955, 451] width 14 height 14
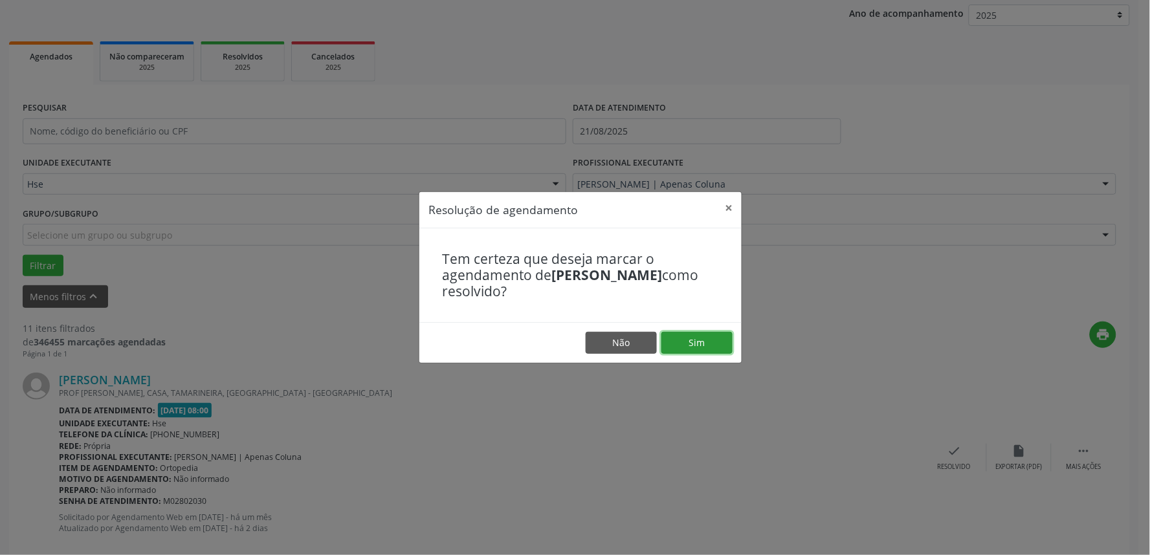
click at [720, 343] on button "Sim" at bounding box center [697, 343] width 71 height 22
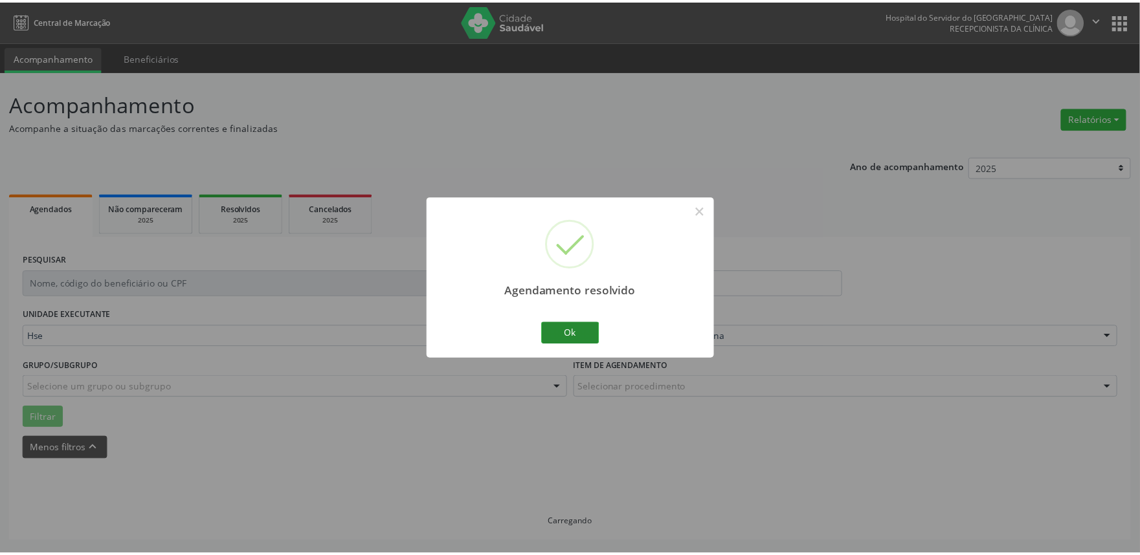
scroll to position [0, 0]
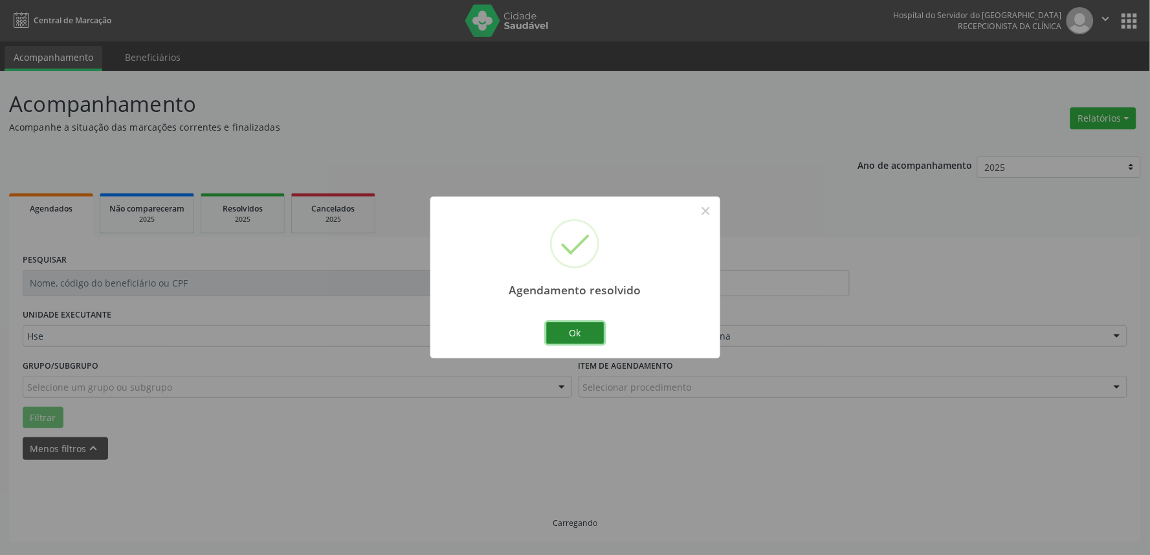
click at [574, 333] on button "Ok" at bounding box center [575, 333] width 58 height 22
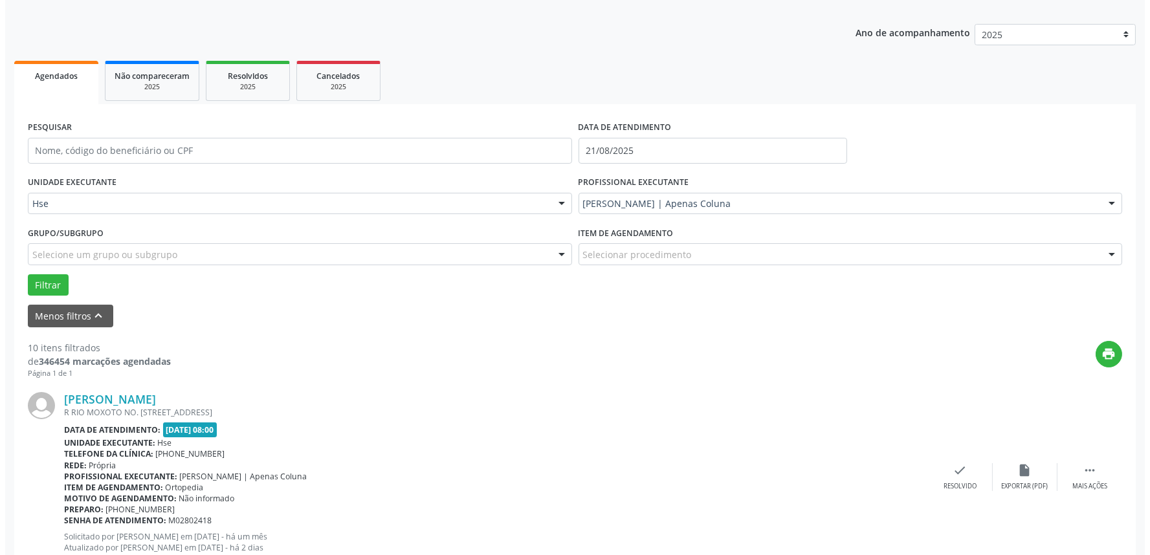
scroll to position [144, 0]
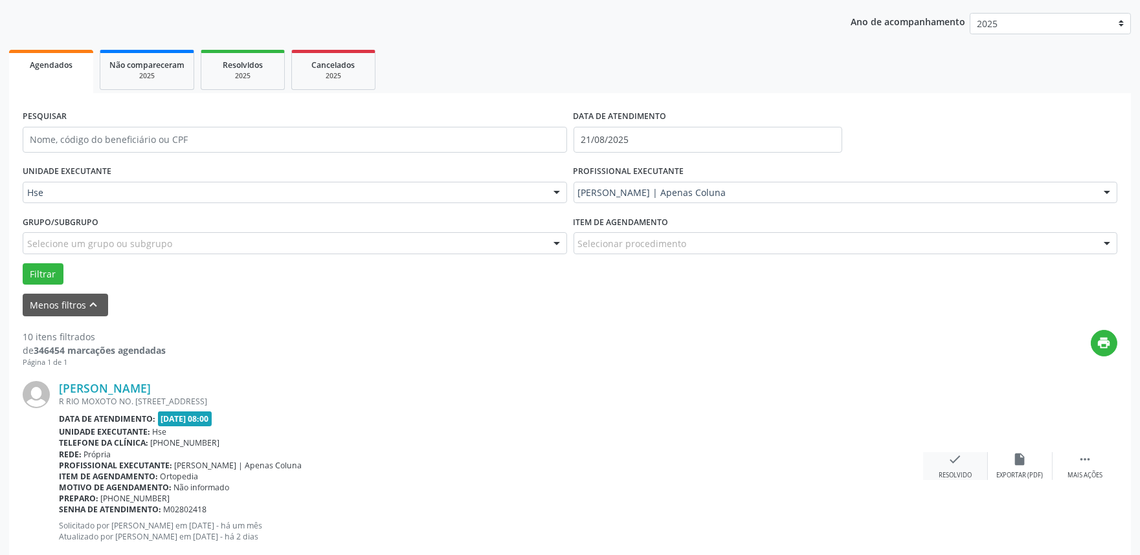
click at [960, 462] on icon "check" at bounding box center [955, 460] width 14 height 14
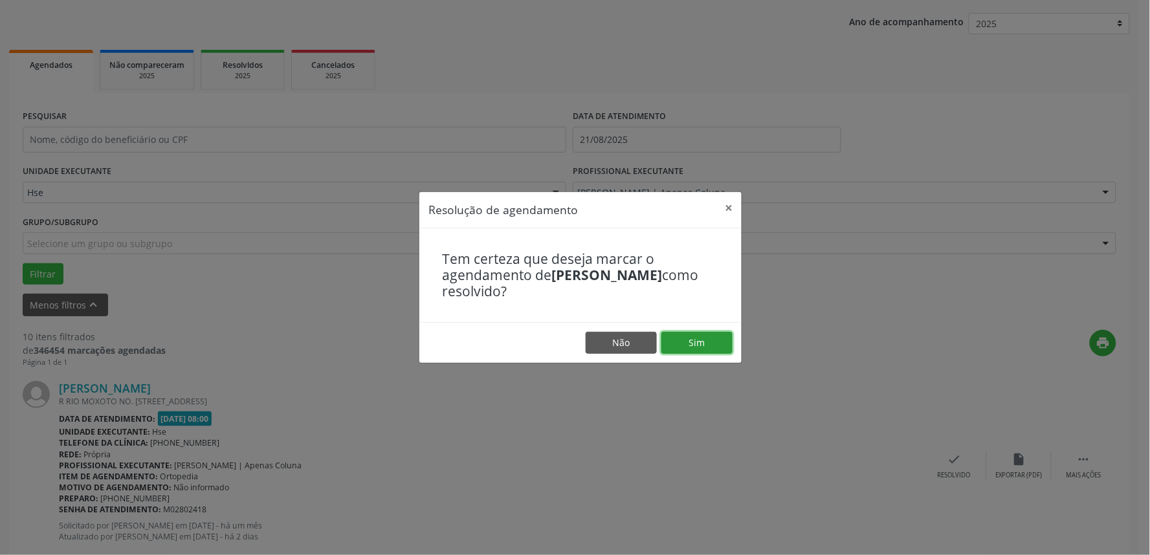
click at [708, 341] on button "Sim" at bounding box center [697, 343] width 71 height 22
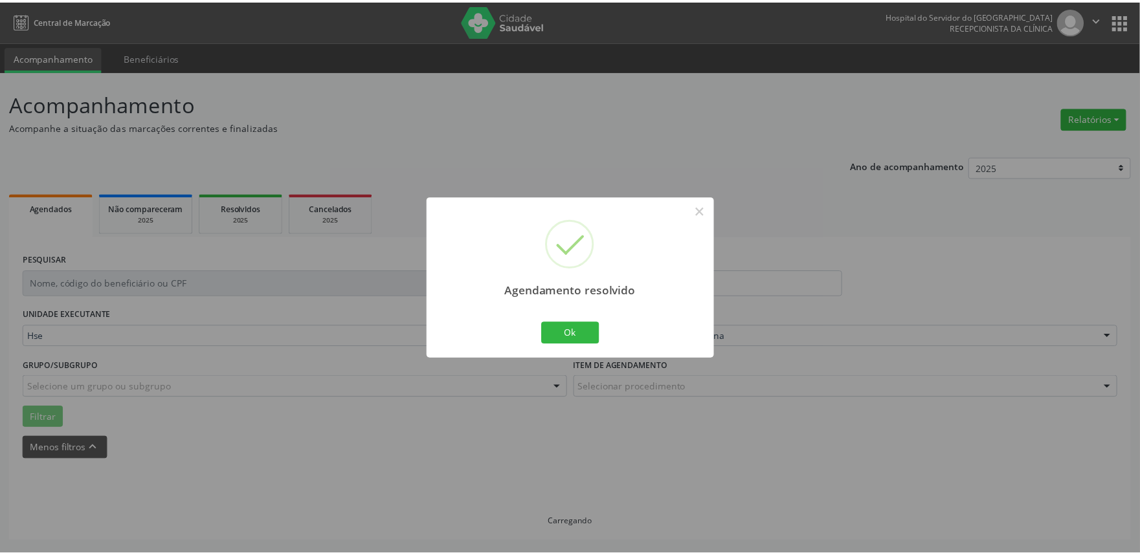
scroll to position [0, 0]
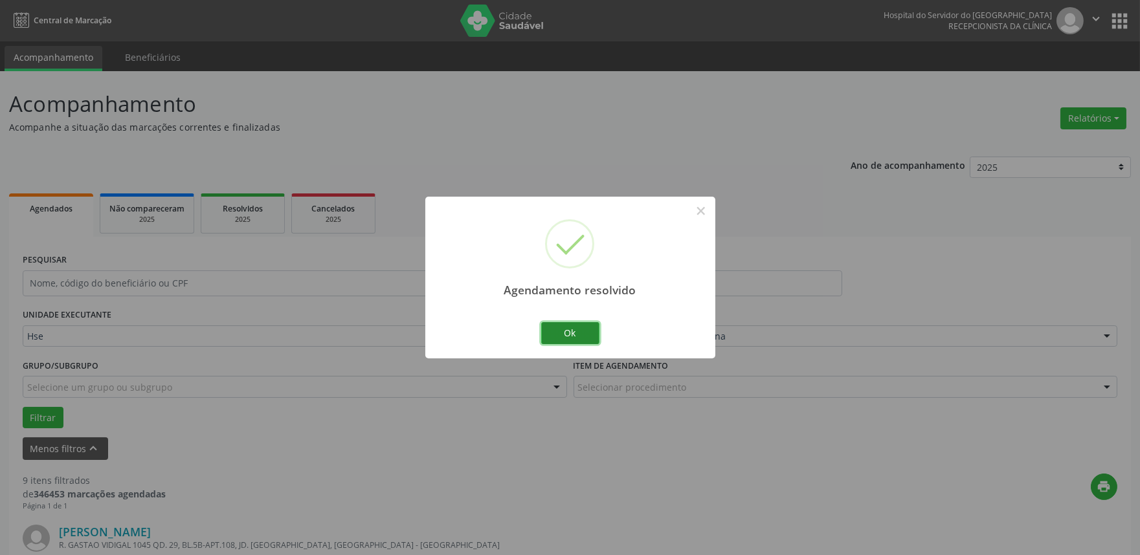
click at [572, 327] on button "Ok" at bounding box center [570, 333] width 58 height 22
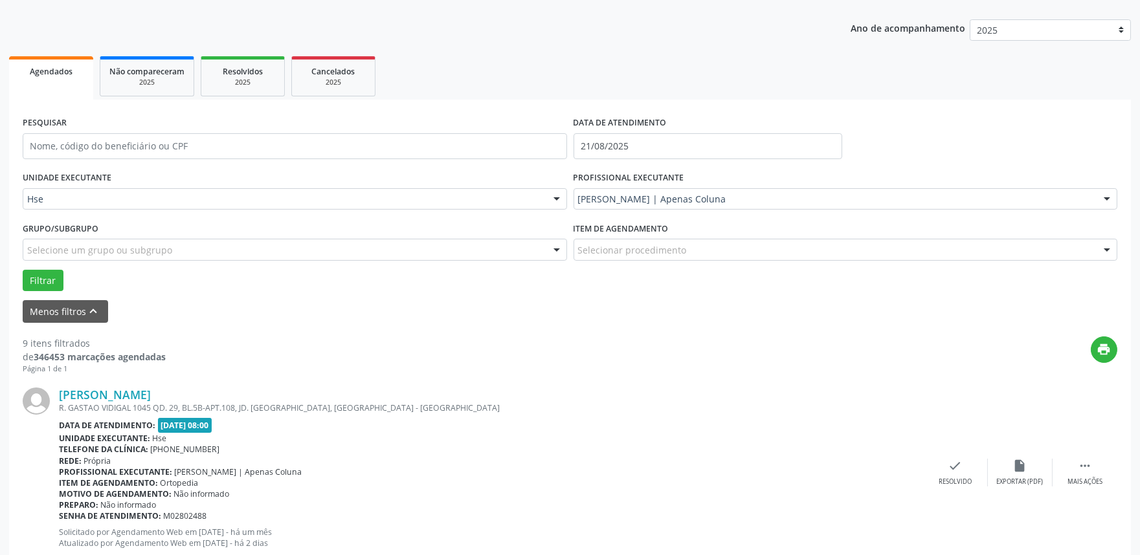
scroll to position [144, 0]
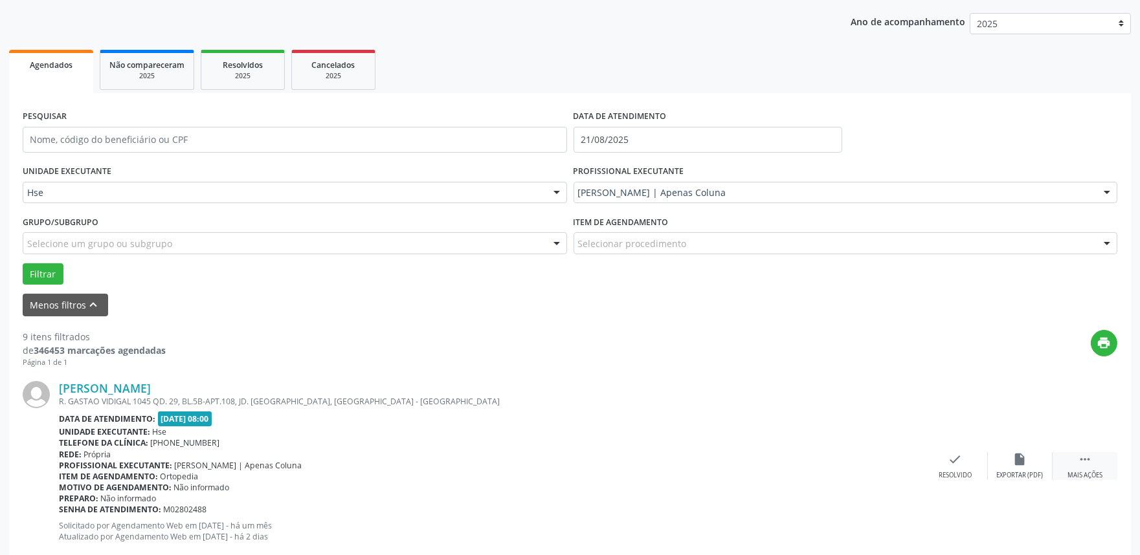
click at [1098, 458] on div " Mais ações" at bounding box center [1085, 467] width 65 height 28
click at [1042, 460] on div "alarm_off Não compareceu" at bounding box center [1020, 467] width 65 height 28
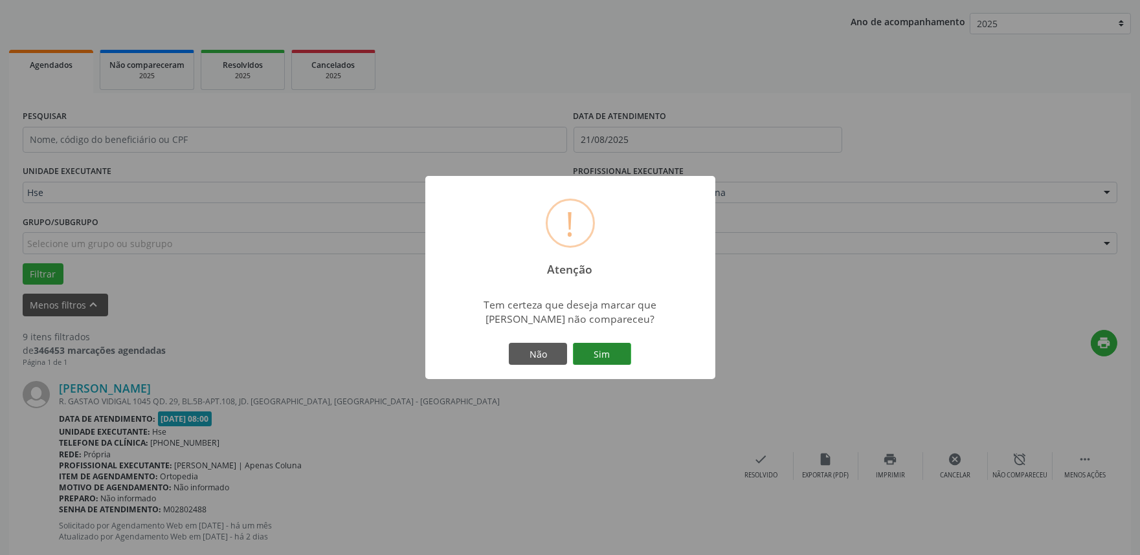
click at [590, 352] on button "Sim" at bounding box center [602, 354] width 58 height 22
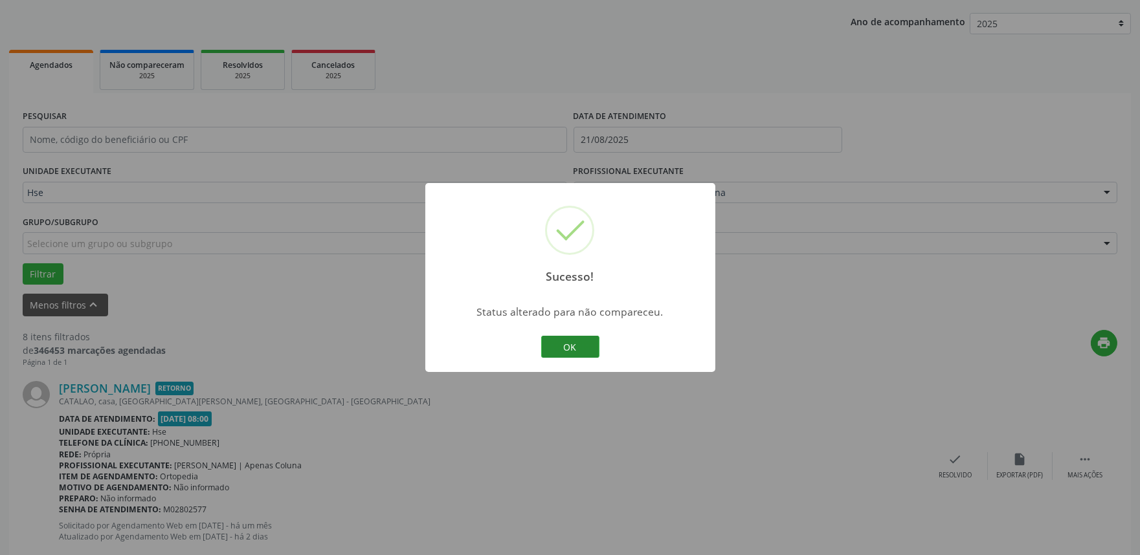
click at [571, 350] on button "OK" at bounding box center [570, 347] width 58 height 22
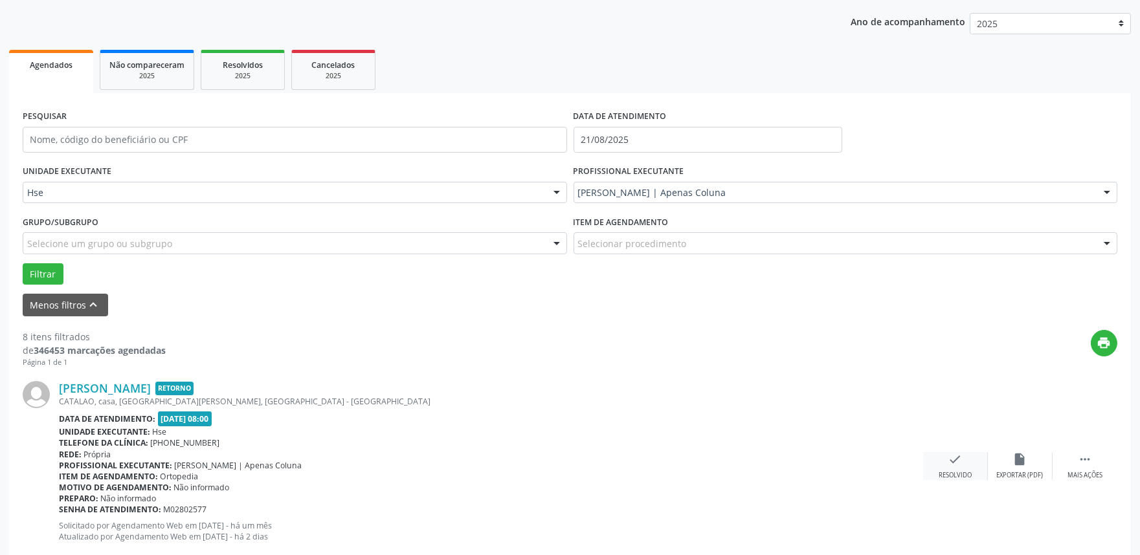
click at [946, 460] on div "check Resolvido" at bounding box center [955, 467] width 65 height 28
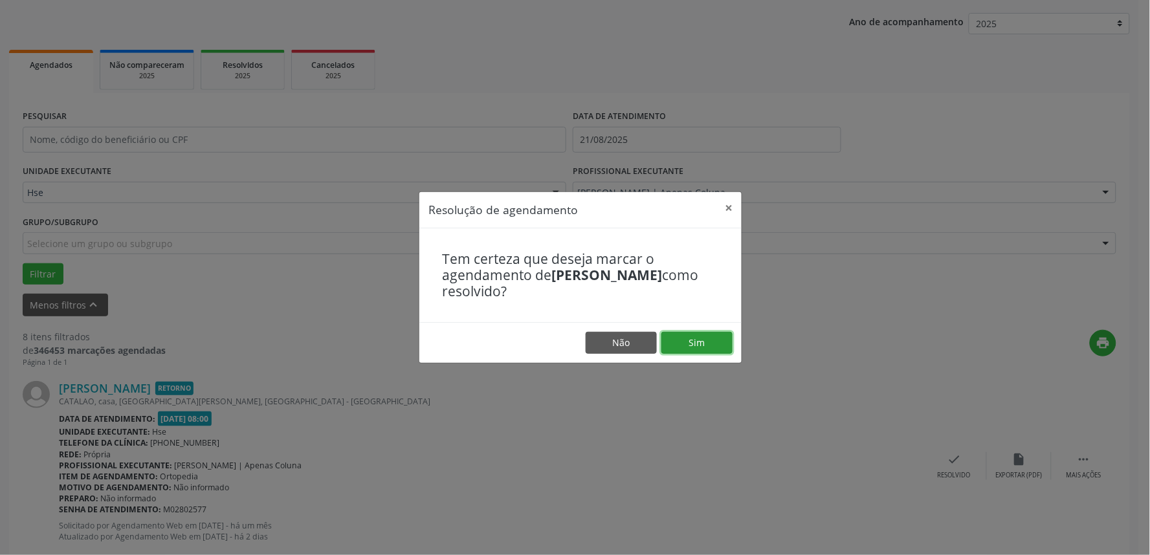
click at [698, 339] on button "Sim" at bounding box center [697, 343] width 71 height 22
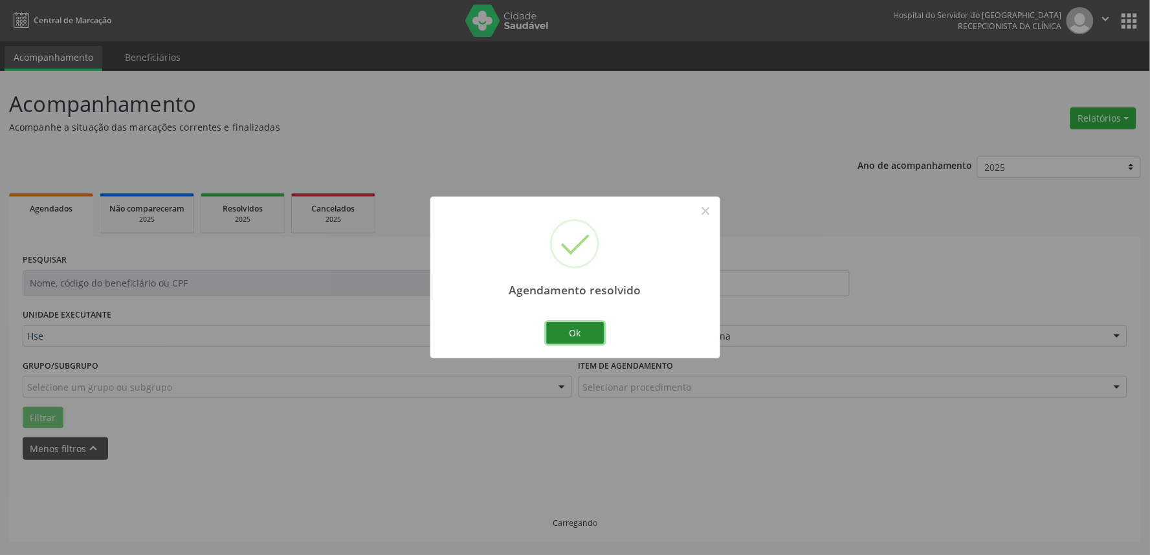
click at [592, 338] on button "Ok" at bounding box center [575, 333] width 58 height 22
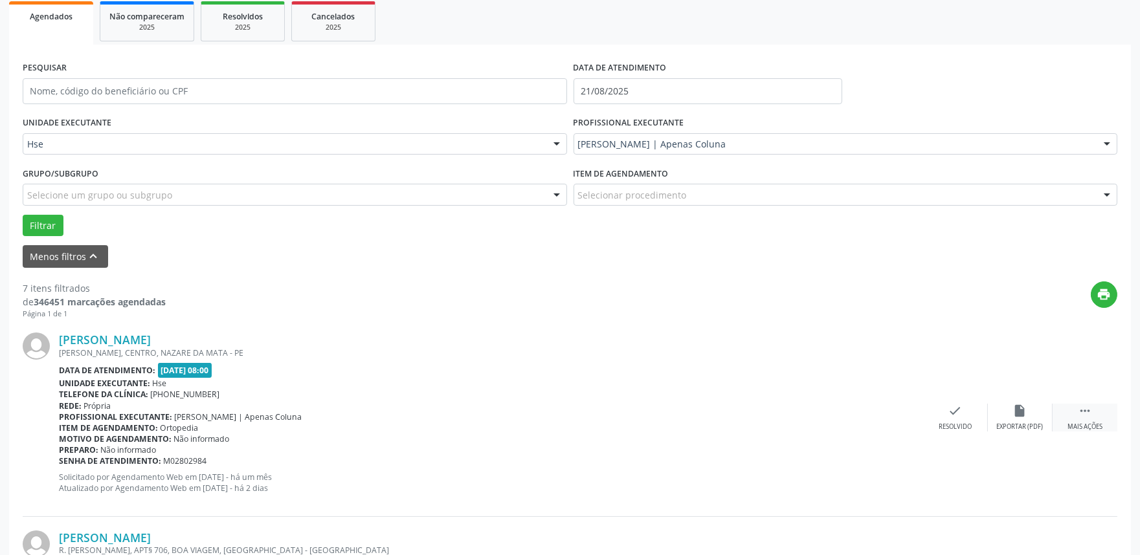
scroll to position [216, 0]
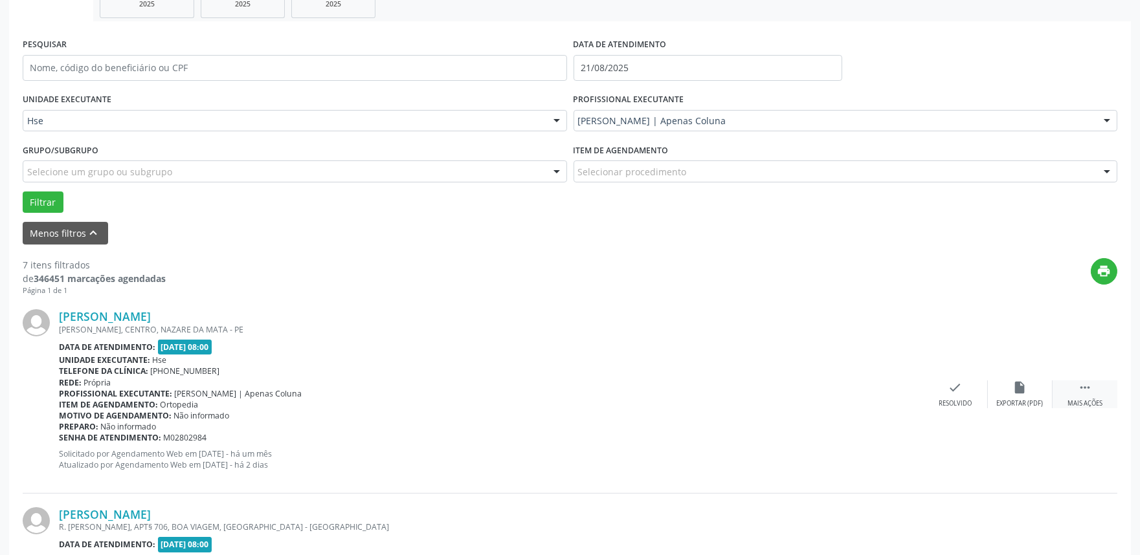
click at [1103, 390] on div " Mais ações" at bounding box center [1085, 395] width 65 height 28
click at [1008, 383] on div "alarm_off Não compareceu" at bounding box center [1020, 395] width 65 height 28
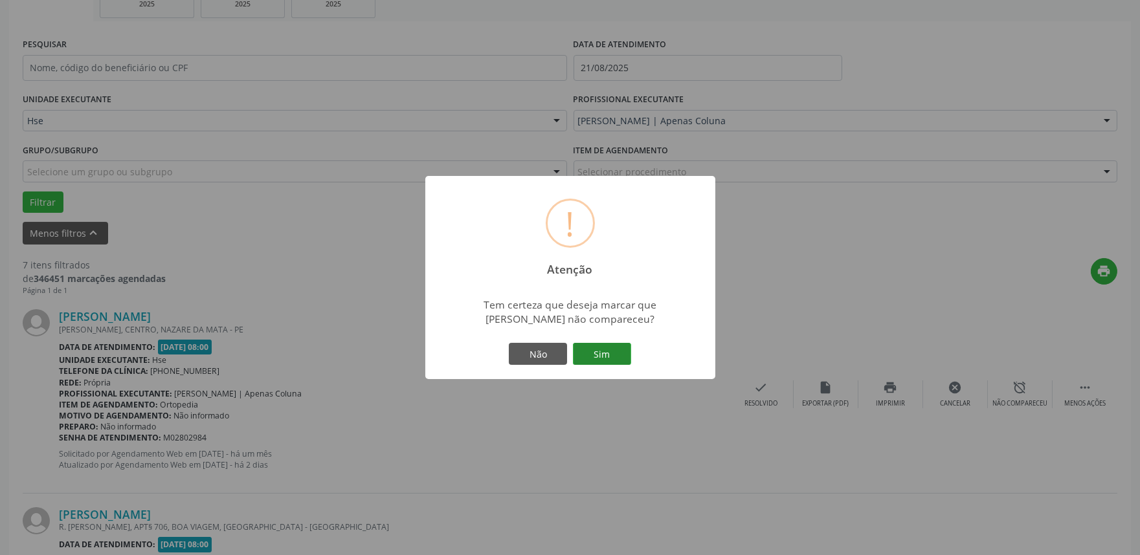
click at [596, 353] on button "Sim" at bounding box center [602, 354] width 58 height 22
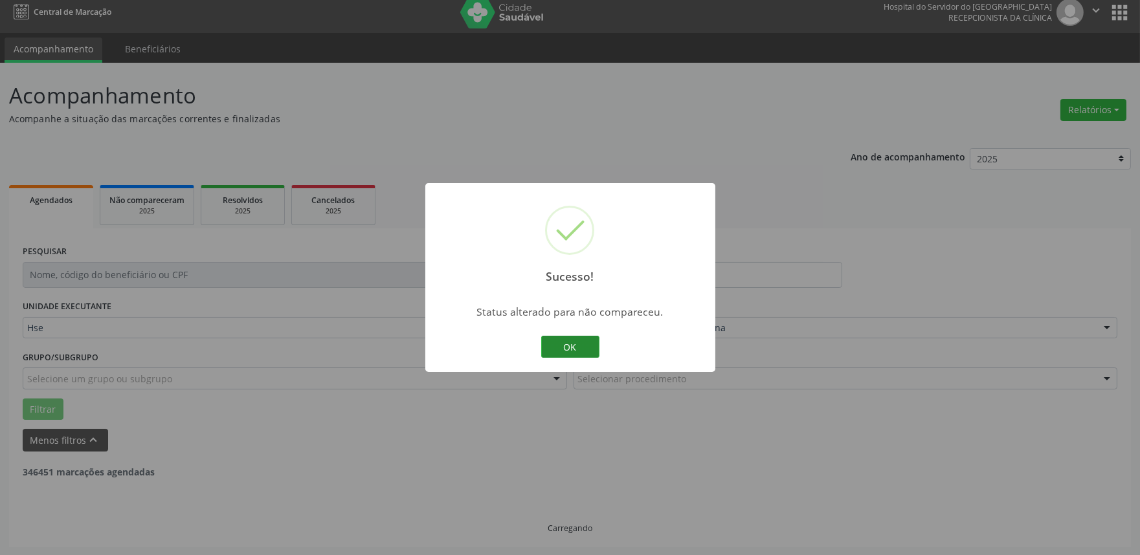
click at [571, 347] on button "OK" at bounding box center [570, 347] width 58 height 22
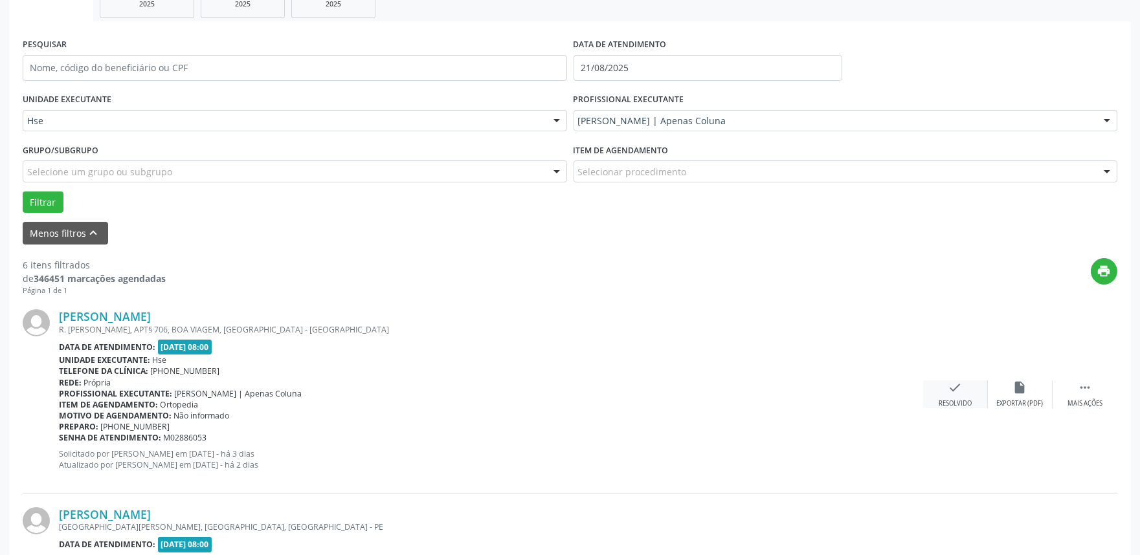
click at [952, 391] on icon "check" at bounding box center [955, 388] width 14 height 14
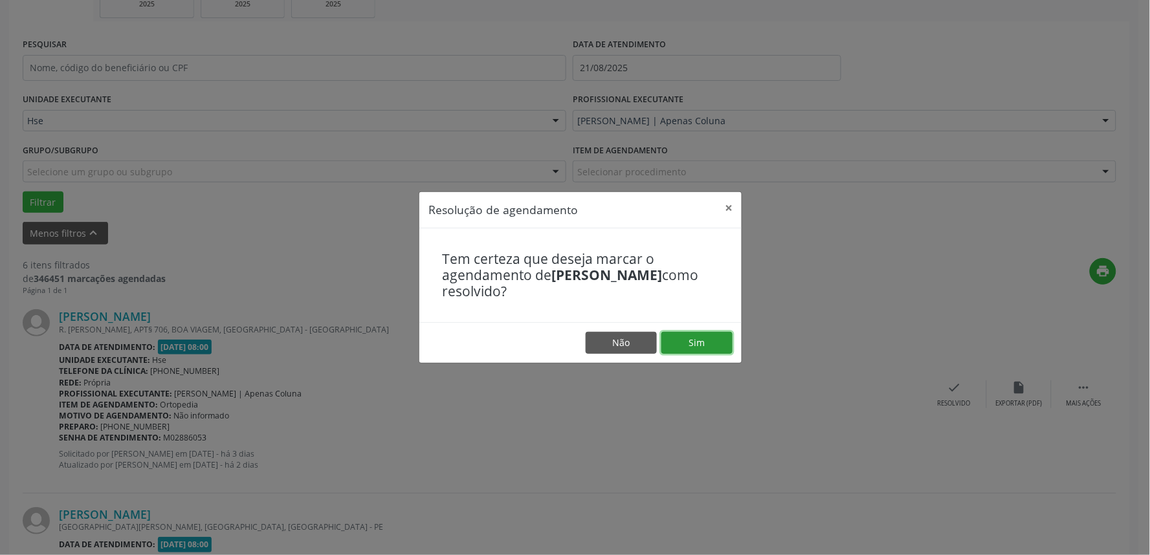
click at [699, 340] on button "Sim" at bounding box center [697, 343] width 71 height 22
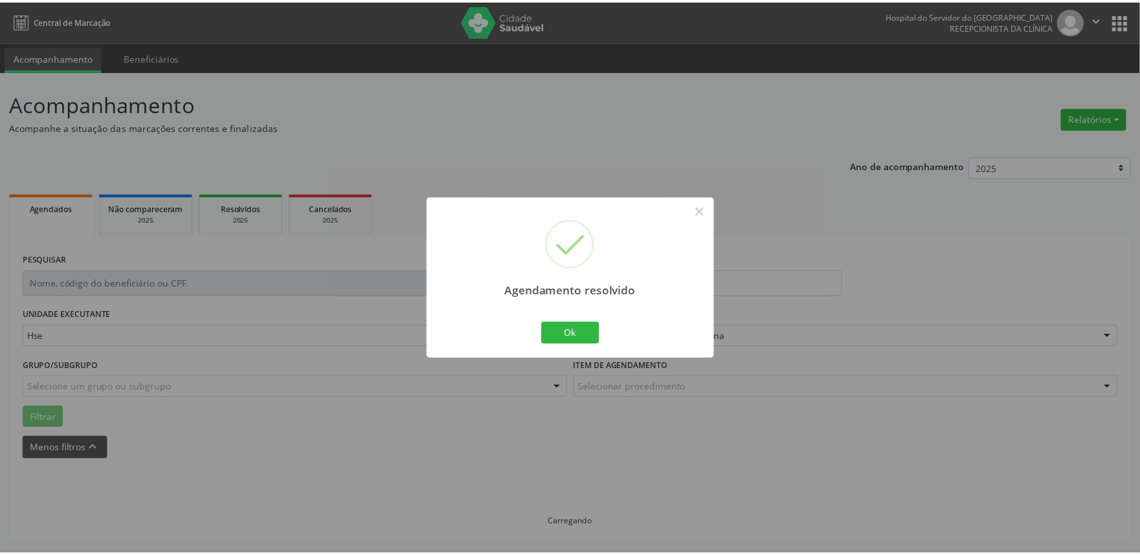
scroll to position [0, 0]
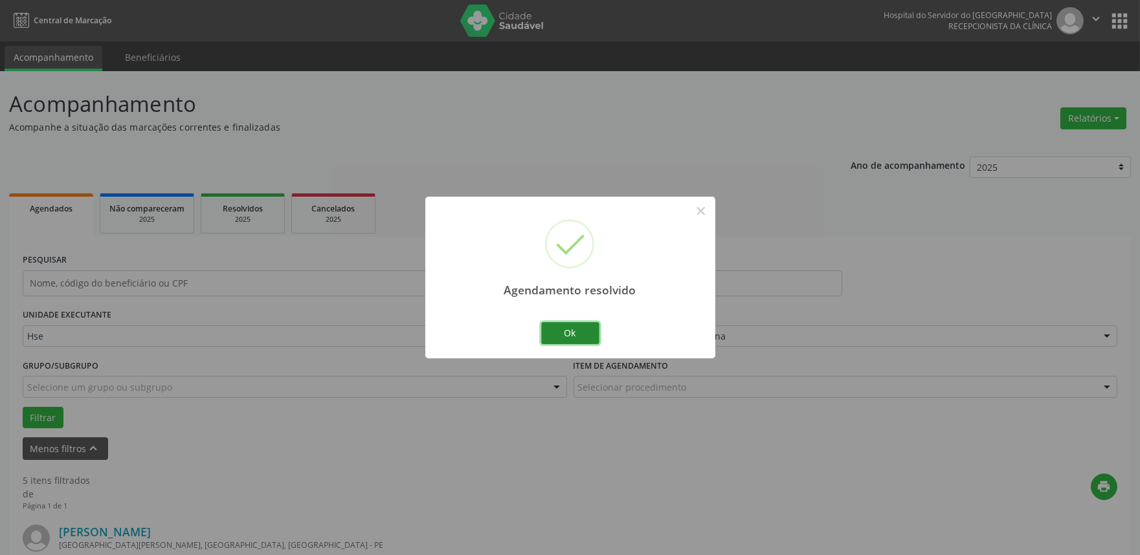
click at [585, 332] on button "Ok" at bounding box center [570, 333] width 58 height 22
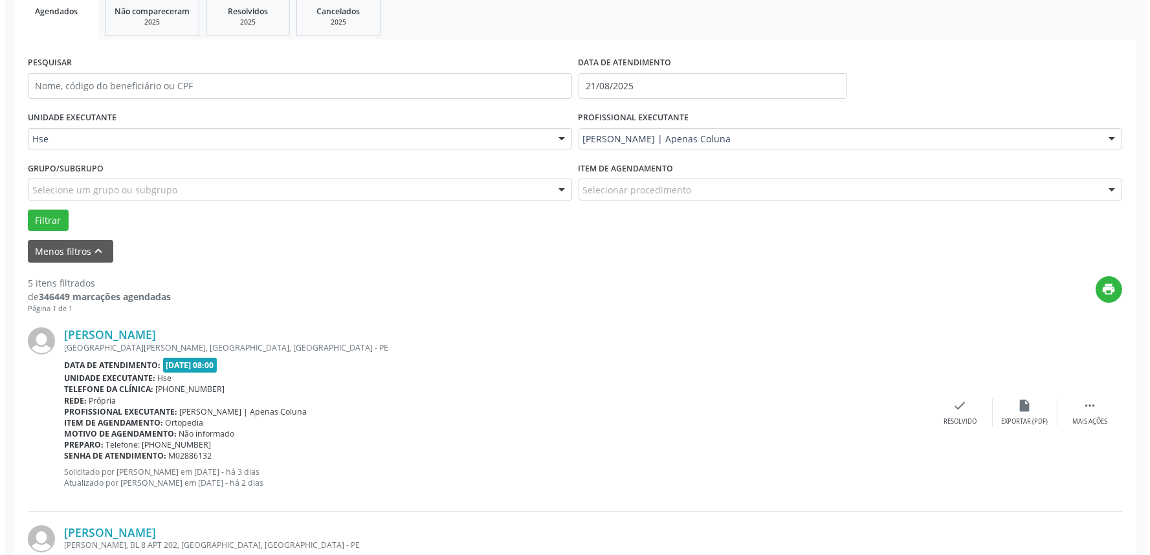
scroll to position [216, 0]
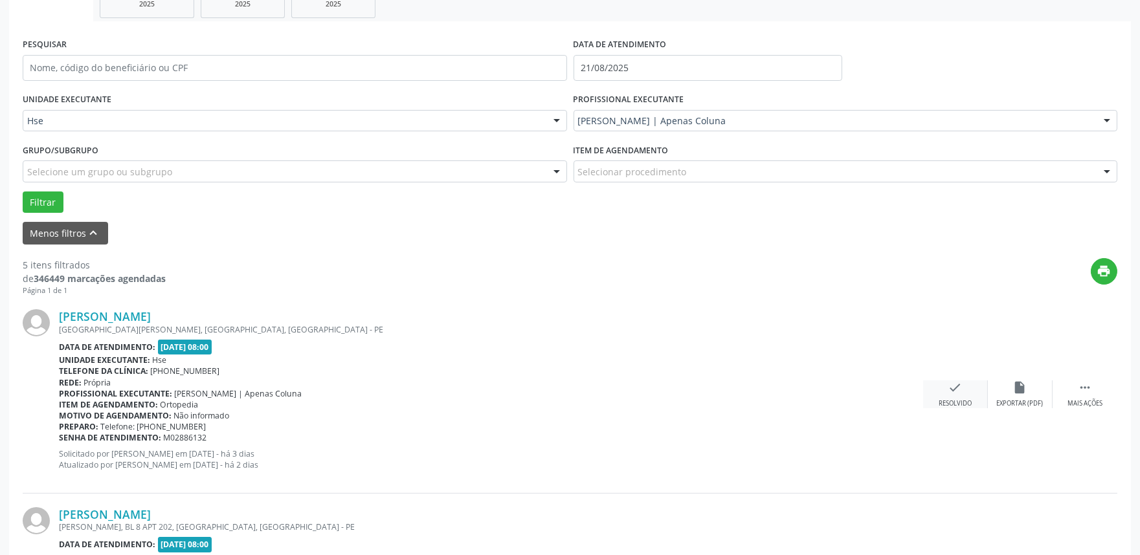
click at [966, 389] on div "check Resolvido" at bounding box center [955, 395] width 65 height 28
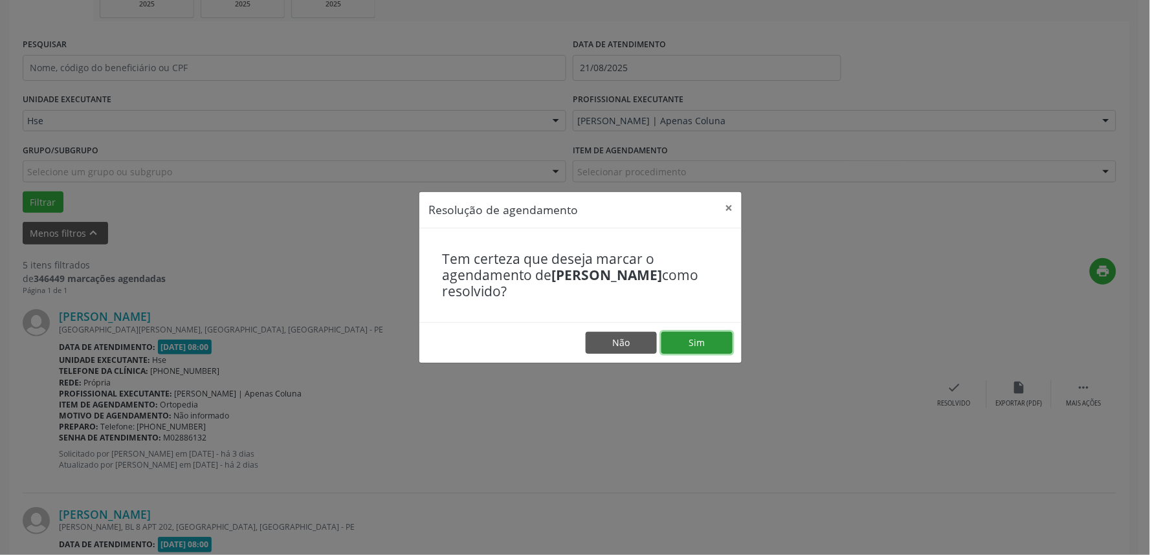
click at [691, 339] on button "Sim" at bounding box center [697, 343] width 71 height 22
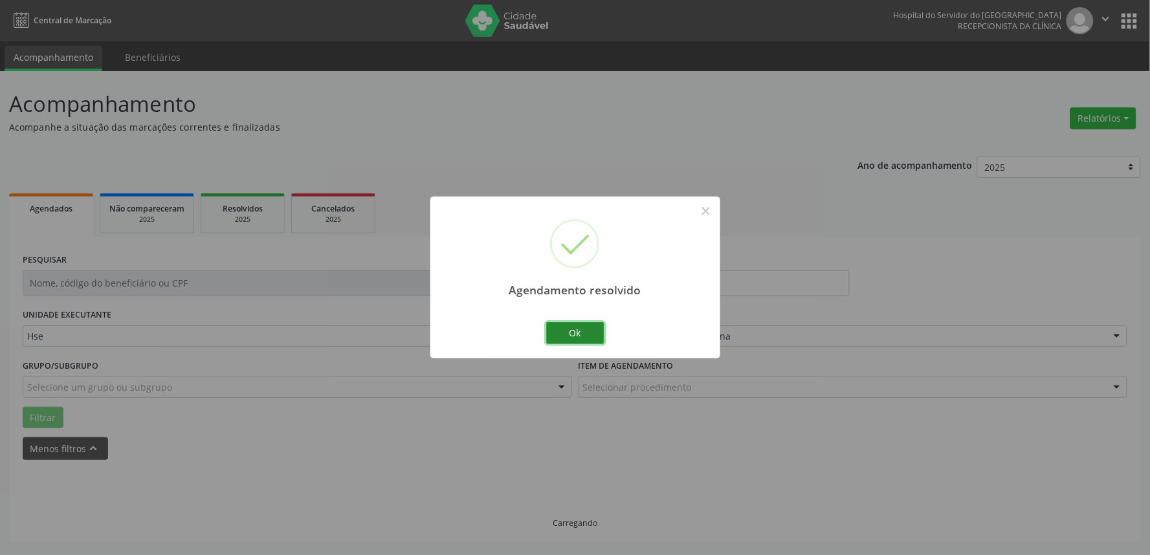
click at [587, 338] on button "Ok" at bounding box center [575, 333] width 58 height 22
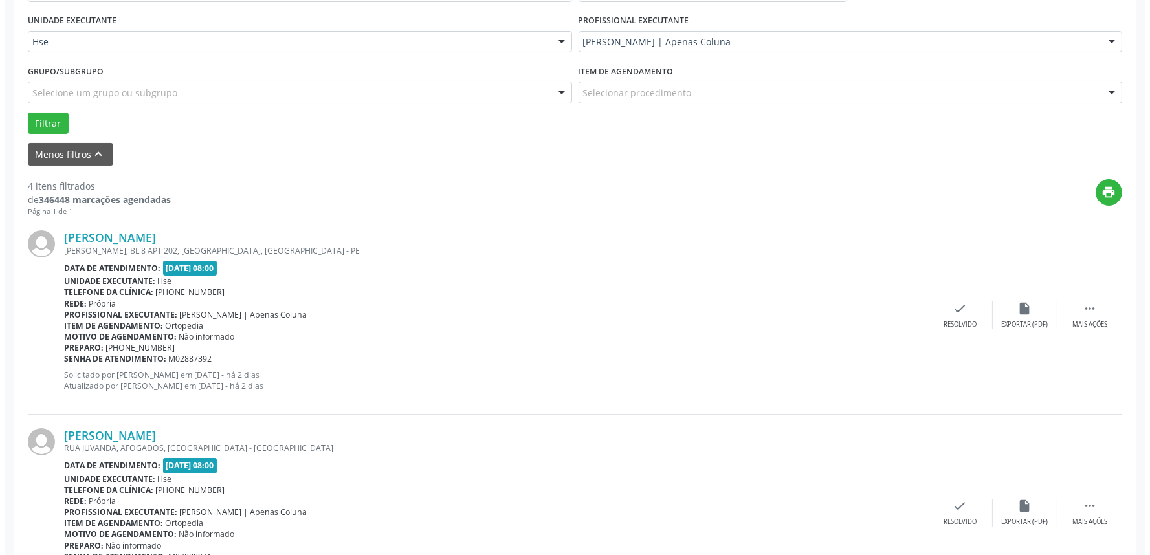
scroll to position [296, 0]
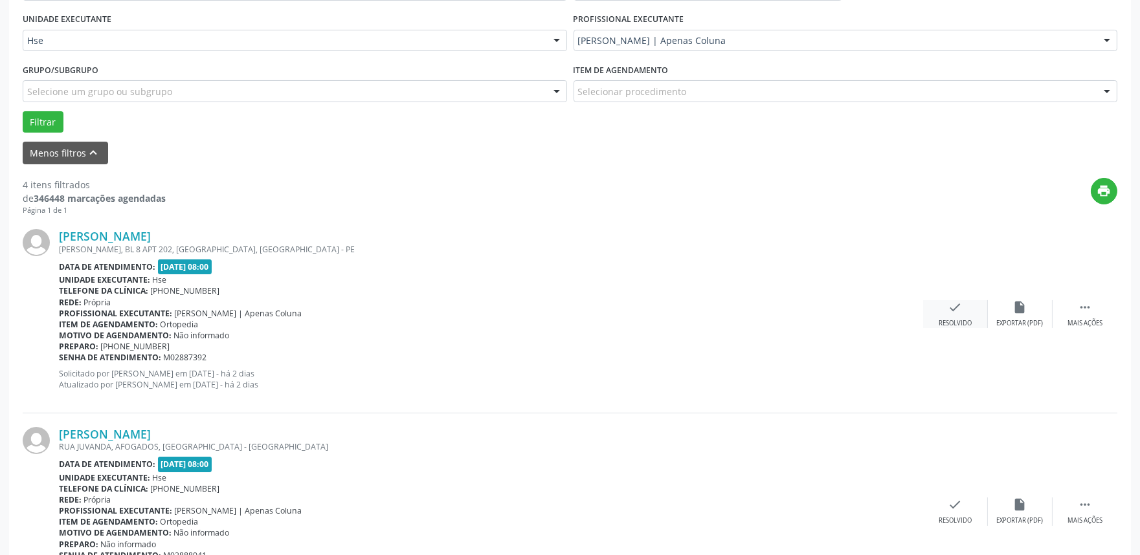
click at [965, 315] on div "check Resolvido" at bounding box center [955, 314] width 65 height 28
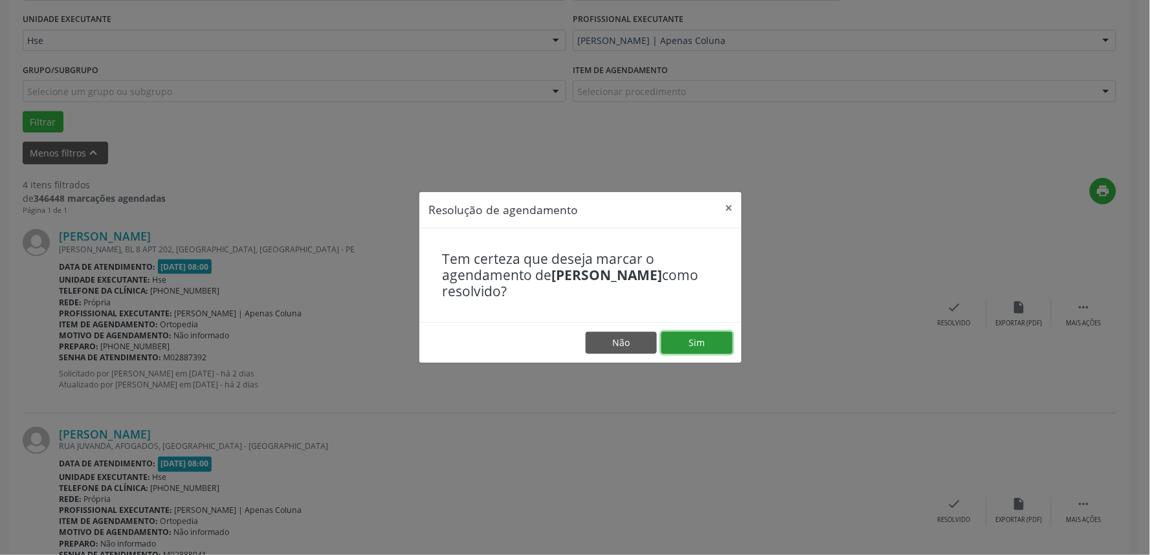
click at [704, 337] on button "Sim" at bounding box center [697, 343] width 71 height 22
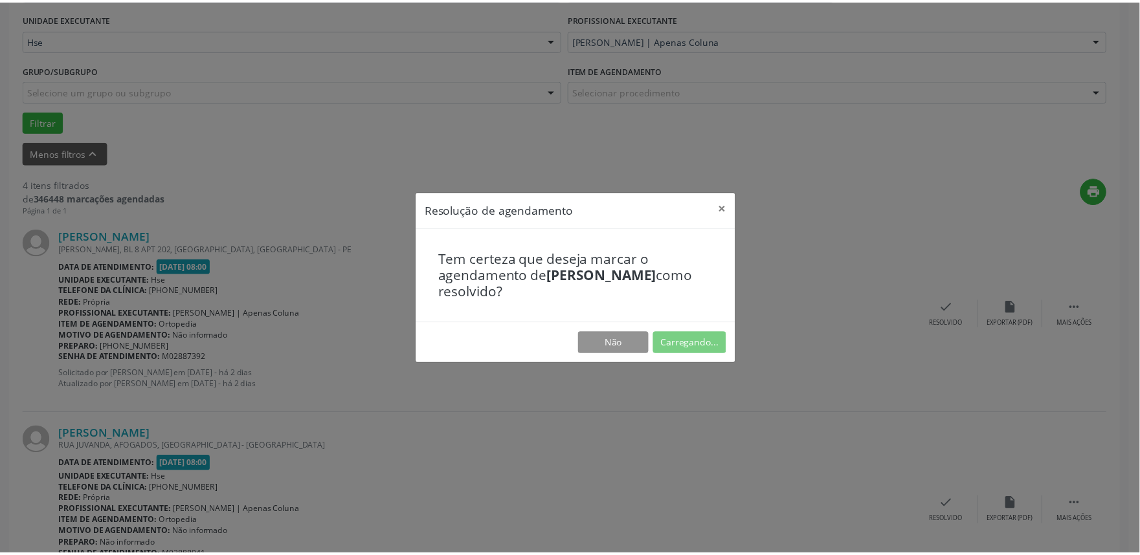
scroll to position [0, 0]
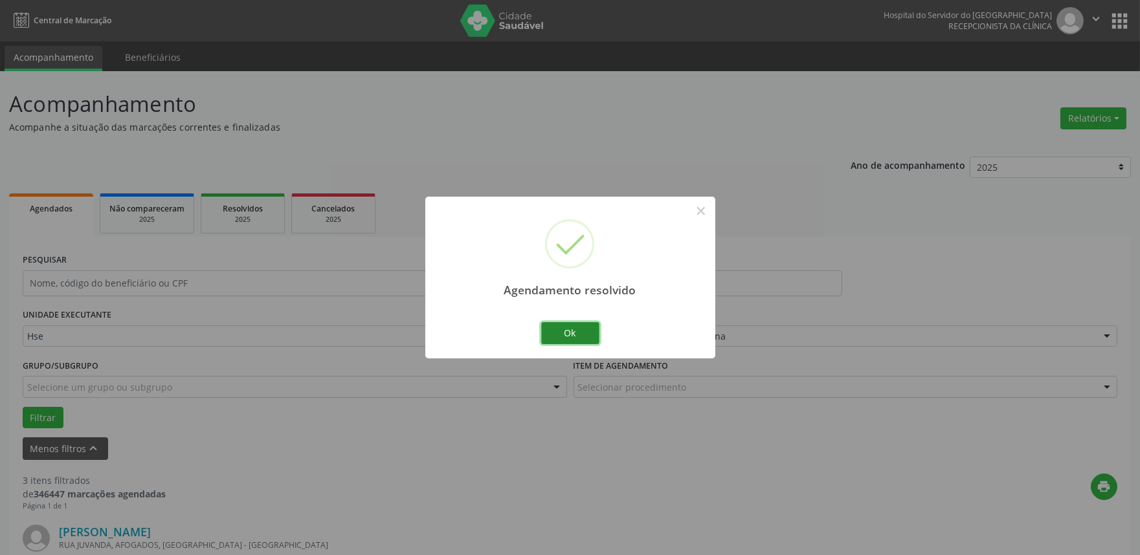
click at [591, 334] on button "Ok" at bounding box center [570, 333] width 58 height 22
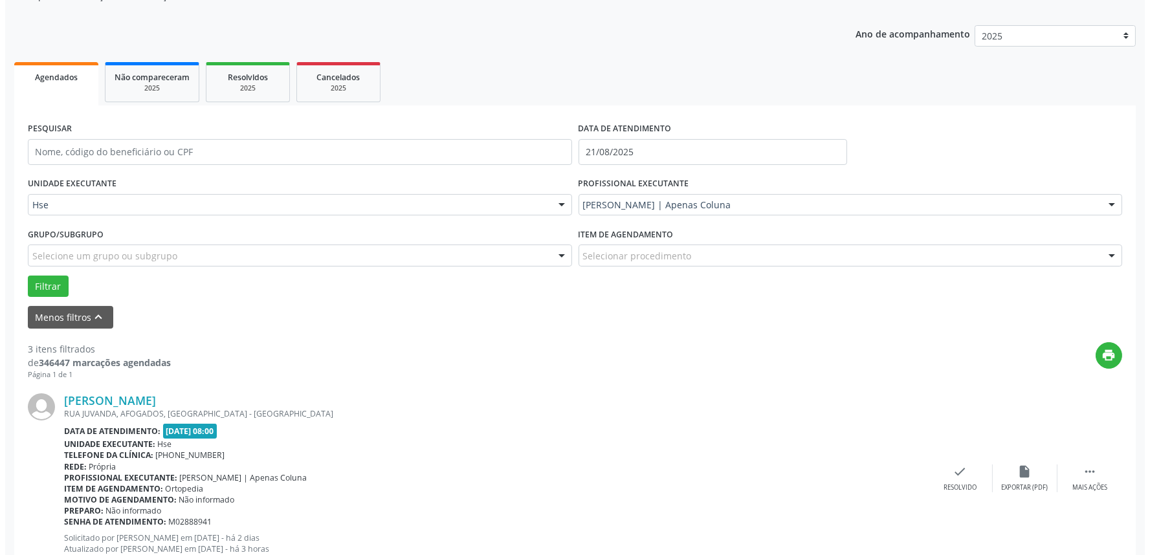
scroll to position [144, 0]
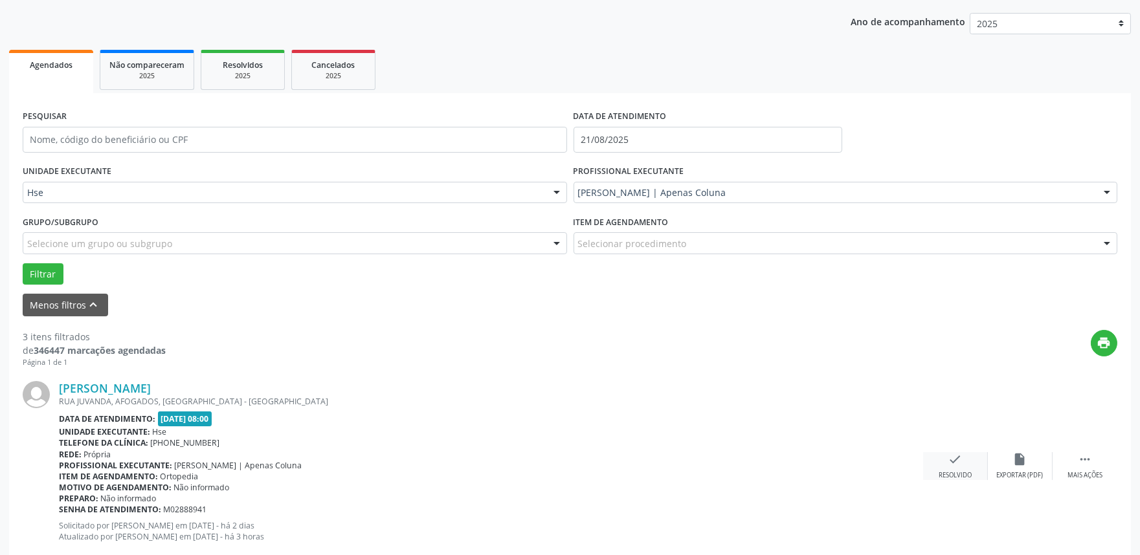
drag, startPoint x: 954, startPoint y: 447, endPoint x: 960, endPoint y: 461, distance: 15.4
click at [956, 453] on div "[PERSON_NAME] [GEOGRAPHIC_DATA], AFOGADOS, [GEOGRAPHIC_DATA] - [GEOGRAPHIC_DATA…" at bounding box center [570, 466] width 1095 height 197
click at [960, 461] on icon "check" at bounding box center [955, 460] width 14 height 14
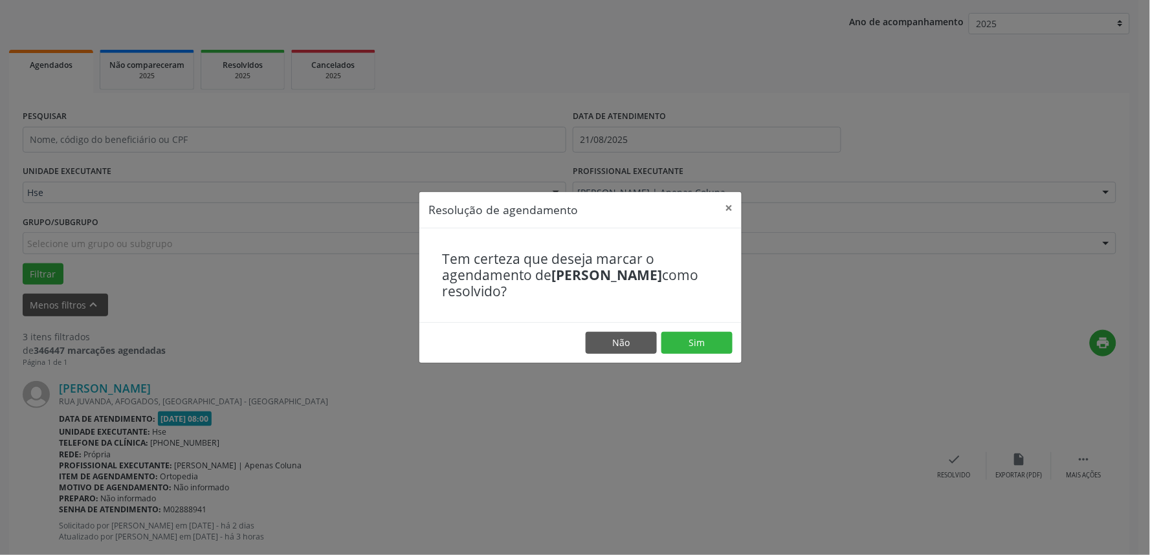
click at [697, 331] on footer "Não Sim" at bounding box center [581, 342] width 322 height 41
click at [695, 333] on button "Sim" at bounding box center [697, 343] width 71 height 22
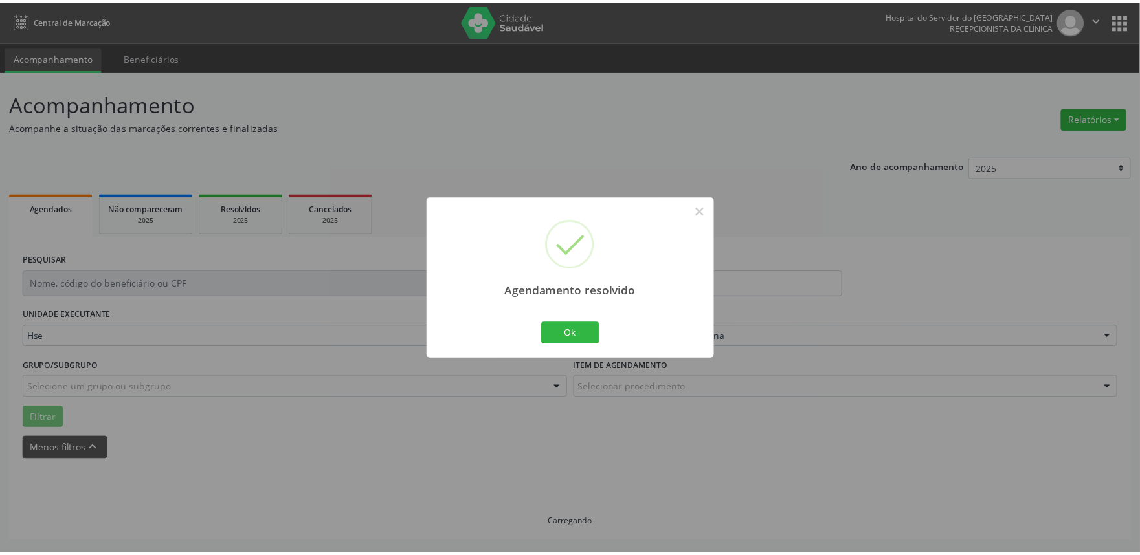
scroll to position [0, 0]
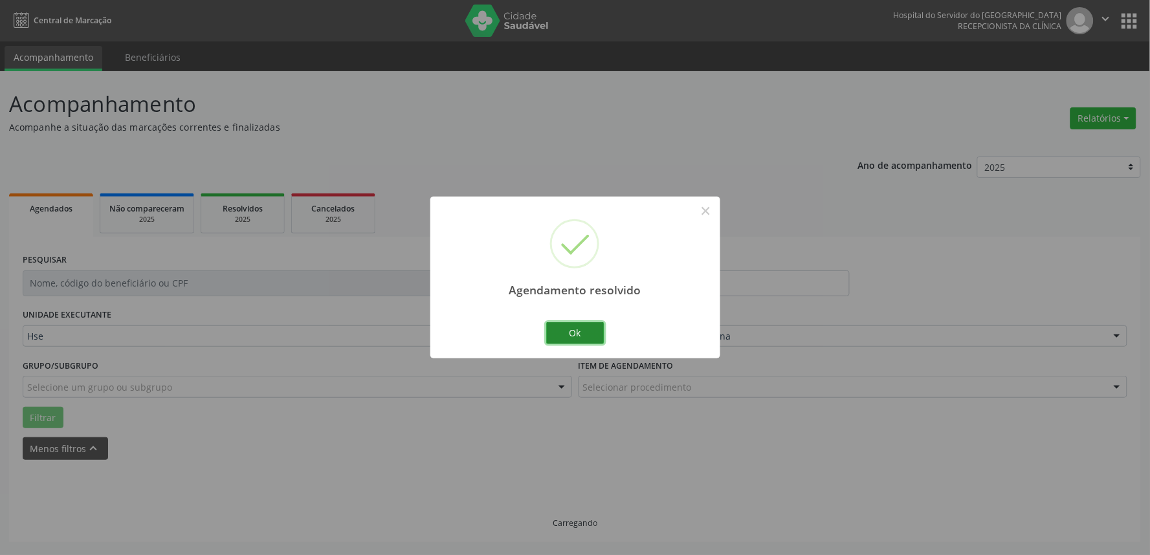
click at [571, 324] on button "Ok" at bounding box center [575, 333] width 58 height 22
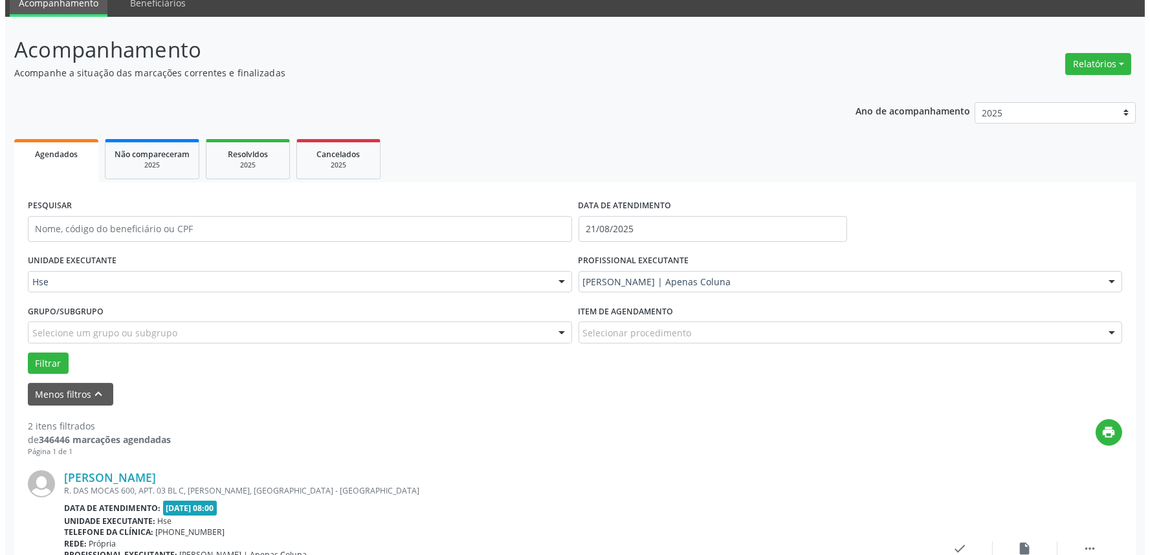
scroll to position [80, 0]
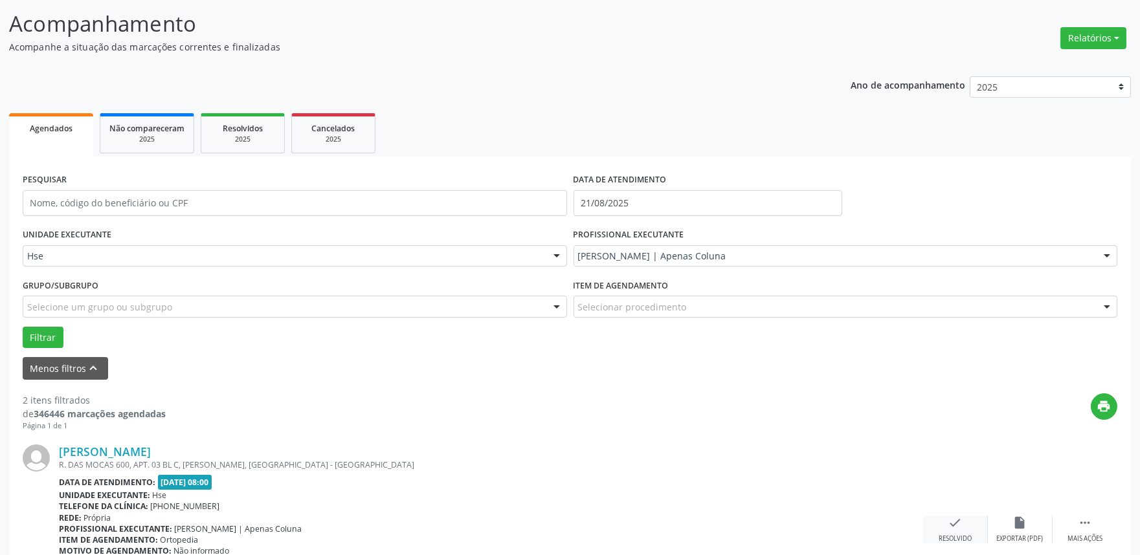
click at [962, 527] on div "check Resolvido" at bounding box center [955, 530] width 65 height 28
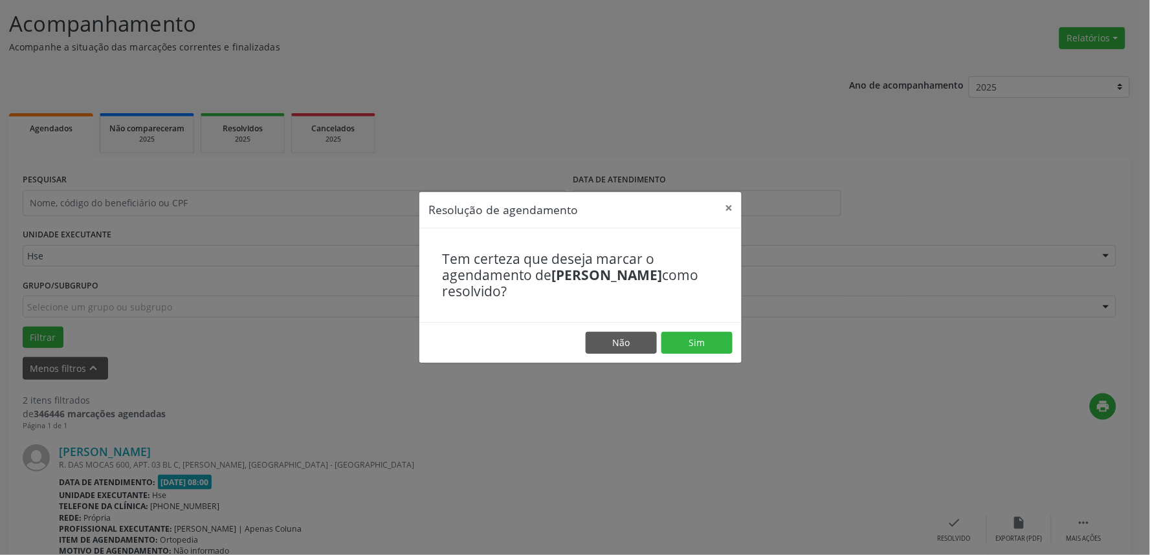
drag, startPoint x: 687, startPoint y: 325, endPoint x: 684, endPoint y: 331, distance: 7.0
click at [687, 324] on footer "Não Sim" at bounding box center [581, 342] width 322 height 41
click at [684, 333] on button "Sim" at bounding box center [697, 343] width 71 height 22
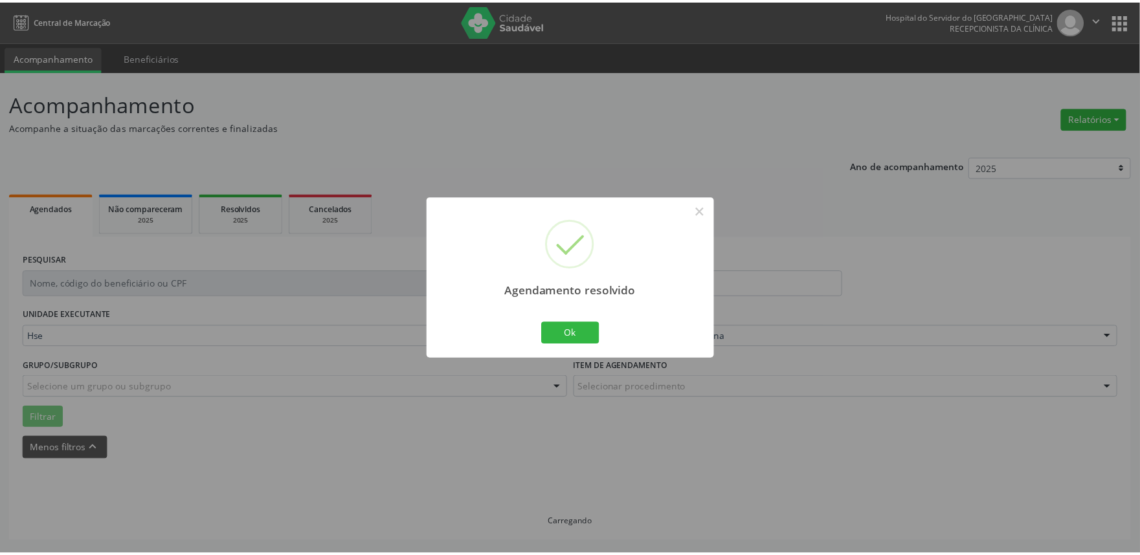
scroll to position [0, 0]
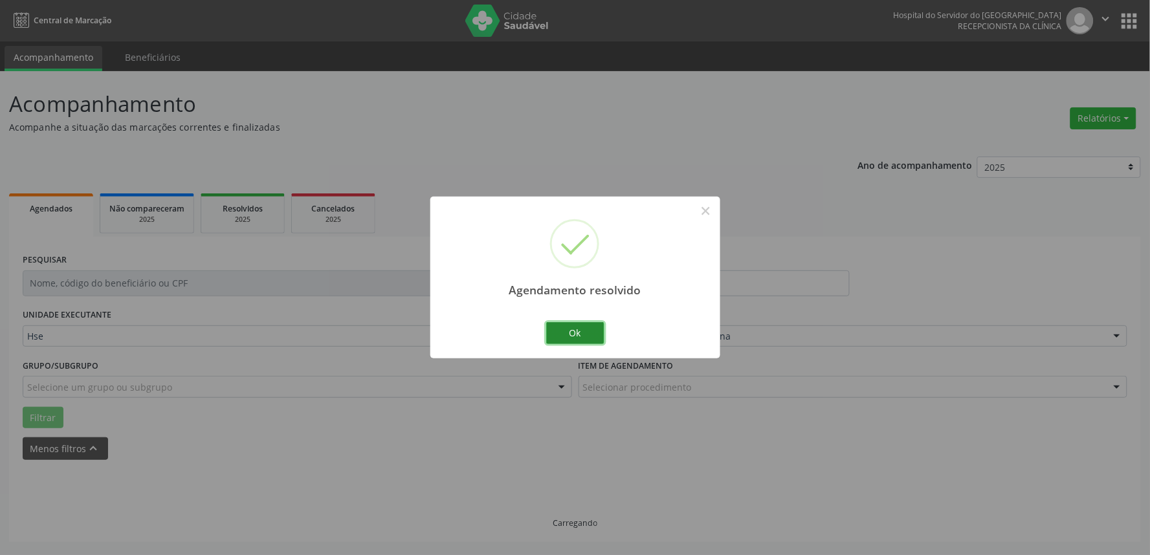
click at [565, 334] on button "Ok" at bounding box center [575, 333] width 58 height 22
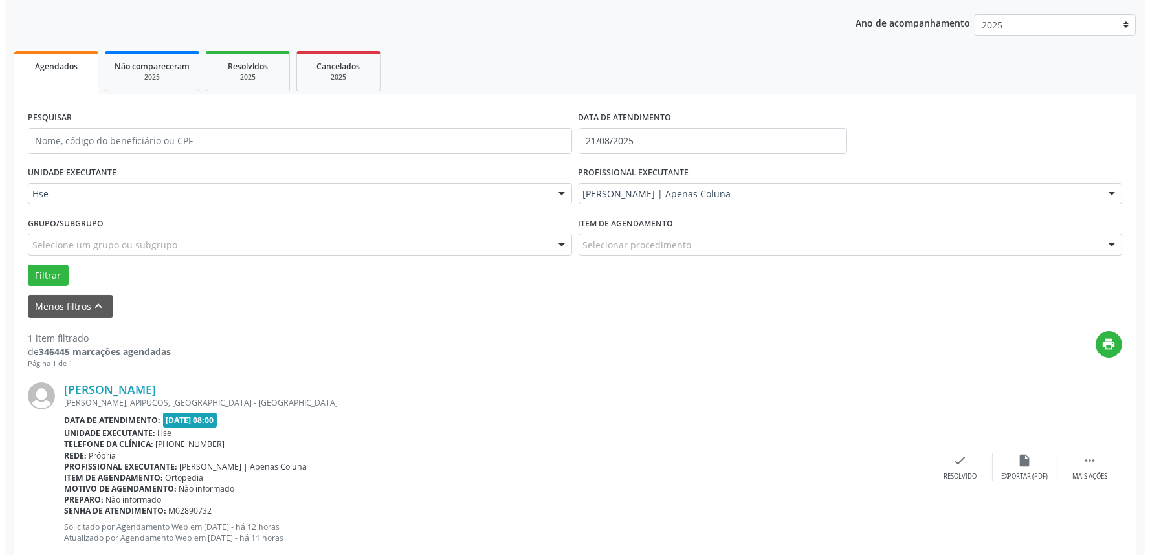
scroll to position [144, 0]
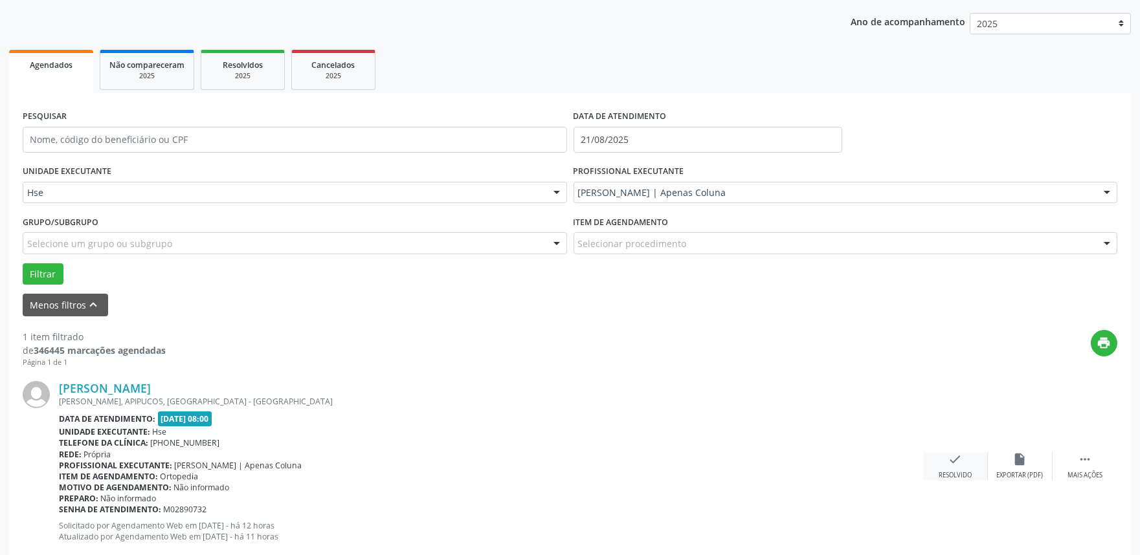
click at [945, 467] on div "check Resolvido" at bounding box center [955, 467] width 65 height 28
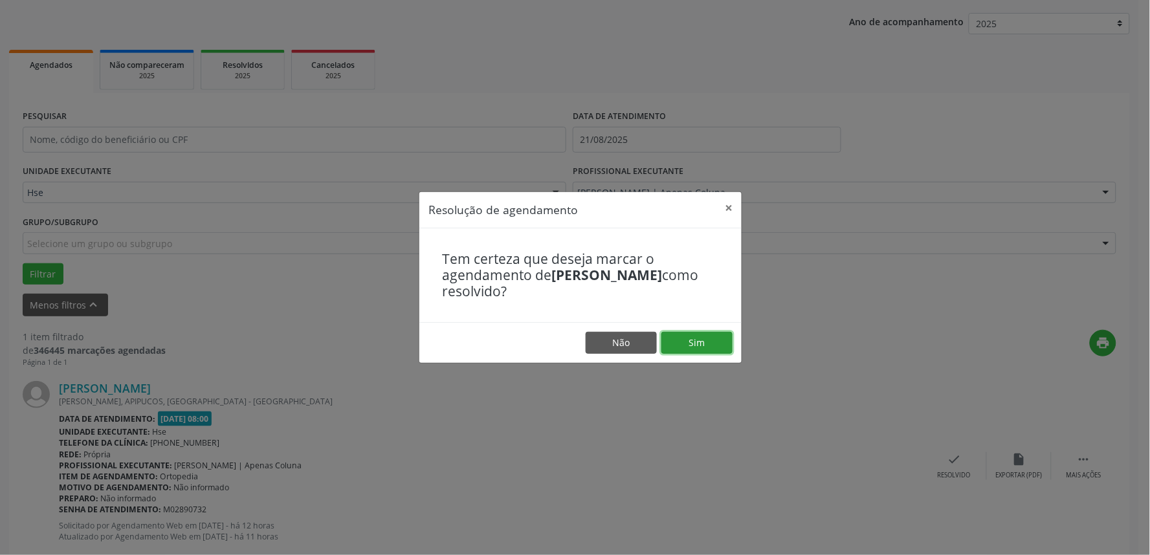
click at [704, 345] on button "Sim" at bounding box center [697, 343] width 71 height 22
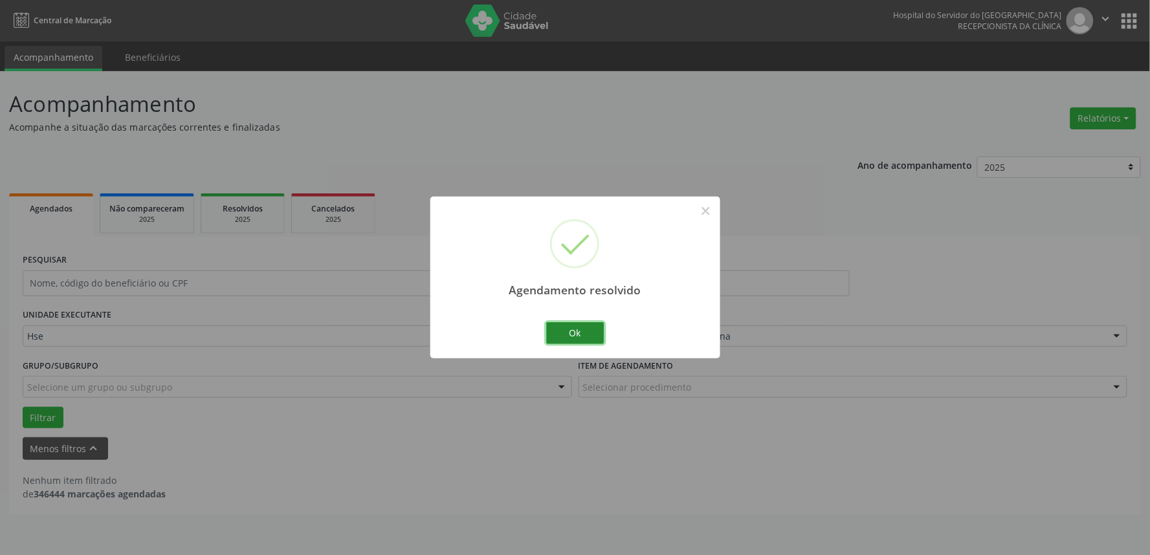
click at [571, 341] on button "Ok" at bounding box center [575, 333] width 58 height 22
